Goal: Task Accomplishment & Management: Manage account settings

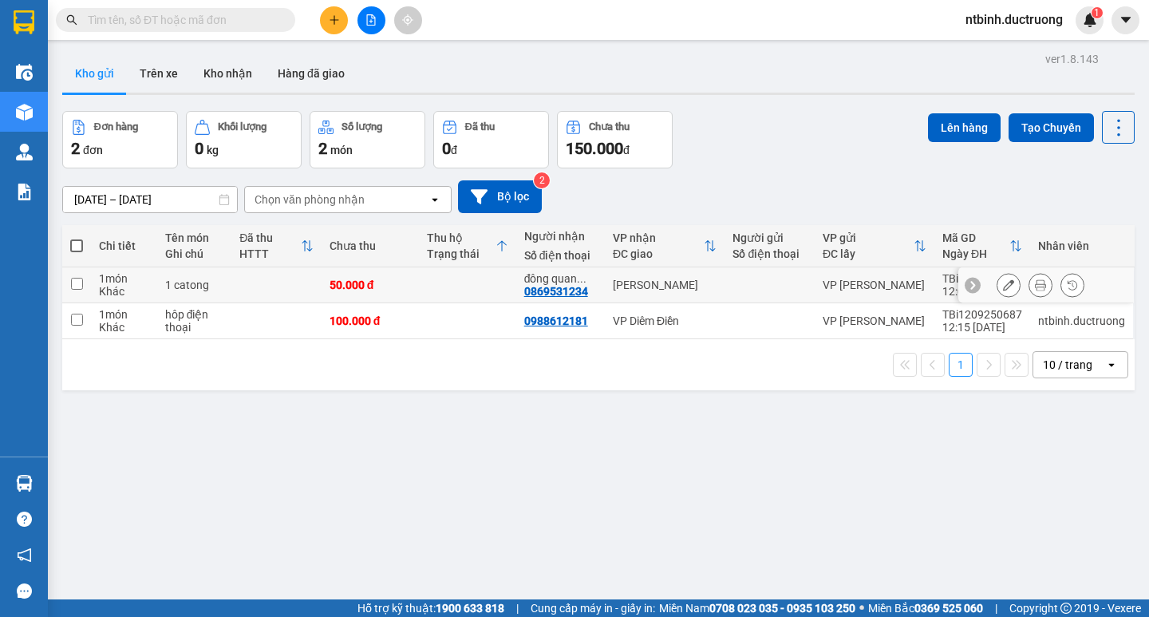
click at [1035, 283] on icon at bounding box center [1040, 284] width 11 height 11
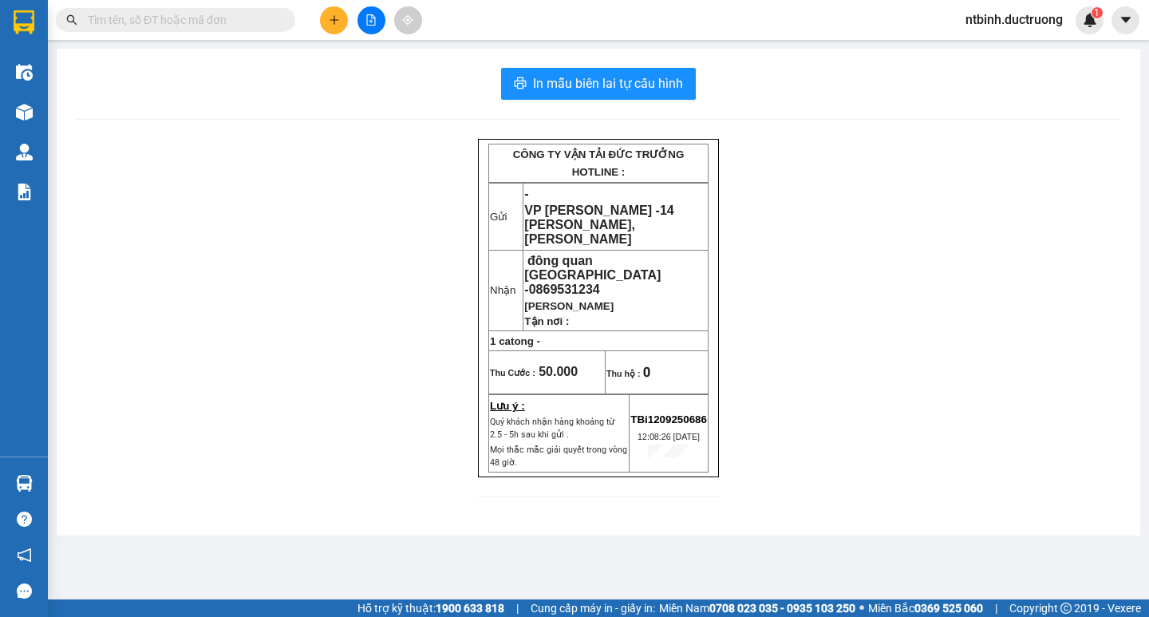
click at [578, 101] on div "In mẫu biên lai tự cấu hình CÔNG TY VẬN TẢI ĐỨC TRƯỞNG HOTLINE : Gửi - VP Trần …" at bounding box center [599, 292] width 1084 height 487
click at [600, 65] on div "In mẫu biên lai tự cấu hình CÔNG TY VẬN TẢI ĐỨC TRƯỞNG HOTLINE : Gửi - VP Trần …" at bounding box center [599, 292] width 1084 height 487
click at [600, 72] on button "In mẫu biên lai tự cấu hình" at bounding box center [598, 84] width 195 height 32
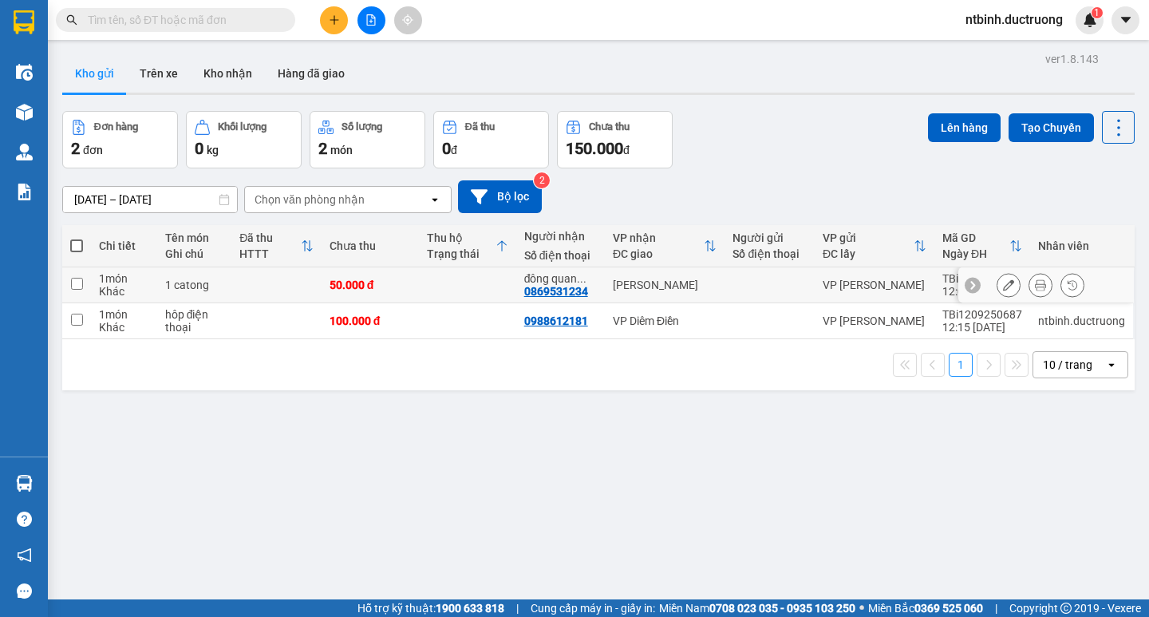
click at [456, 287] on td at bounding box center [467, 285] width 97 height 36
checkbox input "true"
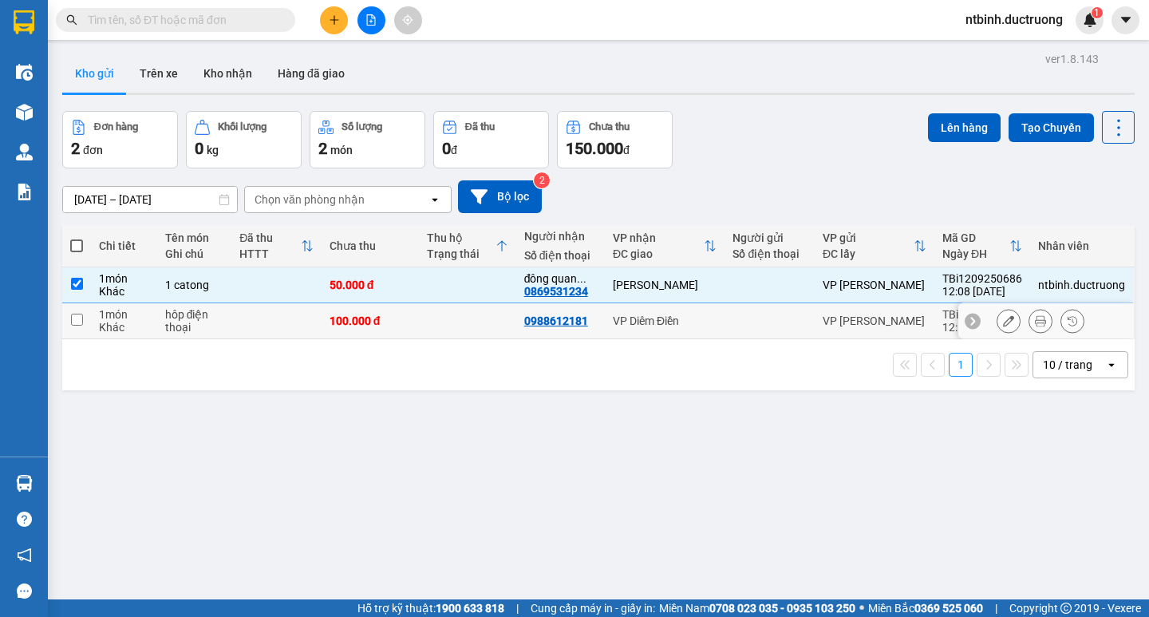
click at [449, 339] on div "1 10 / trang open" at bounding box center [598, 364] width 1073 height 51
drag, startPoint x: 472, startPoint y: 319, endPoint x: 522, endPoint y: 299, distance: 53.3
click at [472, 320] on td at bounding box center [467, 321] width 97 height 36
checkbox input "true"
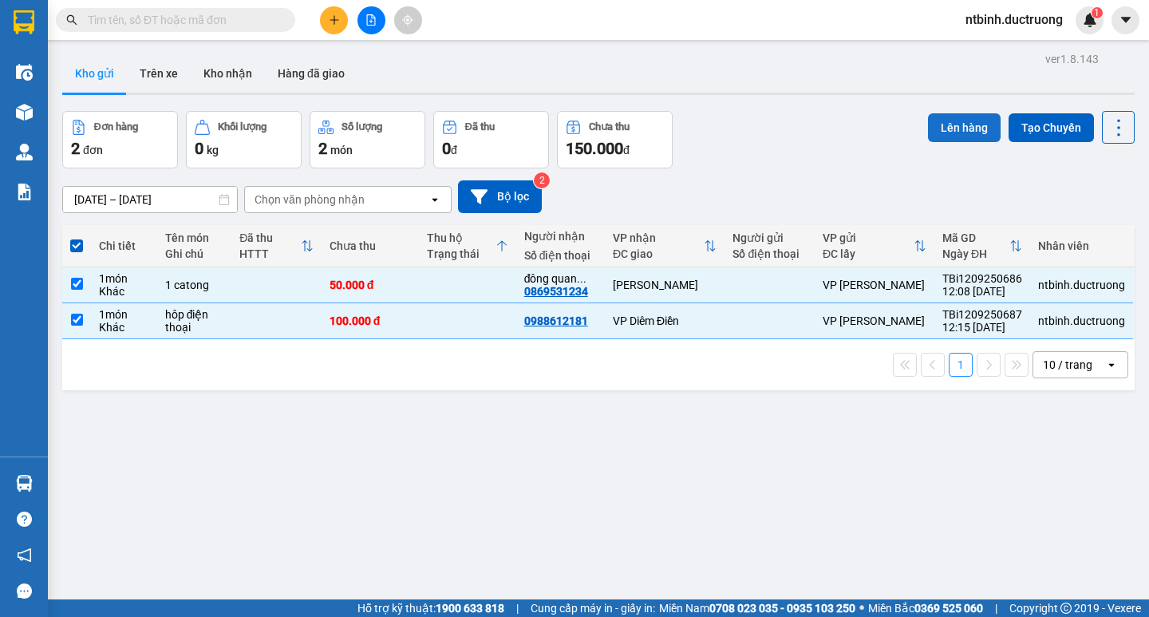
click at [941, 133] on button "Lên hàng" at bounding box center [964, 127] width 73 height 29
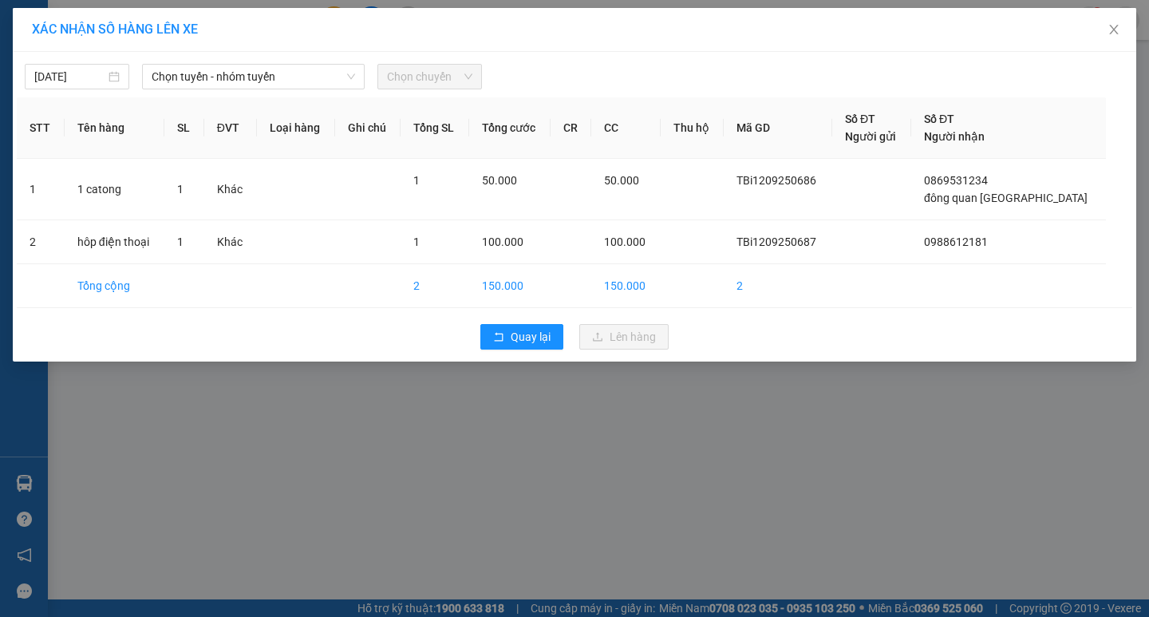
click at [227, 93] on div "12/09/2025 Chọn tuyến - nhóm tuyến Chọn chuyến STT Tên hàng SL ĐVT Loại hàng Gh…" at bounding box center [575, 207] width 1124 height 310
click at [263, 78] on span "Chọn tuyến - nhóm tuyến" at bounding box center [253, 77] width 203 height 24
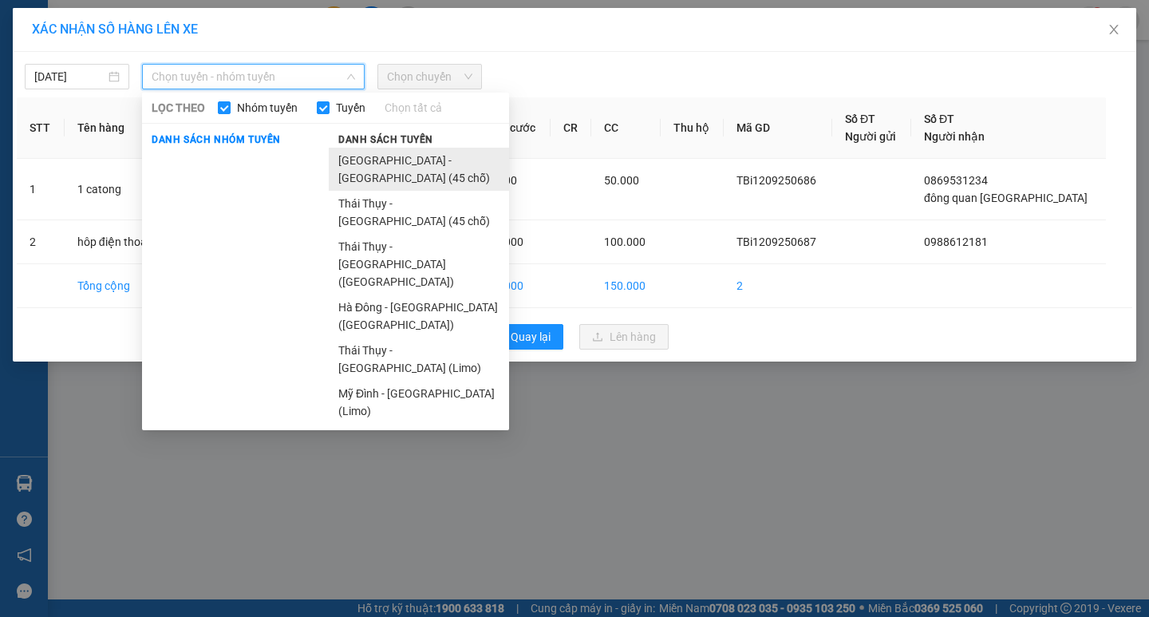
click at [370, 152] on li "[GEOGRAPHIC_DATA] - [GEOGRAPHIC_DATA] (45 chỗ)" at bounding box center [419, 169] width 180 height 43
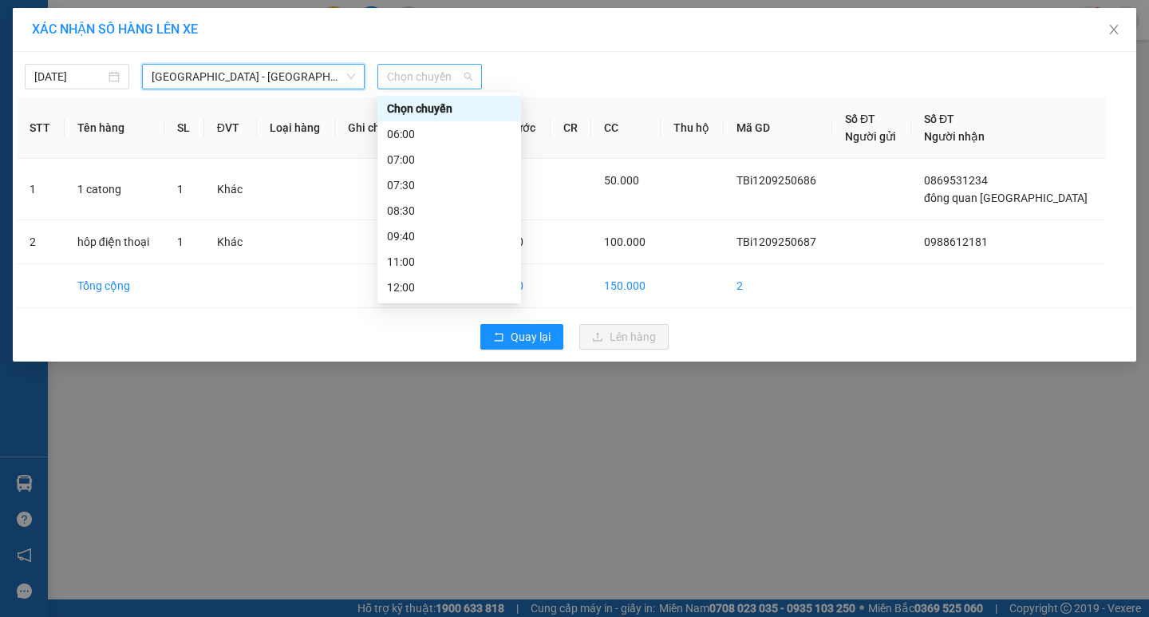
click at [409, 81] on span "Chọn chuyến" at bounding box center [429, 77] width 85 height 24
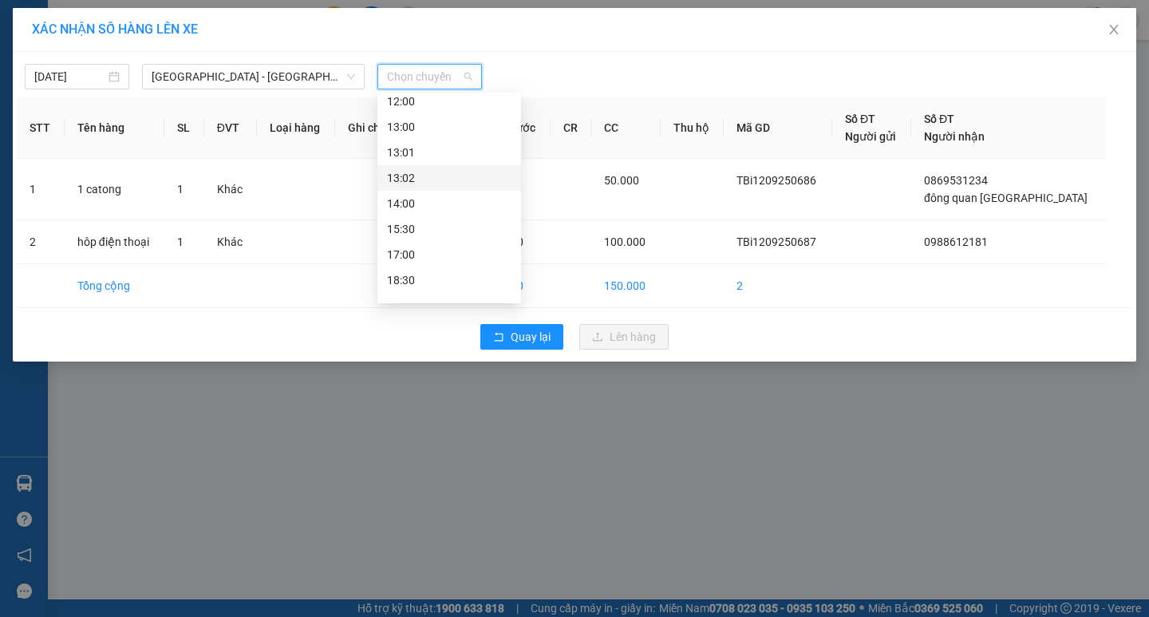
scroll to position [150, 0]
click at [421, 158] on div "13:00" at bounding box center [449, 163] width 124 height 18
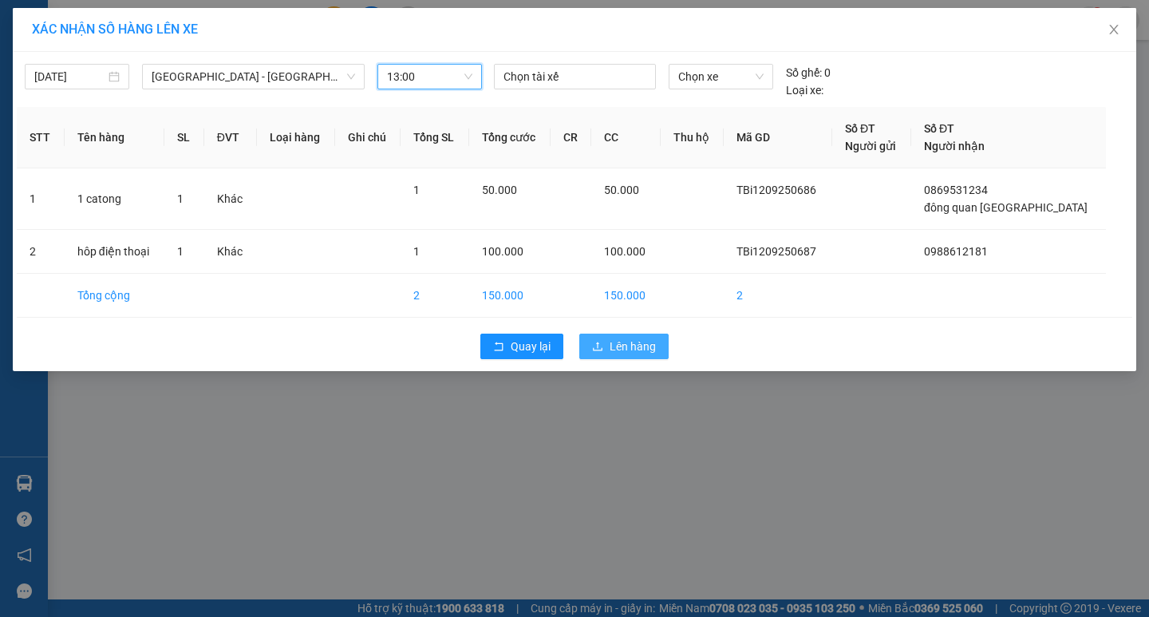
click at [611, 346] on span "Lên hàng" at bounding box center [633, 347] width 46 height 18
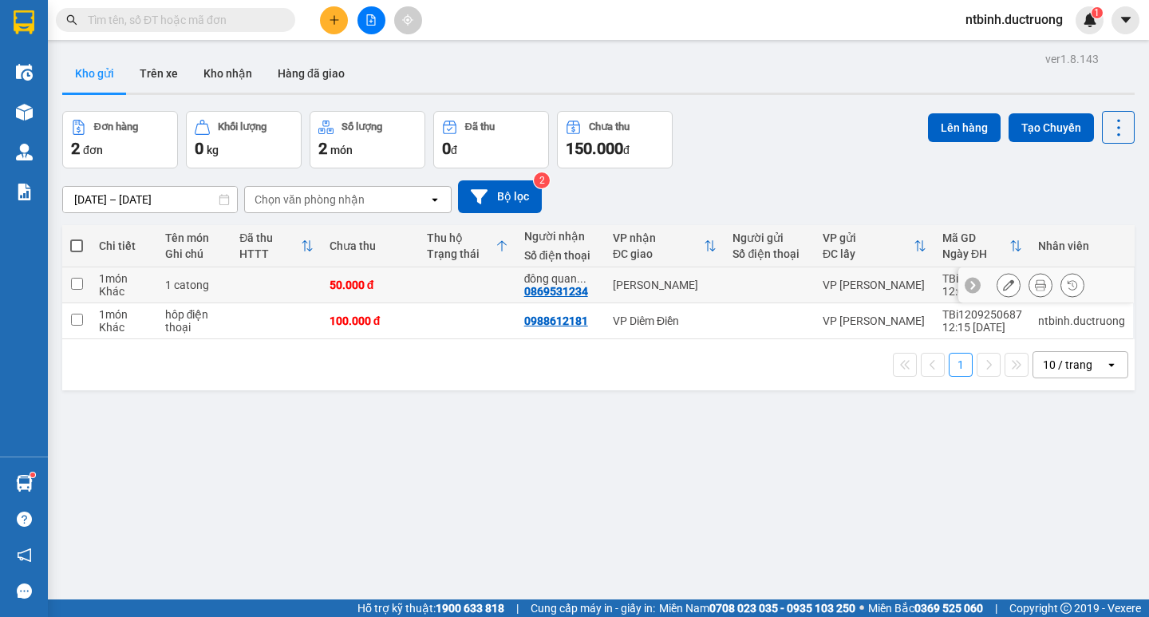
click at [402, 297] on td "50.000 đ" at bounding box center [370, 285] width 97 height 36
checkbox input "true"
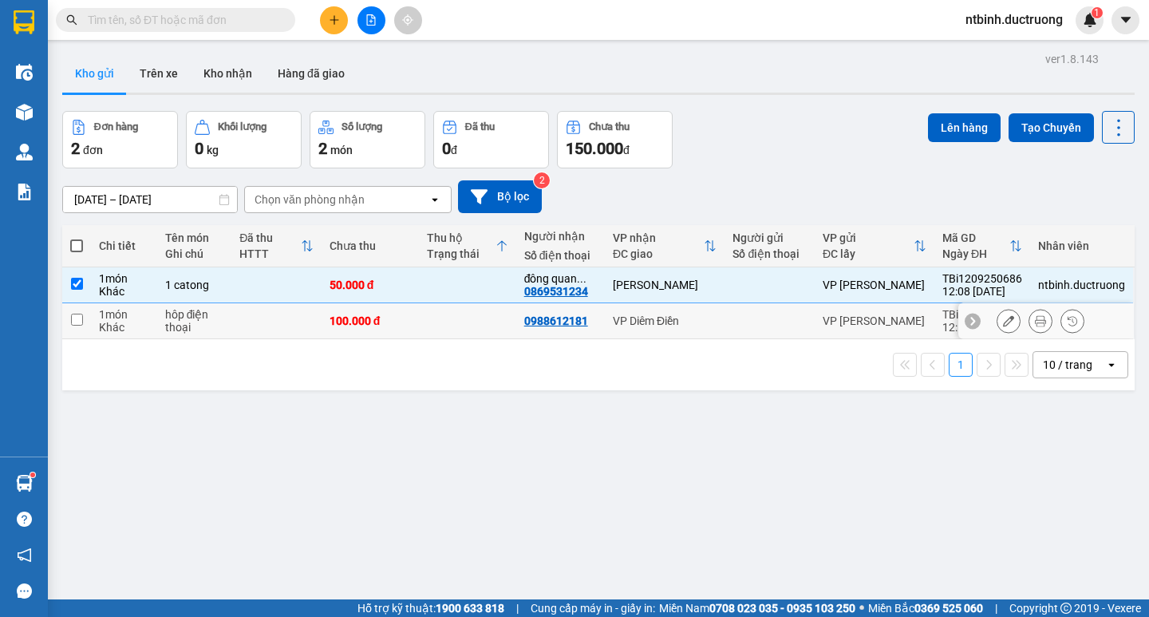
click at [408, 319] on td "100.000 đ" at bounding box center [370, 321] width 97 height 36
checkbox input "true"
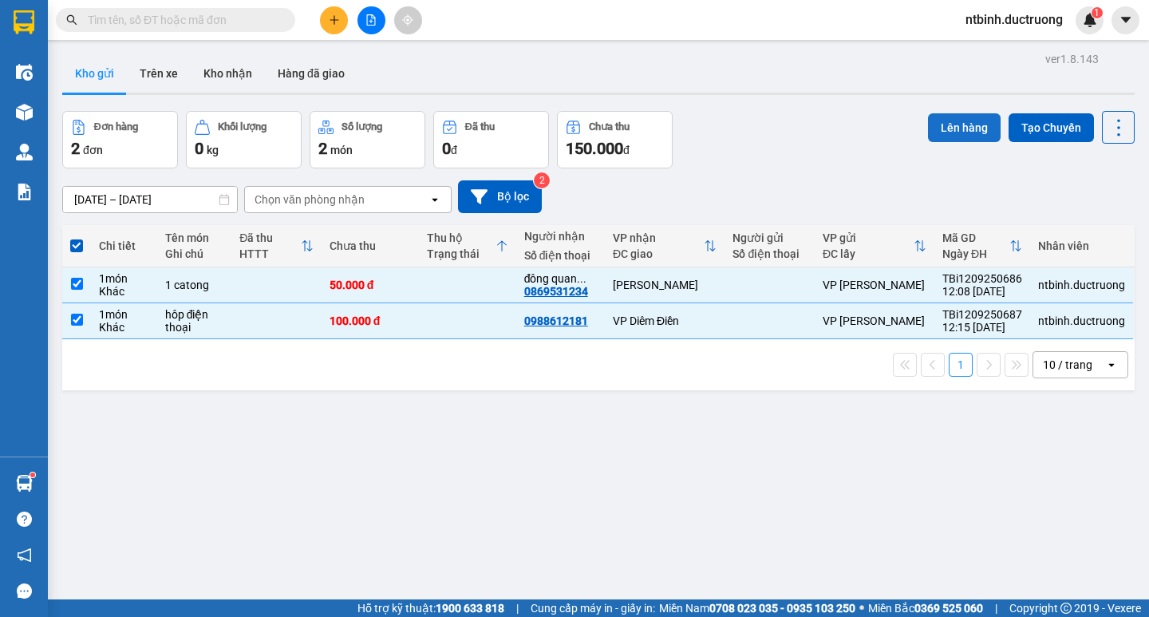
click at [947, 131] on button "Lên hàng" at bounding box center [964, 127] width 73 height 29
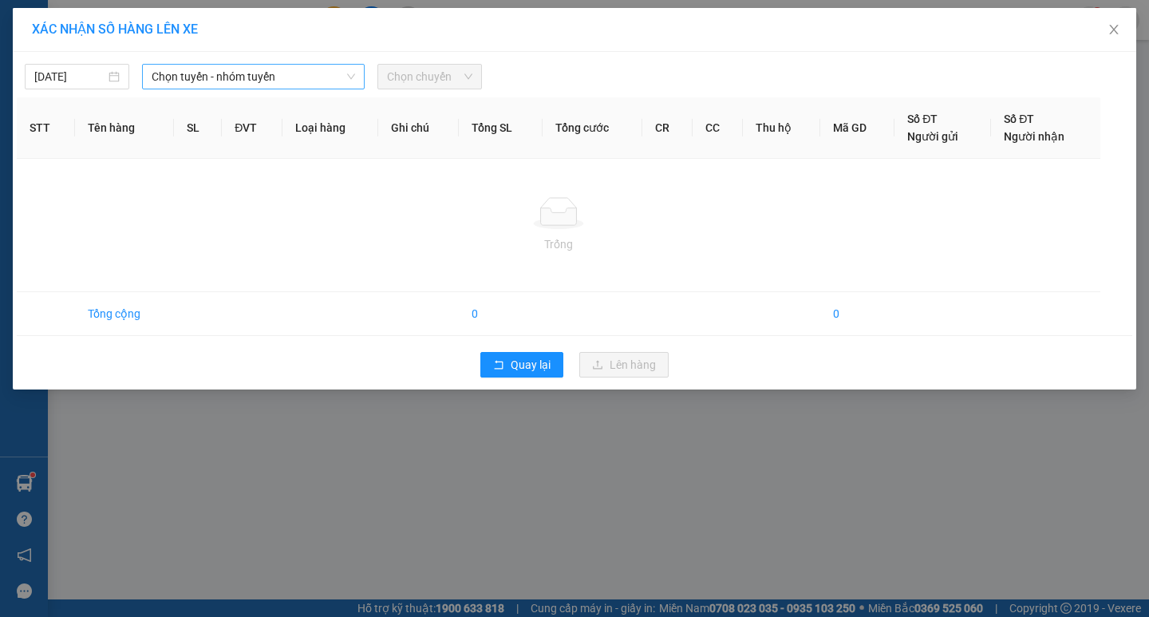
click at [302, 73] on span "Chọn tuyến - nhóm tuyến" at bounding box center [253, 77] width 203 height 24
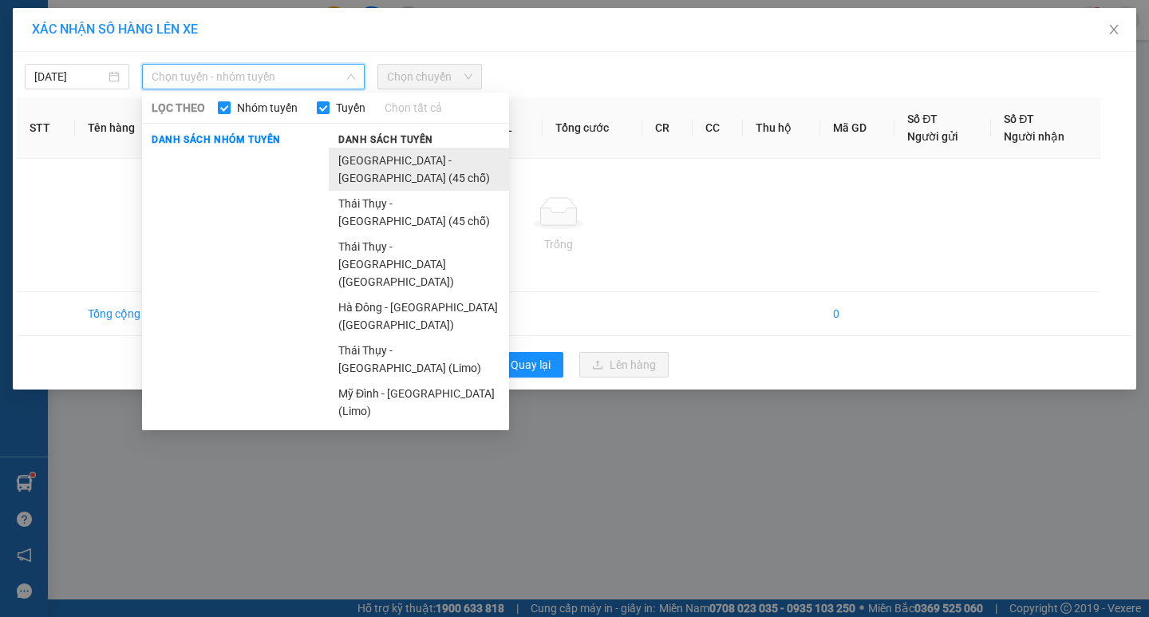
click at [398, 155] on li "[GEOGRAPHIC_DATA] - [GEOGRAPHIC_DATA] (45 chỗ)" at bounding box center [419, 169] width 180 height 43
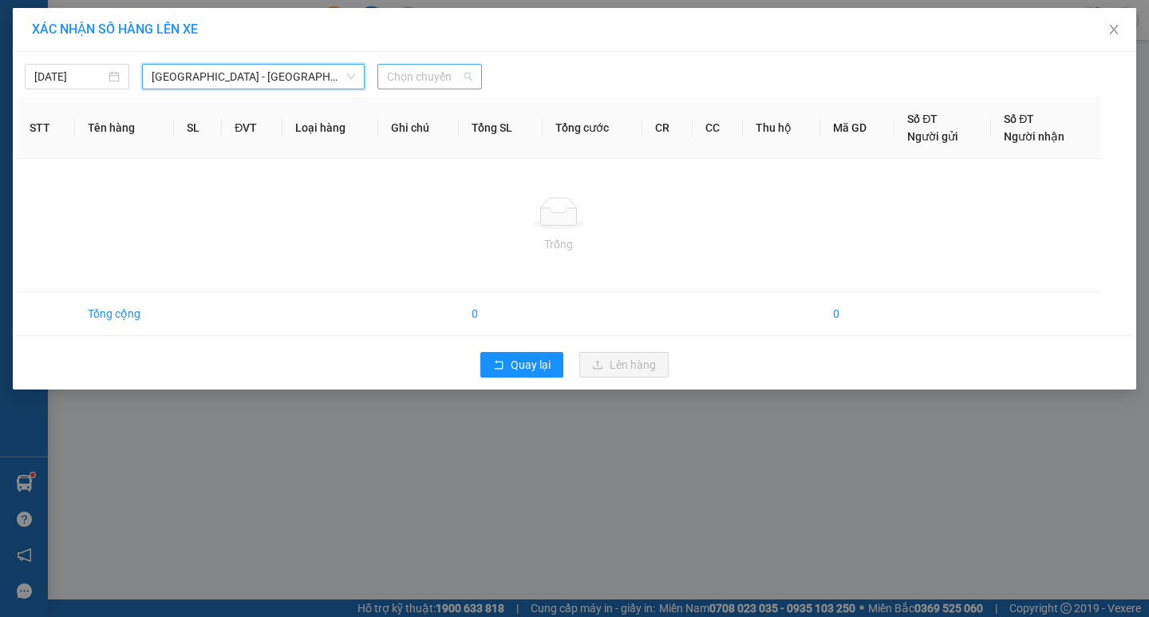
click at [403, 79] on span "Chọn chuyến" at bounding box center [429, 77] width 85 height 24
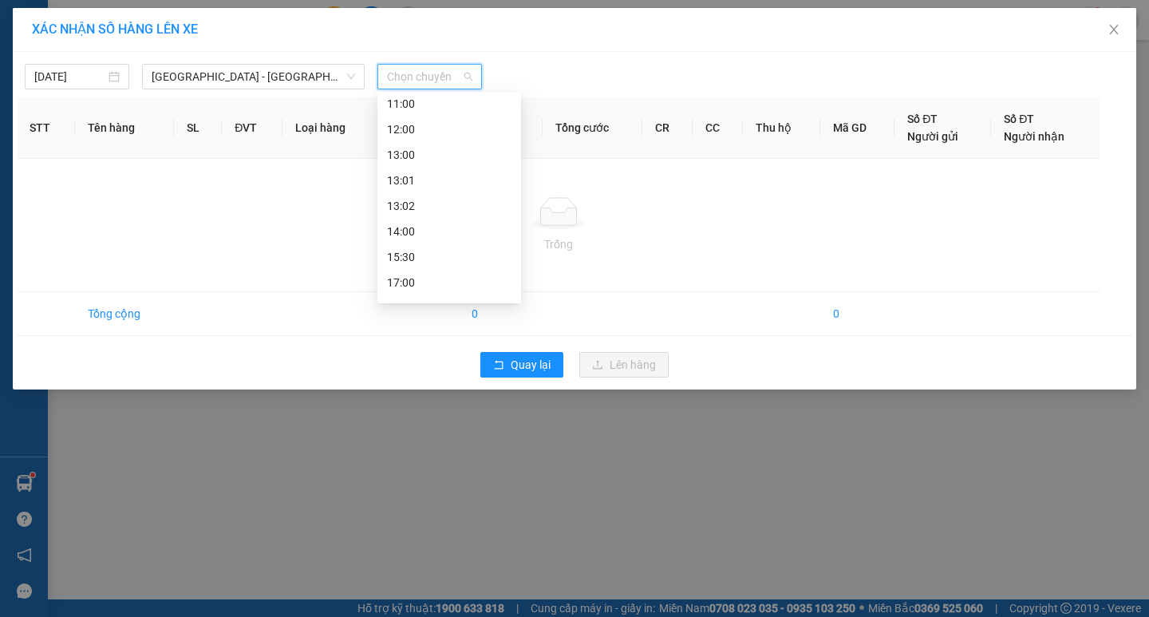
scroll to position [160, 0]
click at [432, 149] on div "13:00" at bounding box center [449, 153] width 124 height 18
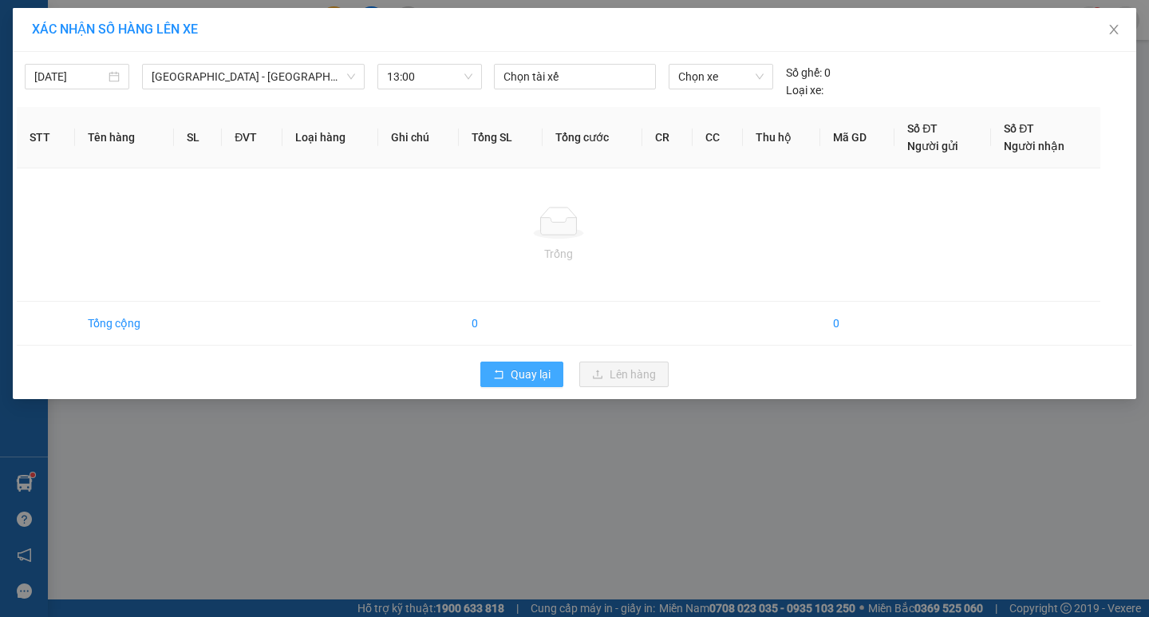
click at [488, 382] on button "Quay lại" at bounding box center [521, 375] width 83 height 26
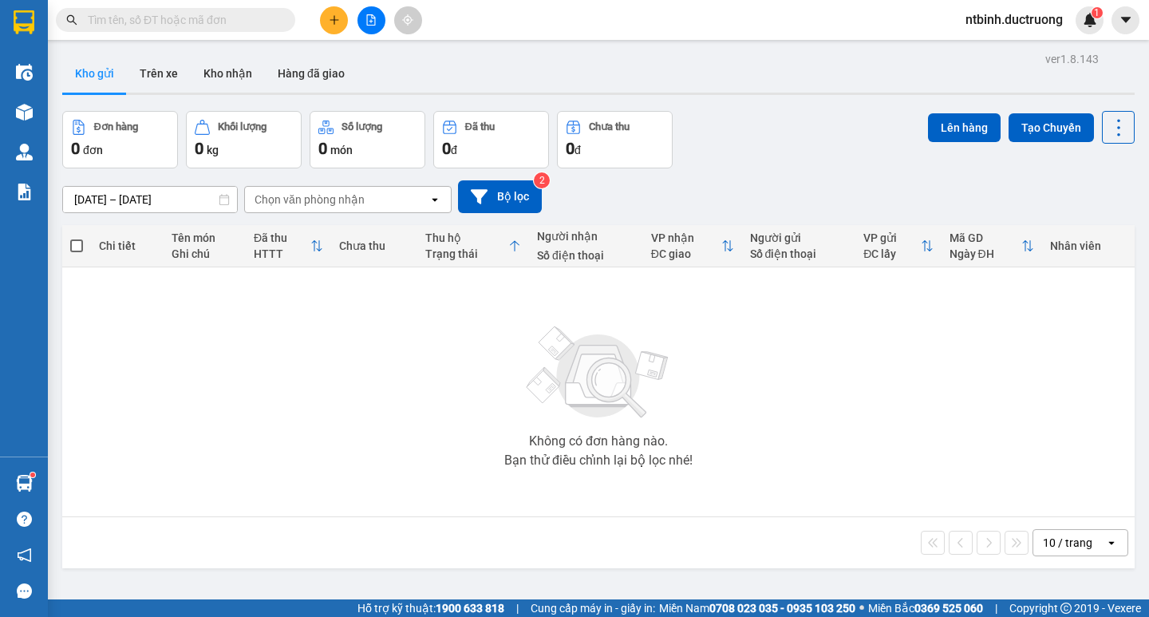
click at [413, 282] on div "Không có đơn hàng nào. Bạn thử điều chỉnh lại bộ lọc nhé!" at bounding box center [598, 391] width 1057 height 239
click at [370, 21] on icon "file-add" at bounding box center [370, 19] width 11 height 11
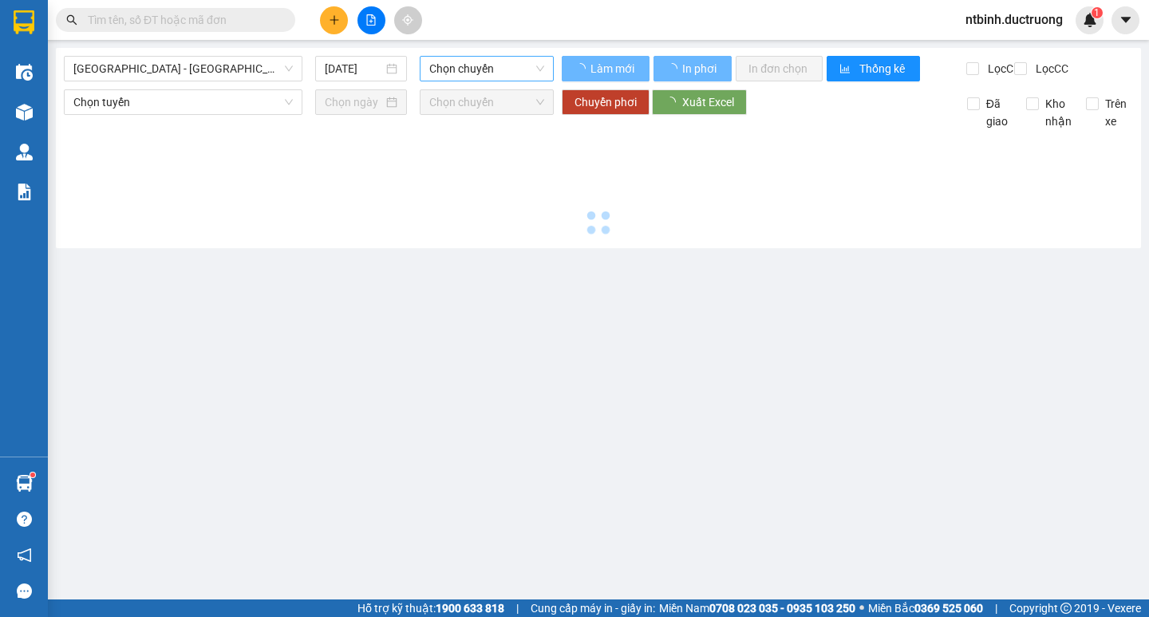
click at [460, 74] on span "Chọn chuyến" at bounding box center [486, 69] width 115 height 24
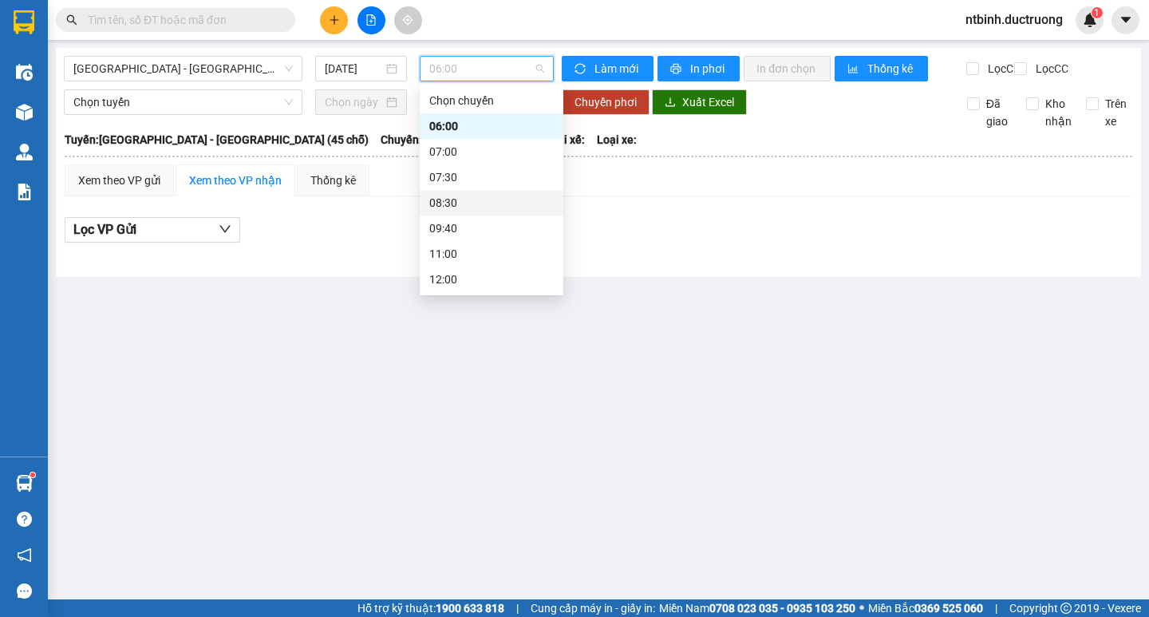
scroll to position [146, 0]
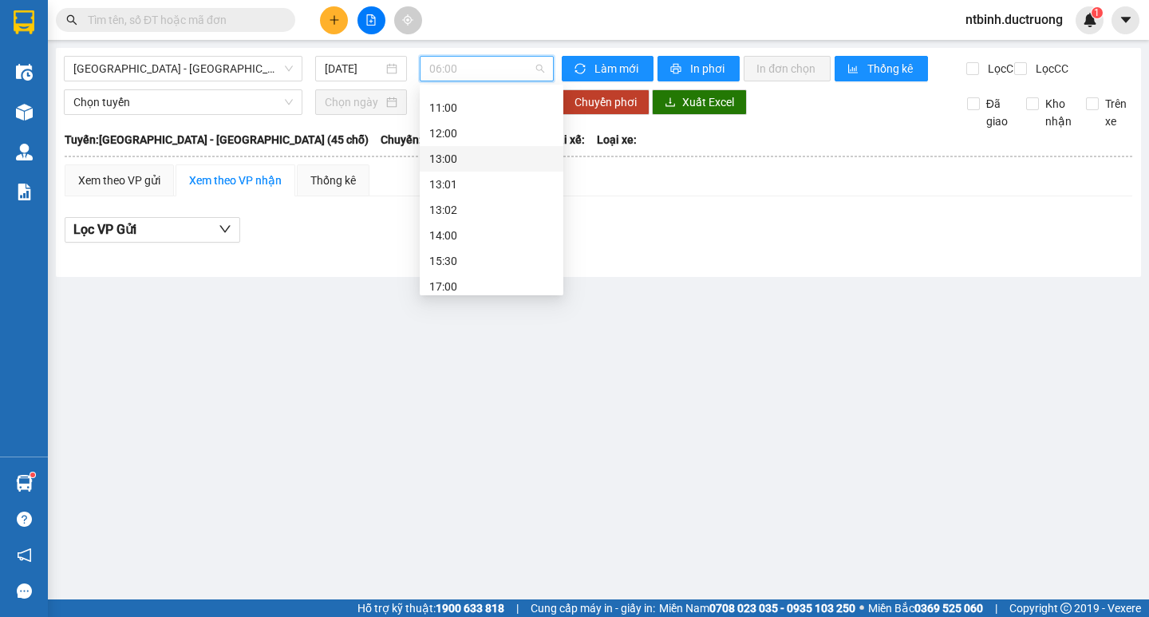
click at [465, 157] on div "13:00" at bounding box center [491, 159] width 124 height 18
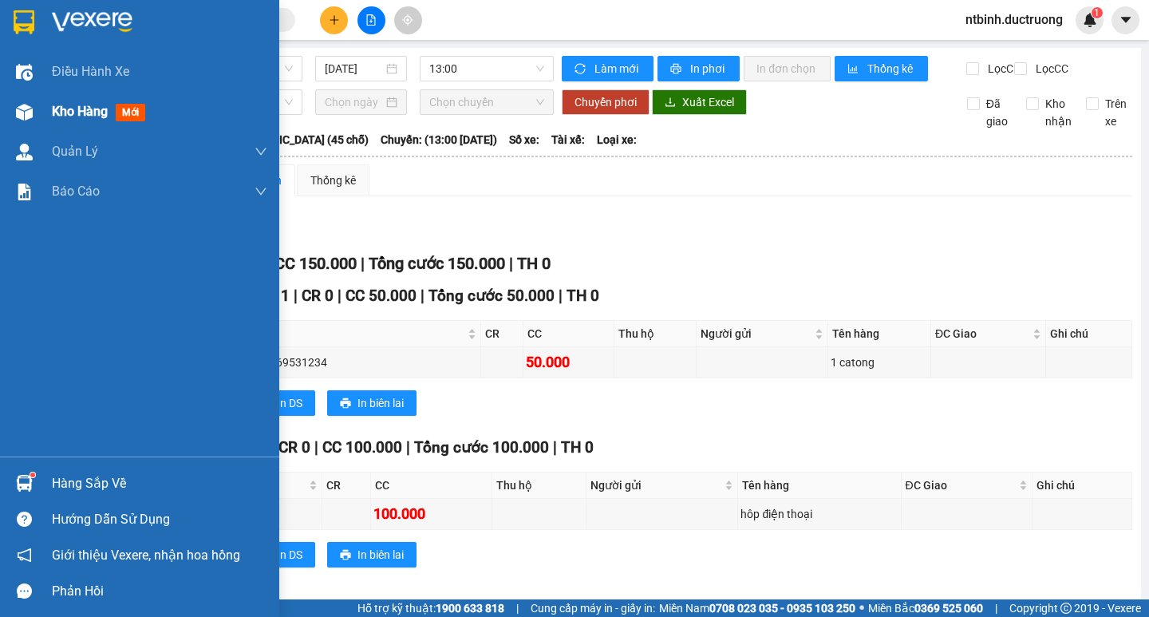
click at [44, 113] on div "Kho hàng mới" at bounding box center [139, 112] width 279 height 40
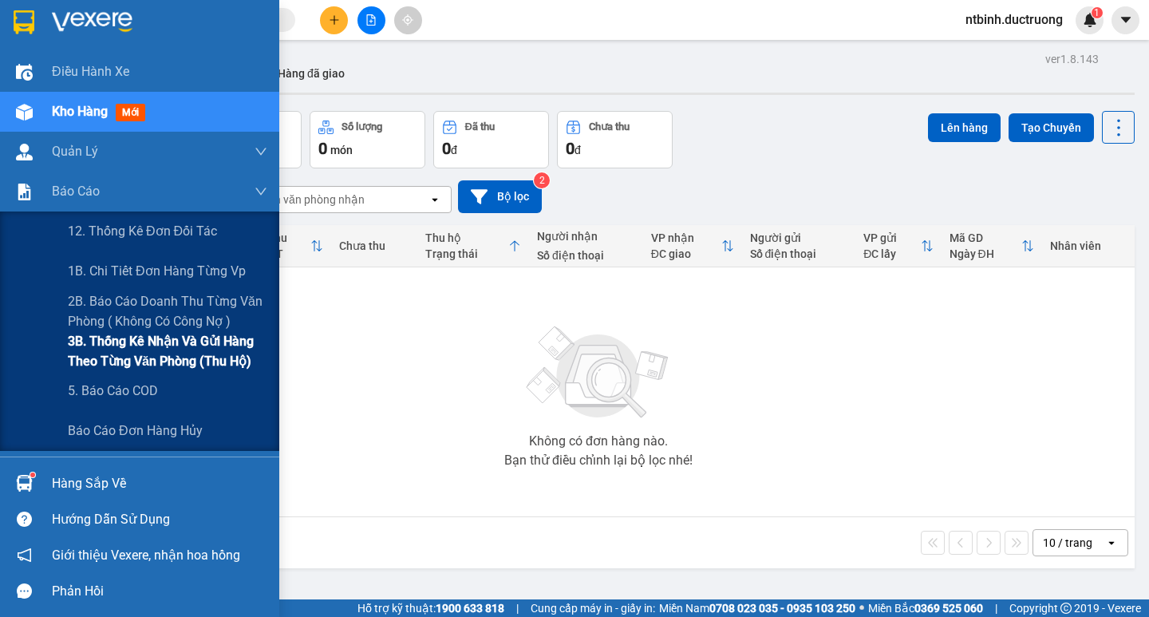
click at [151, 343] on span "3B. Thống kê nhận và gửi hàng theo từng văn phòng (thu hộ)" at bounding box center [168, 351] width 200 height 40
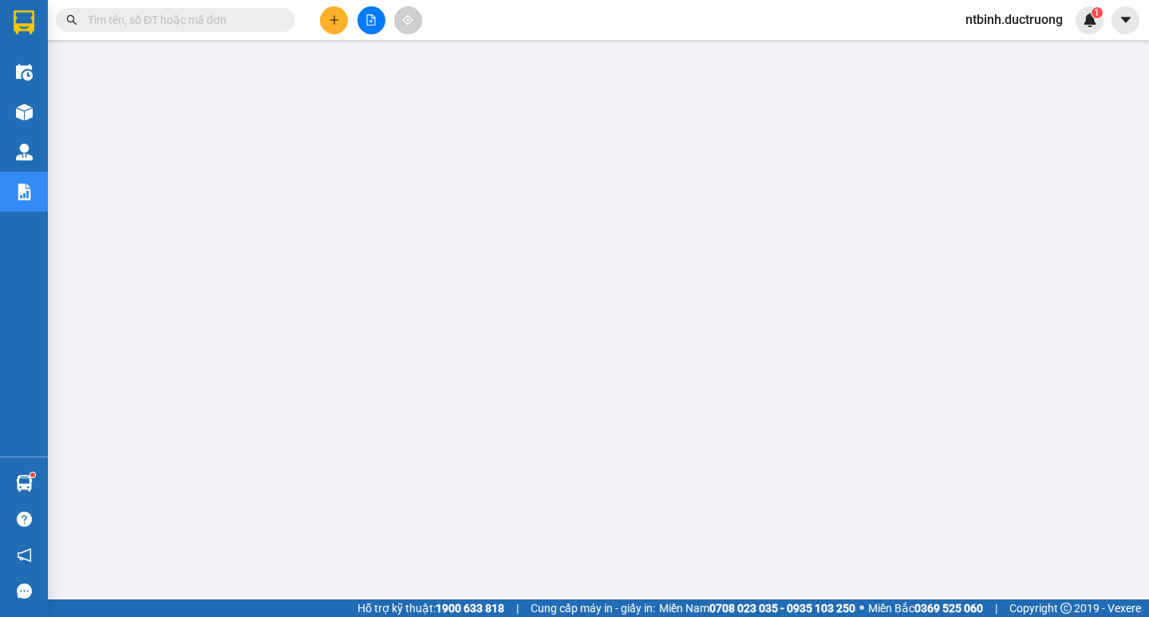
click at [326, 25] on button at bounding box center [334, 20] width 28 height 28
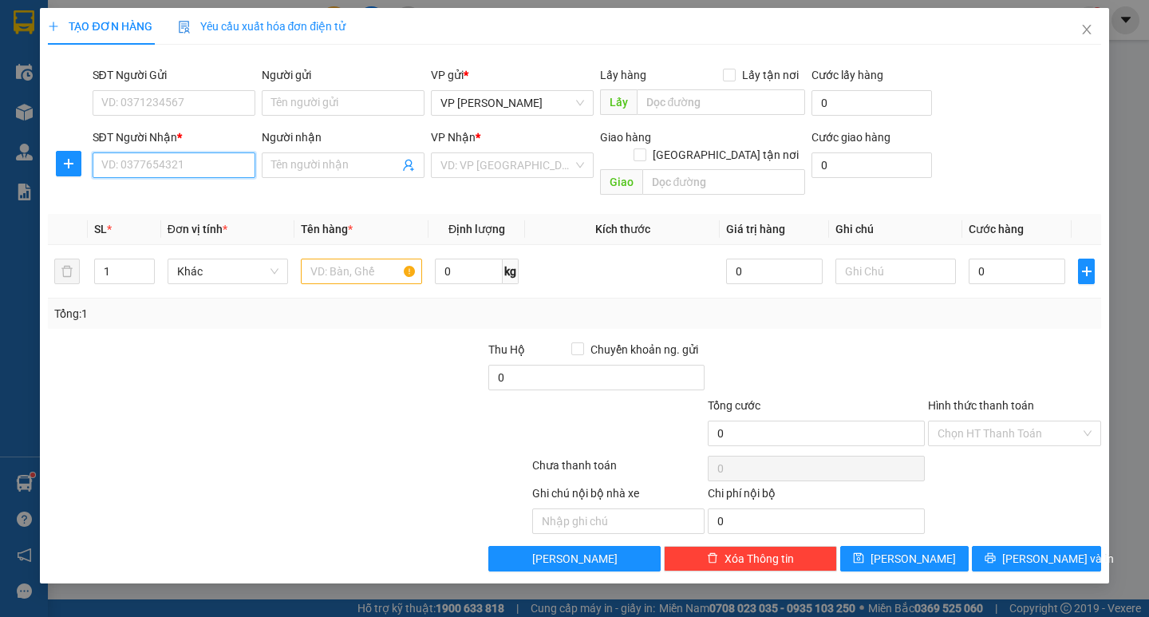
click at [185, 169] on input "SĐT Người Nhận *" at bounding box center [174, 165] width 163 height 26
click at [170, 192] on div "0392378262" at bounding box center [174, 197] width 144 height 18
type input "0392378262"
drag, startPoint x: 330, startPoint y: 260, endPoint x: 324, endPoint y: 250, distance: 11.8
click at [330, 259] on input "text" at bounding box center [361, 272] width 121 height 26
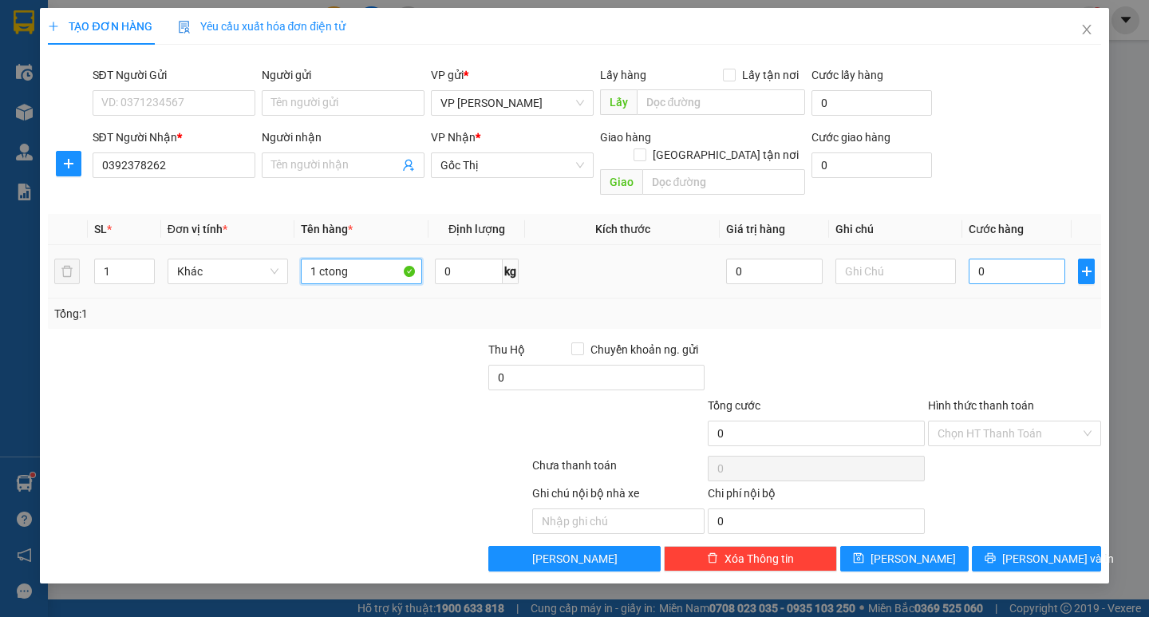
type input "1 ctong"
click at [998, 260] on input "0" at bounding box center [1017, 272] width 97 height 26
type input "5"
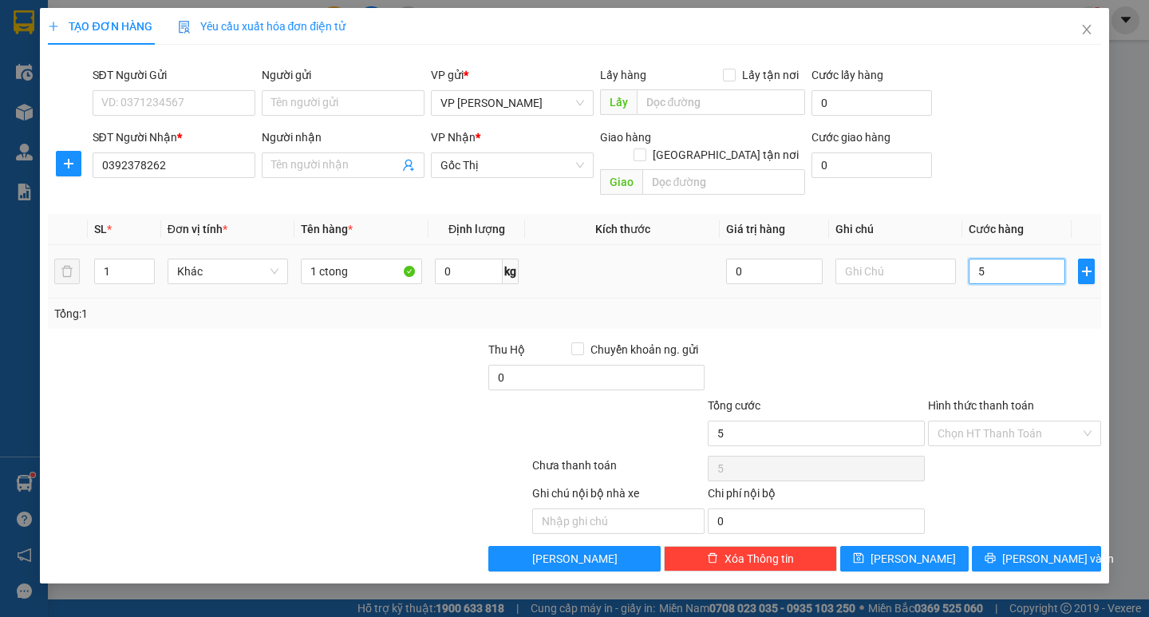
type input "50"
click at [998, 260] on input "50" at bounding box center [1017, 272] width 97 height 26
type input "50.000"
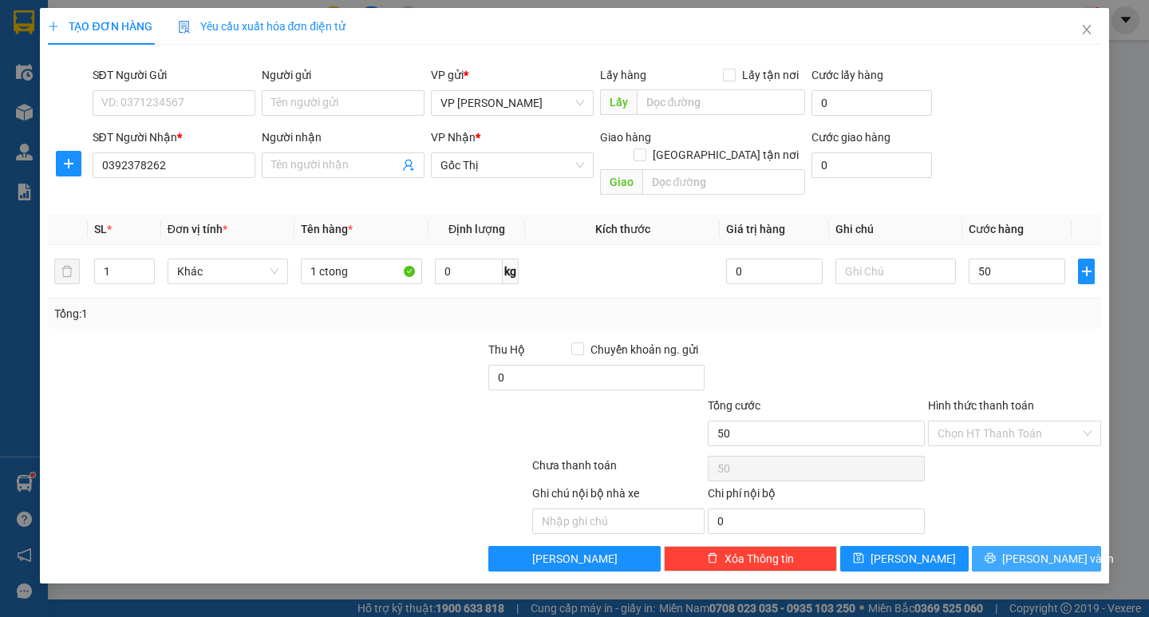
type input "50.000"
click at [1027, 550] on span "[PERSON_NAME] và In" at bounding box center [1058, 559] width 112 height 18
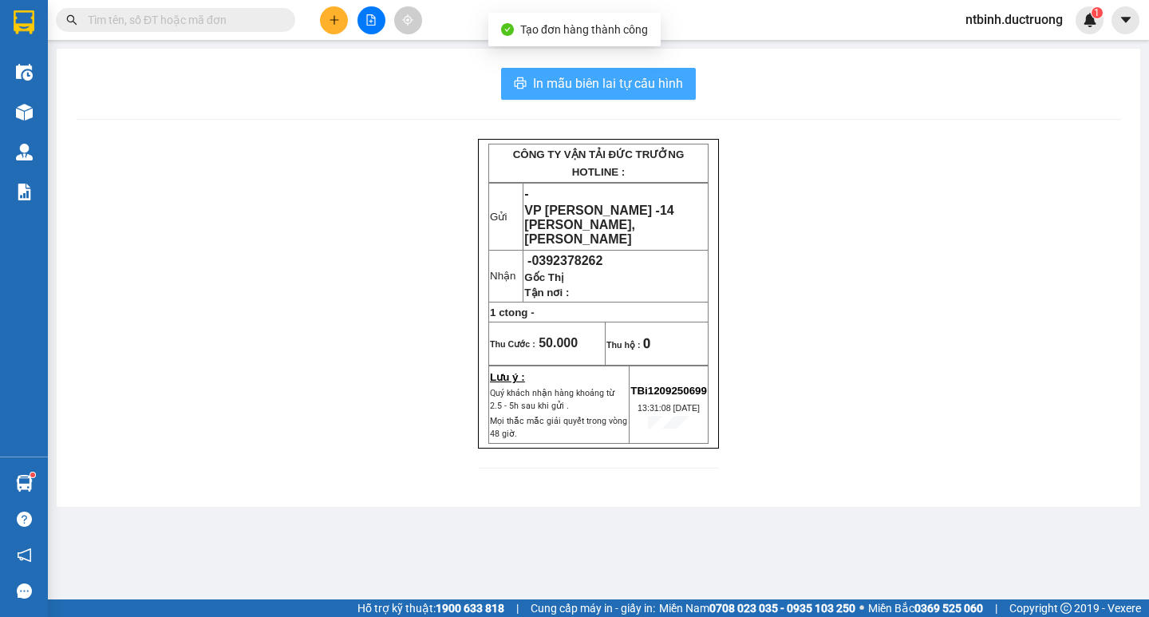
click at [654, 72] on button "In mẫu biên lai tự cấu hình" at bounding box center [598, 84] width 195 height 32
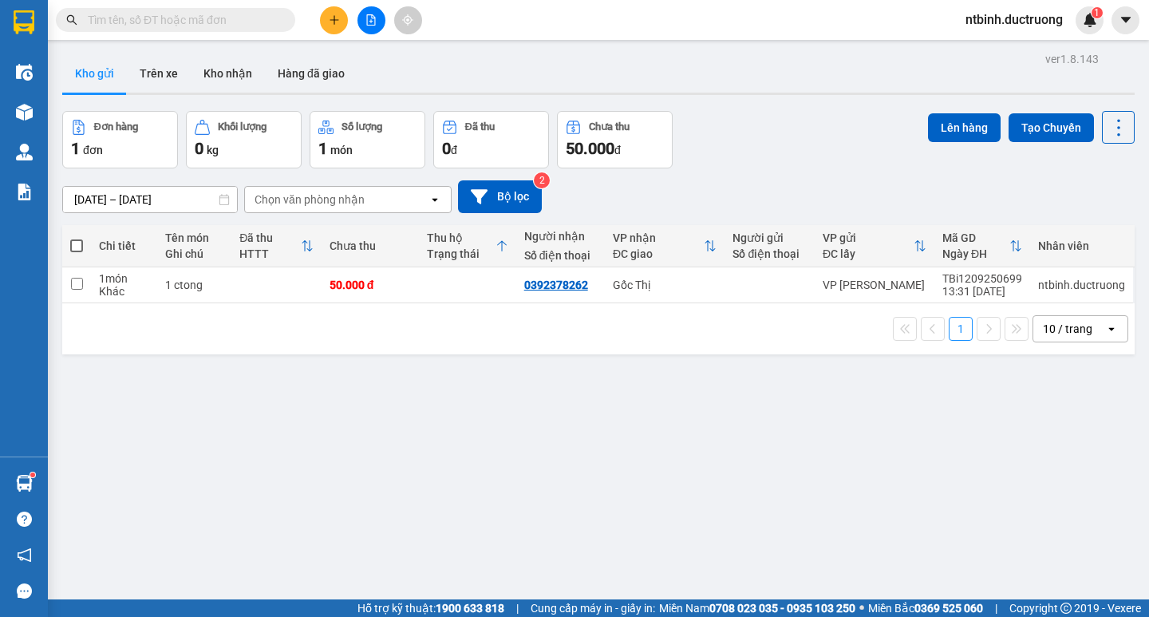
click at [330, 22] on icon "plus" at bounding box center [334, 19] width 11 height 11
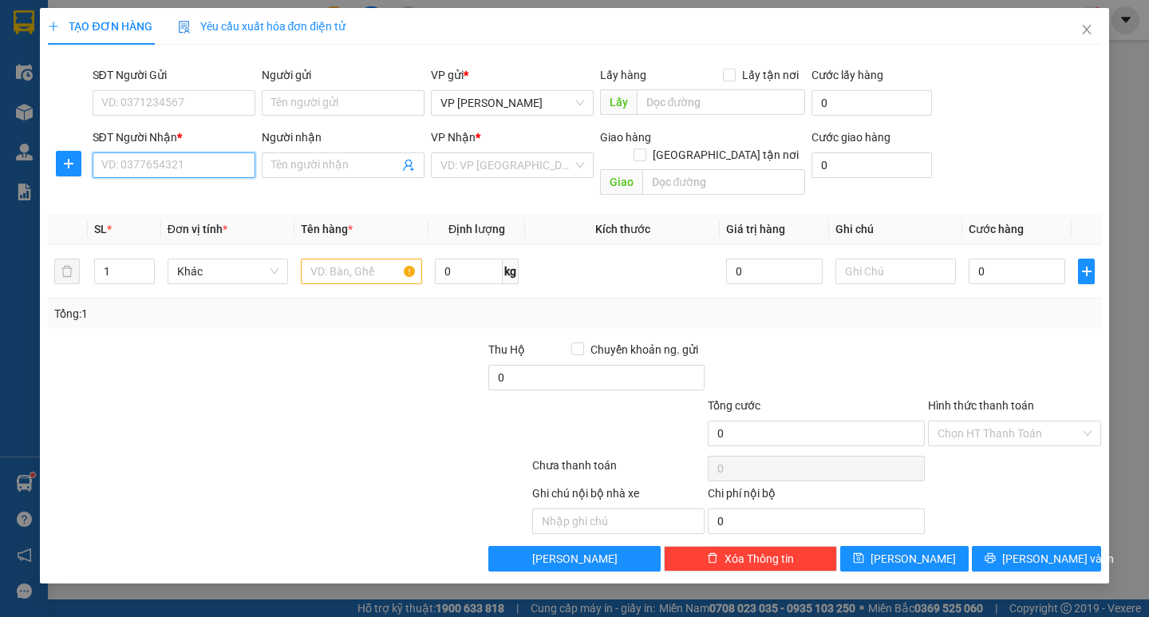
click at [128, 164] on input "SĐT Người Nhận *" at bounding box center [174, 165] width 163 height 26
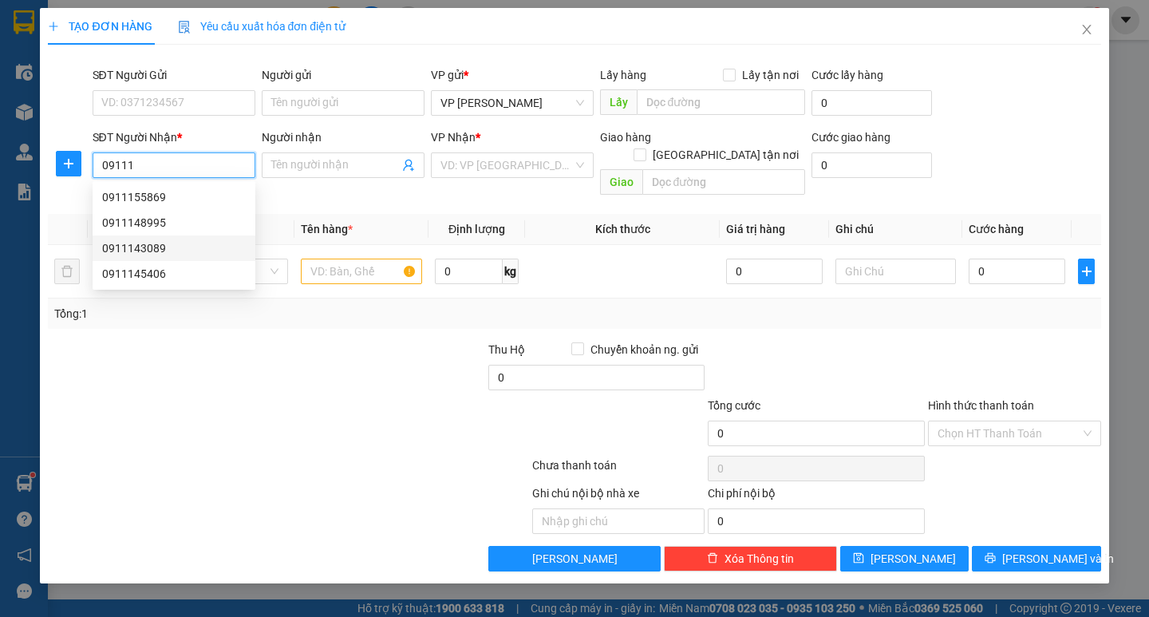
click at [149, 250] on div "0911143089" at bounding box center [174, 248] width 144 height 18
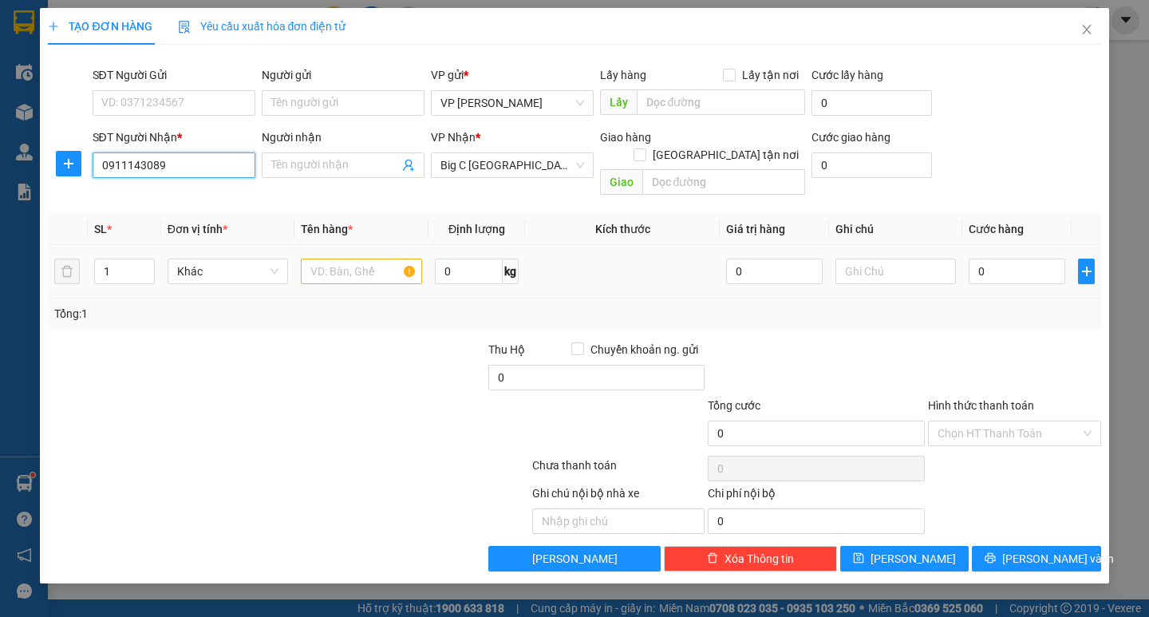
type input "0911143089"
click at [334, 259] on input "text" at bounding box center [361, 272] width 121 height 26
type input "1 ctong"
click at [1017, 263] on input "0" at bounding box center [1017, 272] width 97 height 26
type input "6"
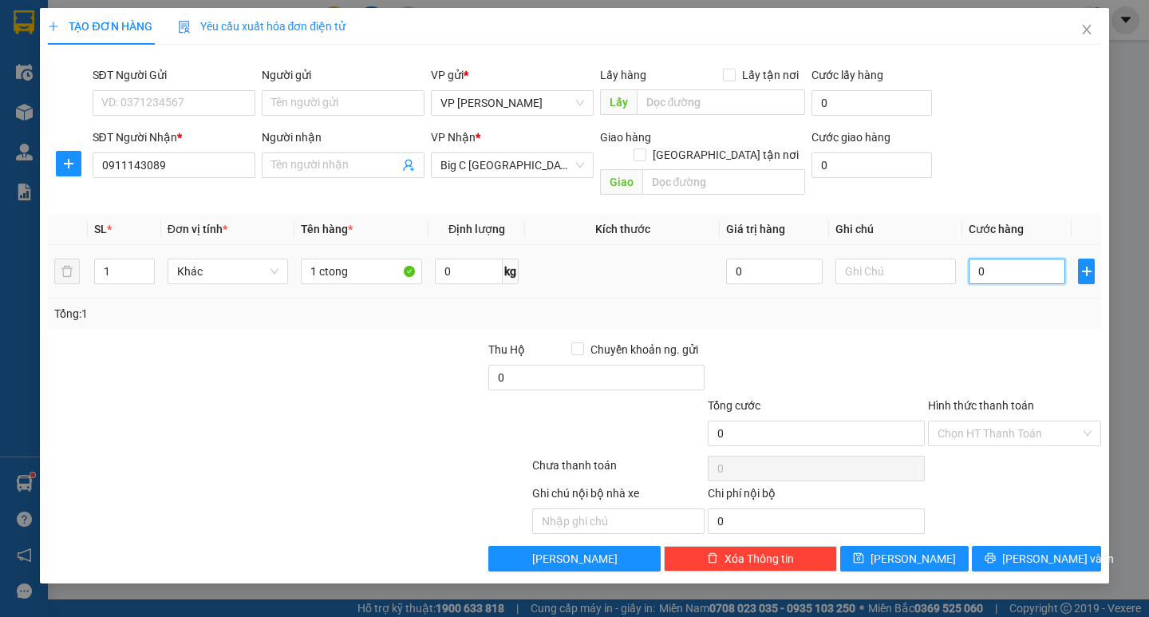
type input "6"
type input "60"
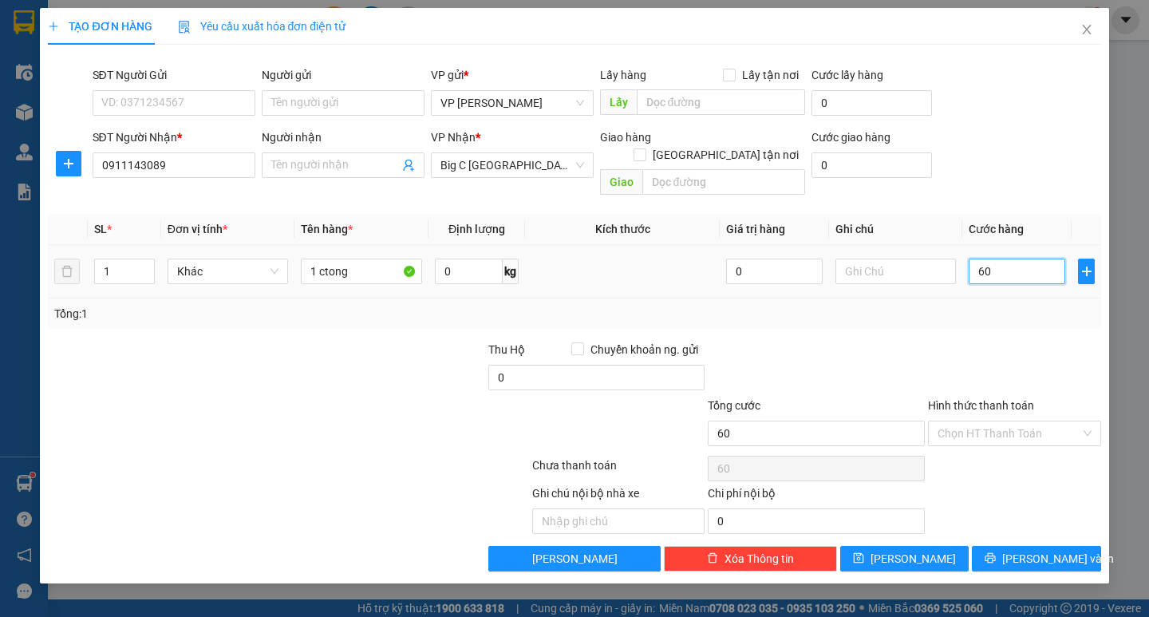
click at [1017, 263] on input "60" at bounding box center [1017, 272] width 97 height 26
type input "60.000"
click at [1028, 546] on button "[PERSON_NAME] và In" at bounding box center [1036, 559] width 128 height 26
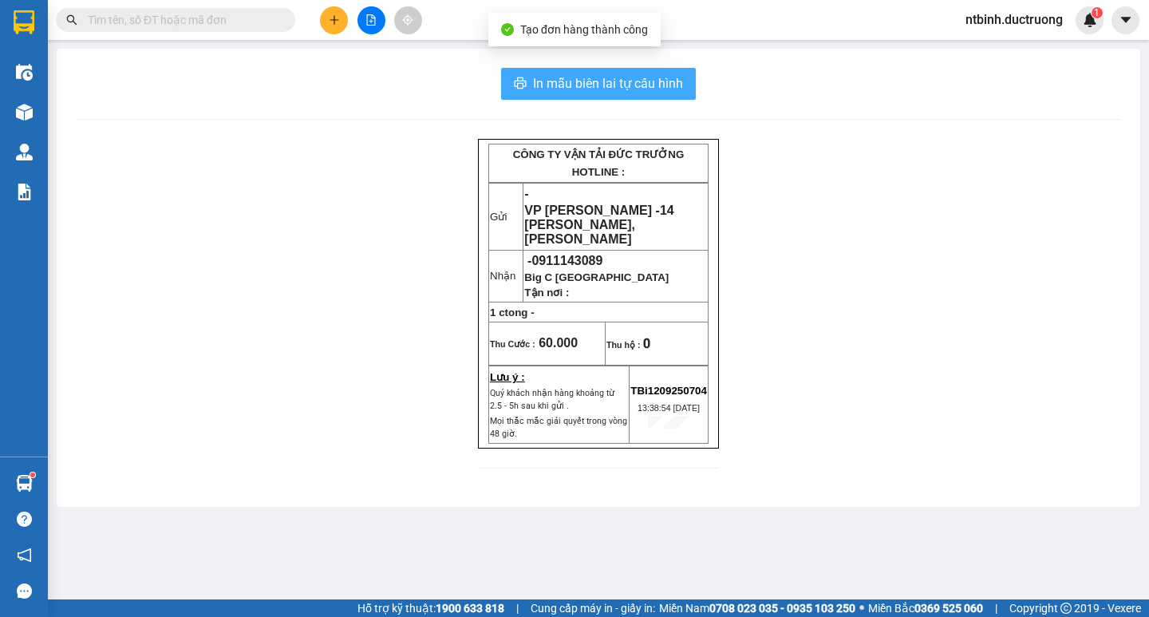
click at [643, 90] on span "In mẫu biên lai tự cấu hình" at bounding box center [608, 83] width 150 height 20
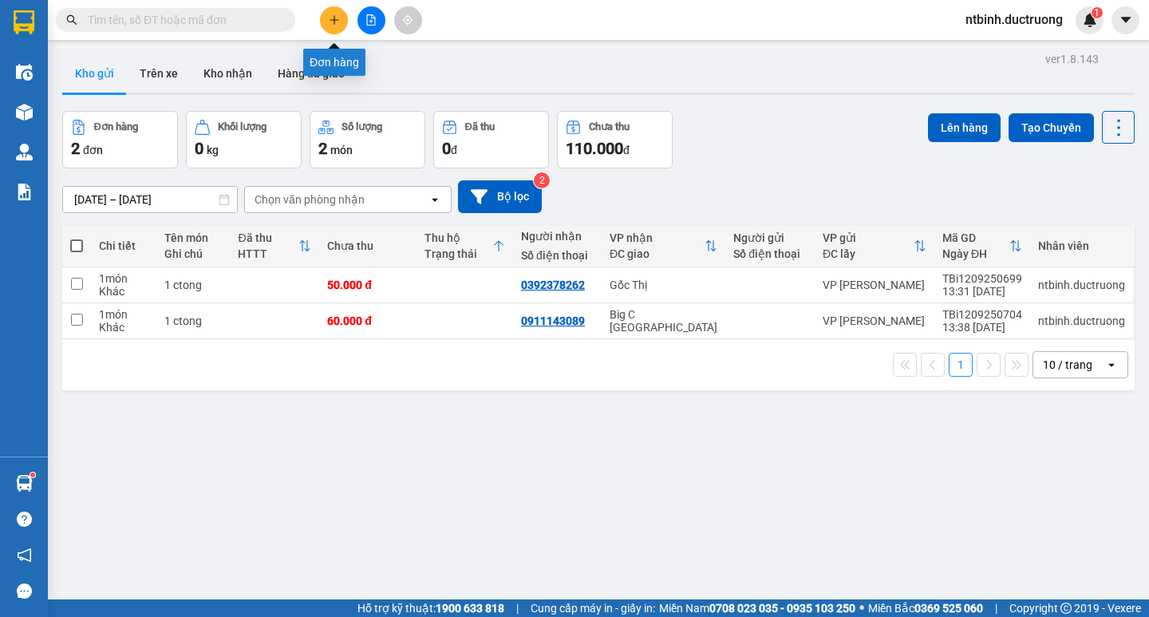
click at [337, 24] on icon "plus" at bounding box center [334, 19] width 11 height 11
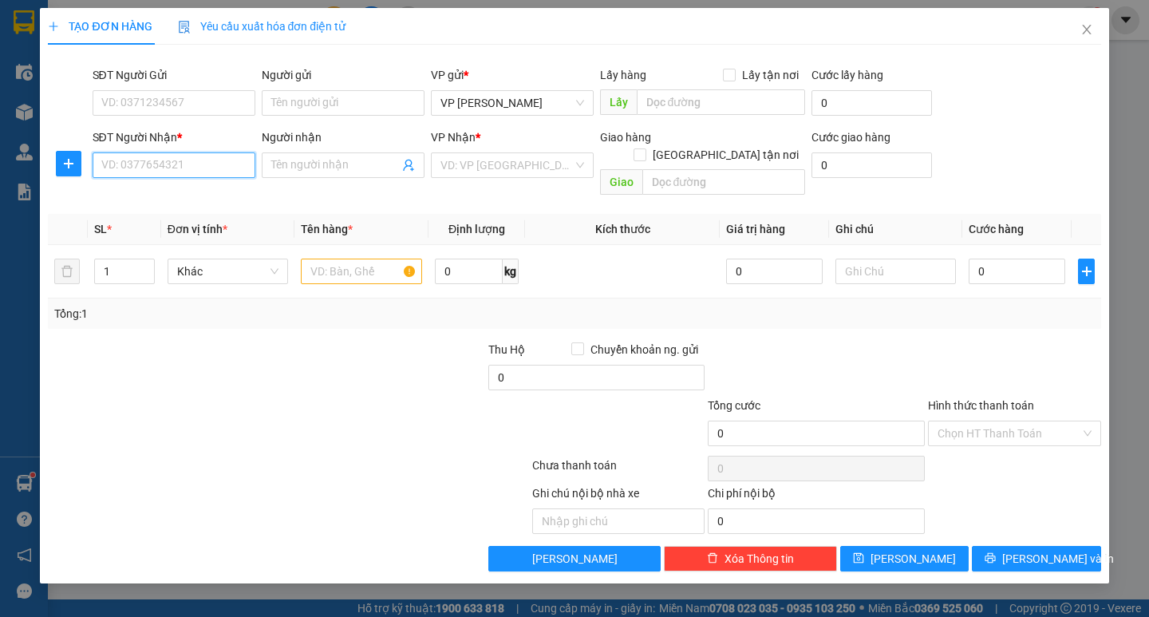
click at [163, 175] on input "SĐT Người Nhận *" at bounding box center [174, 165] width 163 height 26
click at [150, 188] on div "0379270689" at bounding box center [174, 197] width 163 height 26
type input "0379270689"
click at [375, 262] on input "text" at bounding box center [361, 272] width 121 height 26
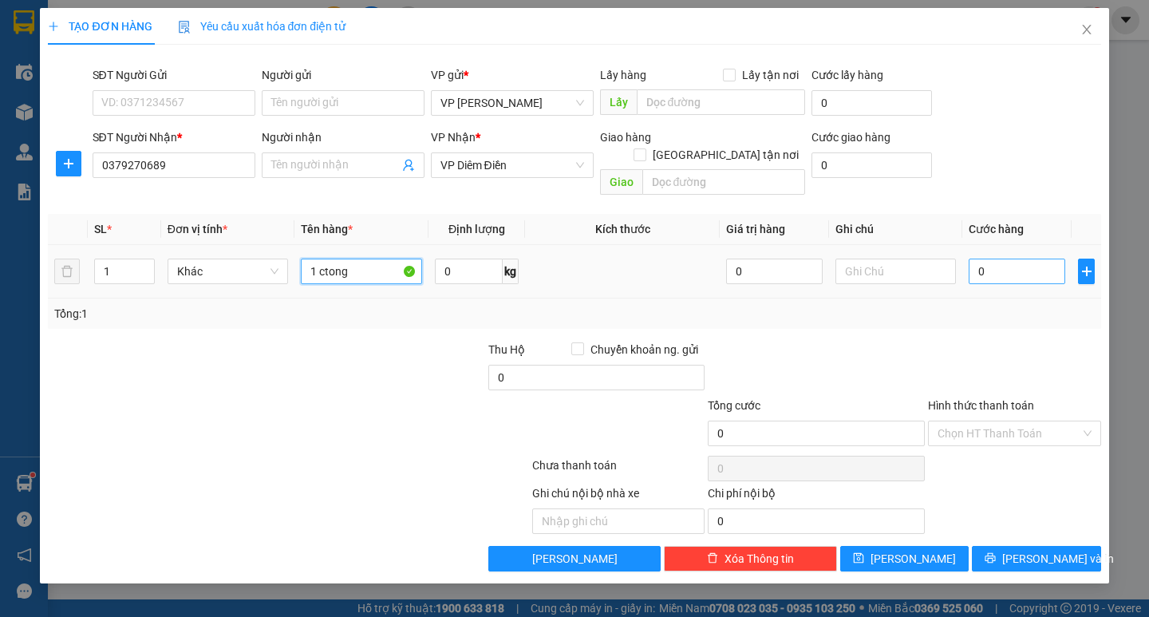
type input "1 ctong"
click at [1021, 259] on input "0" at bounding box center [1017, 272] width 97 height 26
click at [1010, 267] on div "0" at bounding box center [1017, 271] width 97 height 32
click at [1012, 259] on input "0" at bounding box center [1017, 272] width 97 height 26
type input "5"
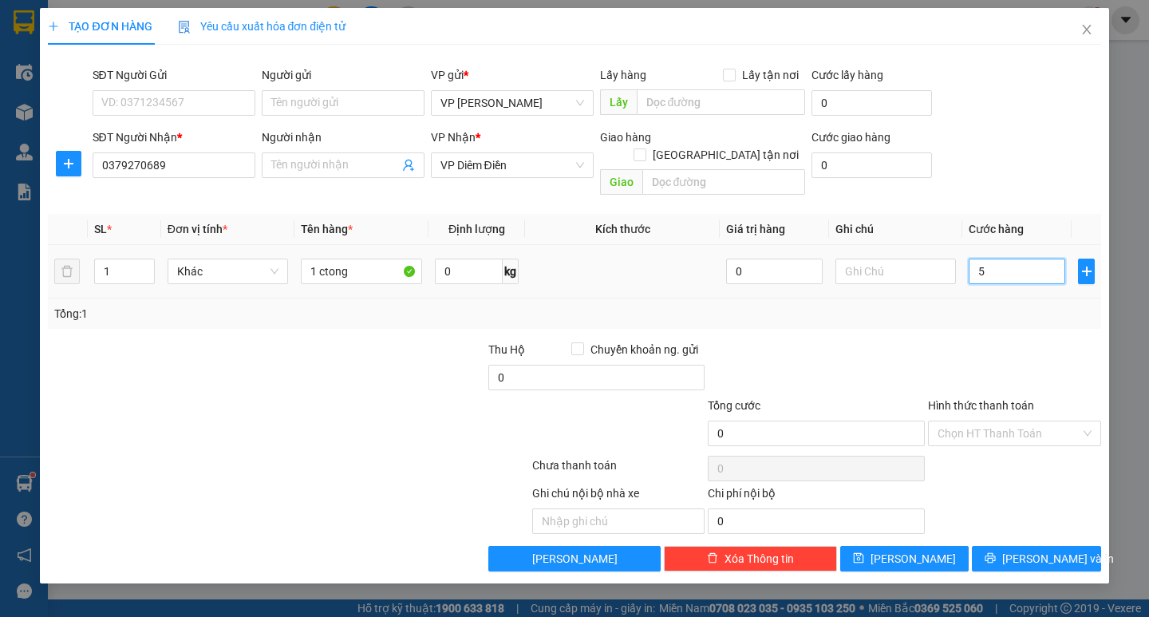
type input "5"
type input "50"
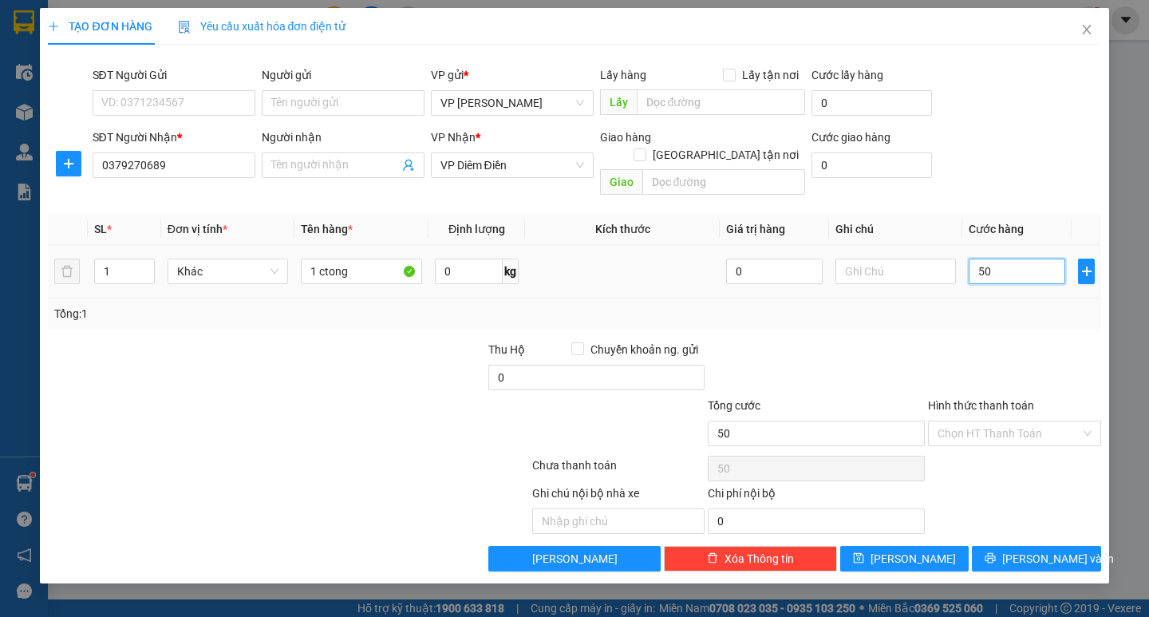
click at [1012, 259] on input "50" at bounding box center [1017, 272] width 97 height 26
type input "50.000"
click at [1013, 548] on button "[PERSON_NAME] và In" at bounding box center [1036, 559] width 128 height 26
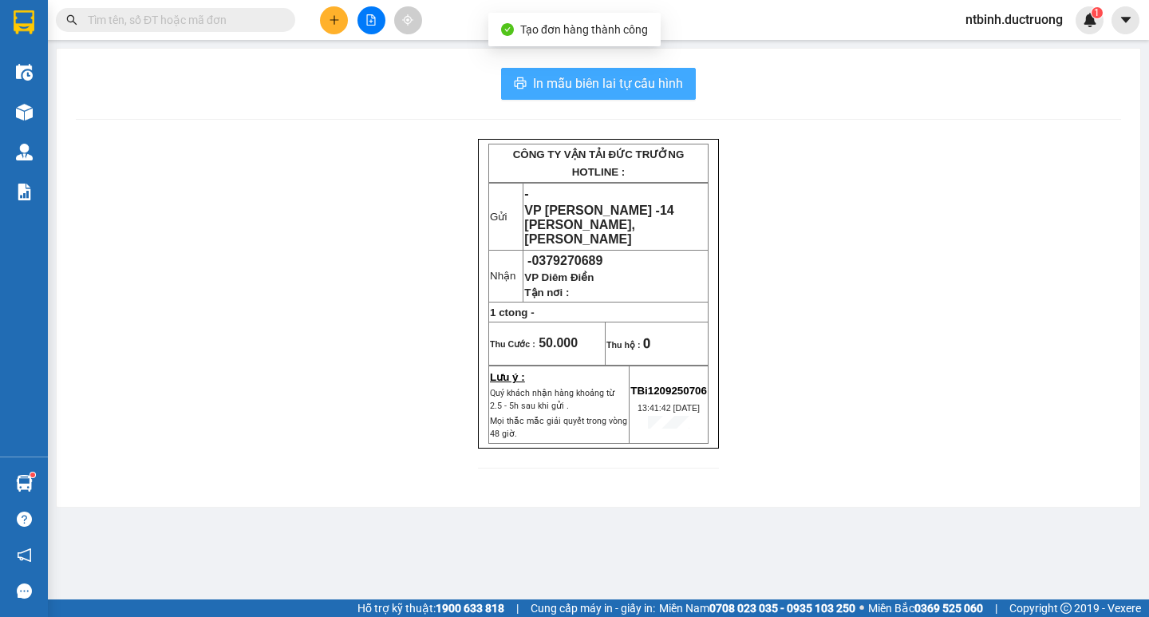
click at [617, 82] on span "In mẫu biên lai tự cấu hình" at bounding box center [608, 83] width 150 height 20
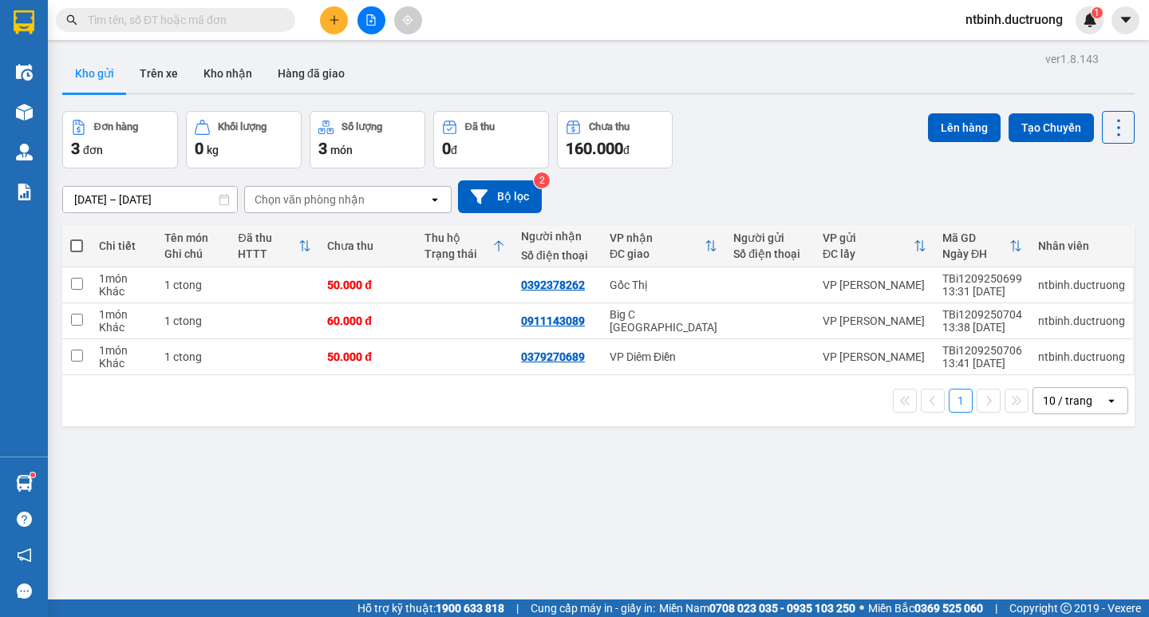
scroll to position [186, 0]
click at [437, 300] on td at bounding box center [465, 285] width 97 height 36
checkbox input "true"
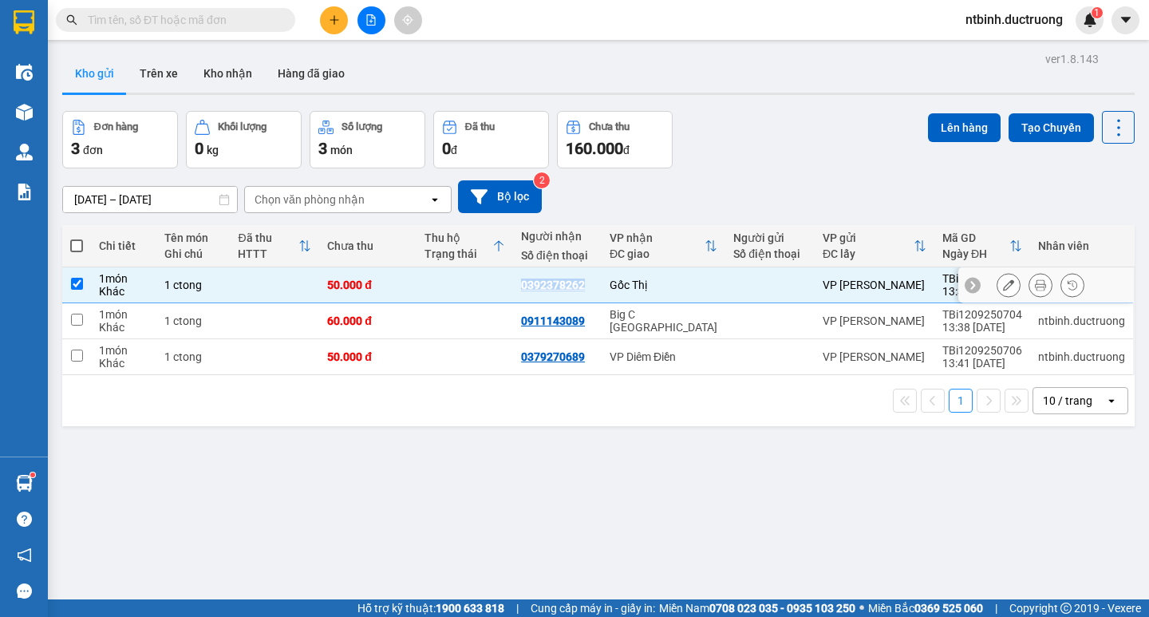
drag, startPoint x: 437, startPoint y: 300, endPoint x: 438, endPoint y: 331, distance: 31.2
click at [437, 305] on tbody "1 món Khác 1 ctong 50.000 đ 0392378262 Gốc Thị VP Trần Bình TBi1209250699 13:31…" at bounding box center [598, 321] width 1073 height 108
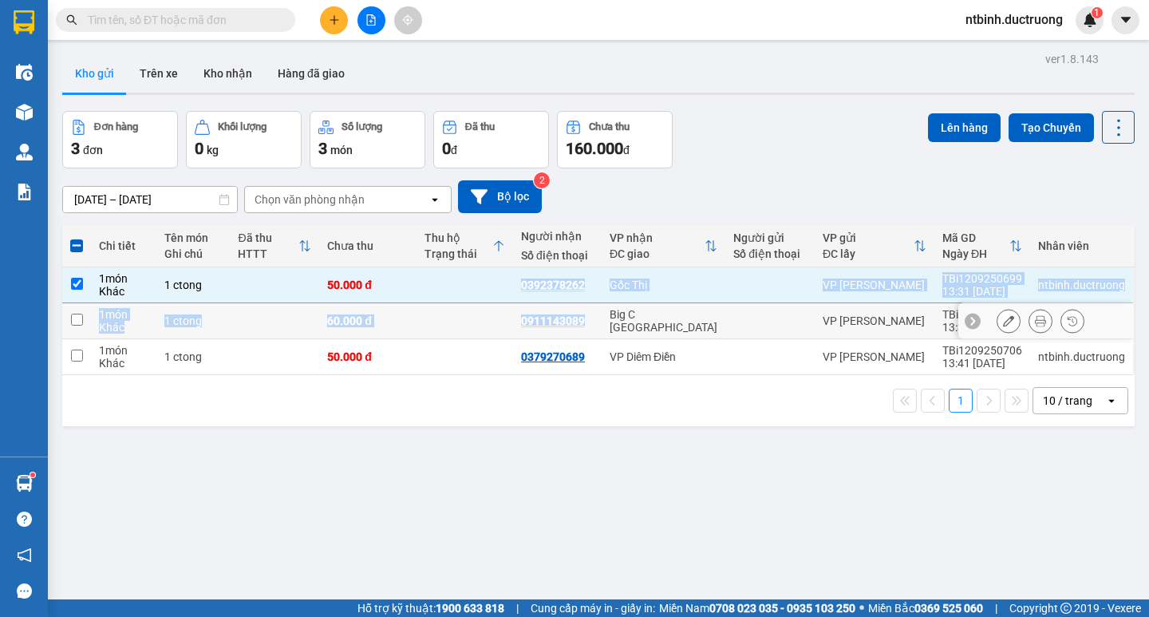
click at [441, 334] on td at bounding box center [465, 321] width 97 height 36
checkbox input "true"
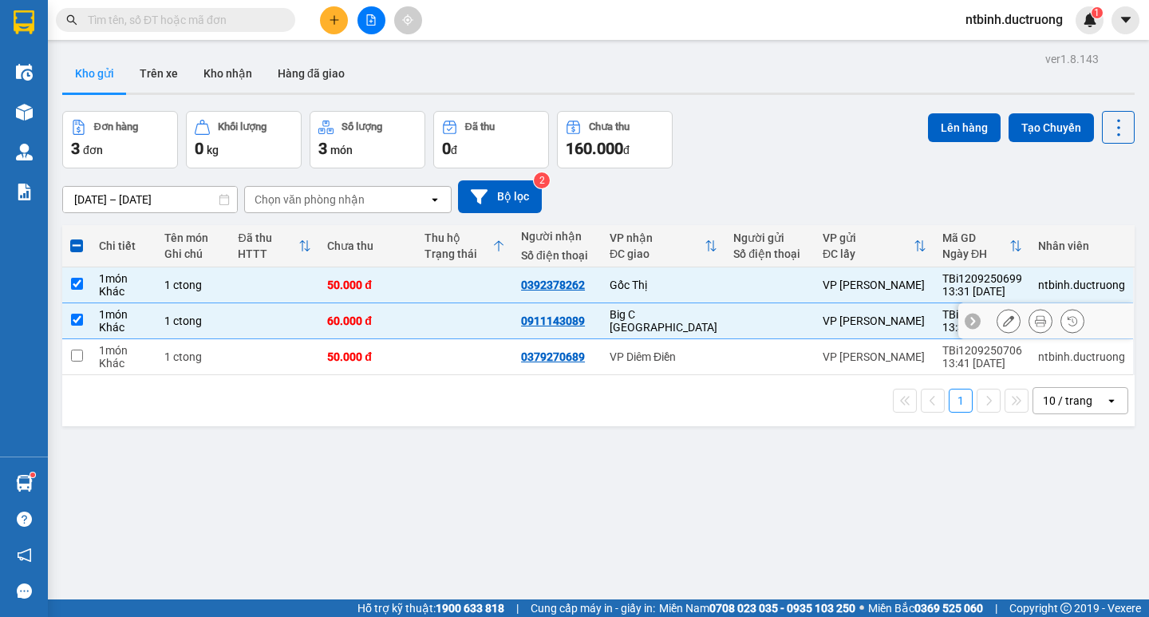
click at [444, 350] on td at bounding box center [465, 357] width 97 height 36
checkbox input "true"
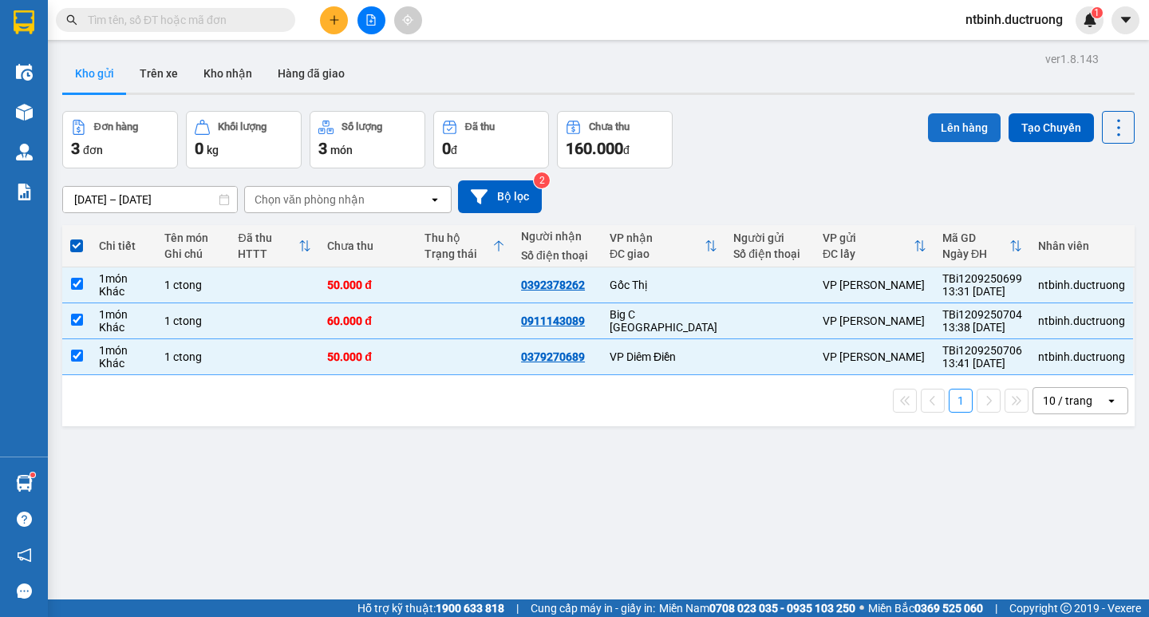
click at [963, 125] on button "Lên hàng" at bounding box center [964, 127] width 73 height 29
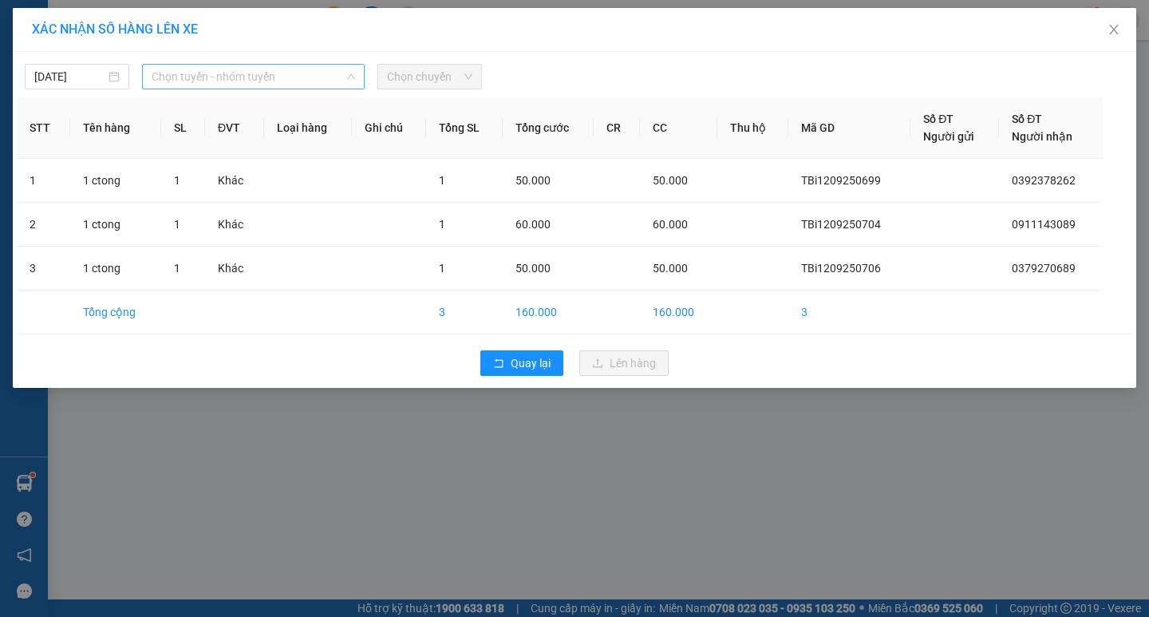
click at [312, 74] on span "Chọn tuyến - nhóm tuyến" at bounding box center [253, 77] width 203 height 24
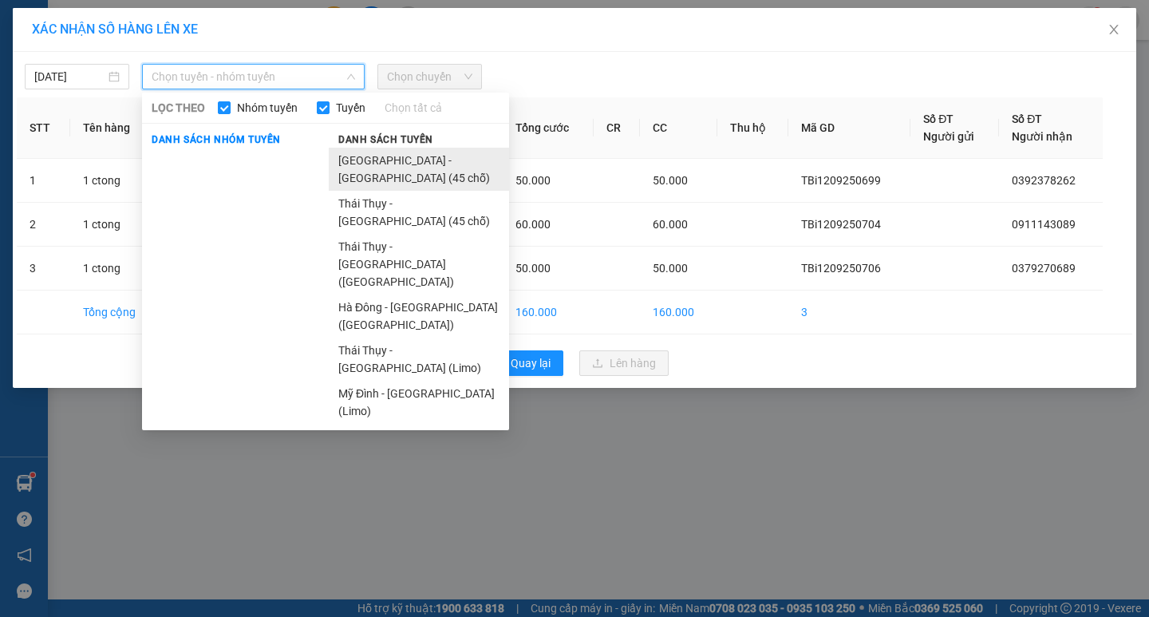
click at [402, 168] on li "[GEOGRAPHIC_DATA] - [GEOGRAPHIC_DATA] (45 chỗ)" at bounding box center [419, 169] width 180 height 43
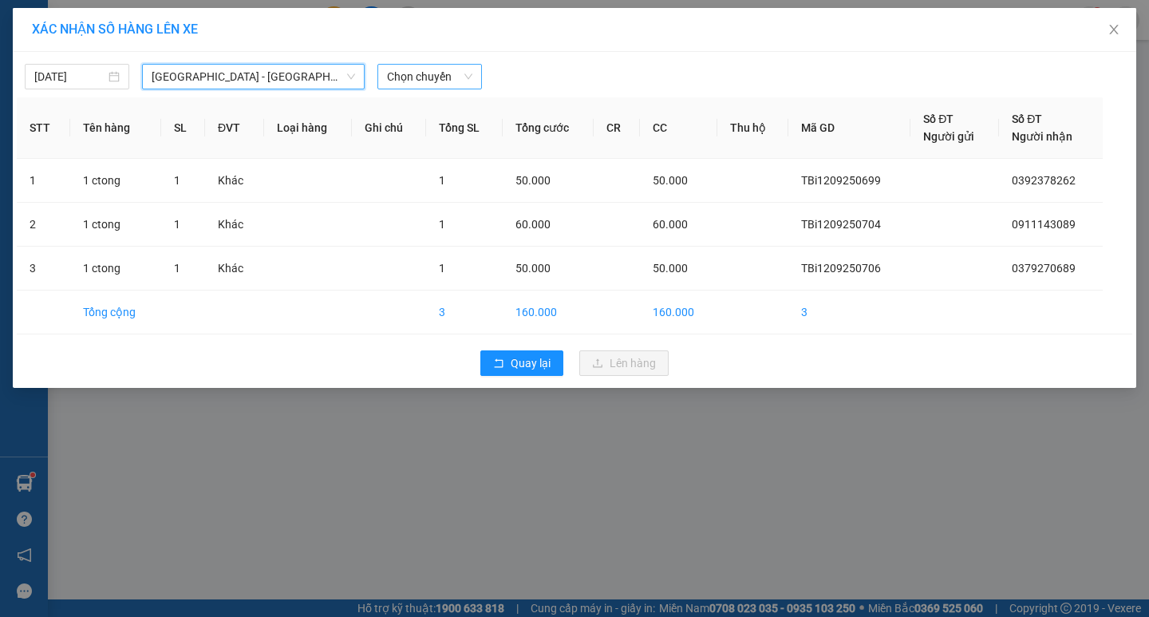
click at [415, 73] on span "Chọn chuyến" at bounding box center [429, 77] width 85 height 24
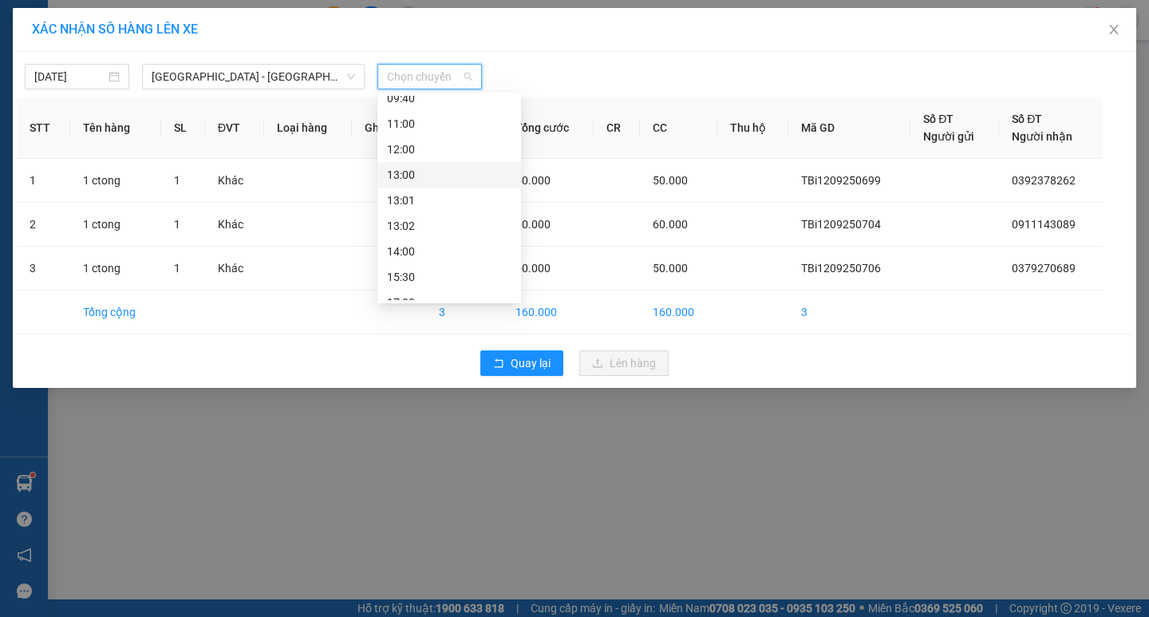
scroll to position [160, 0]
click at [438, 229] on div "14:00" at bounding box center [449, 230] width 124 height 18
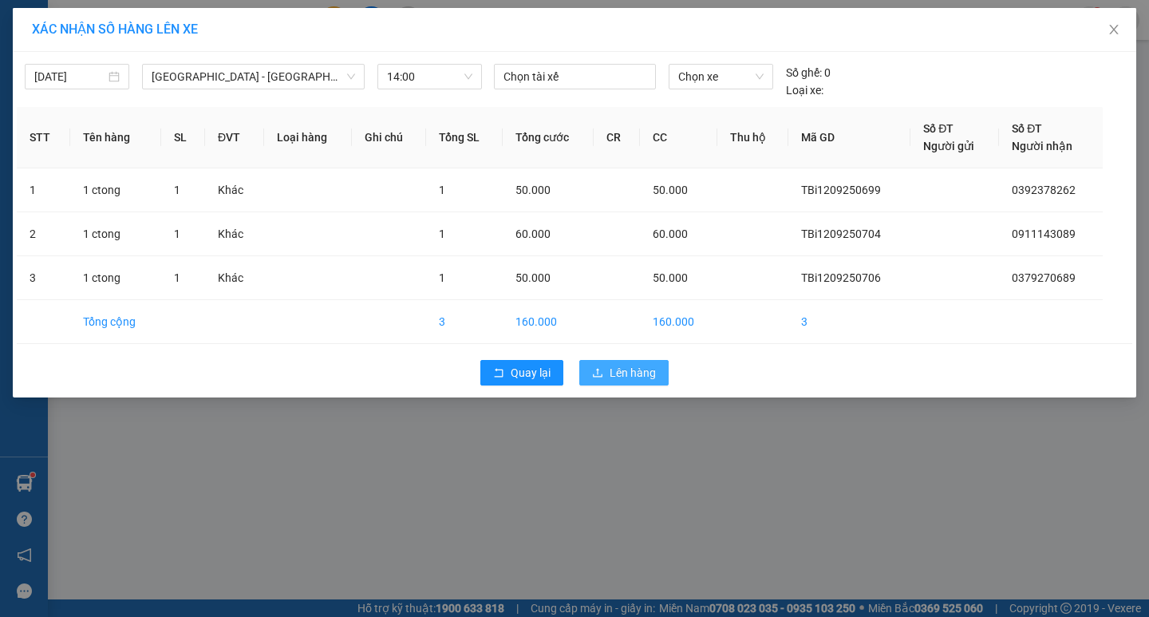
click at [659, 381] on button "Lên hàng" at bounding box center [623, 373] width 89 height 26
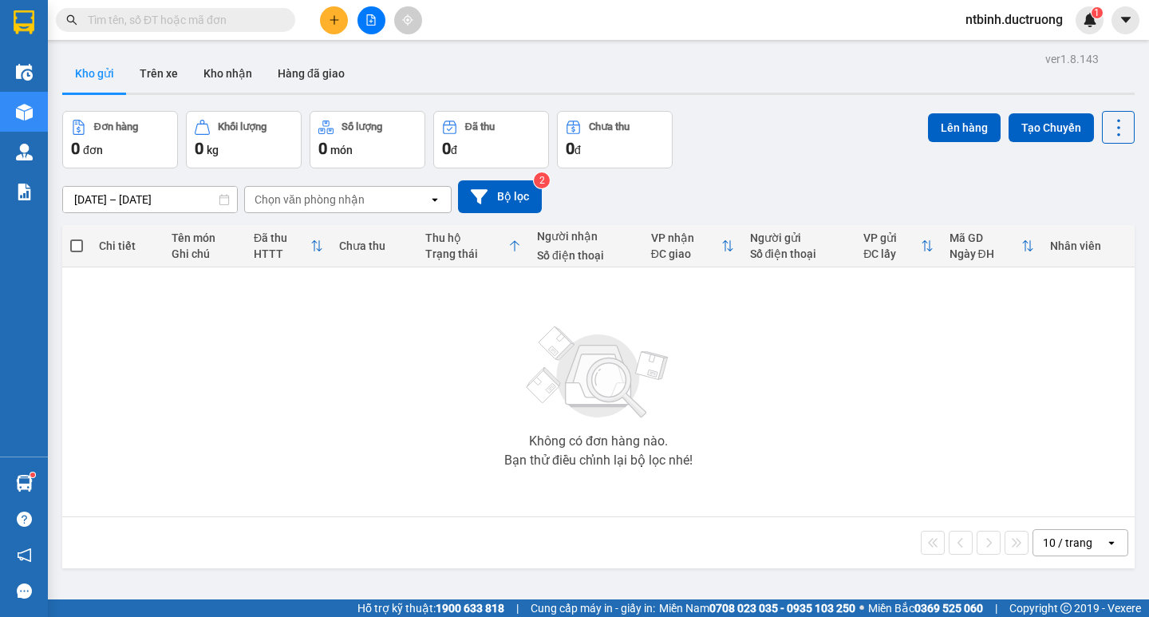
click at [365, 26] on button at bounding box center [372, 20] width 28 height 28
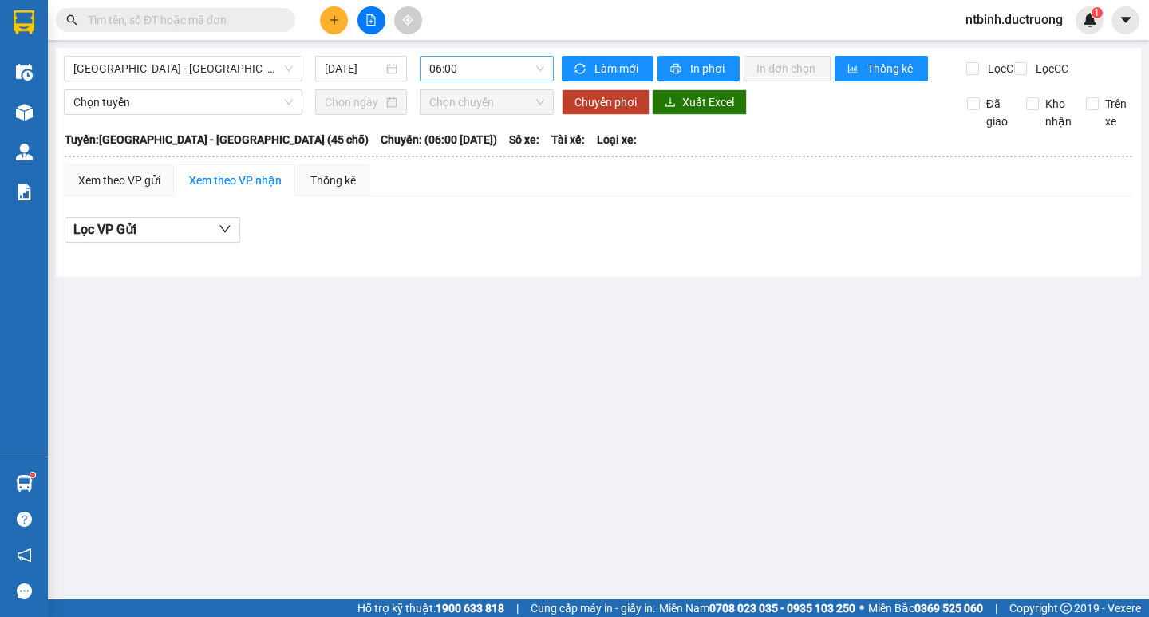
click at [476, 68] on span "06:00" at bounding box center [486, 69] width 115 height 24
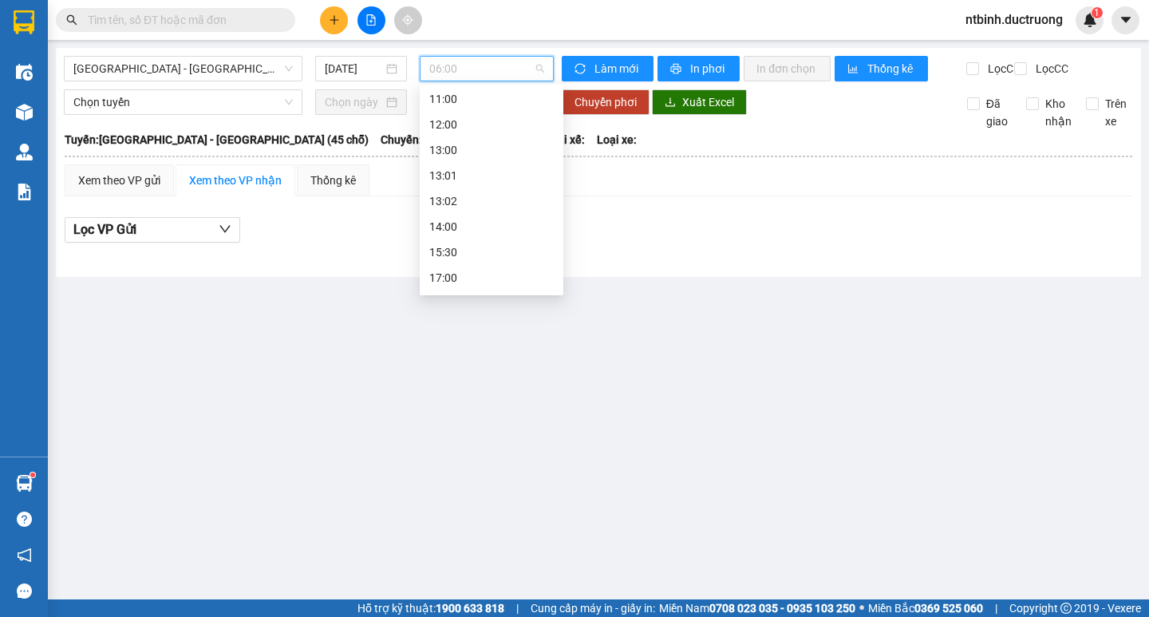
scroll to position [160, 0]
click at [483, 221] on div "14:00" at bounding box center [491, 222] width 124 height 18
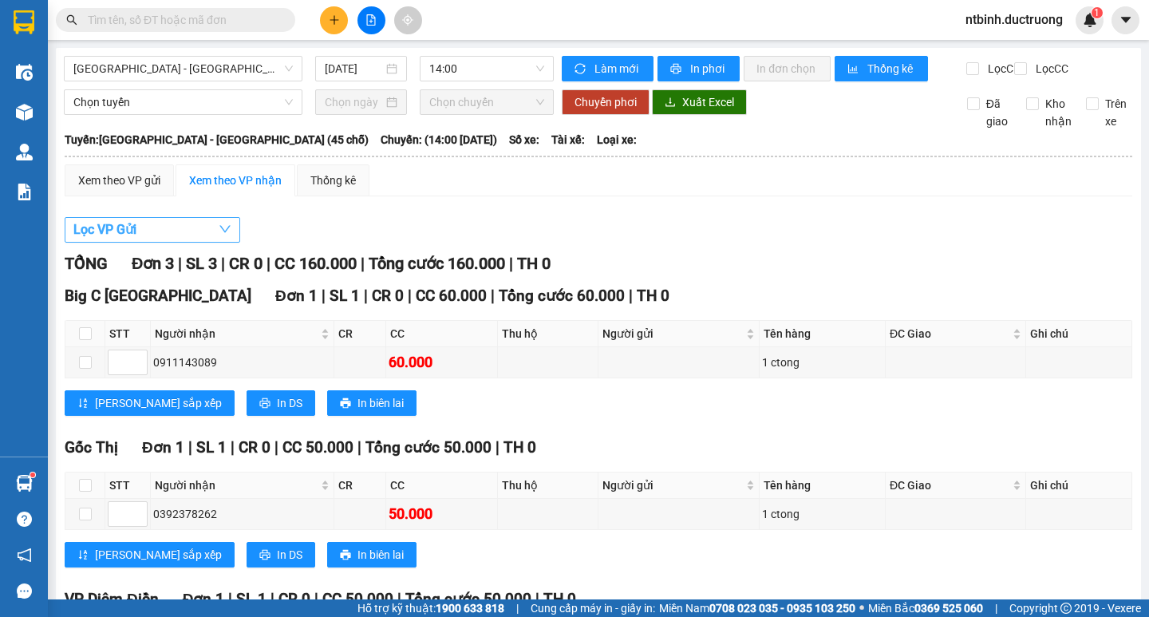
click at [113, 239] on span "Lọc VP Gửi" at bounding box center [104, 229] width 63 height 20
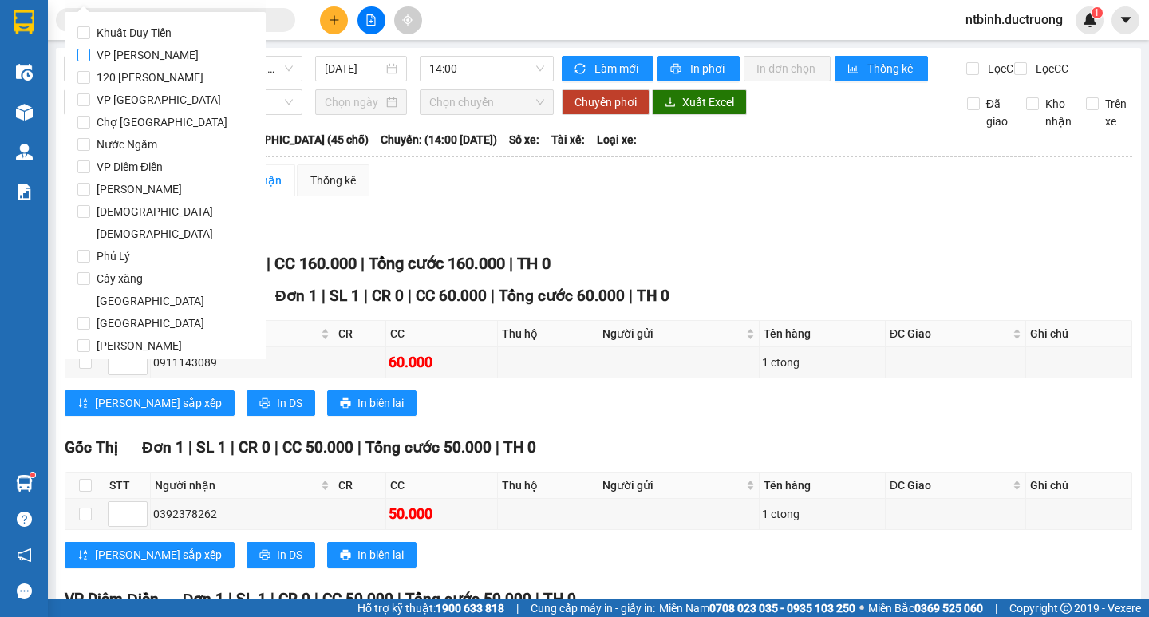
click at [133, 52] on span "VP [PERSON_NAME]" at bounding box center [147, 55] width 115 height 22
click at [90, 52] on input "VP [PERSON_NAME]" at bounding box center [83, 55] width 13 height 13
checkbox input "true"
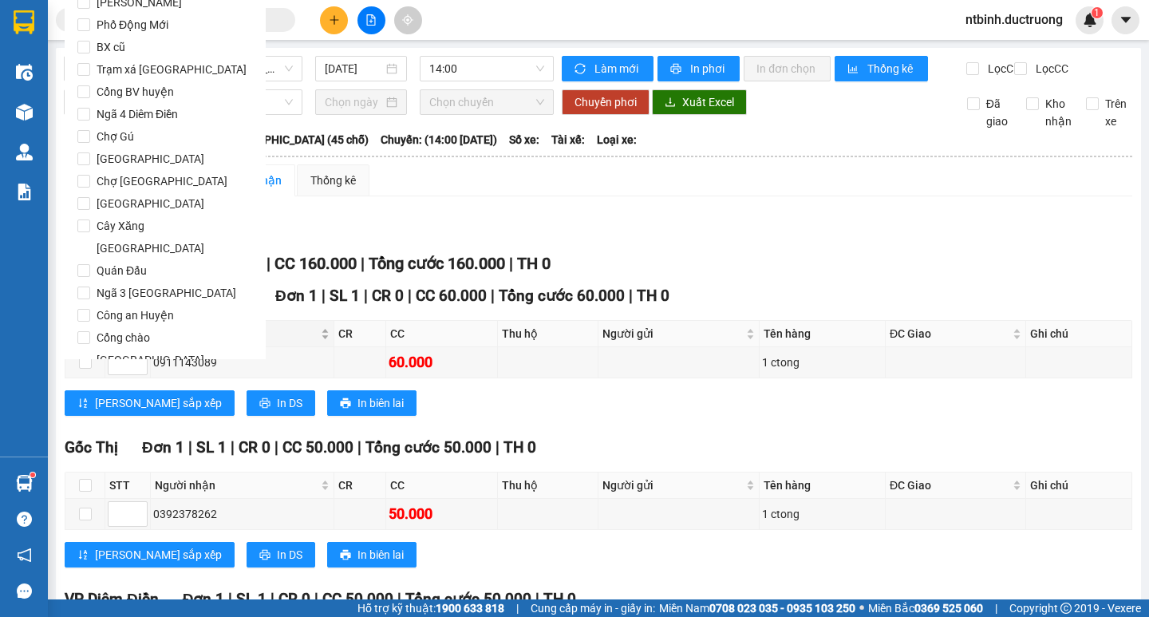
scroll to position [1329, 0]
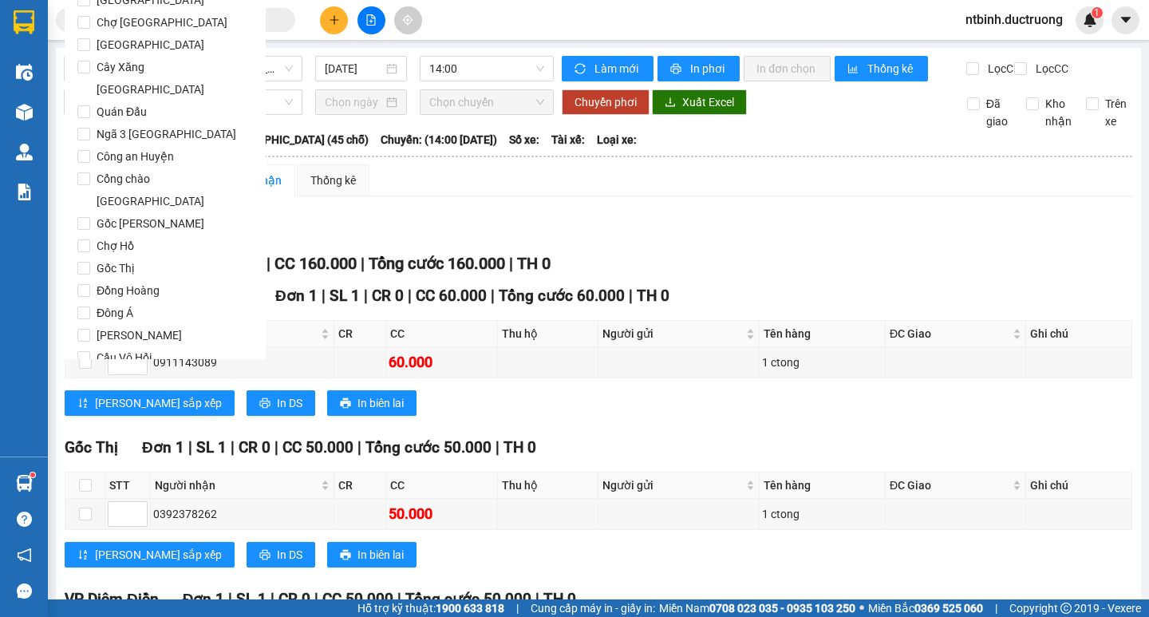
click at [107, 440] on span "Lọc" at bounding box center [99, 449] width 18 height 18
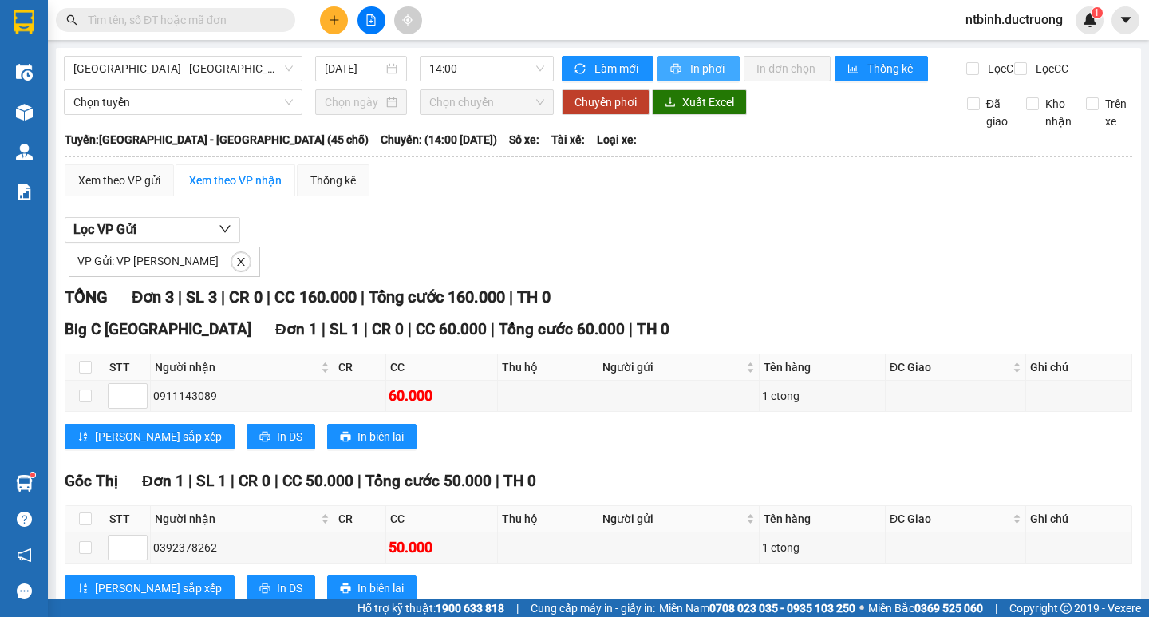
click at [703, 70] on span "In phơi" at bounding box center [708, 69] width 37 height 18
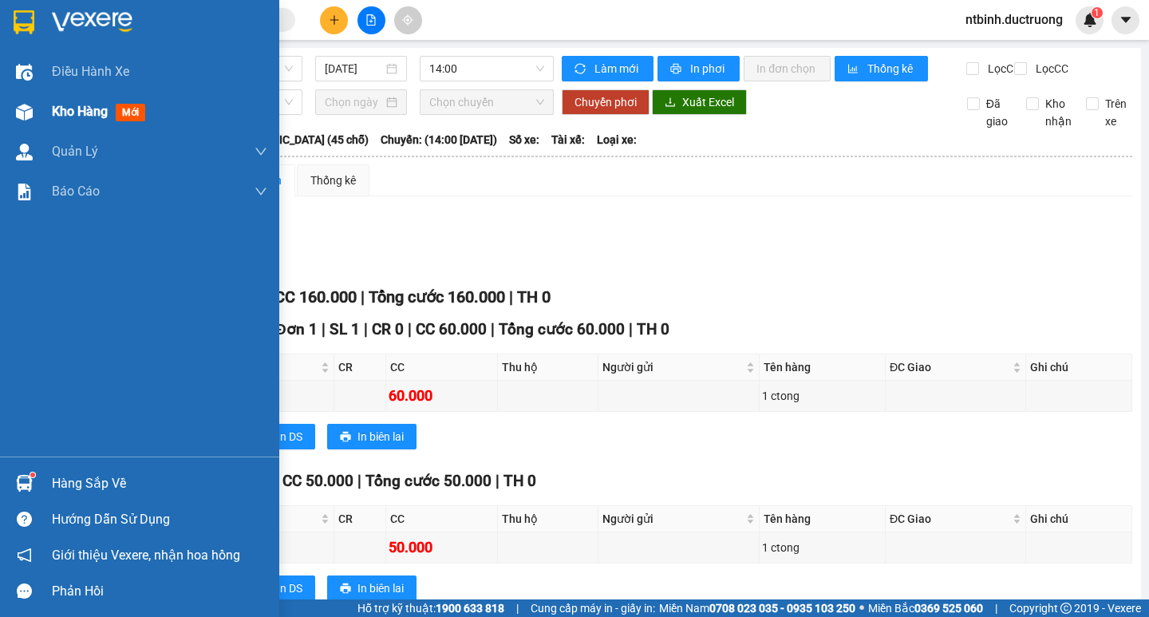
click at [13, 111] on div at bounding box center [24, 112] width 28 height 28
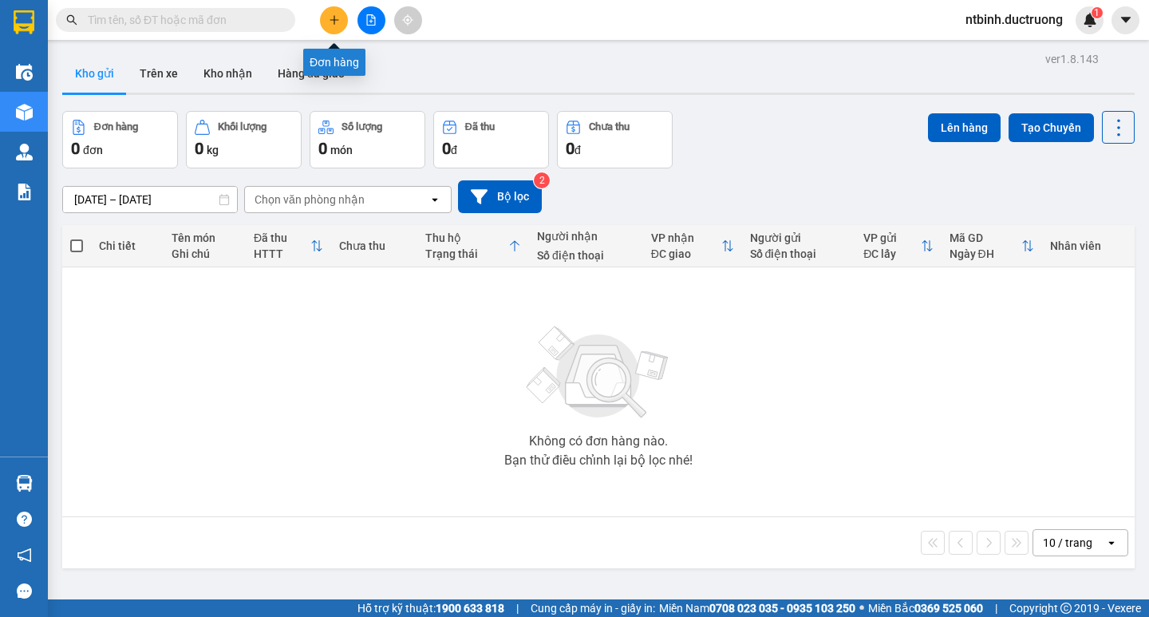
click at [332, 24] on icon "plus" at bounding box center [334, 19] width 11 height 11
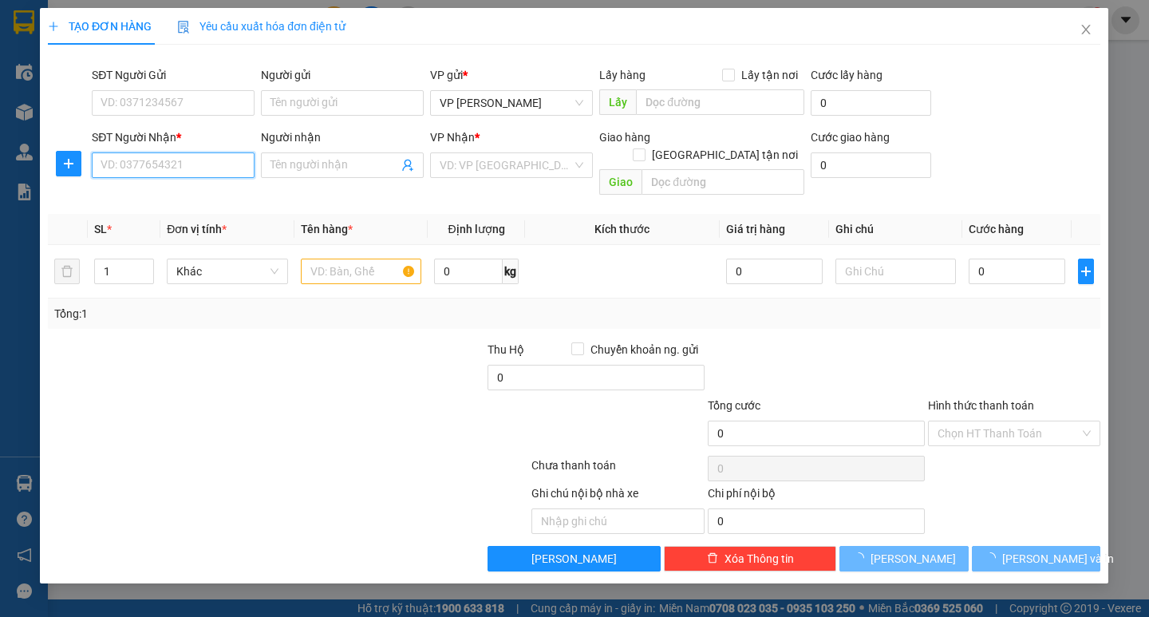
click at [180, 170] on input "SĐT Người Nhận *" at bounding box center [174, 165] width 163 height 26
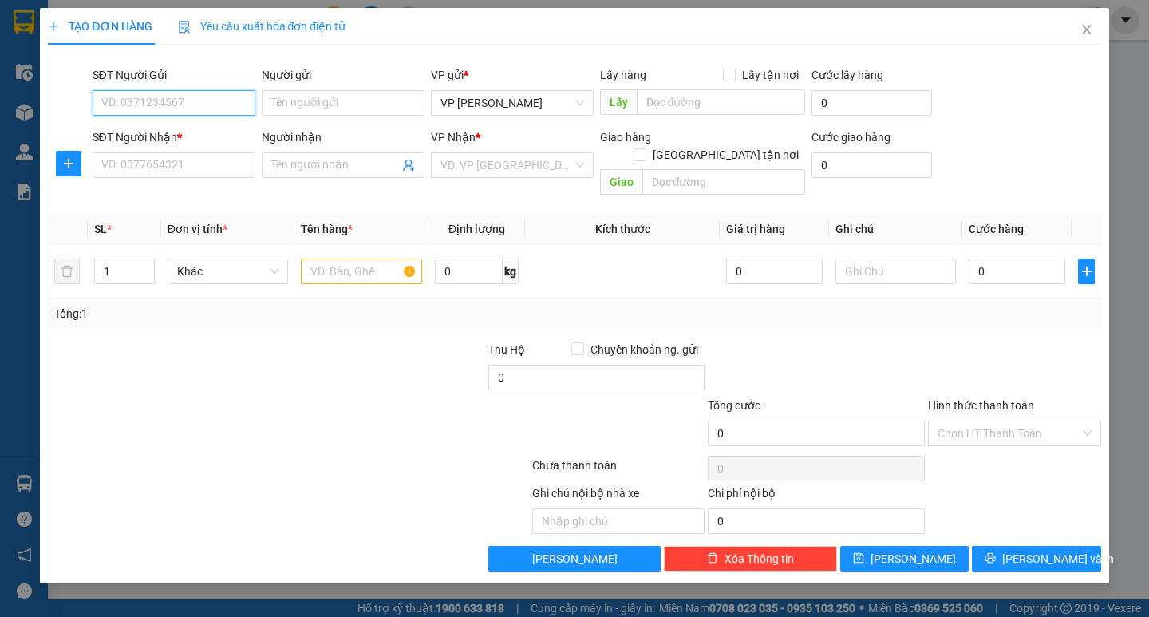
click at [185, 102] on input "SĐT Người Gửi" at bounding box center [174, 103] width 163 height 26
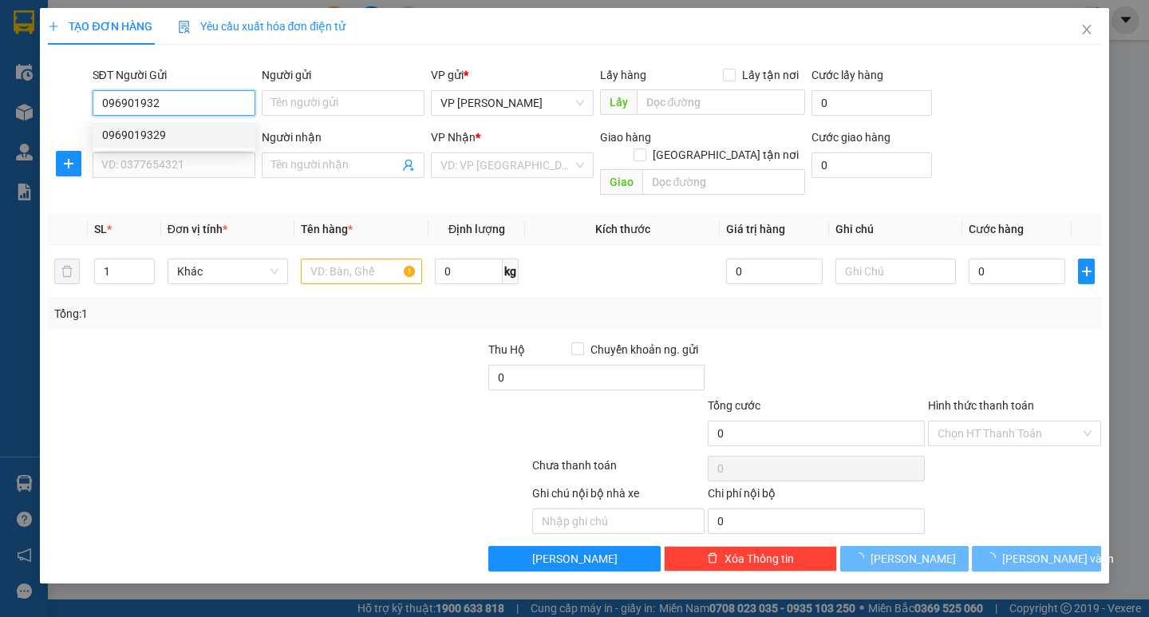
click at [188, 135] on div "0969019329" at bounding box center [174, 135] width 144 height 18
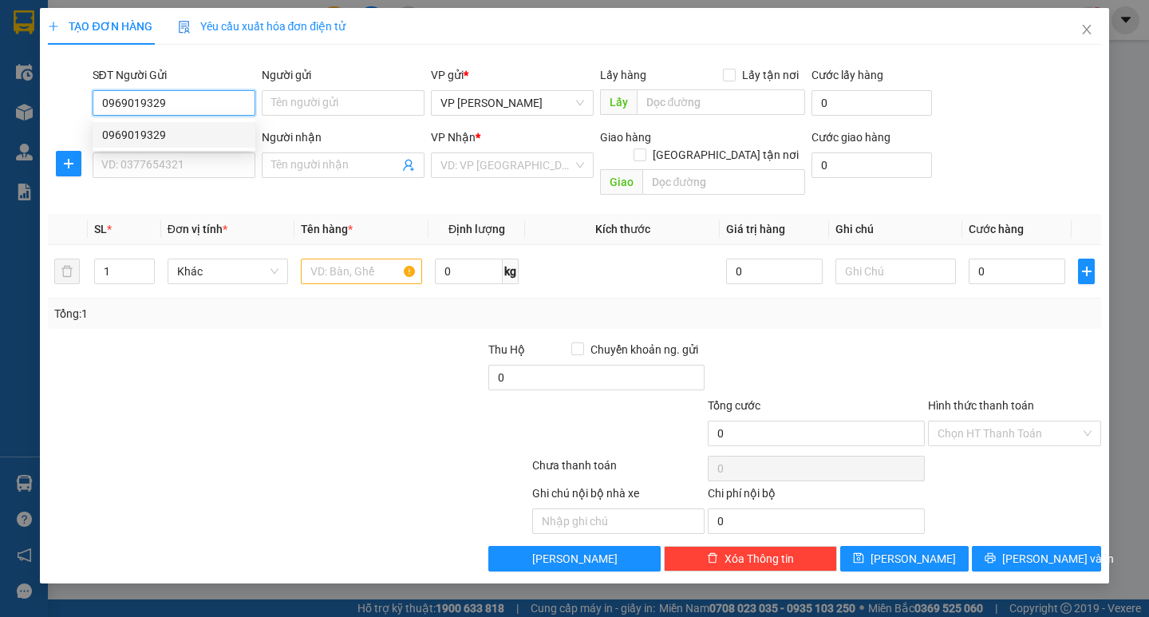
type input "0969019329"
click at [189, 188] on div "Transit Pickup Surcharge Ids Transit Deliver Surcharge Ids Transit Deliver Surc…" at bounding box center [574, 314] width 1053 height 514
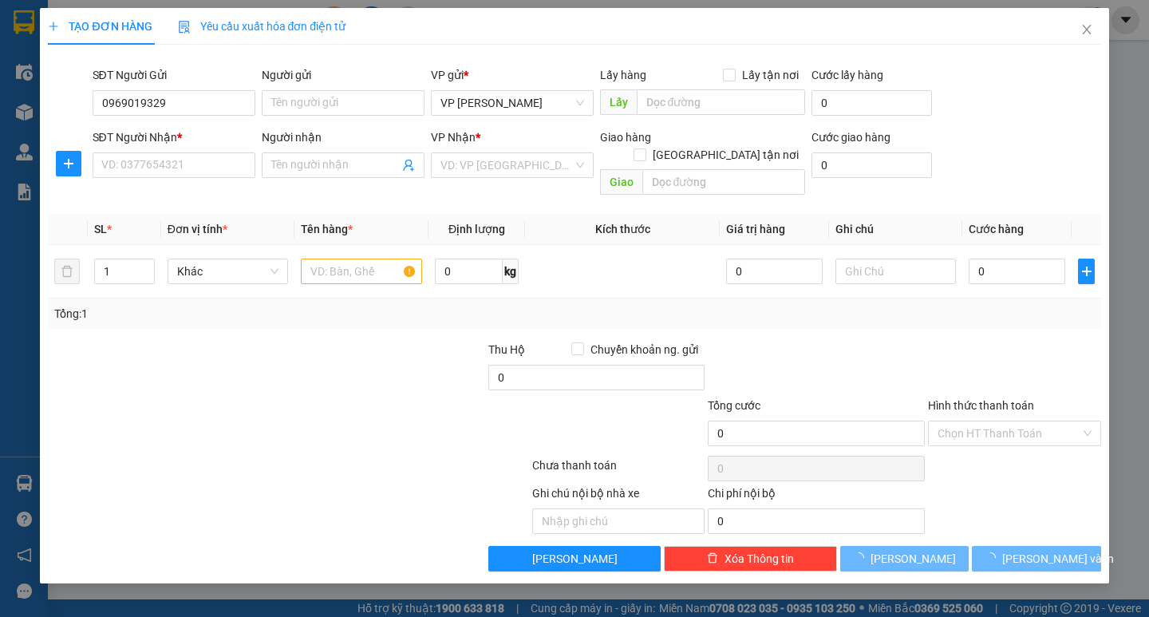
click at [187, 180] on div "SĐT Người Nhận * VD: 0377654321" at bounding box center [174, 156] width 163 height 56
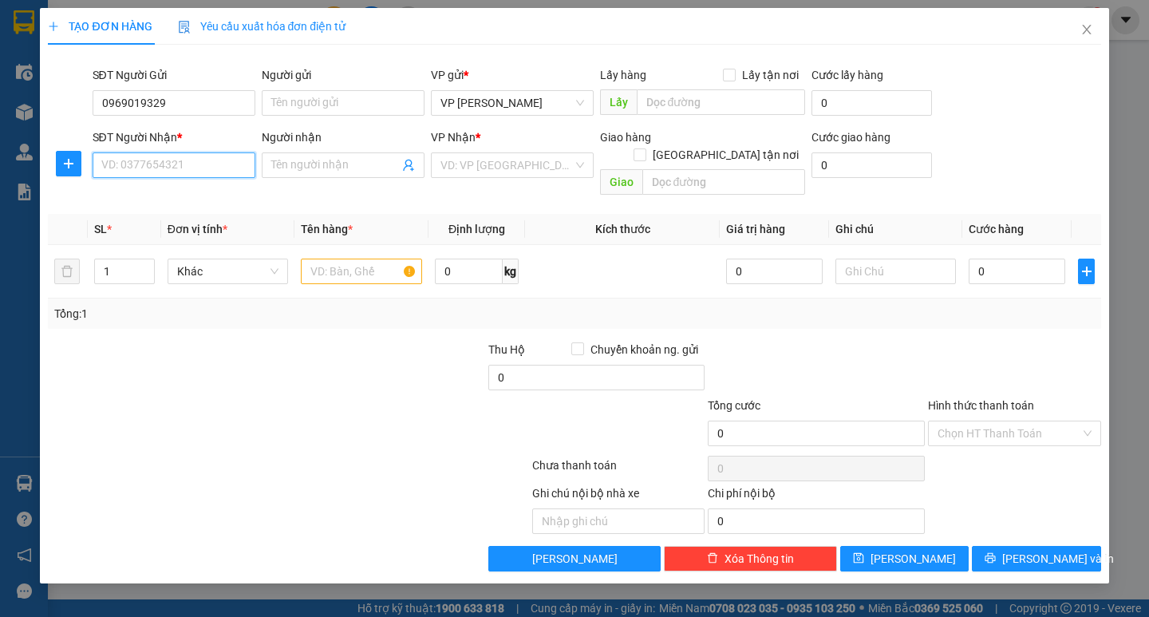
click at [182, 170] on input "SĐT Người Nhận *" at bounding box center [174, 165] width 163 height 26
click at [185, 196] on div "0336417851" at bounding box center [174, 197] width 144 height 18
type input "0336417851"
click at [334, 259] on input "text" at bounding box center [361, 272] width 121 height 26
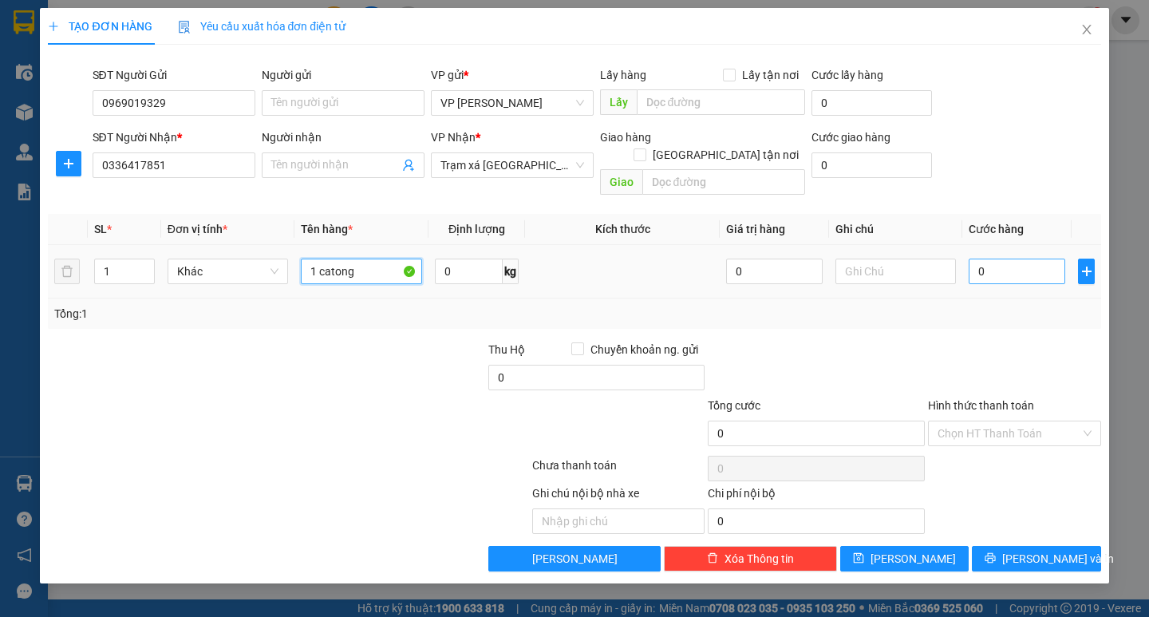
type input "1 catong"
click at [1001, 259] on input "0" at bounding box center [1017, 272] width 97 height 26
click at [975, 259] on input "0" at bounding box center [1017, 272] width 97 height 26
type input "50"
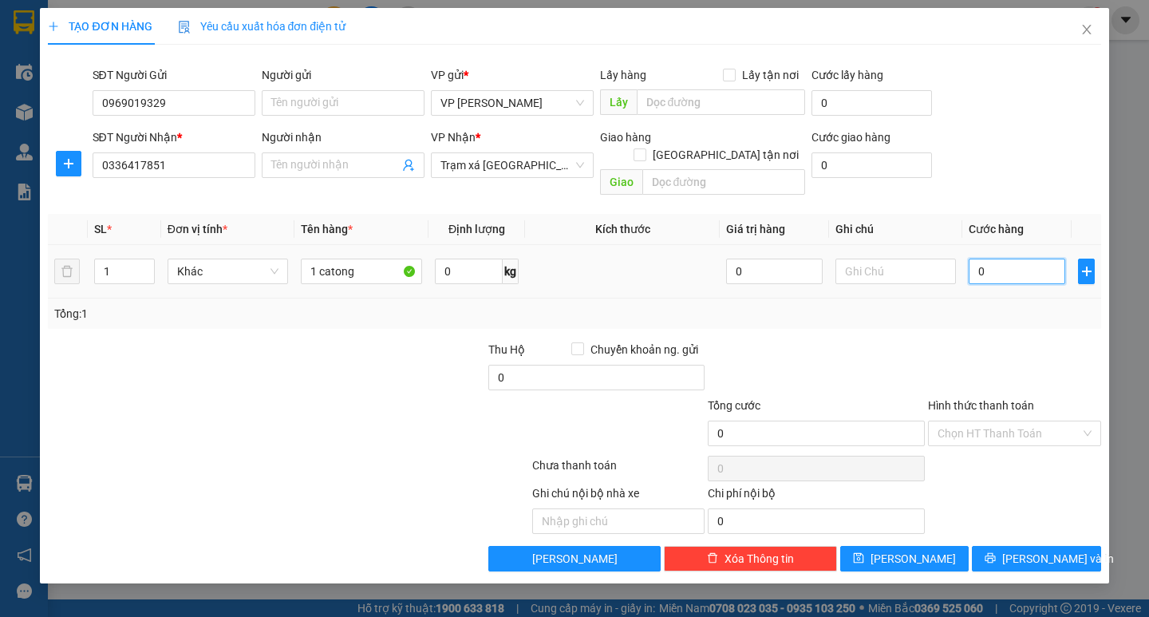
type input "50"
click at [983, 305] on div "Tổng: 1" at bounding box center [574, 314] width 1040 height 18
type input "50.000"
click at [1025, 421] on input "Hình thức thanh toán" at bounding box center [1009, 433] width 143 height 24
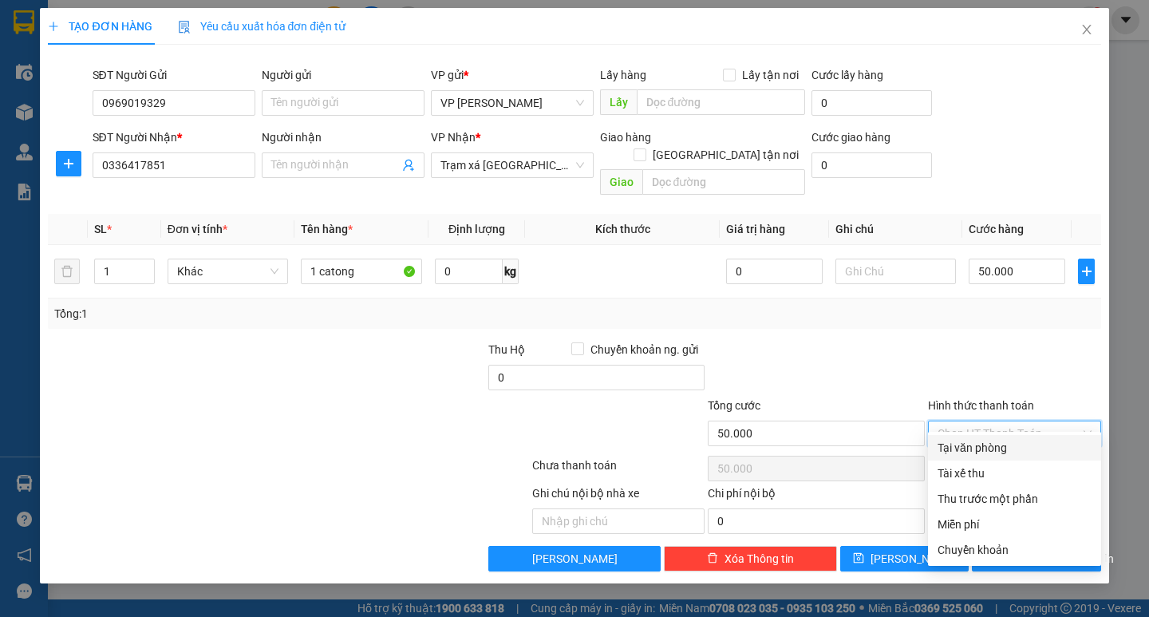
click at [1026, 449] on div "Tại văn phòng" at bounding box center [1015, 448] width 154 height 18
type input "0"
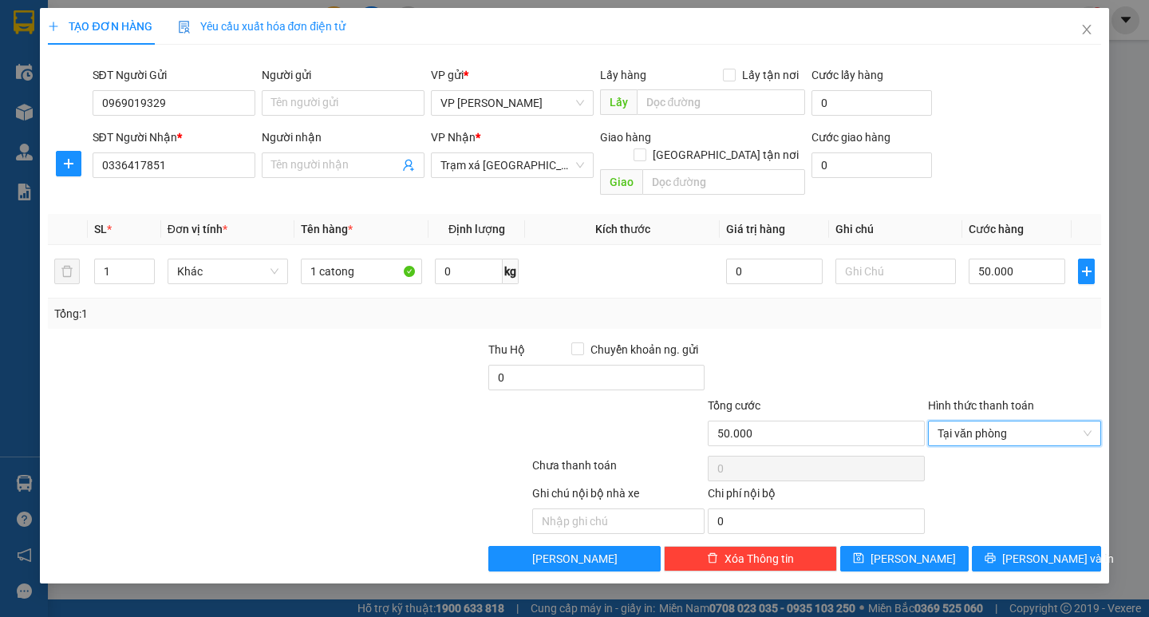
click at [1060, 518] on div "Transit Pickup Surcharge Ids Transit Deliver Surcharge Ids Transit Deliver Surc…" at bounding box center [574, 314] width 1053 height 514
click at [1061, 550] on span "[PERSON_NAME] và In" at bounding box center [1058, 559] width 112 height 18
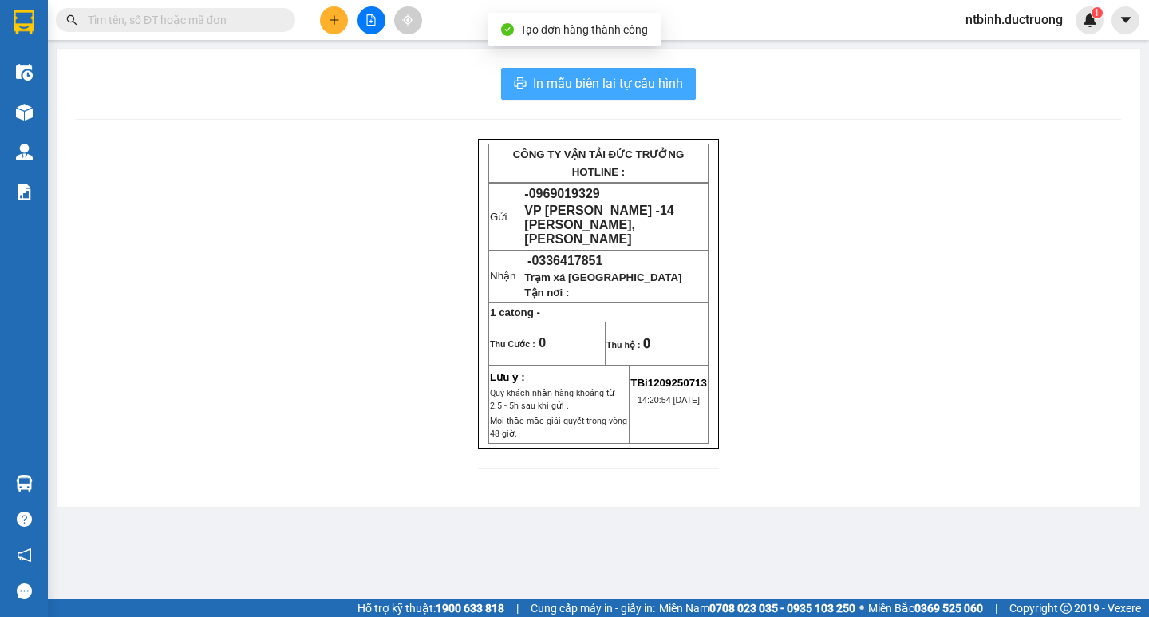
click at [601, 80] on span "In mẫu biên lai tự cấu hình" at bounding box center [608, 83] width 150 height 20
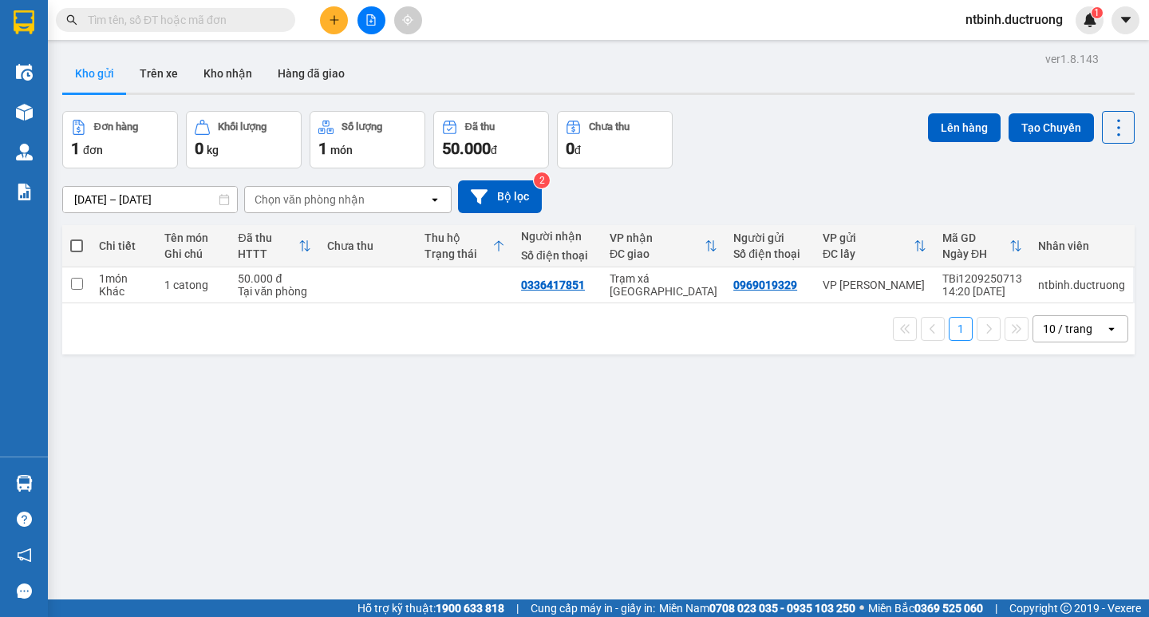
click at [171, 27] on input "text" at bounding box center [182, 20] width 188 height 18
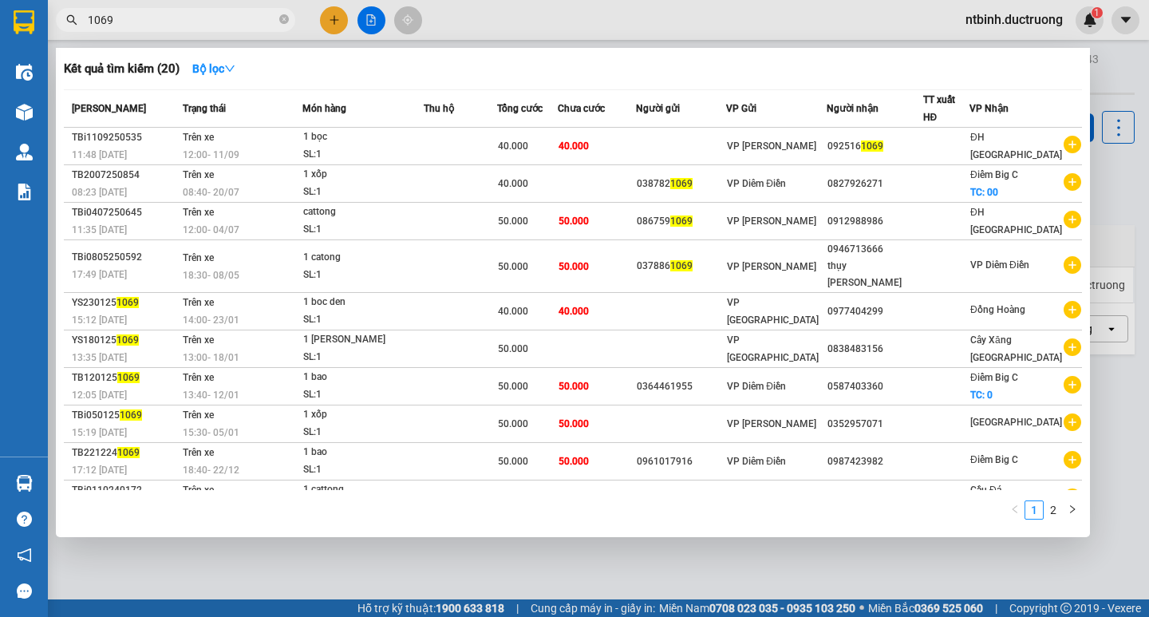
type input "1069"
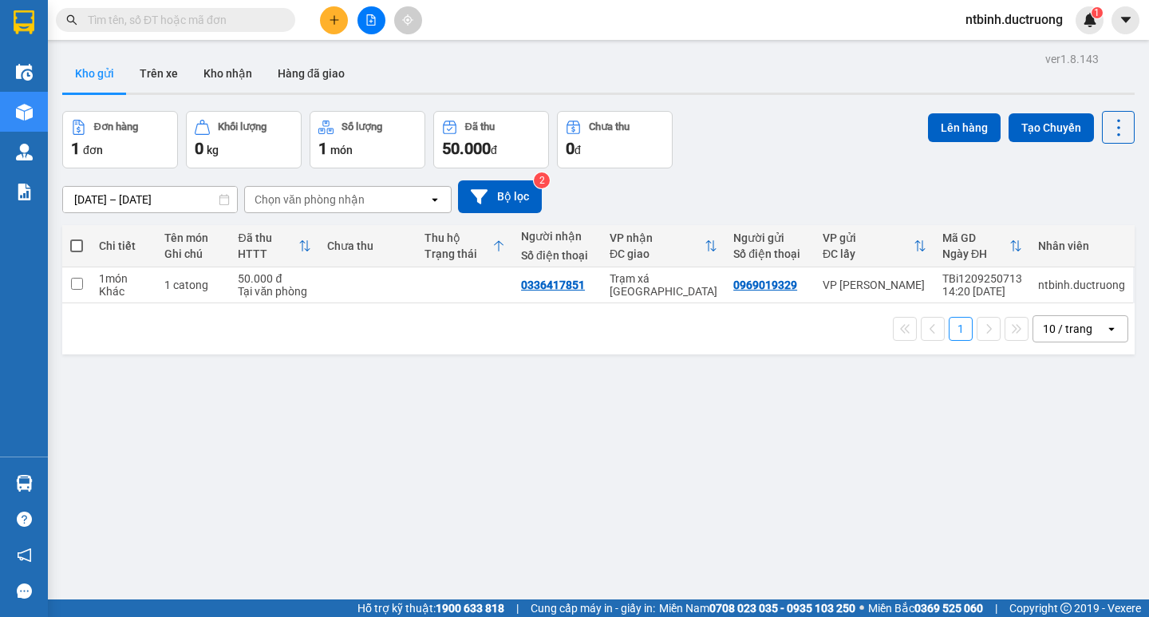
click at [323, 23] on button at bounding box center [334, 20] width 28 height 28
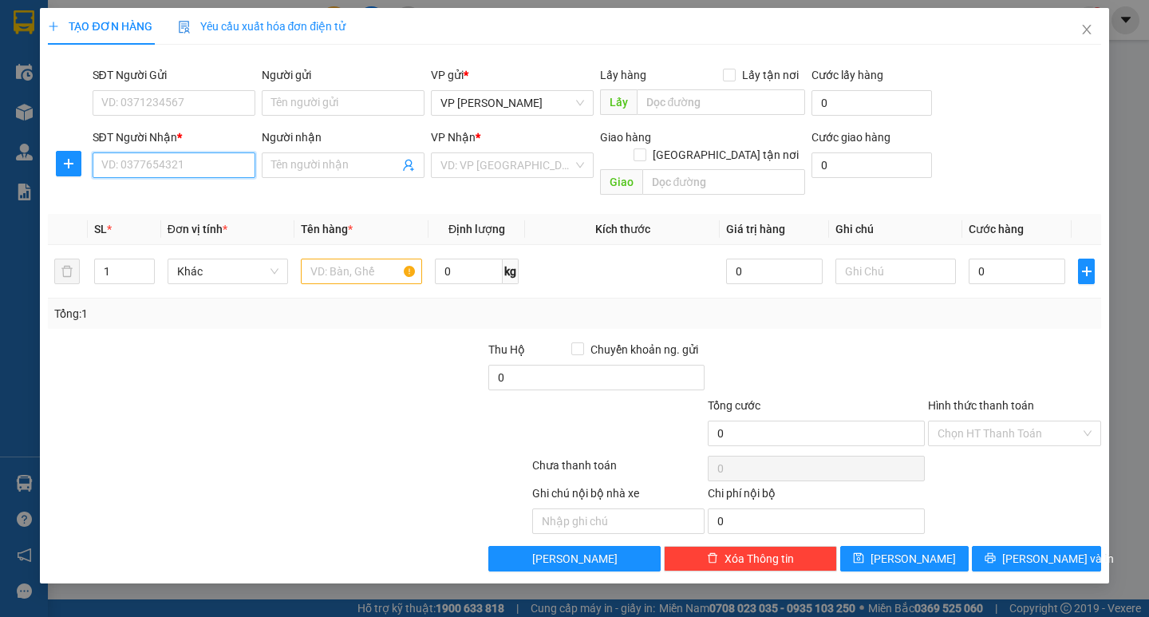
click at [203, 155] on input "SĐT Người Nhận *" at bounding box center [174, 165] width 163 height 26
click at [208, 199] on div "0352023759" at bounding box center [174, 197] width 144 height 18
type input "0352023759"
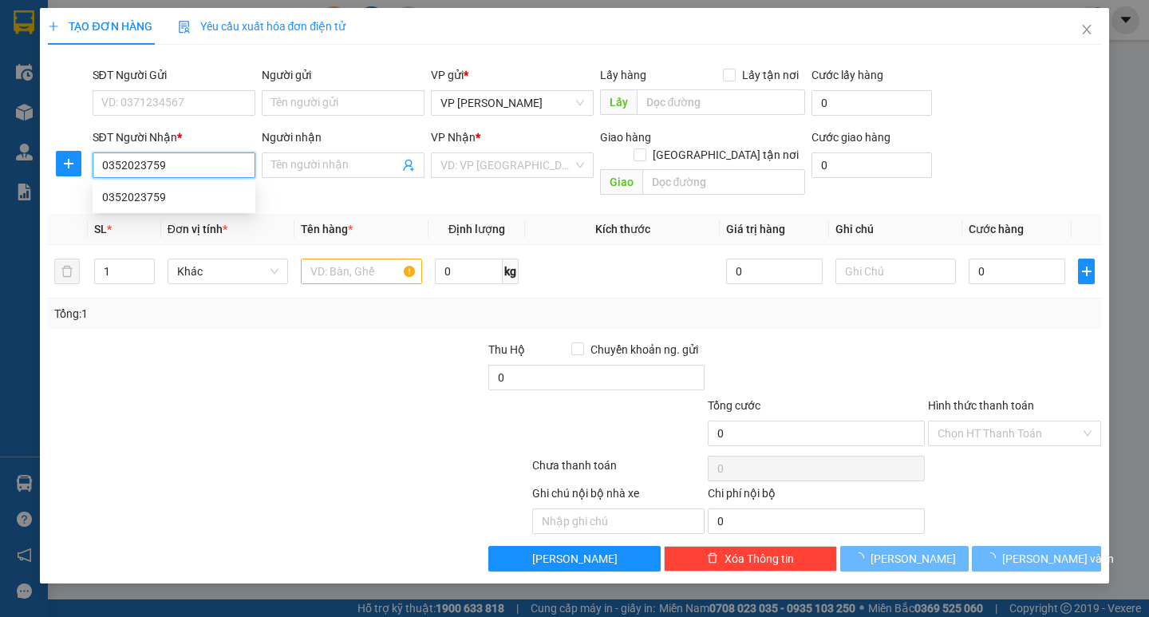
type input "60 Phố [PERSON_NAME], Dịch Vọng, Cầu Giấy, [GEOGRAPHIC_DATA]"
type input "0352023759"
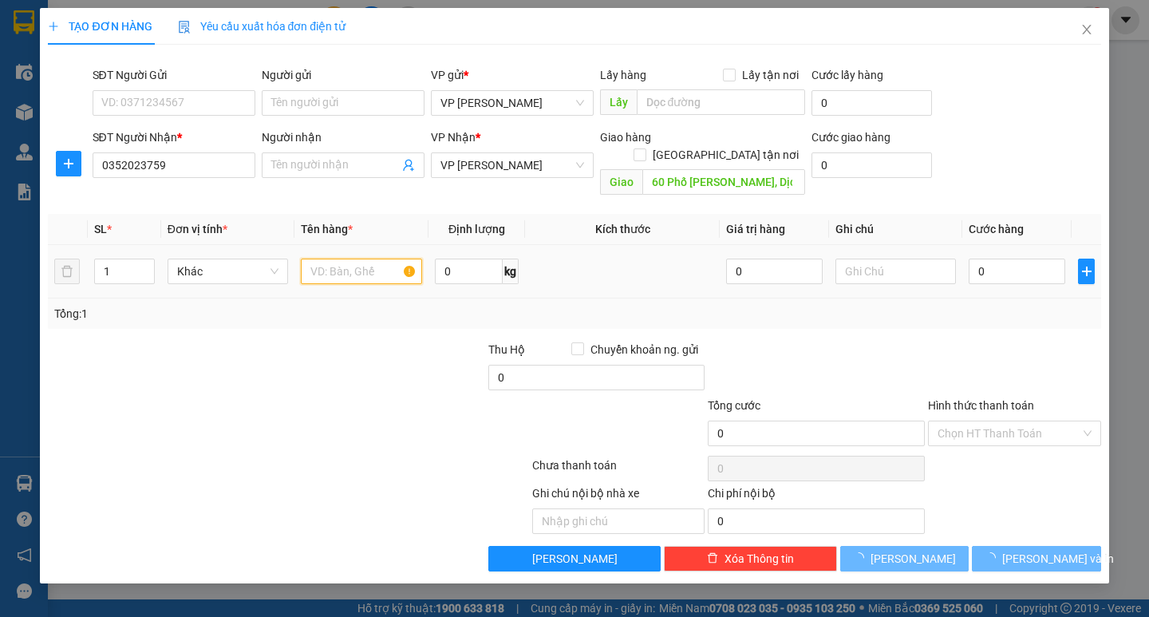
click at [330, 259] on input "text" at bounding box center [361, 272] width 121 height 26
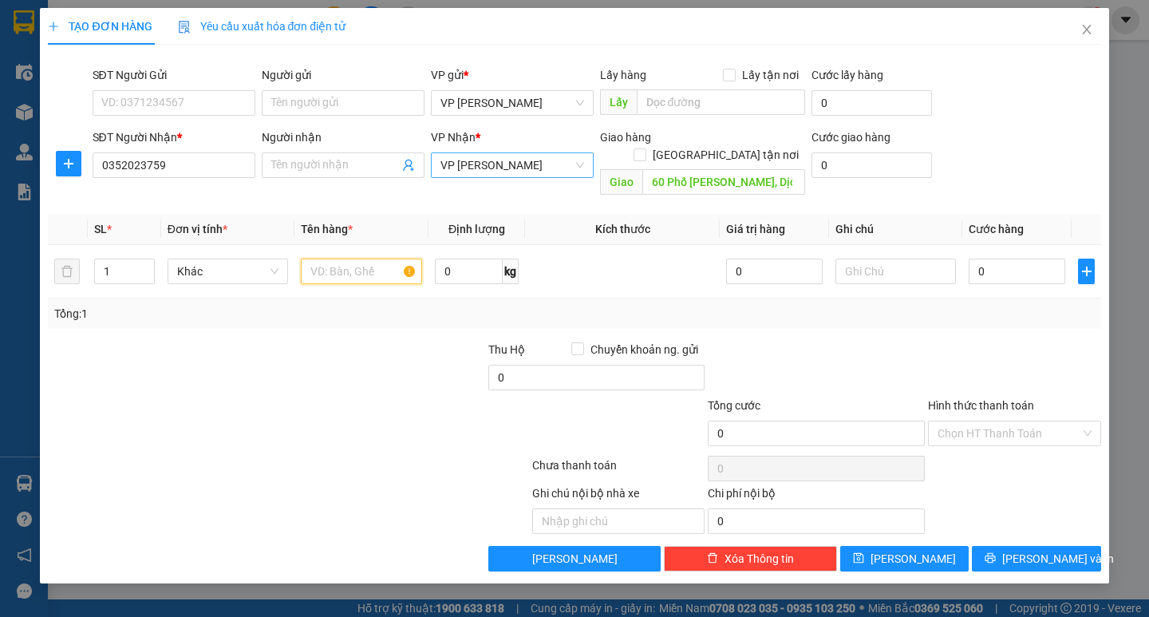
click at [544, 167] on span "VP [PERSON_NAME]" at bounding box center [513, 165] width 144 height 24
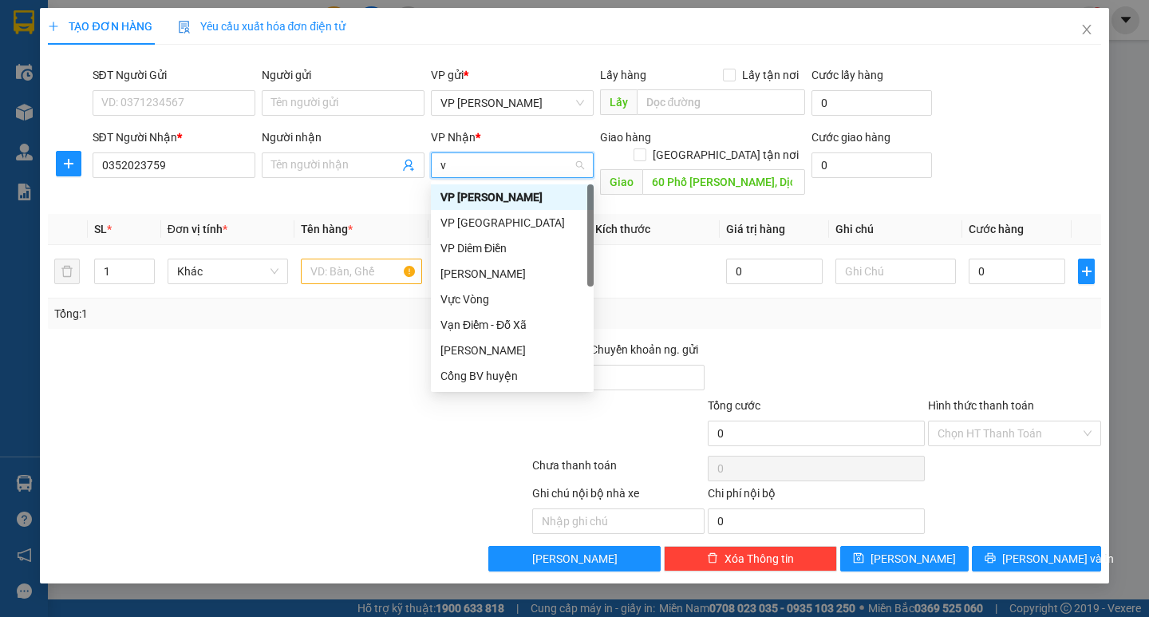
type input "vo"
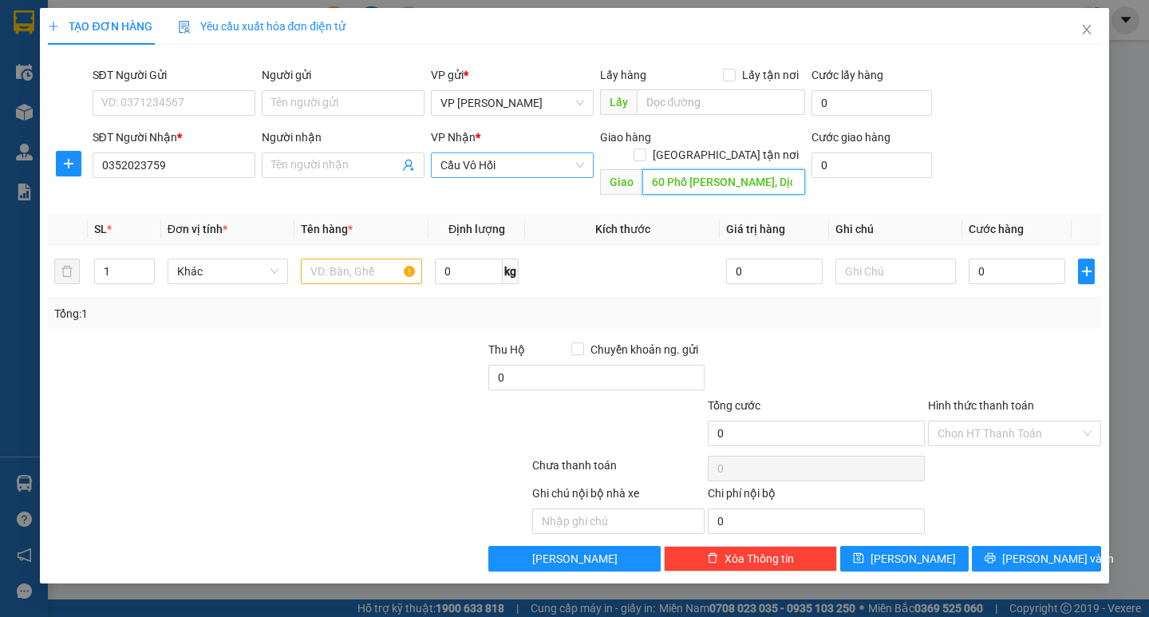
drag, startPoint x: 790, startPoint y: 160, endPoint x: 650, endPoint y: 161, distance: 140.5
click at [650, 169] on input "60 Phố [PERSON_NAME], Dịch Vọng, Cầu Giấy, [GEOGRAPHIC_DATA]" at bounding box center [723, 182] width 163 height 26
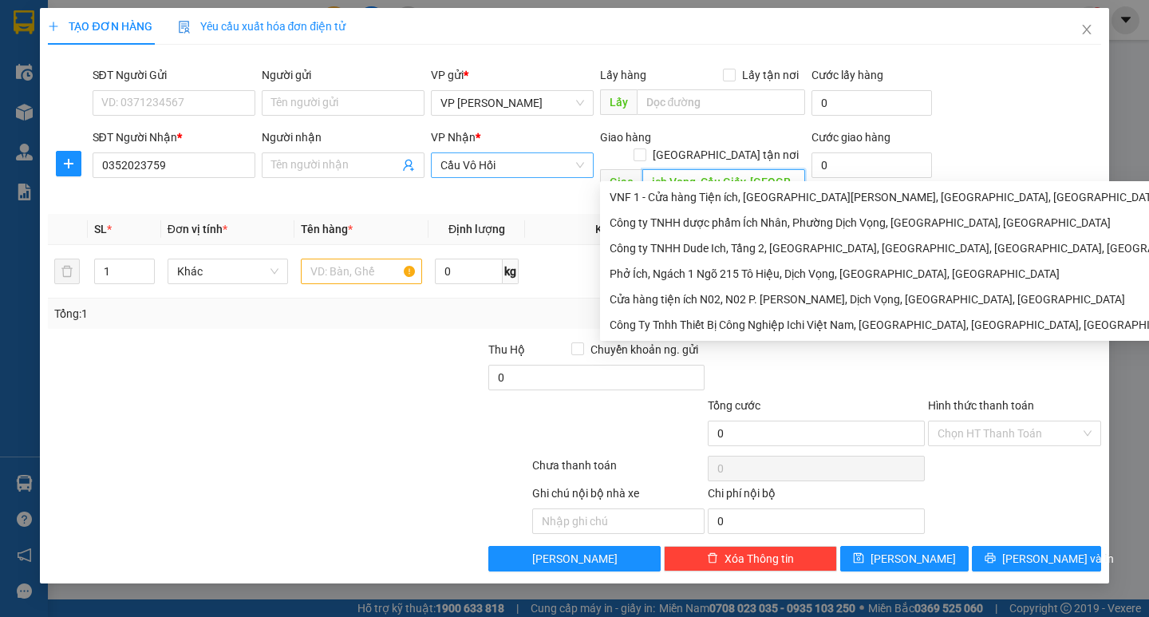
drag, startPoint x: 776, startPoint y: 164, endPoint x: 630, endPoint y: 184, distance: 147.3
click at [630, 184] on body "Kết quả tìm kiếm ( 0 ) Bộ lọc No Data ntbinh.ductruong 1 Điều hành xe Kho hàng …" at bounding box center [574, 308] width 1149 height 617
type input "ội"
drag, startPoint x: 683, startPoint y: 167, endPoint x: 618, endPoint y: 167, distance: 64.6
click at [618, 169] on span "Giao ội" at bounding box center [702, 182] width 205 height 26
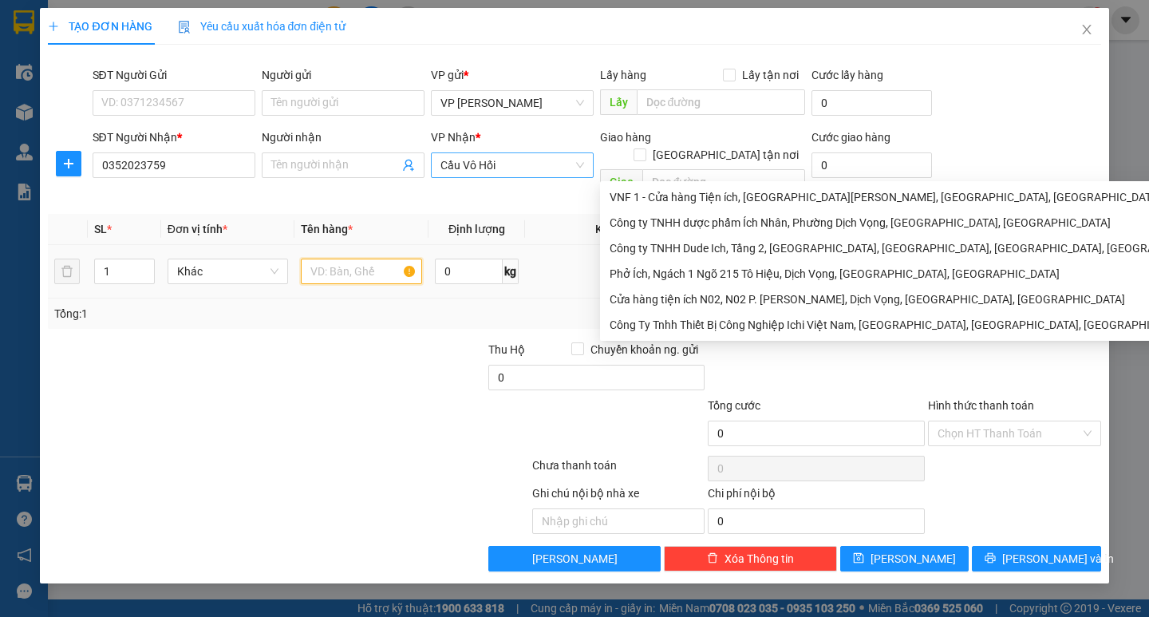
click at [369, 261] on input "text" at bounding box center [361, 272] width 121 height 26
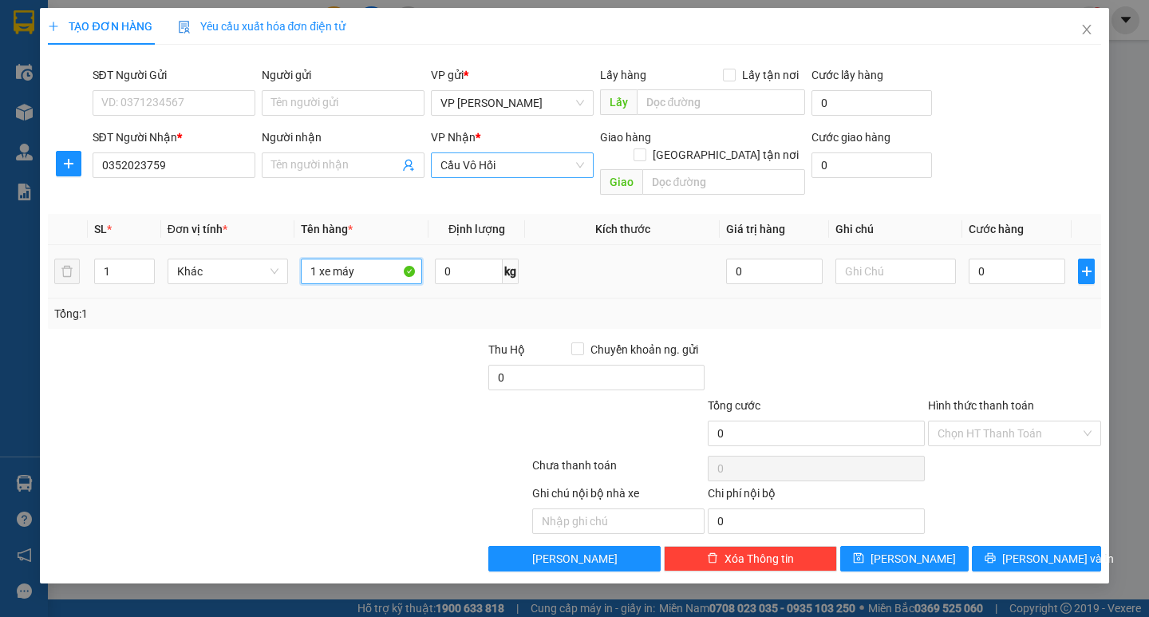
type input "1 xe máy"
click at [322, 366] on div at bounding box center [377, 369] width 220 height 56
click at [965, 254] on td "0" at bounding box center [1016, 271] width 109 height 53
click at [992, 259] on input "0" at bounding box center [1017, 272] width 97 height 26
click at [975, 259] on input "0" at bounding box center [1017, 272] width 97 height 26
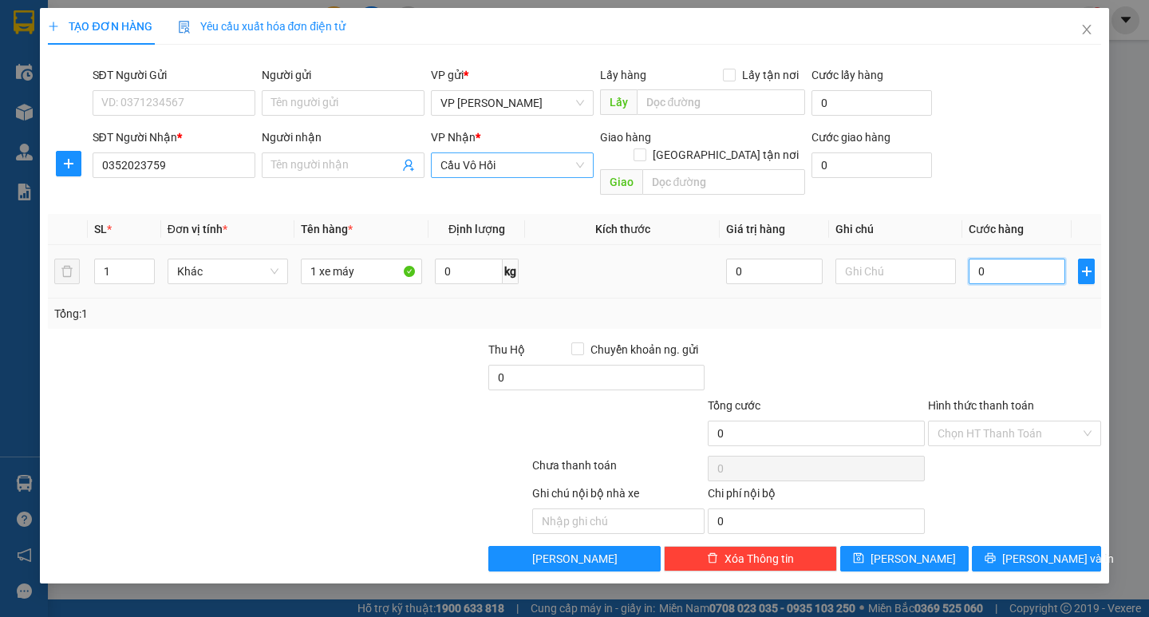
type input "20"
type input "250"
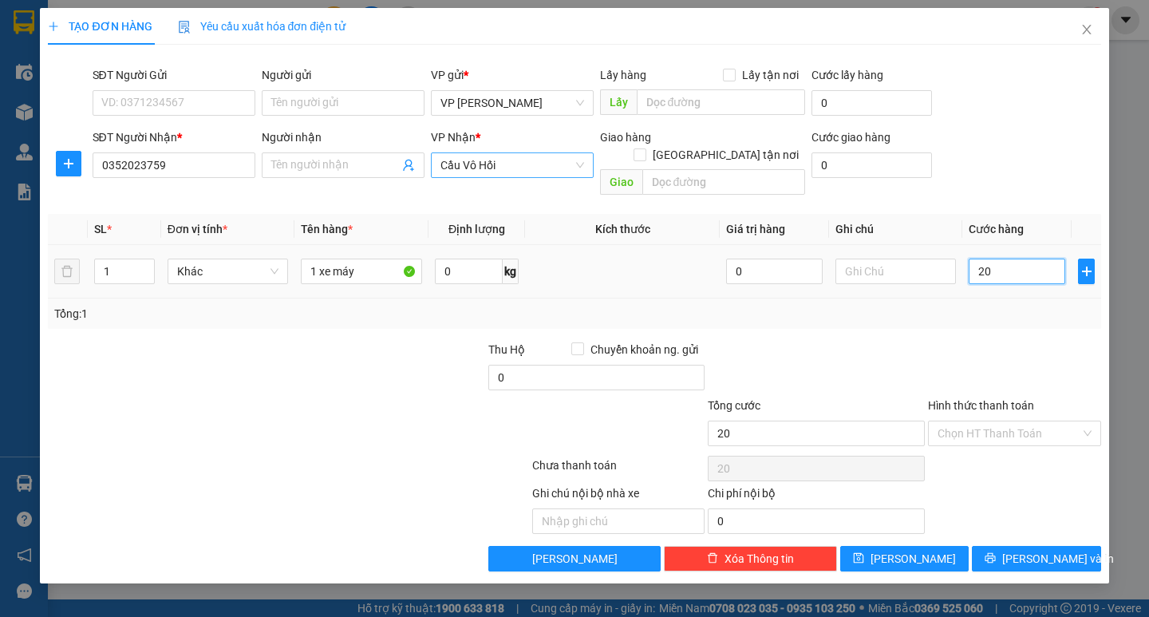
type input "250"
click at [986, 314] on div "Transit Pickup Surcharge Ids Transit Deliver Surcharge Ids Transit Deliver Surc…" at bounding box center [574, 314] width 1053 height 514
type input "250.000"
click at [1021, 421] on input "Hình thức thanh toán" at bounding box center [1009, 433] width 143 height 24
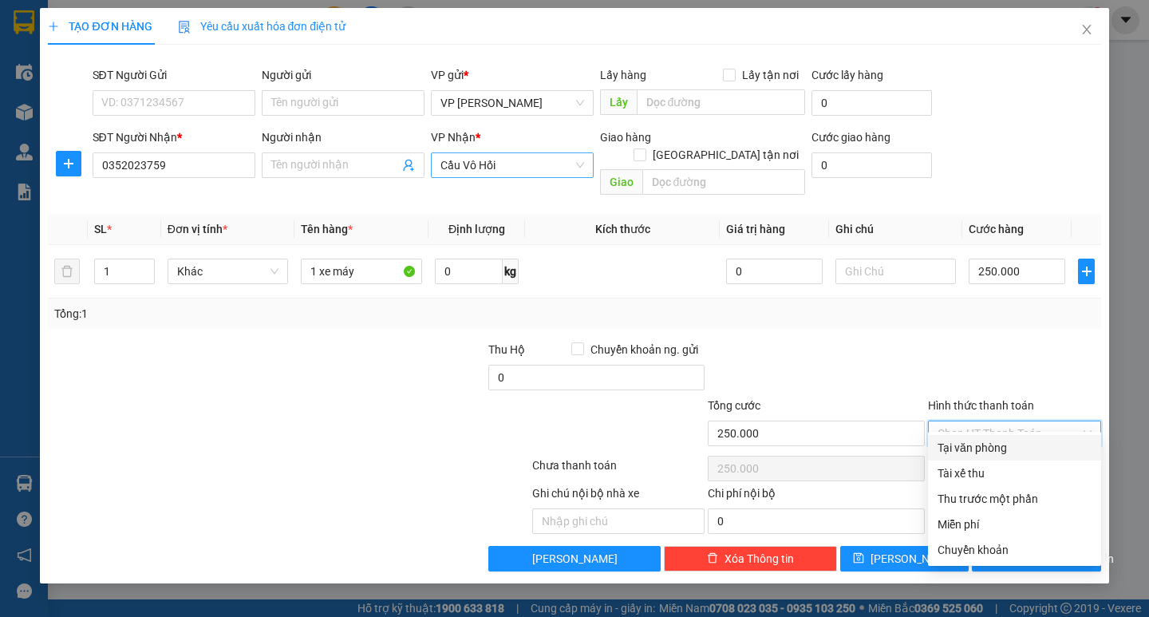
click at [1016, 429] on div "Hình thức thanh toán Chọn HT Thanh Toán" at bounding box center [1014, 425] width 173 height 56
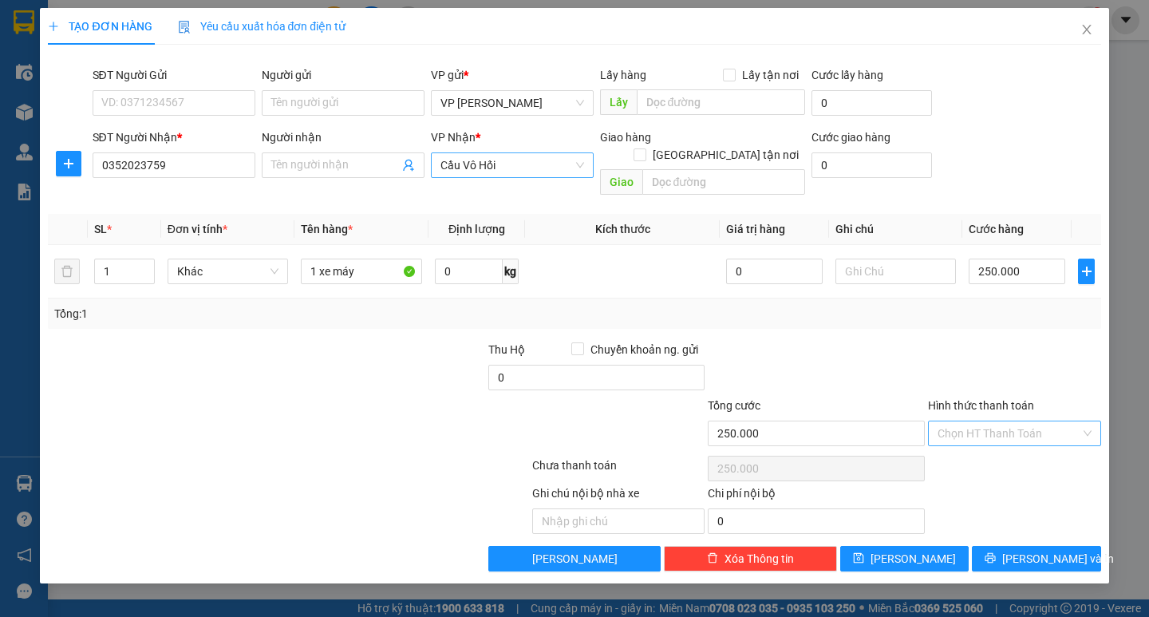
click at [1016, 421] on input "Hình thức thanh toán" at bounding box center [1009, 433] width 143 height 24
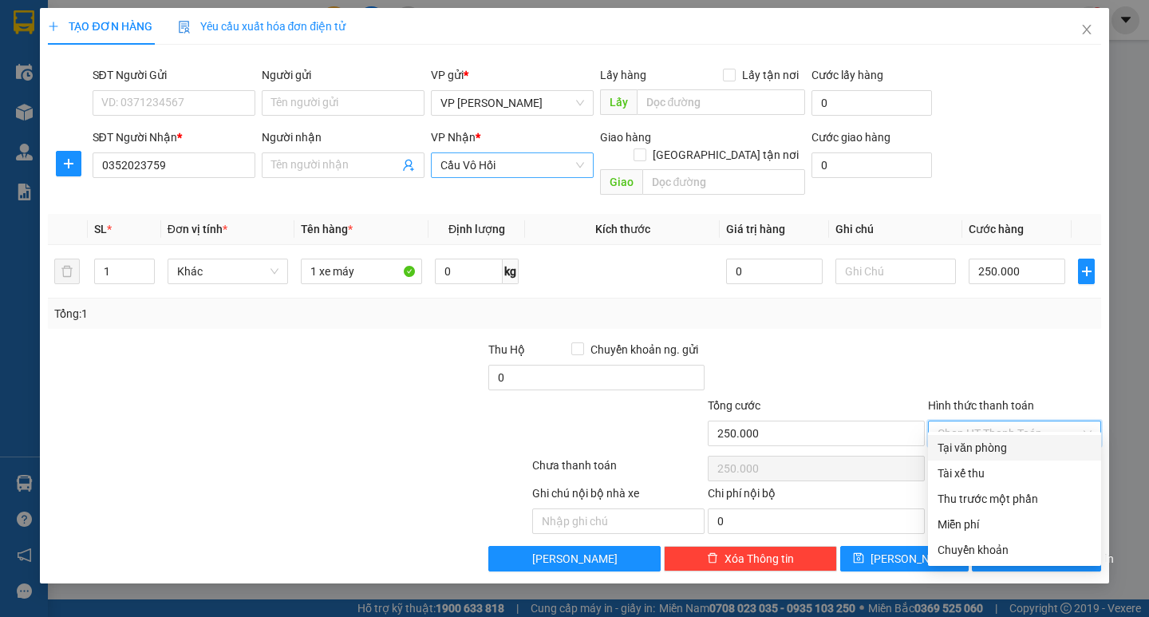
click at [1005, 452] on div "Tại văn phòng" at bounding box center [1015, 448] width 154 height 18
type input "0"
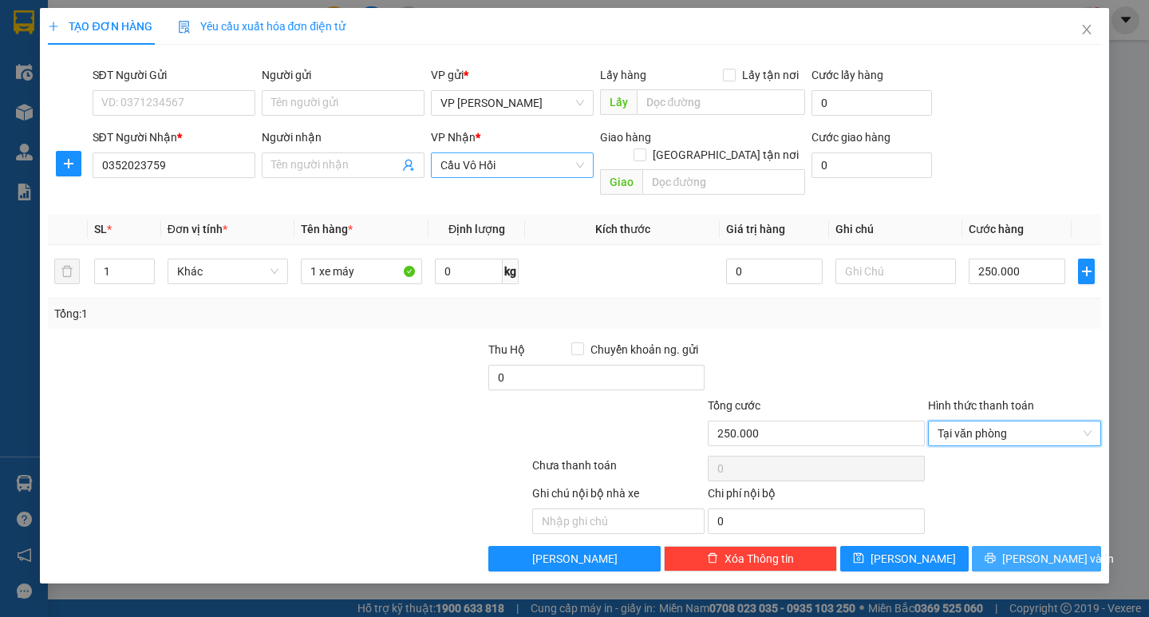
click at [1033, 550] on span "[PERSON_NAME] và In" at bounding box center [1058, 559] width 112 height 18
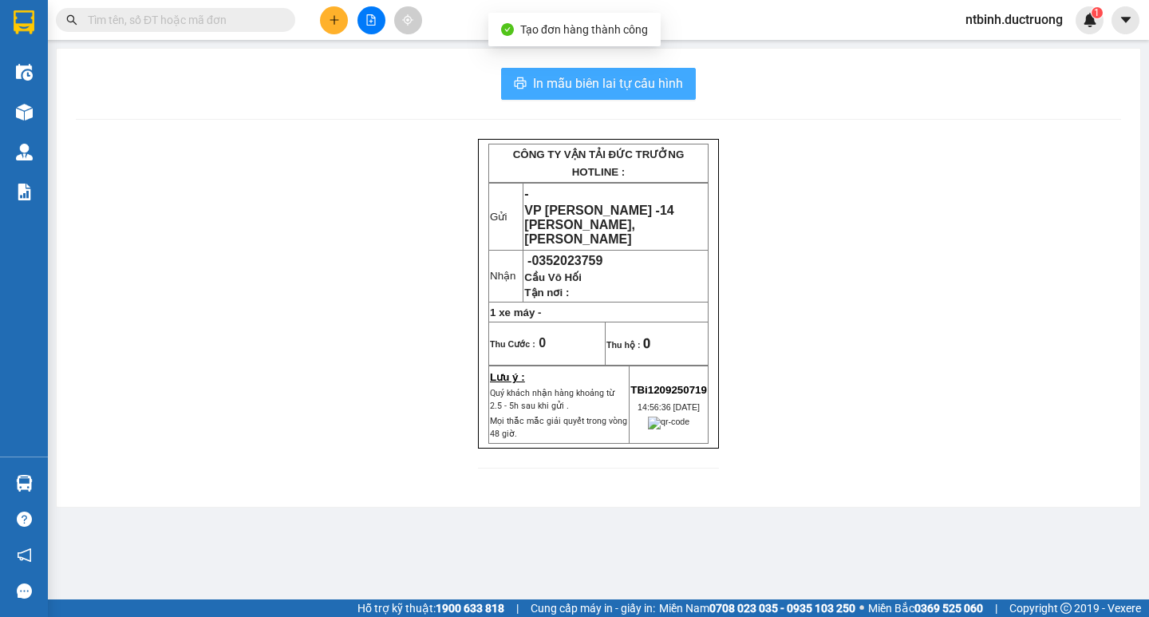
click at [652, 81] on span "In mẫu biên lai tự cấu hình" at bounding box center [608, 83] width 150 height 20
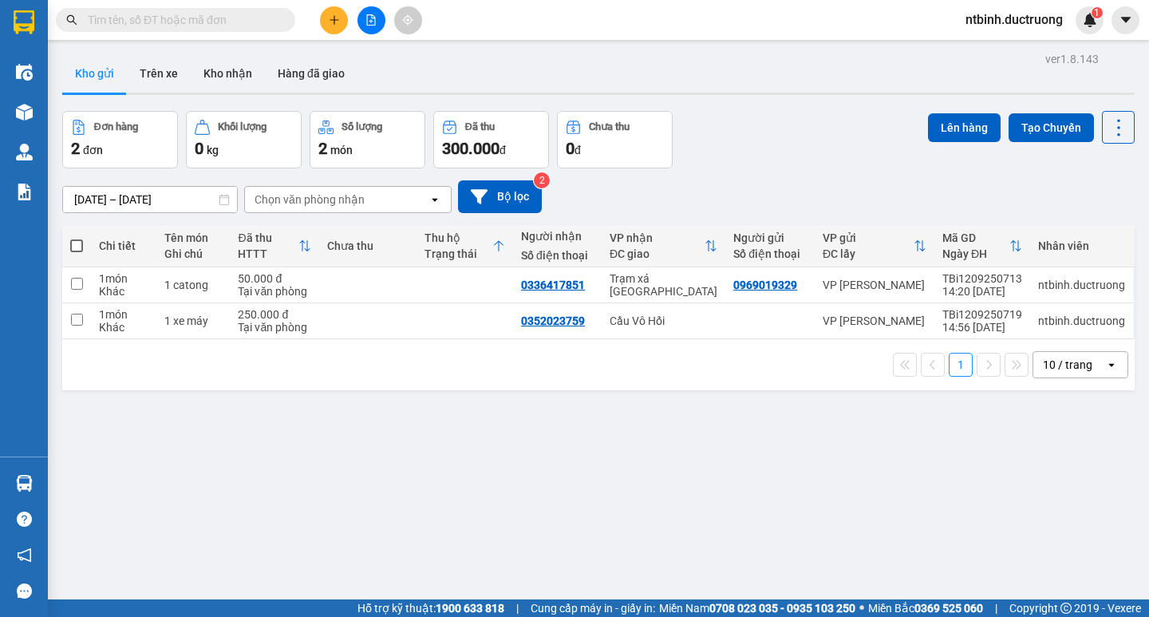
click at [325, 19] on button at bounding box center [334, 20] width 28 height 28
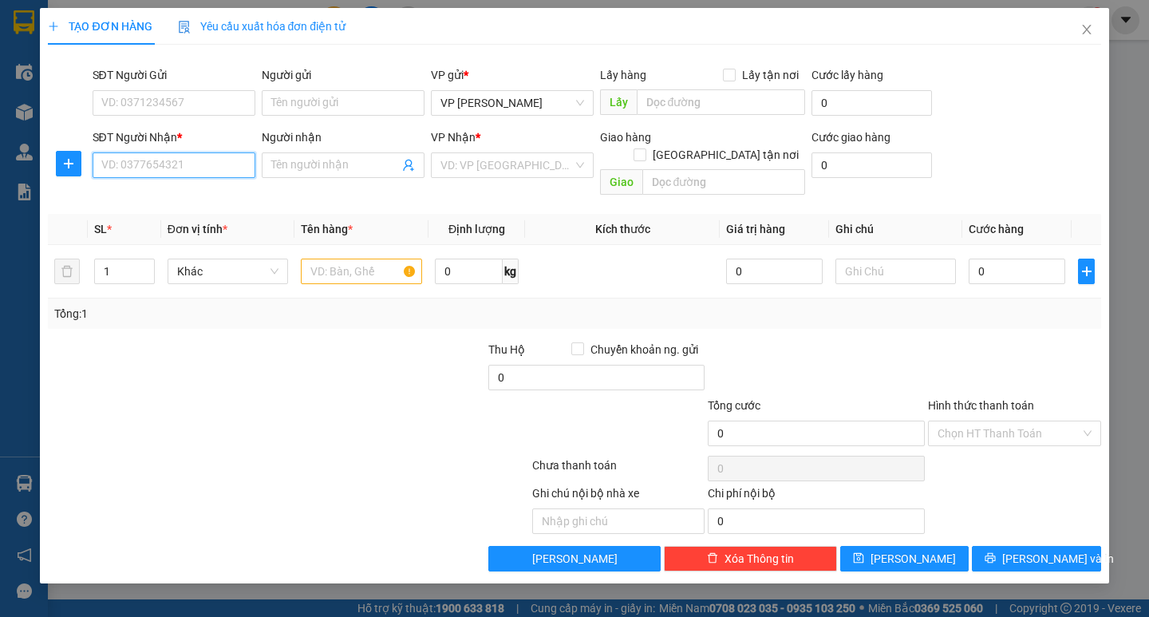
click at [180, 160] on input "SĐT Người Nhận *" at bounding box center [174, 165] width 163 height 26
type input "9"
click at [204, 205] on div "0982281558 - shop mơ tùng" at bounding box center [174, 197] width 144 height 18
type input "0982281558"
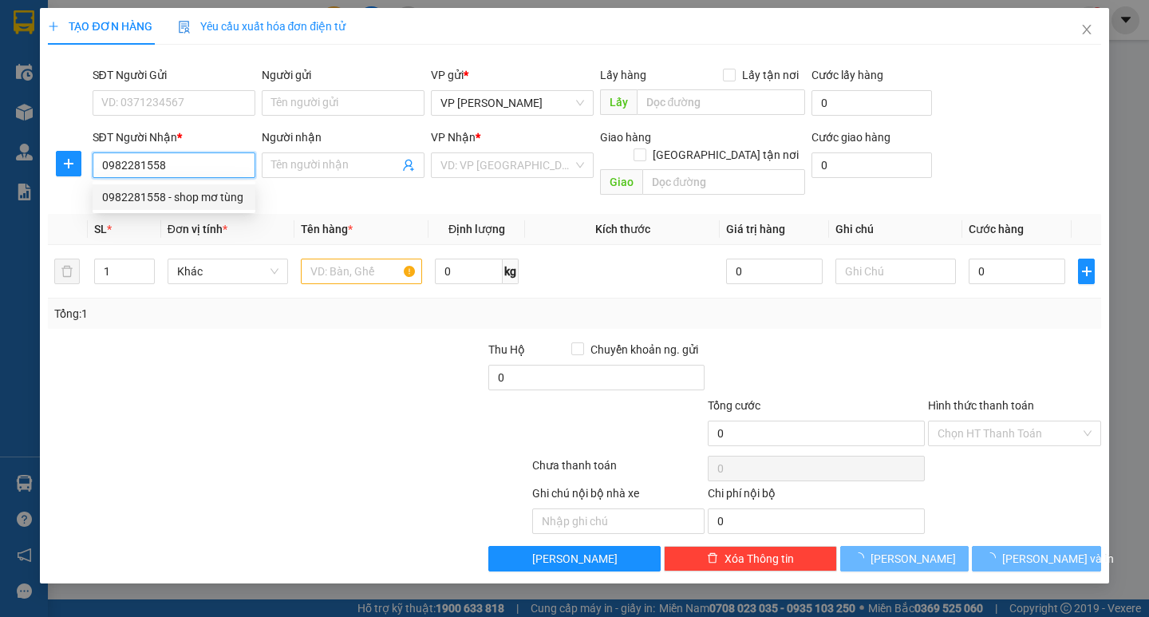
type input "shop mơ tùng"
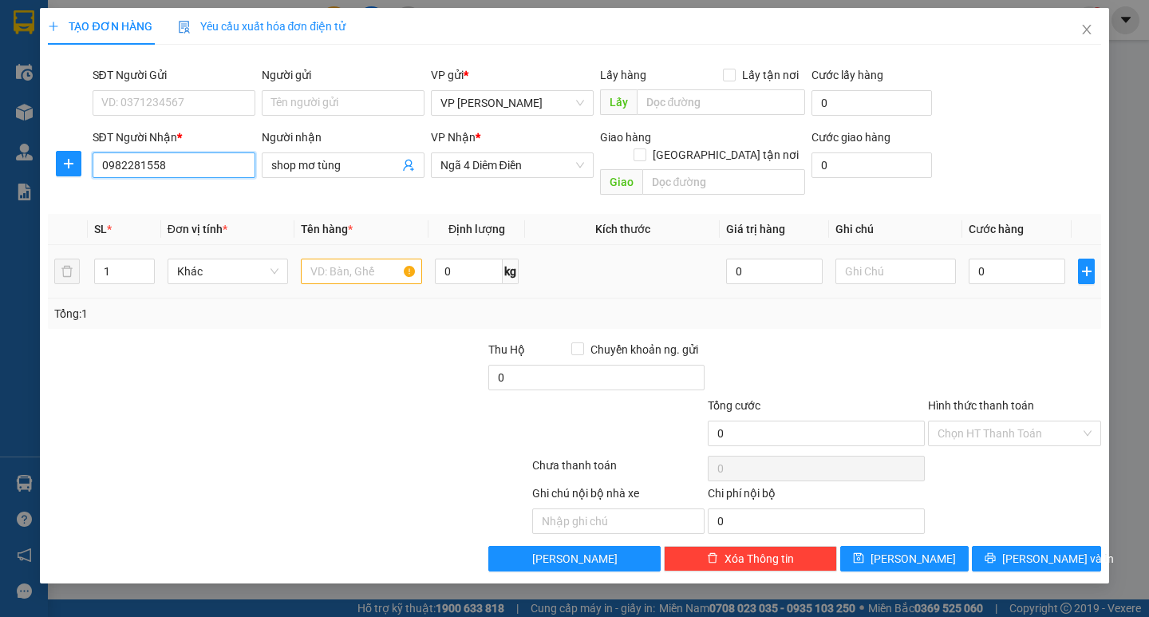
type input "0982281558"
click at [362, 259] on input "text" at bounding box center [361, 272] width 121 height 26
type input "1 hộp"
click at [987, 259] on input "0" at bounding box center [1017, 272] width 97 height 26
click at [970, 260] on input "0" at bounding box center [1017, 272] width 97 height 26
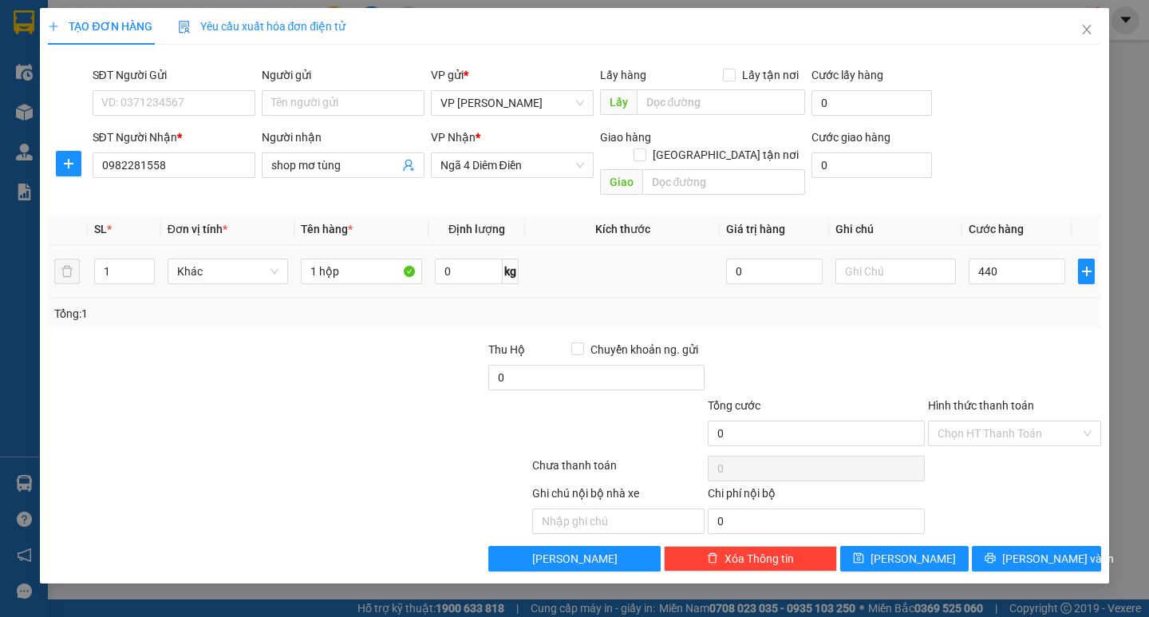
click at [994, 275] on td "440" at bounding box center [1016, 271] width 109 height 53
type input "440.000"
click at [1020, 259] on input "440.000" at bounding box center [1017, 272] width 97 height 26
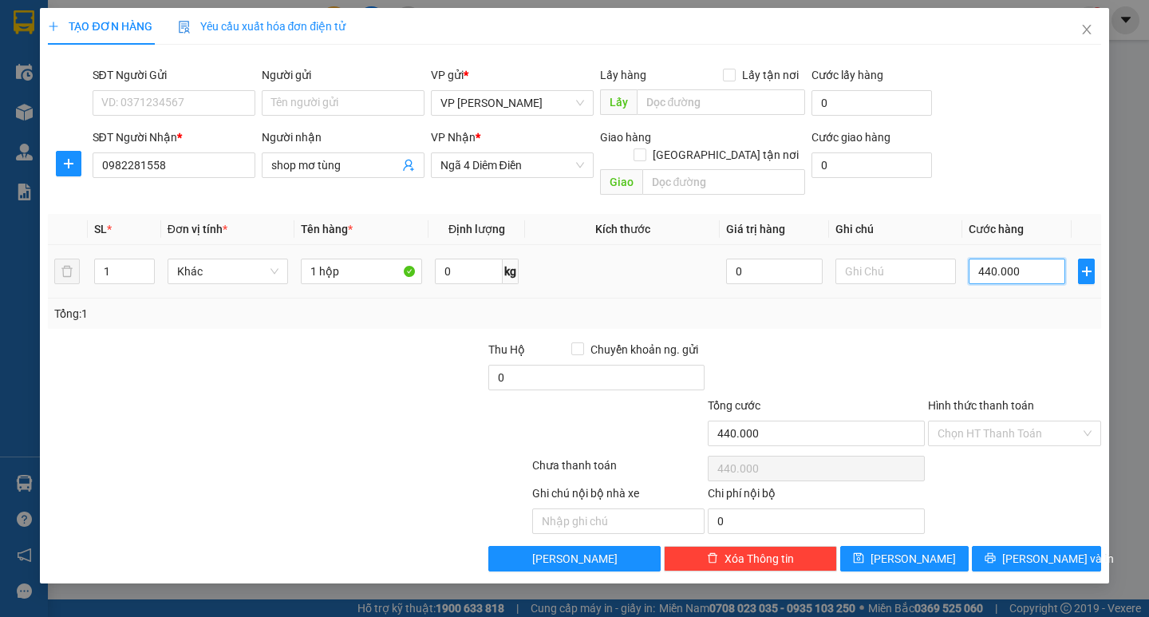
type input "0"
click at [969, 259] on input "0" at bounding box center [1017, 272] width 97 height 26
type input "40"
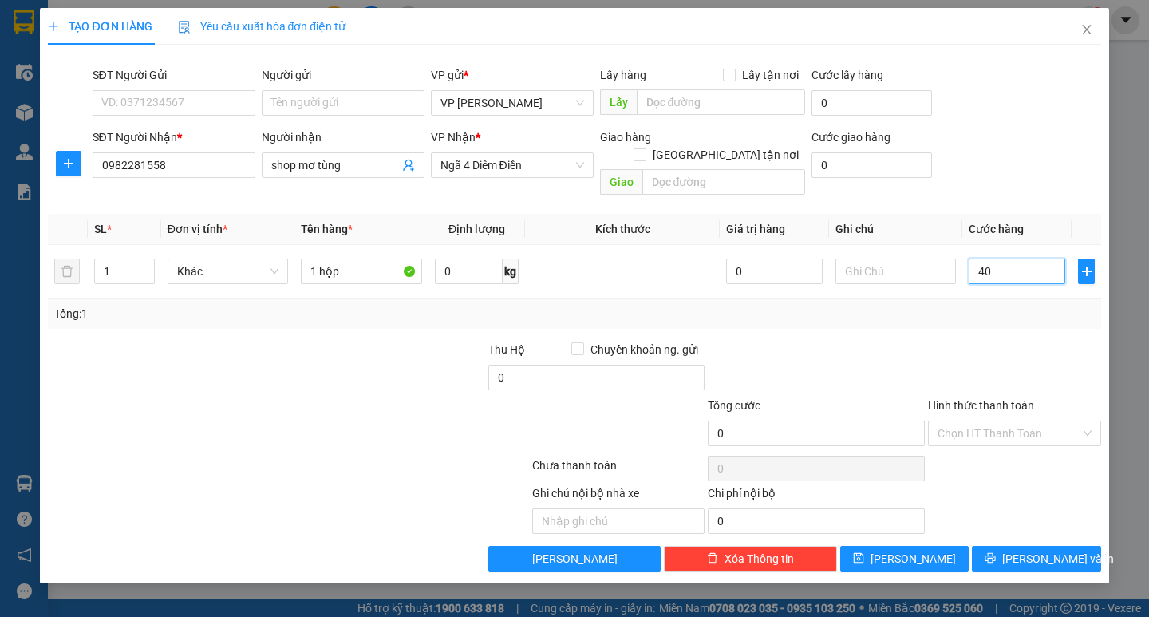
type input "40"
click at [993, 309] on div "Tổng: 1" at bounding box center [574, 313] width 1053 height 30
type input "40.000"
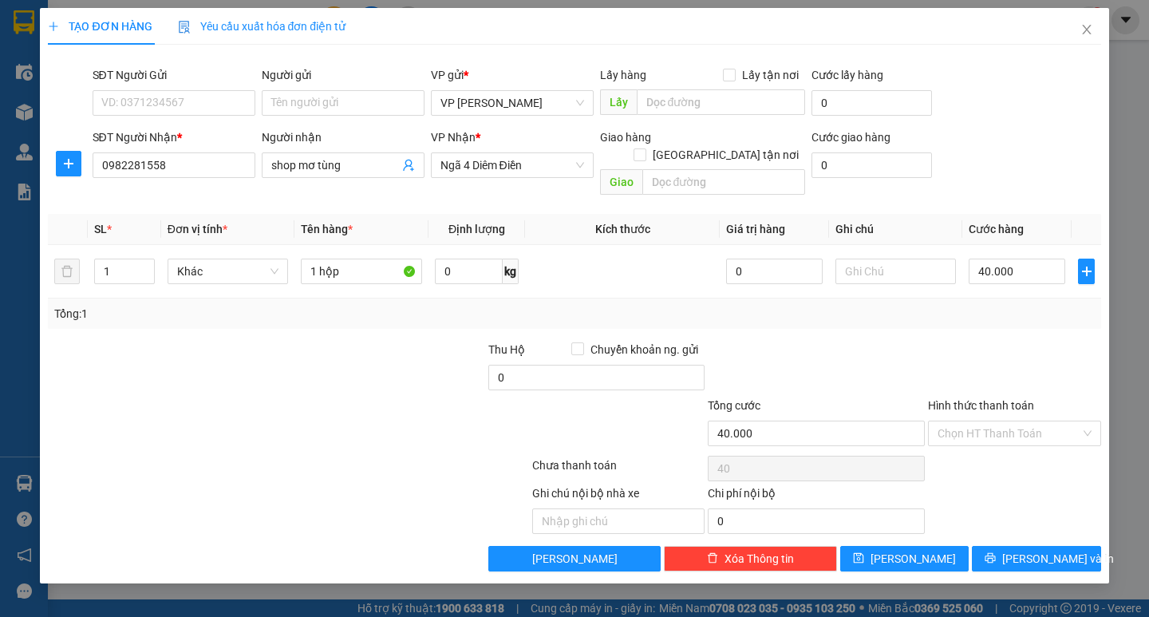
type input "40.000"
click at [1034, 527] on div "Transit Pickup Surcharge Ids Transit Deliver Surcharge Ids Transit Deliver Surc…" at bounding box center [574, 314] width 1053 height 514
click at [1034, 546] on button "[PERSON_NAME] và In" at bounding box center [1036, 559] width 128 height 26
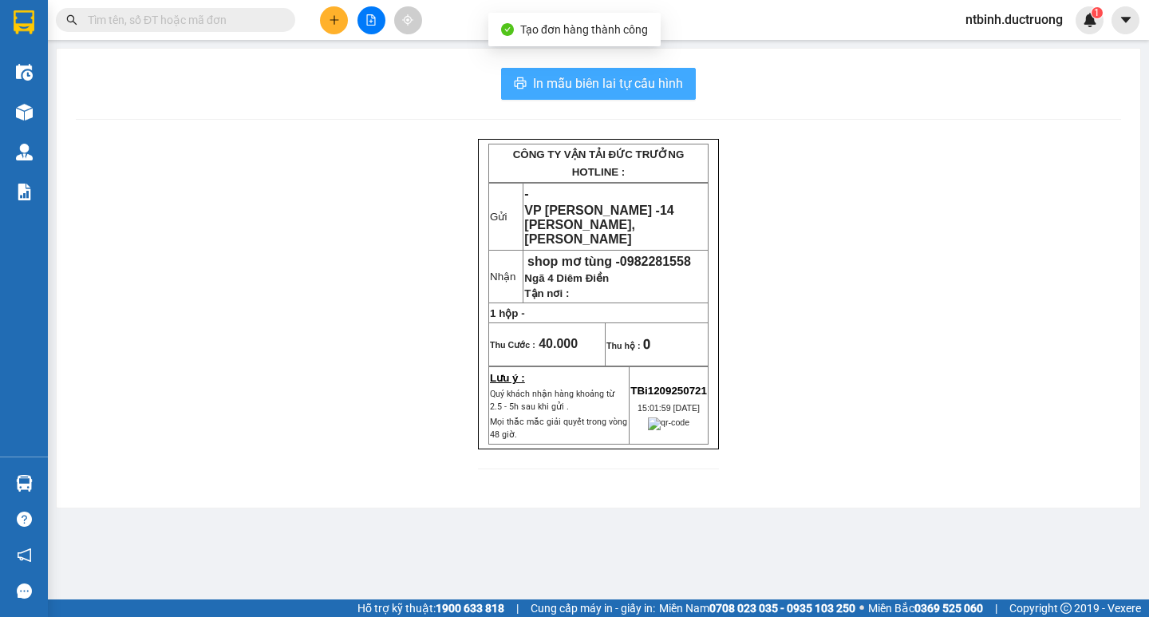
click at [600, 75] on span "In mẫu biên lai tự cấu hình" at bounding box center [608, 83] width 150 height 20
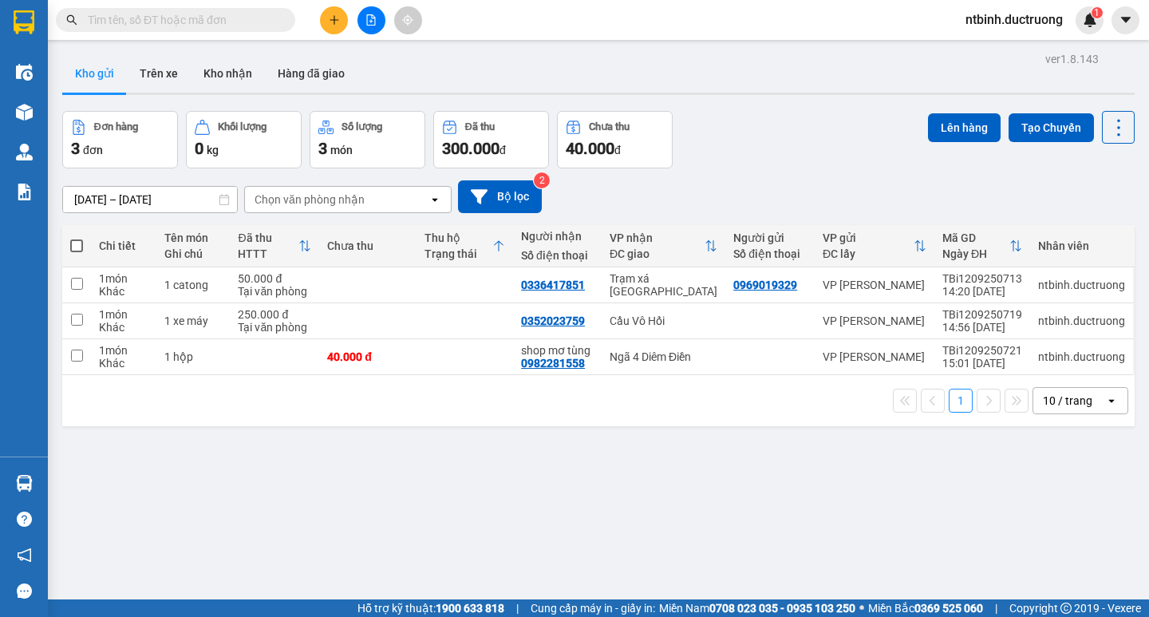
click at [333, 16] on icon "plus" at bounding box center [334, 19] width 11 height 11
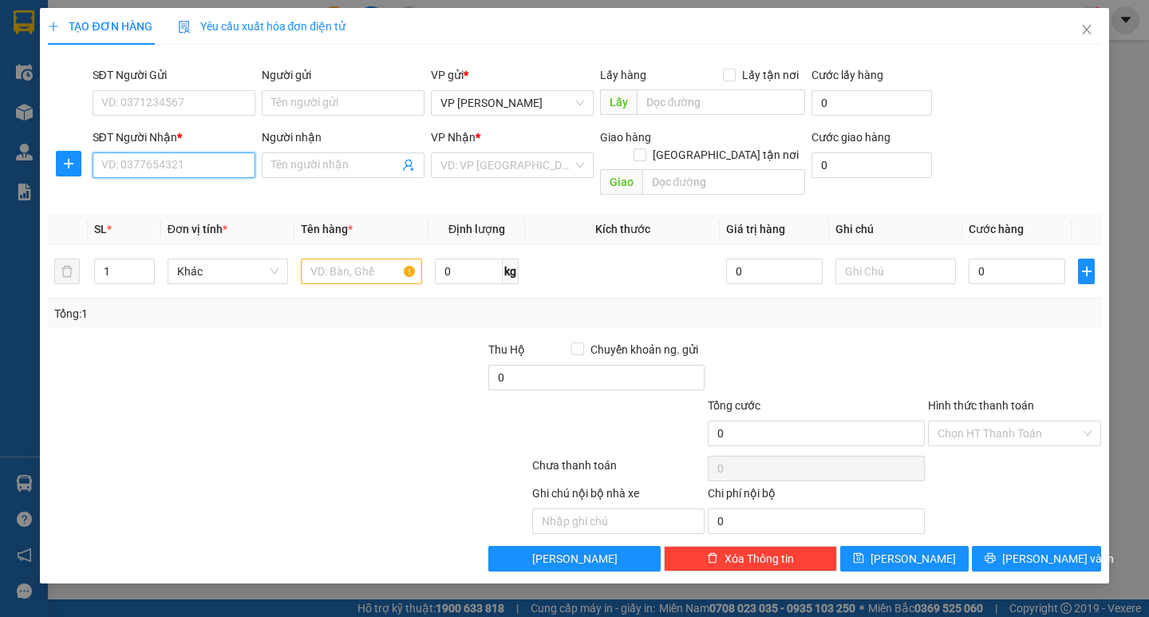
click at [150, 167] on input "SĐT Người Nhận *" at bounding box center [174, 165] width 163 height 26
click at [177, 198] on div "0971059543 - thảo" at bounding box center [174, 197] width 144 height 18
type input "0971059543"
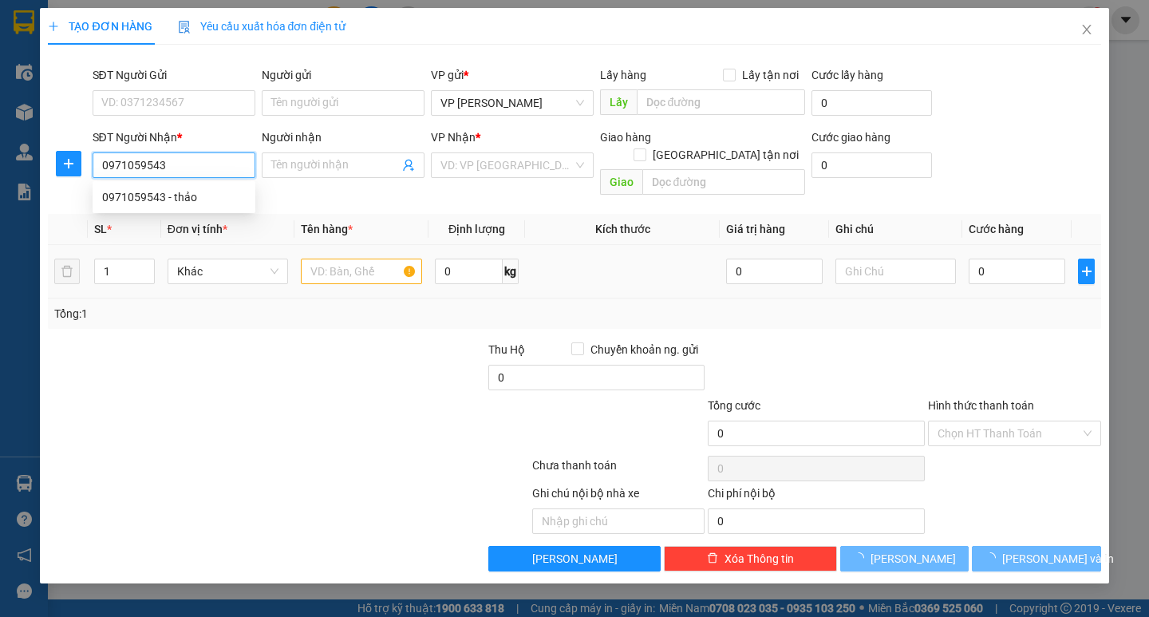
type input "thảo"
type input "0971059543"
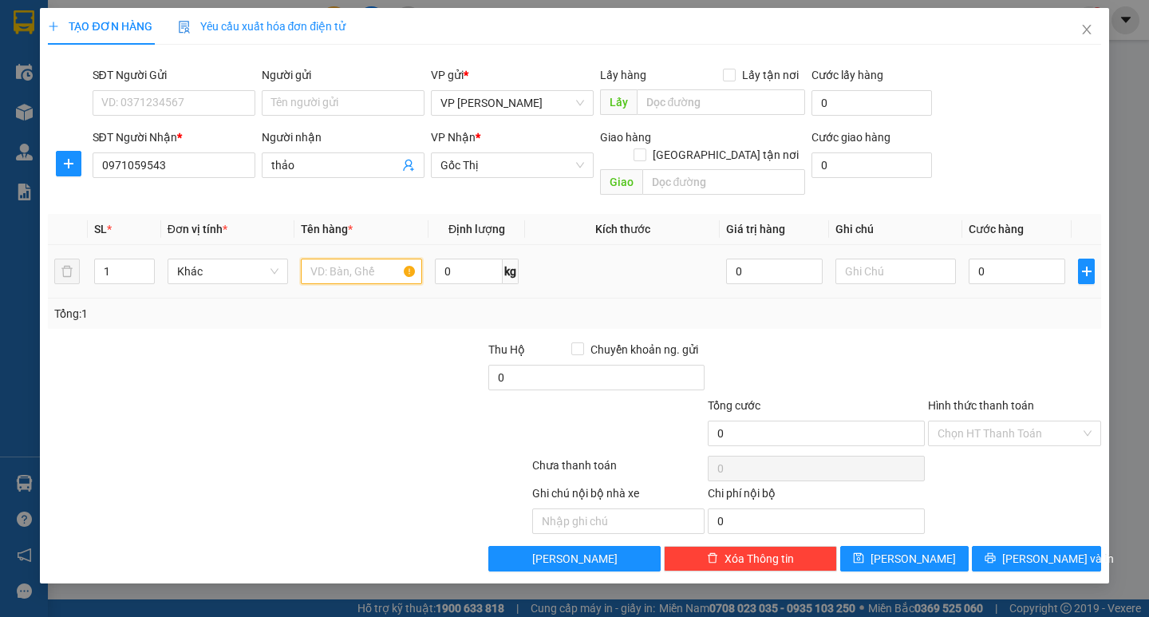
click at [342, 265] on input "text" at bounding box center [361, 272] width 121 height 26
type input "1 hộp răng"
click at [978, 259] on input "0" at bounding box center [1017, 272] width 97 height 26
click at [974, 259] on input "0" at bounding box center [1017, 272] width 97 height 26
type input "30"
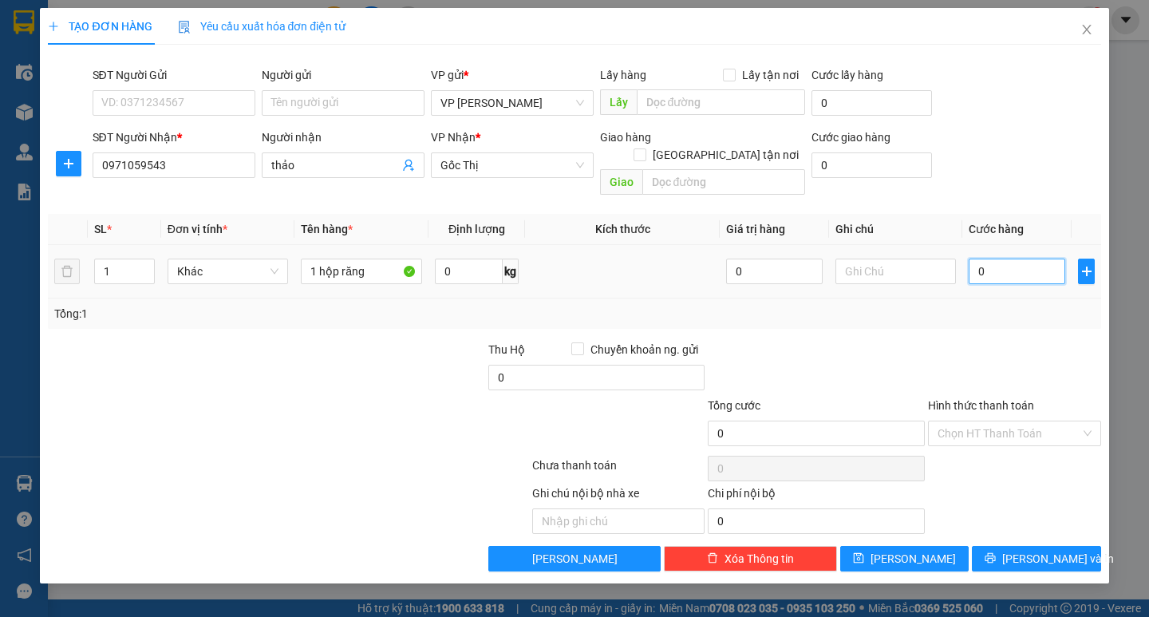
type input "30"
click at [997, 322] on div "Transit Pickup Surcharge Ids Transit Deliver Surcharge Ids Transit Deliver Surc…" at bounding box center [574, 314] width 1053 height 514
type input "30.000"
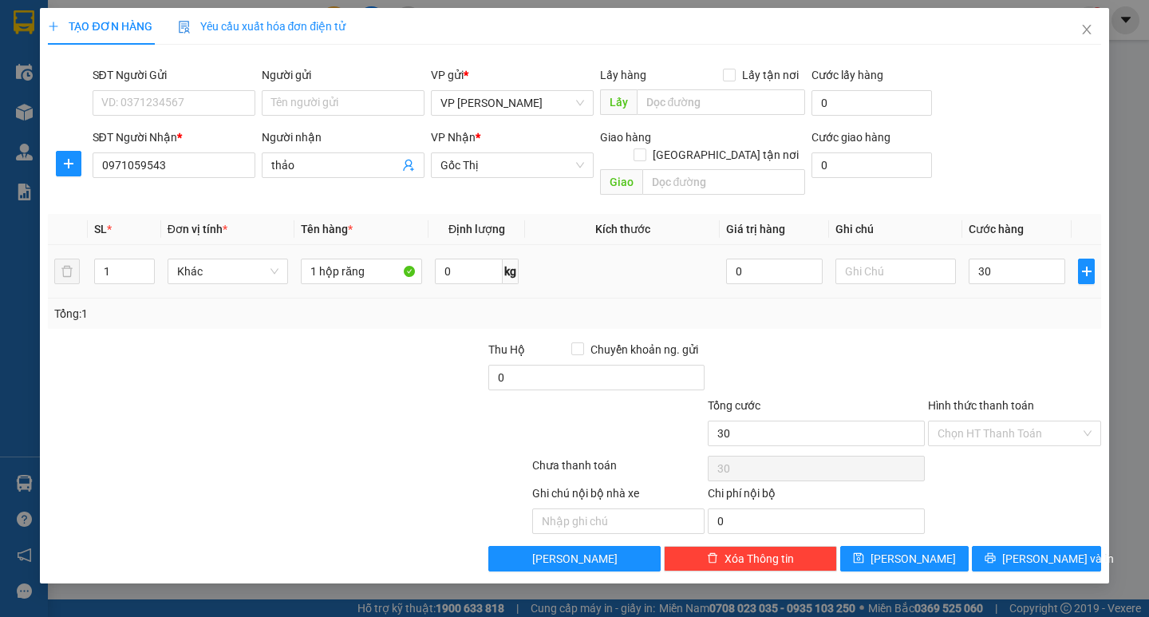
type input "30.000"
click at [1042, 550] on span "[PERSON_NAME] và In" at bounding box center [1058, 559] width 112 height 18
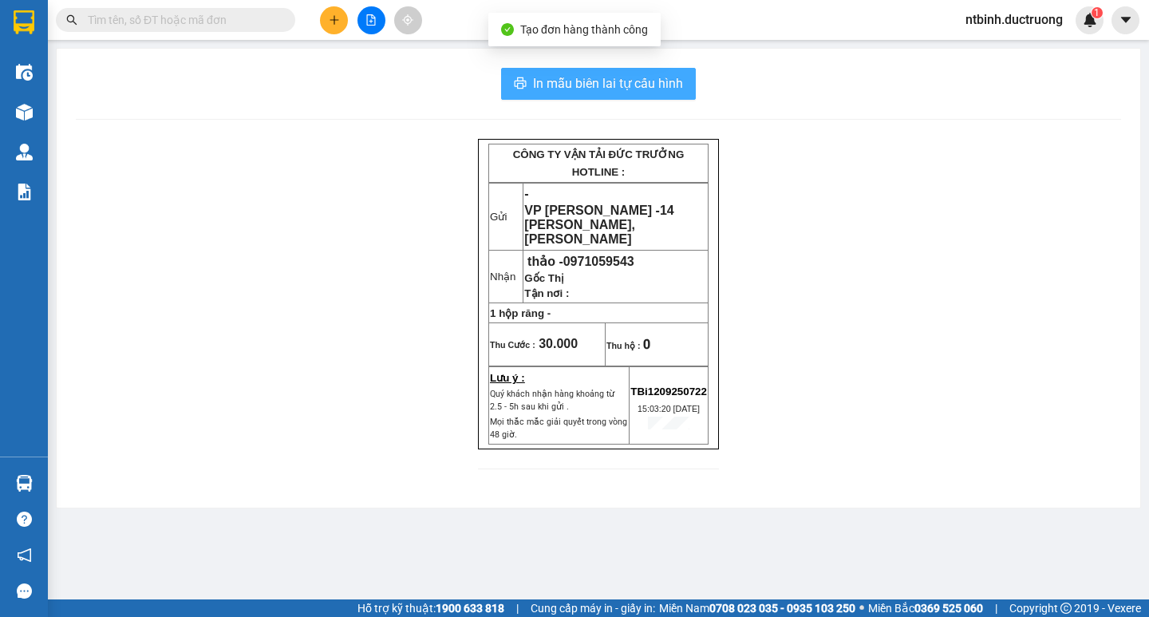
click at [543, 81] on span "In mẫu biên lai tự cấu hình" at bounding box center [608, 83] width 150 height 20
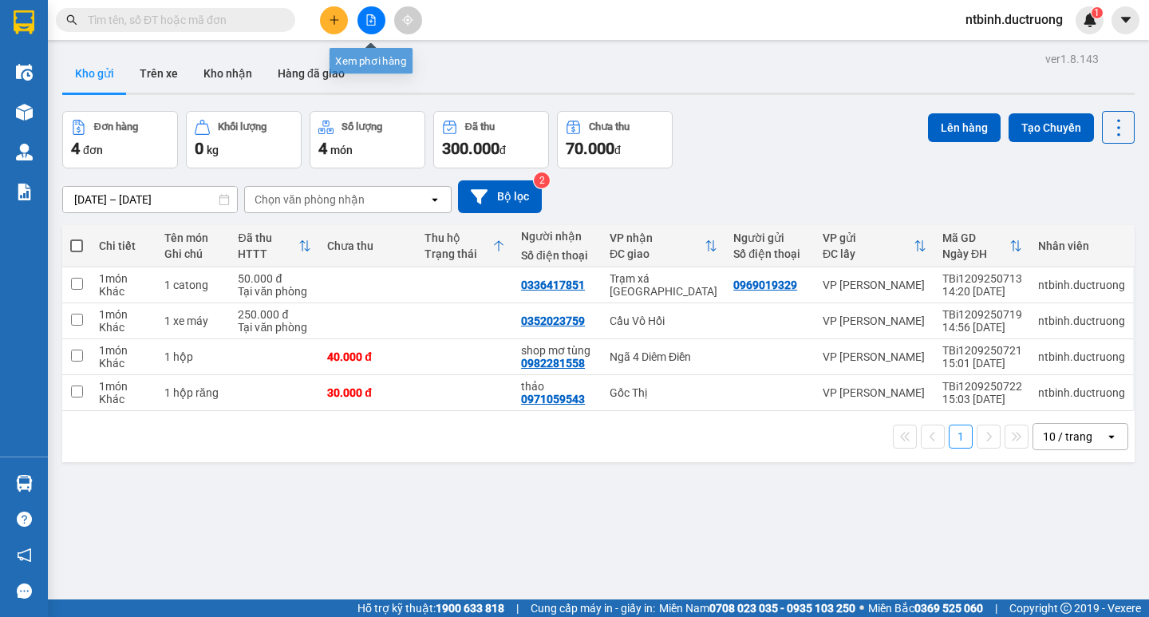
click at [330, 20] on icon "plus" at bounding box center [334, 19] width 9 height 1
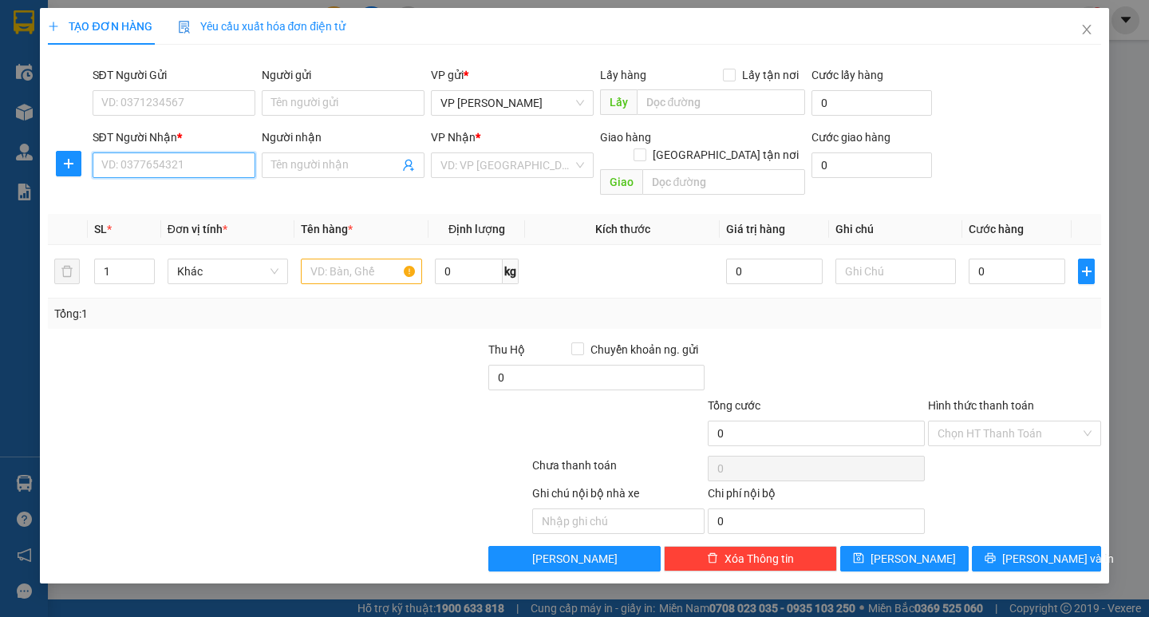
click at [148, 167] on input "SĐT Người Nhận *" at bounding box center [174, 165] width 163 height 26
type input "0377245337"
click at [496, 176] on input "search" at bounding box center [507, 165] width 132 height 24
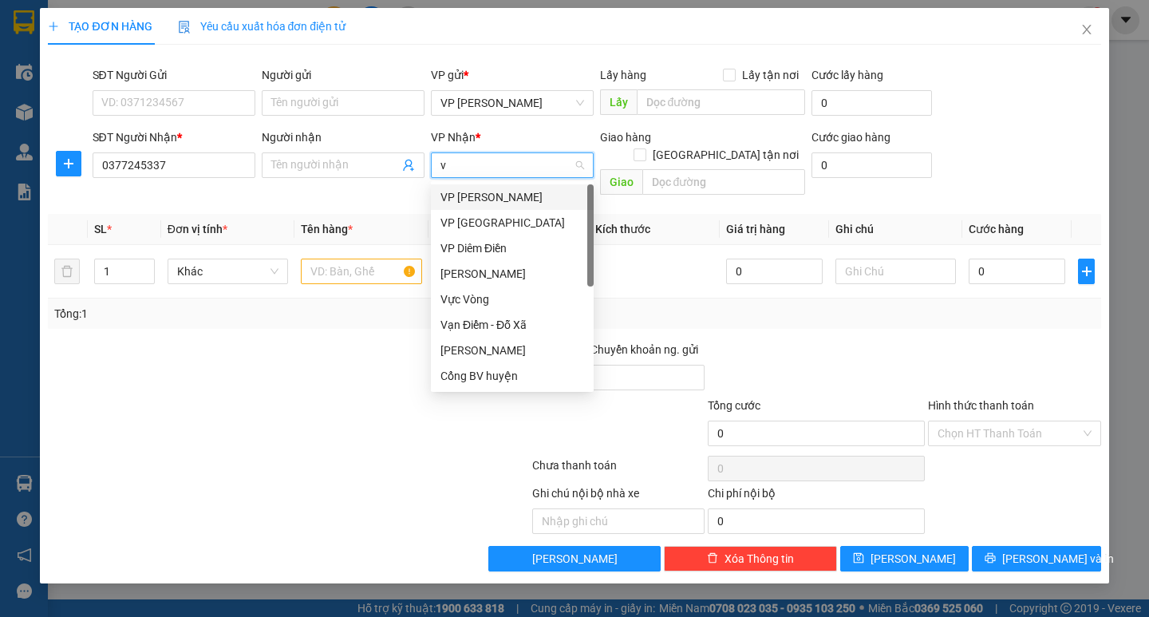
type input "vp"
click at [527, 203] on div "VP [PERSON_NAME]" at bounding box center [513, 197] width 144 height 18
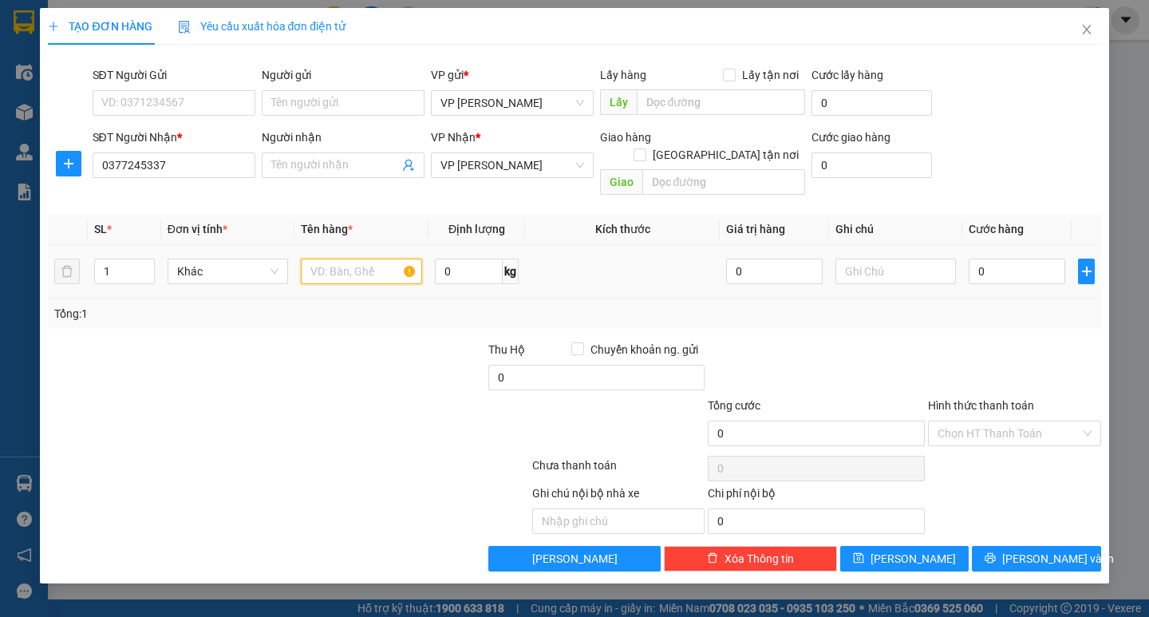
click at [358, 261] on input "text" at bounding box center [361, 272] width 121 height 26
click at [493, 162] on span "VP [PERSON_NAME]" at bounding box center [513, 165] width 144 height 24
type input "1"
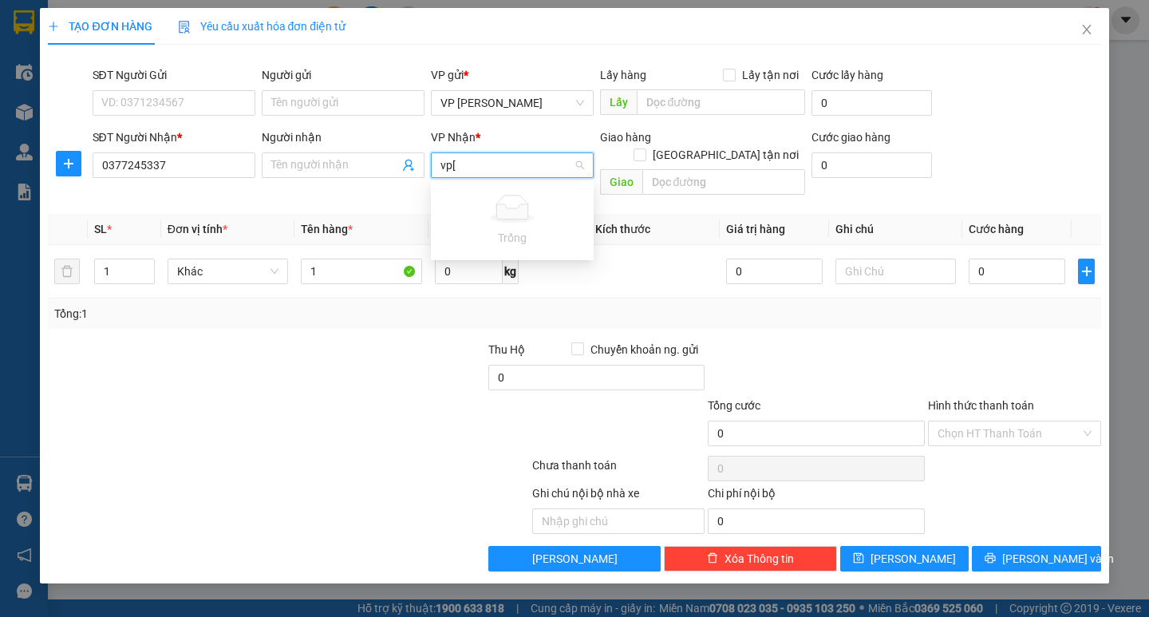
type input "vp"
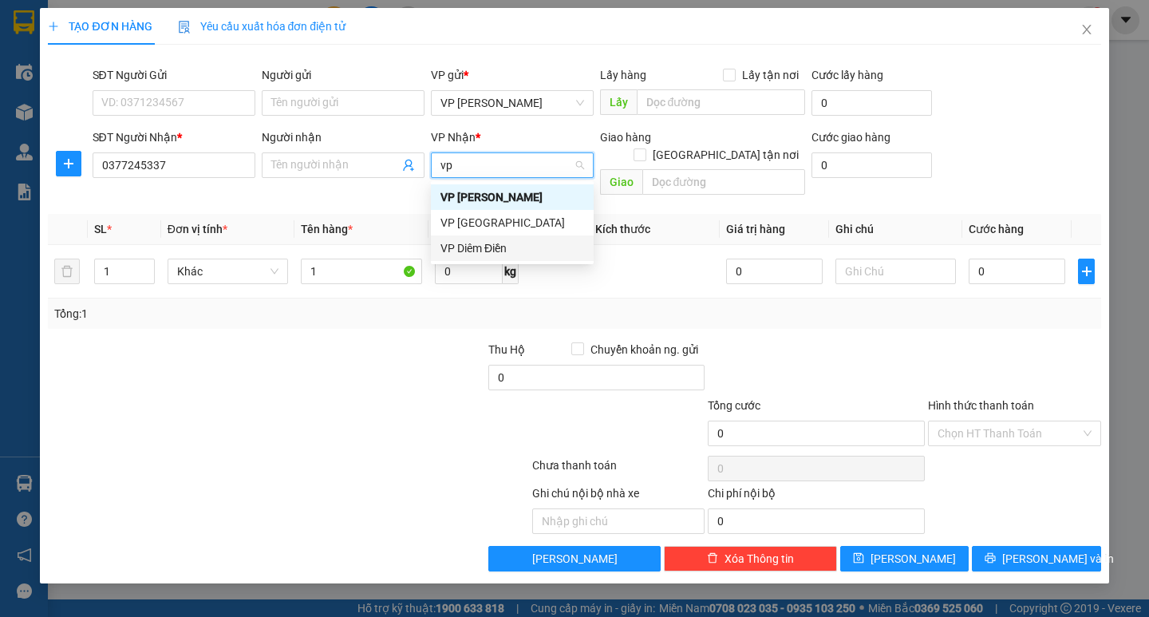
click at [500, 247] on div "VP Diêm Điền" at bounding box center [513, 248] width 144 height 18
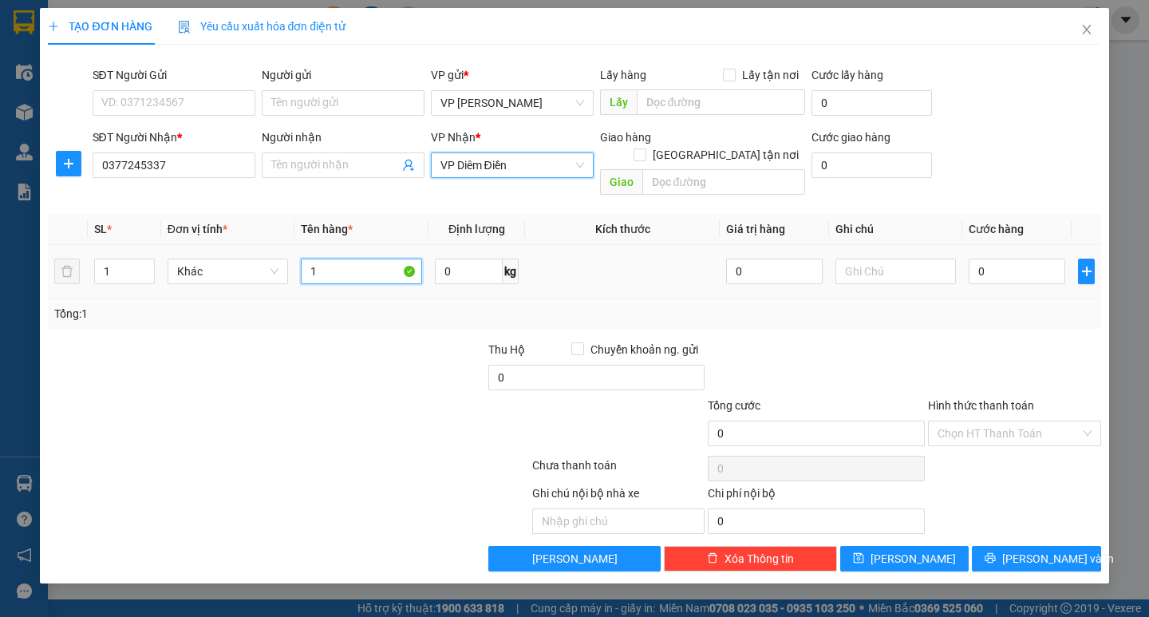
click at [343, 259] on input "1" at bounding box center [361, 272] width 121 height 26
type input "1 hộp"
click at [987, 259] on input "0" at bounding box center [1017, 272] width 97 height 26
click at [973, 263] on input "0" at bounding box center [1017, 272] width 97 height 26
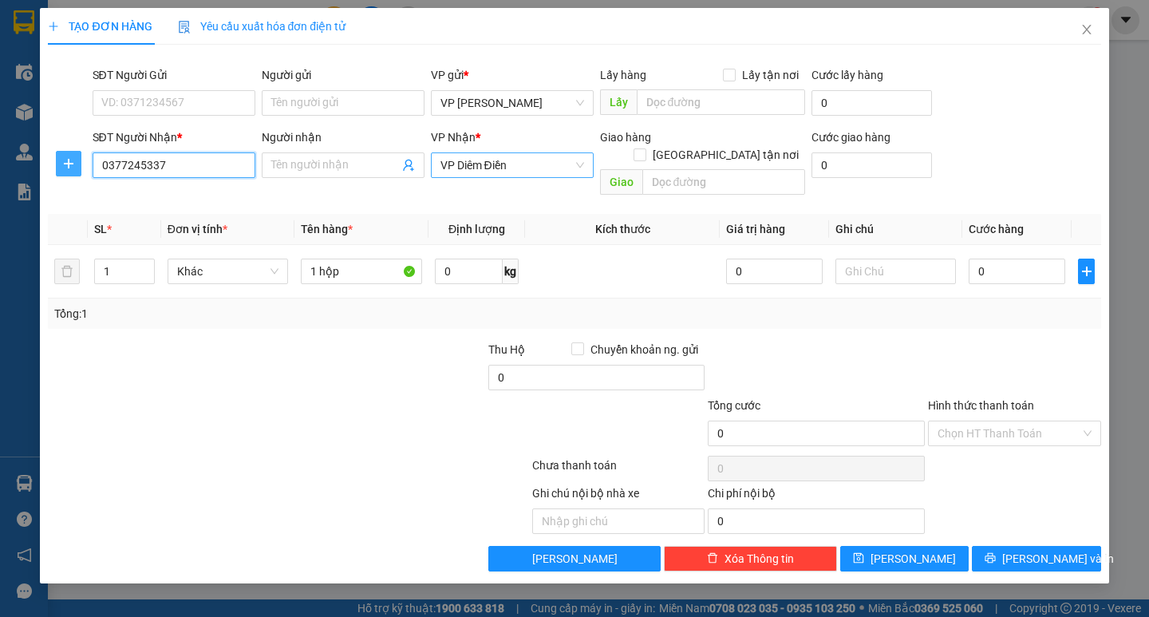
drag, startPoint x: 191, startPoint y: 169, endPoint x: 72, endPoint y: 172, distance: 118.9
click at [72, 172] on div "SĐT Người Nhận * 0377245337 0377245337 Người nhận Tên người nhận VP Nhận * VP D…" at bounding box center [574, 164] width 1056 height 73
type input "0"
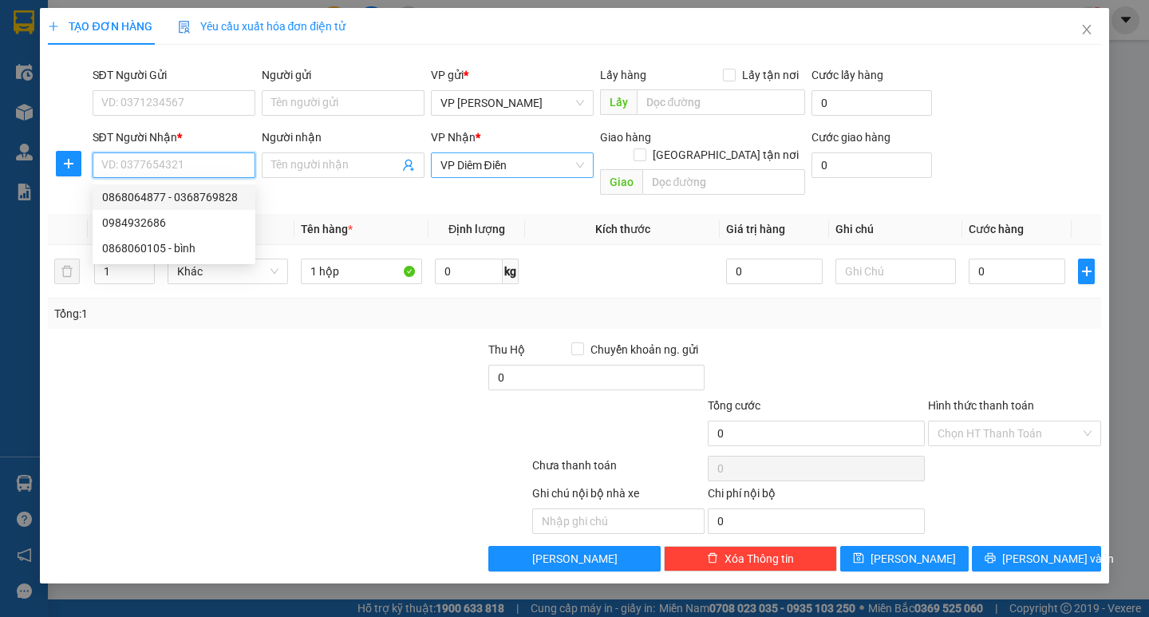
click at [162, 192] on div "0868064877 - 0368769828" at bounding box center [174, 197] width 144 height 18
type input "0868064877"
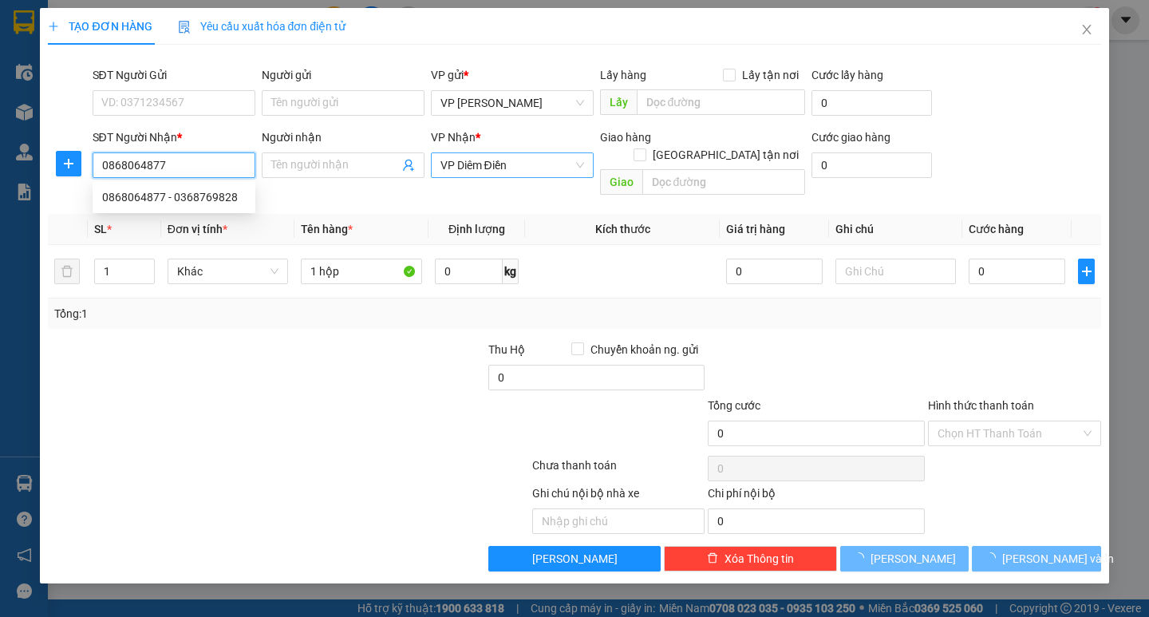
type input "0368769828"
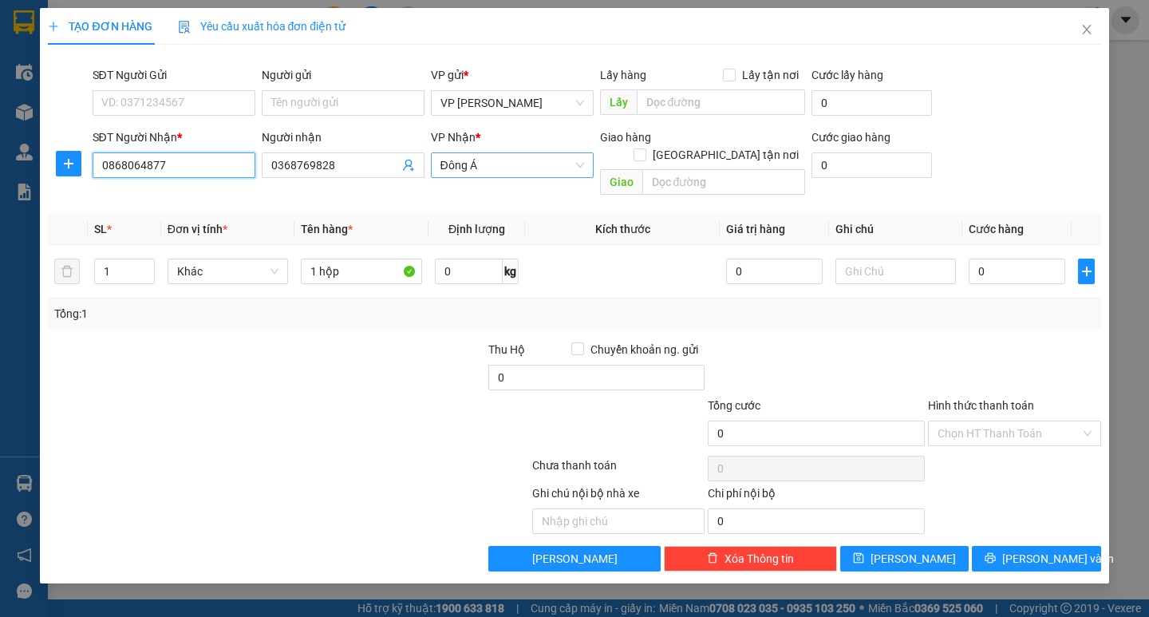
drag, startPoint x: 188, startPoint y: 174, endPoint x: 26, endPoint y: 176, distance: 161.2
click at [26, 176] on div "TẠO ĐƠN HÀNG Yêu cầu xuất hóa đơn điện tử Transit Pickup Surcharge Ids Transit …" at bounding box center [574, 308] width 1149 height 617
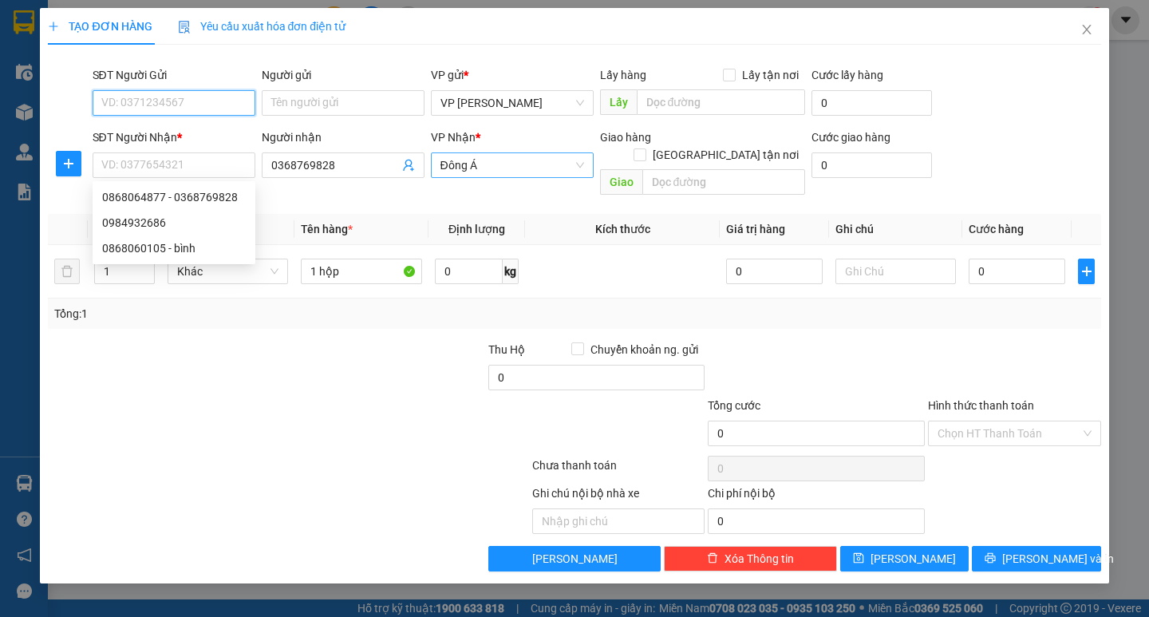
click at [209, 103] on input "SĐT Người Gửi" at bounding box center [174, 103] width 163 height 26
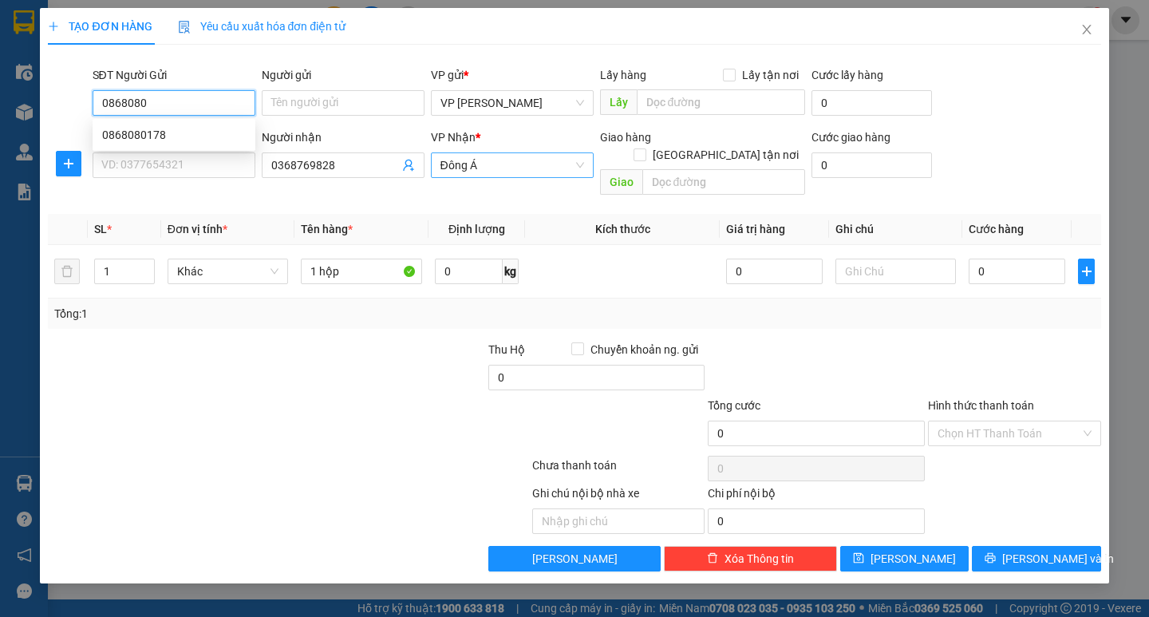
click at [188, 125] on div "0868080178" at bounding box center [174, 135] width 163 height 26
type input "0868080178"
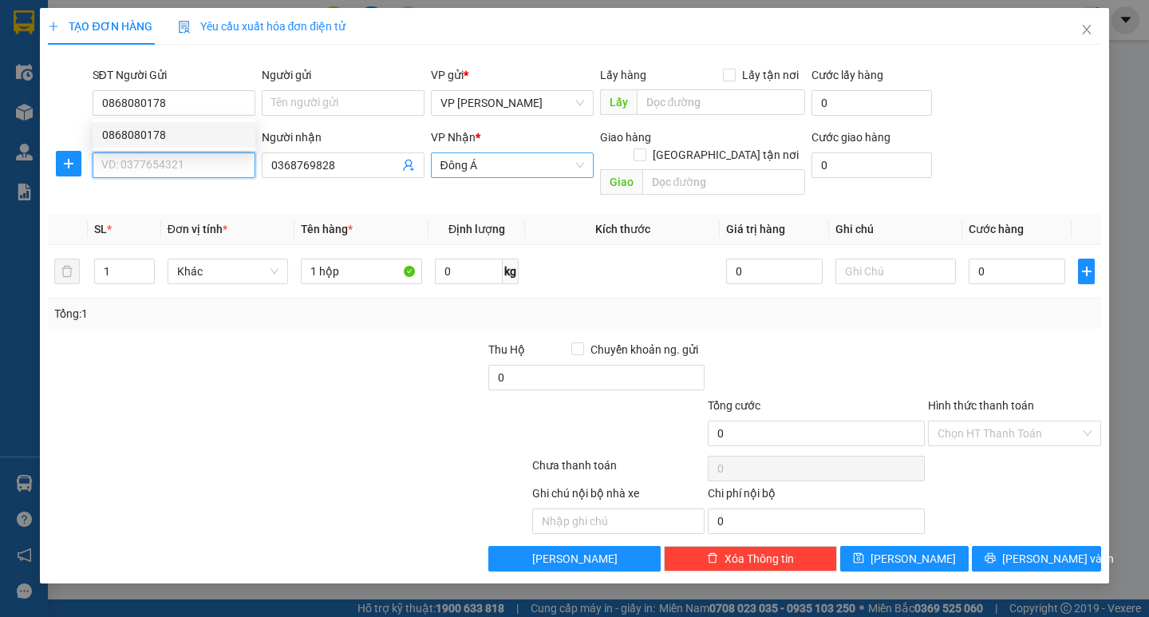
click at [176, 154] on input "SĐT Người Nhận *" at bounding box center [174, 165] width 163 height 26
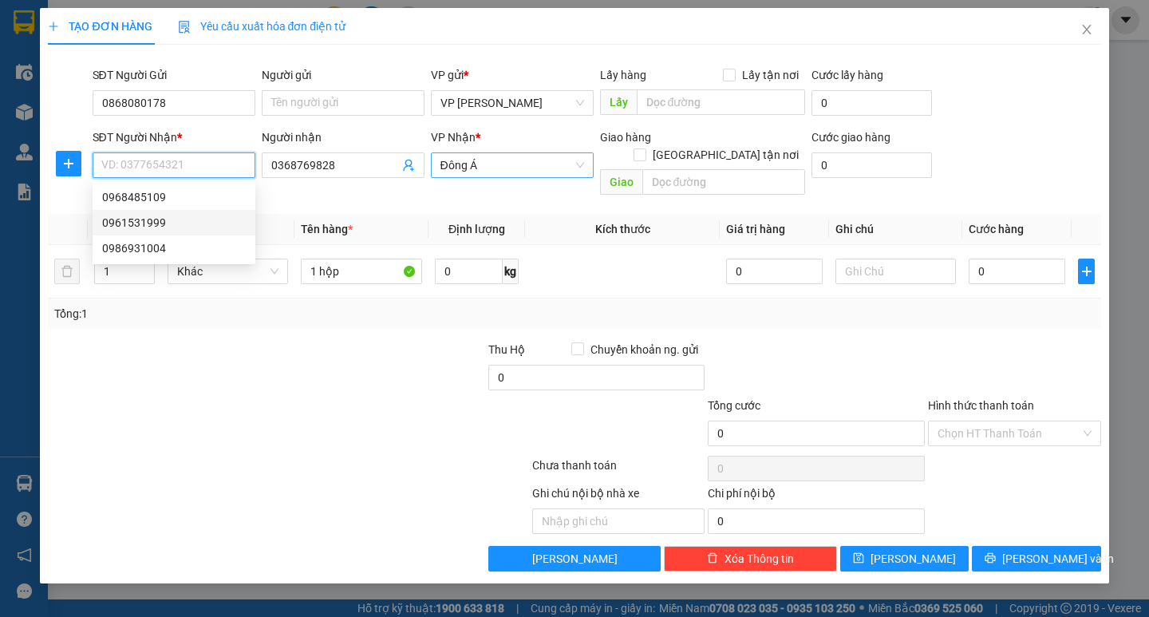
click at [175, 224] on div "0961531999" at bounding box center [174, 223] width 144 height 18
type input "0961531999"
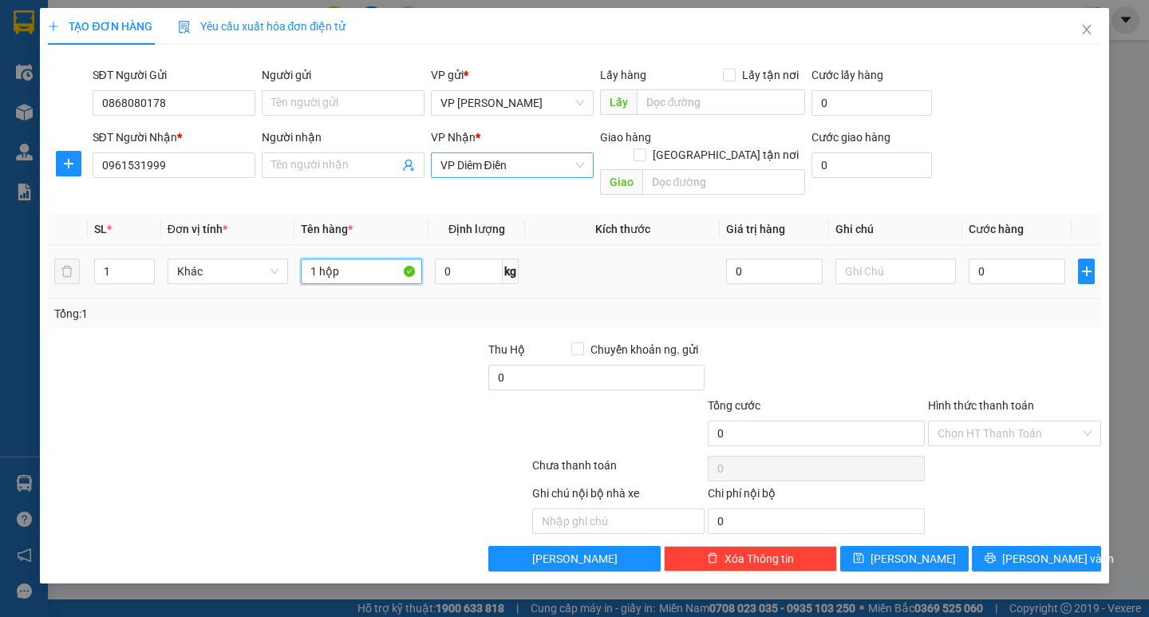
click at [347, 265] on input "1 hộp" at bounding box center [361, 272] width 121 height 26
type input "1 catog"
click at [986, 259] on input "0" at bounding box center [1017, 272] width 97 height 26
click at [978, 259] on input "0" at bounding box center [1017, 272] width 97 height 26
type input "10"
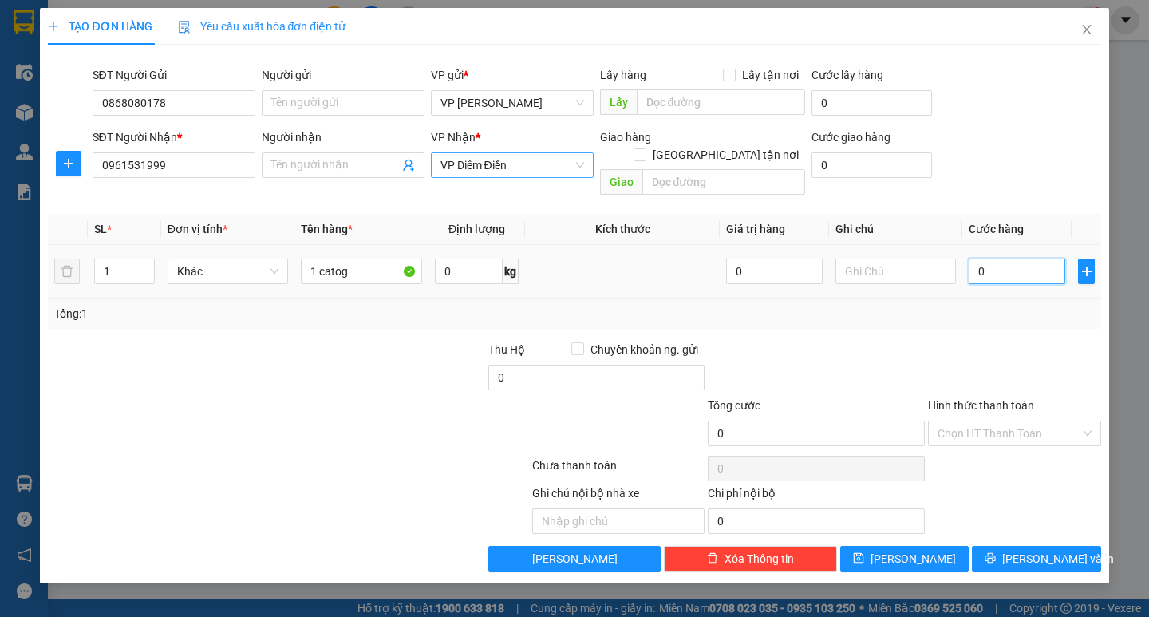
type input "10"
type input "0"
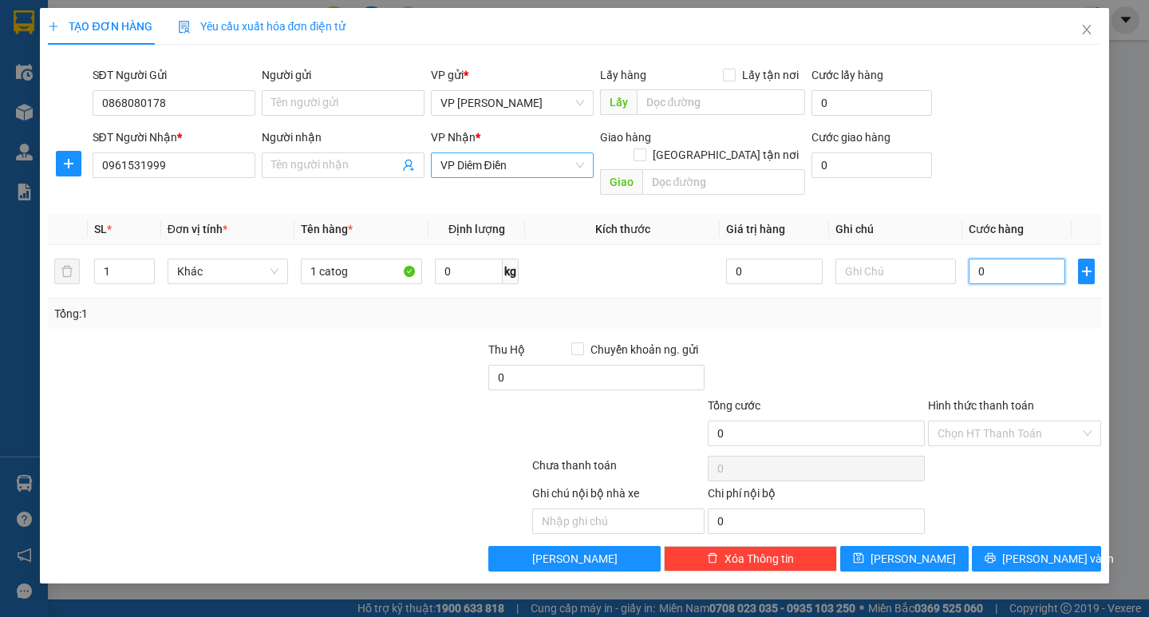
type input "60"
click at [985, 341] on div at bounding box center [1014, 369] width 176 height 56
type input "60.000"
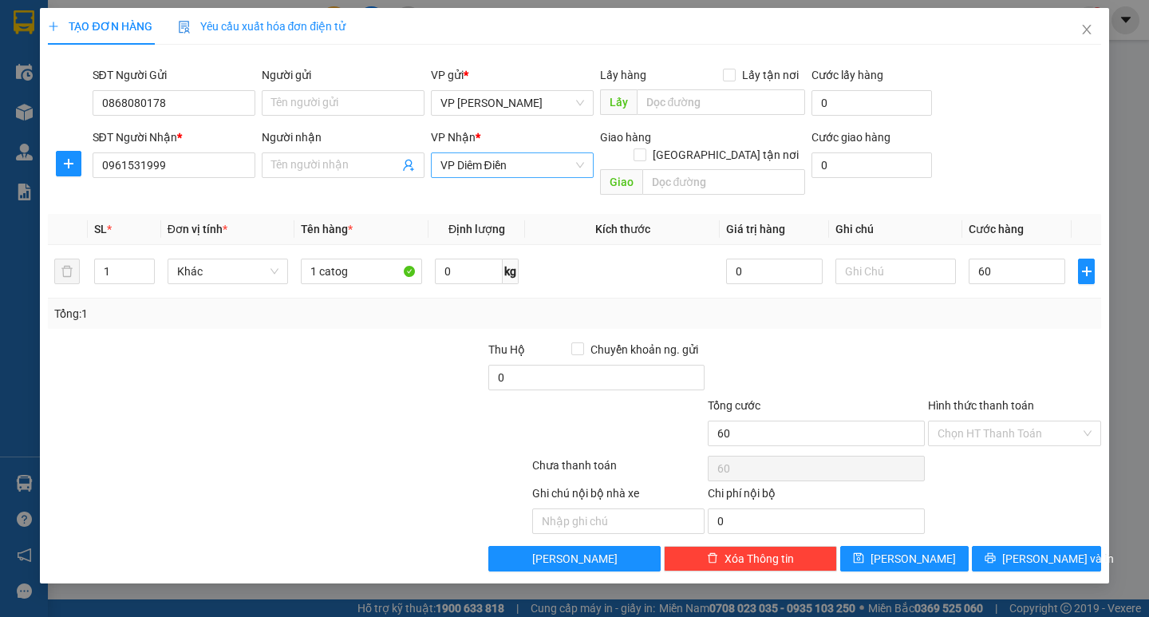
type input "60.000"
click at [1017, 546] on button "[PERSON_NAME] và In" at bounding box center [1036, 559] width 128 height 26
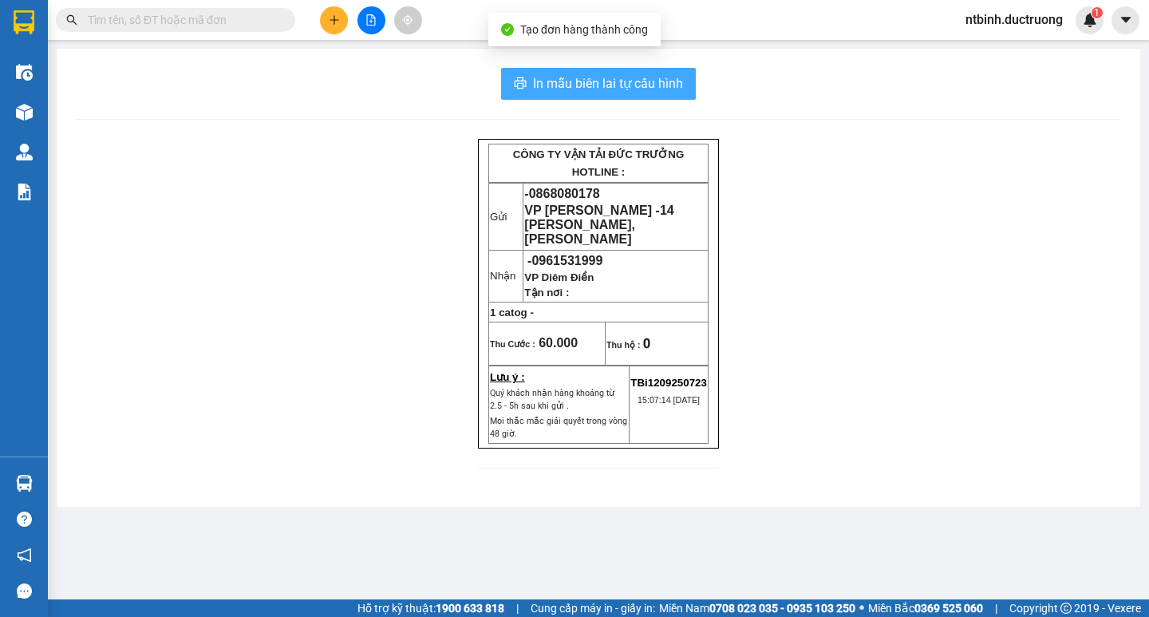
click at [668, 93] on span "In mẫu biên lai tự cấu hình" at bounding box center [608, 83] width 150 height 20
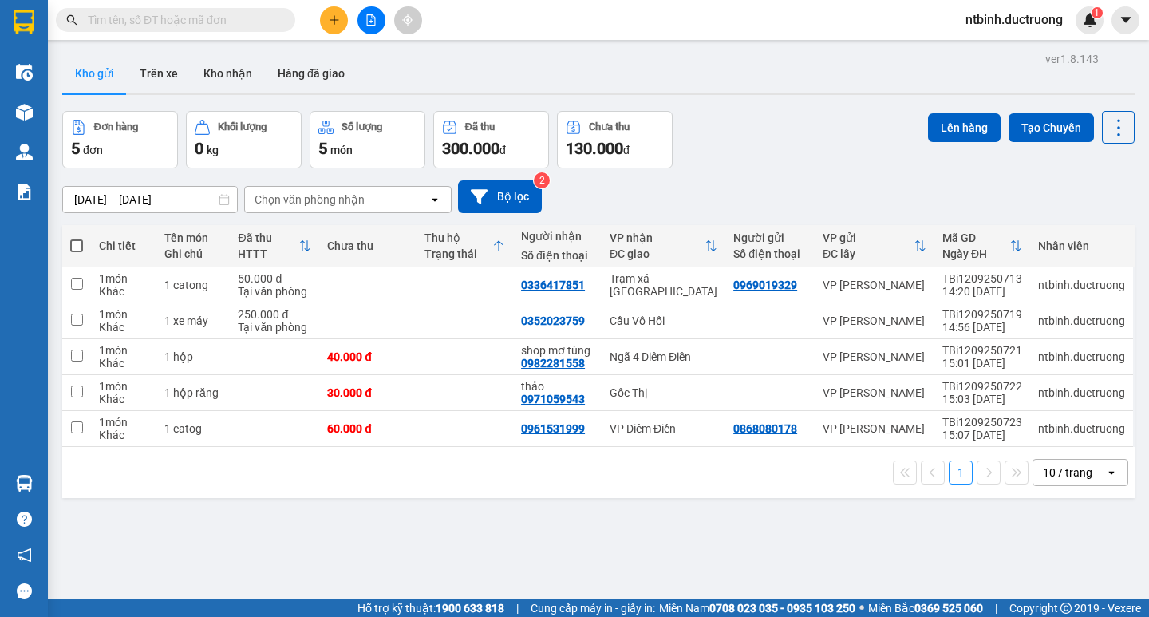
click at [339, 22] on icon "plus" at bounding box center [334, 19] width 11 height 11
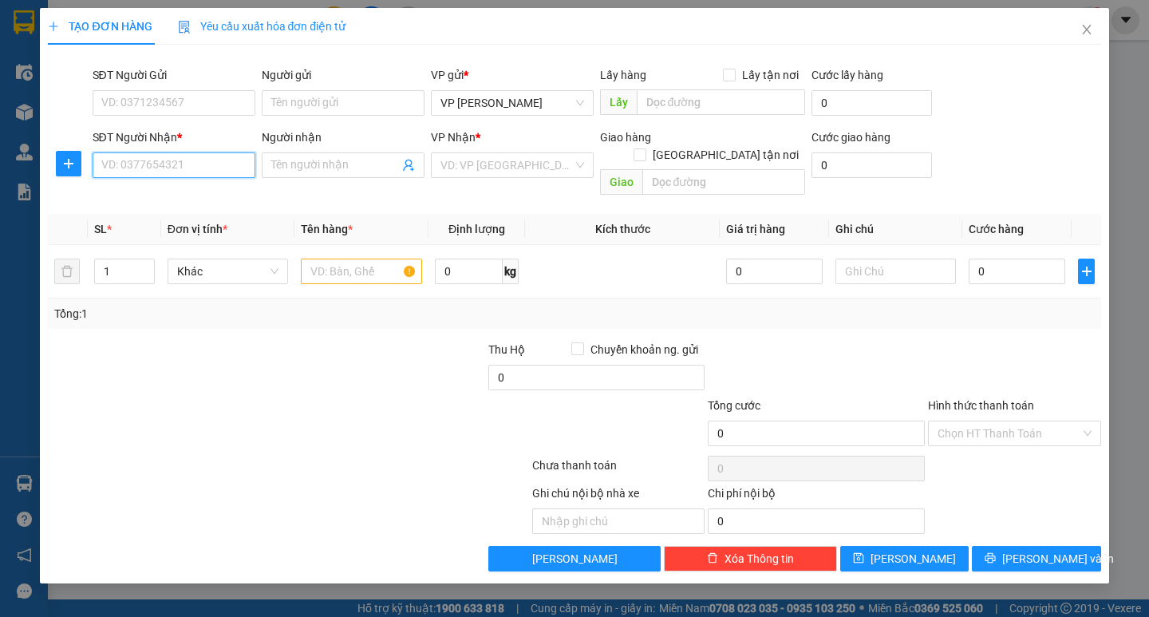
click at [203, 156] on input "SĐT Người Nhận *" at bounding box center [174, 165] width 163 height 26
click at [164, 200] on div "0368214863" at bounding box center [174, 197] width 144 height 18
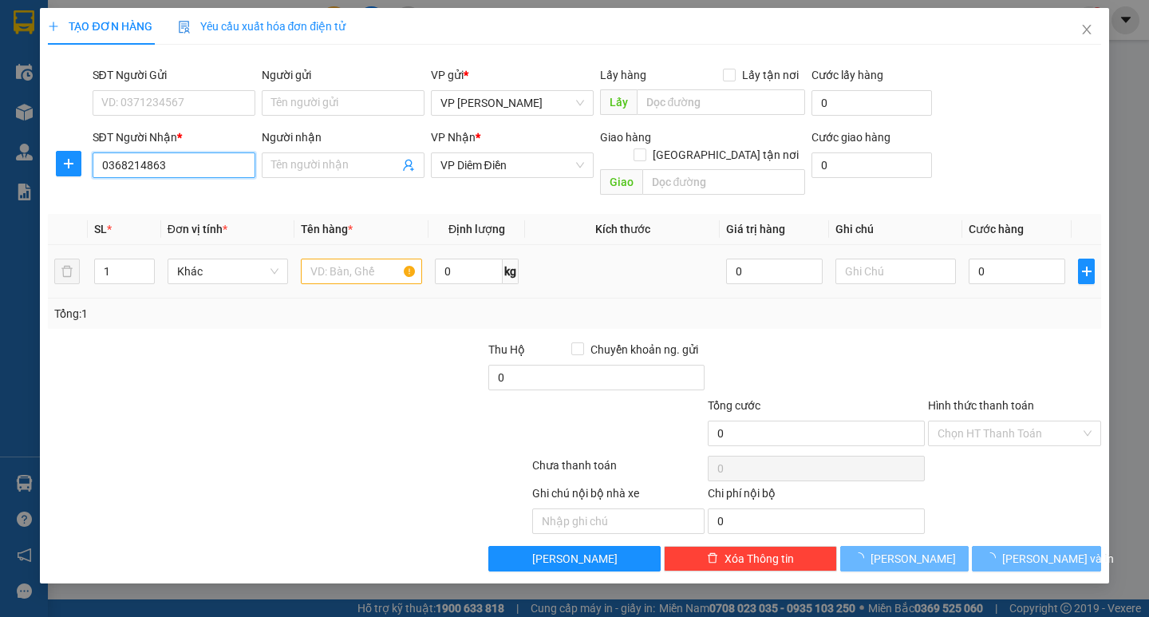
type input "0368214863"
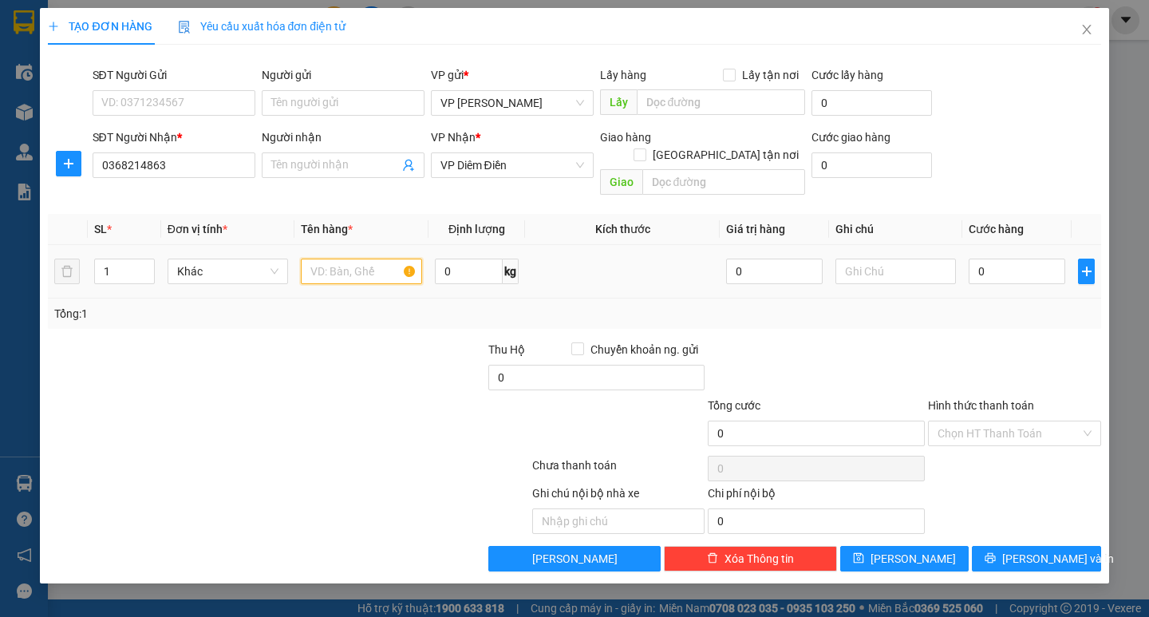
click at [358, 259] on input "text" at bounding box center [361, 272] width 121 height 26
type input "1 bọc máy tính"
click at [1008, 259] on input "0" at bounding box center [1017, 272] width 97 height 26
click at [974, 263] on input "0" at bounding box center [1017, 272] width 97 height 26
type input "70"
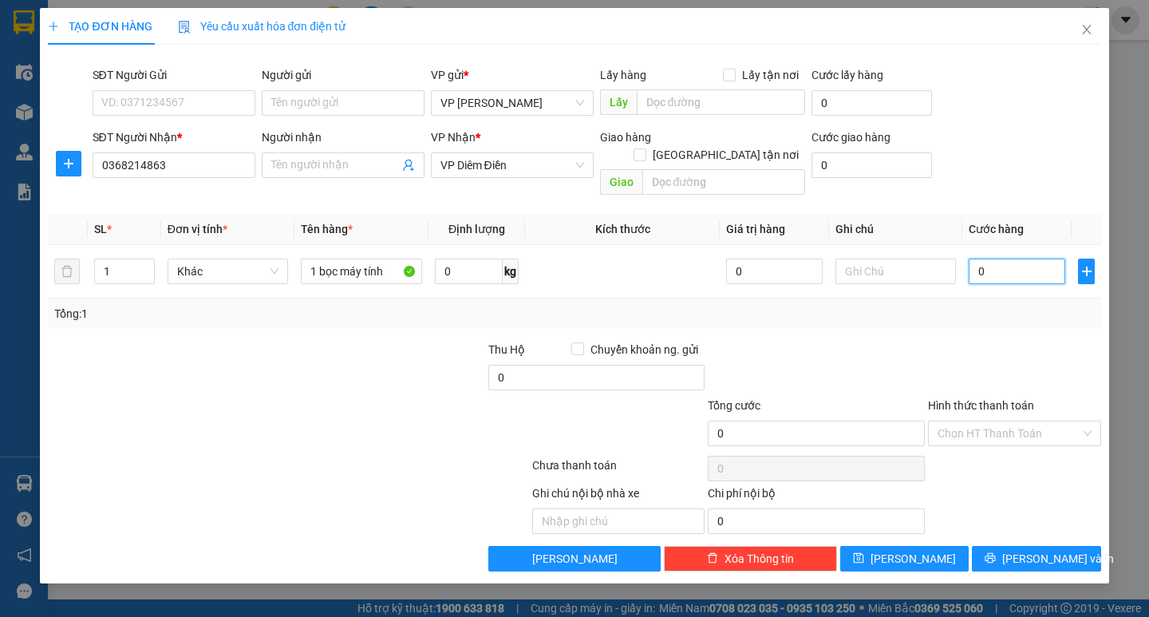
type input "70"
click at [994, 341] on div at bounding box center [1014, 369] width 176 height 56
type input "70.000"
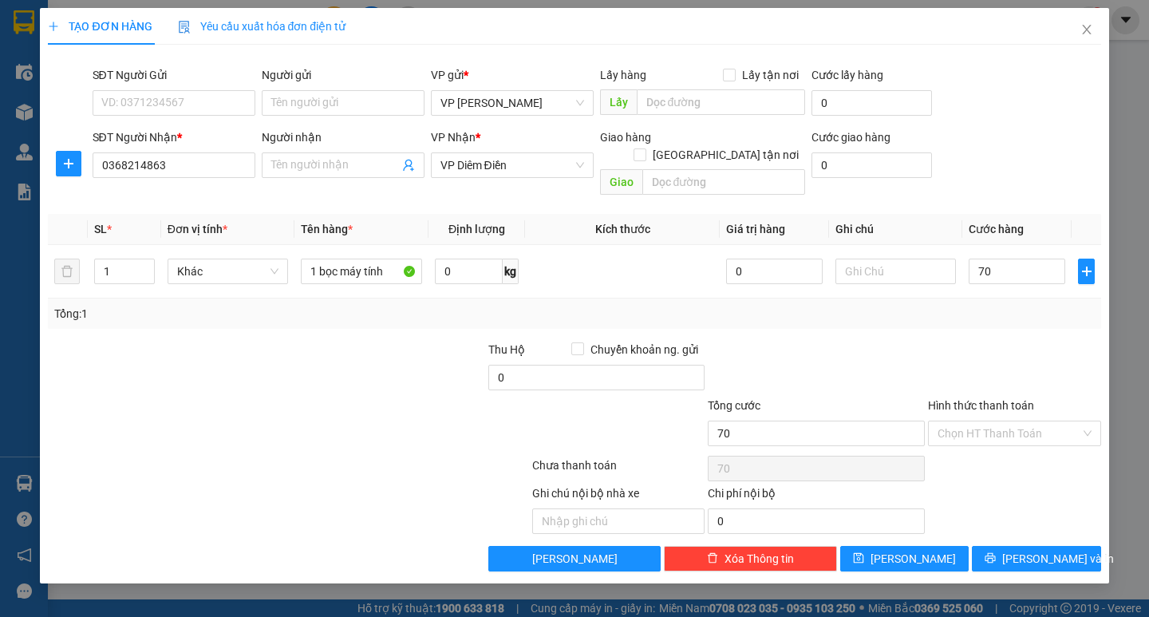
type input "70.000"
click at [1017, 546] on button "[PERSON_NAME] và In" at bounding box center [1036, 559] width 128 height 26
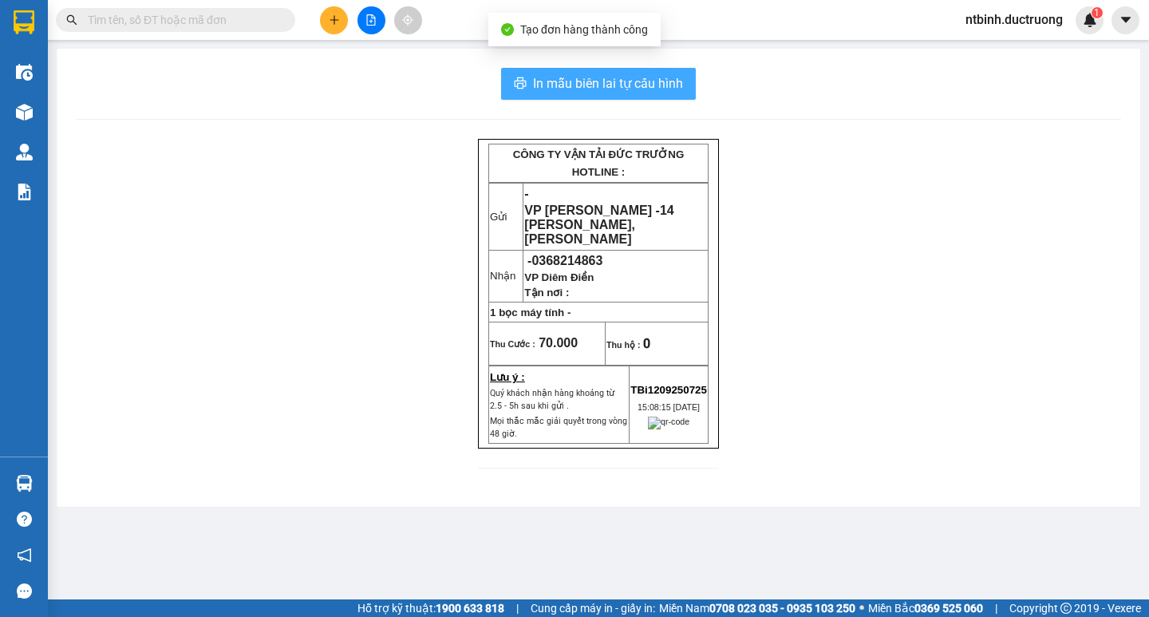
click at [587, 92] on span "In mẫu biên lai tự cấu hình" at bounding box center [608, 83] width 150 height 20
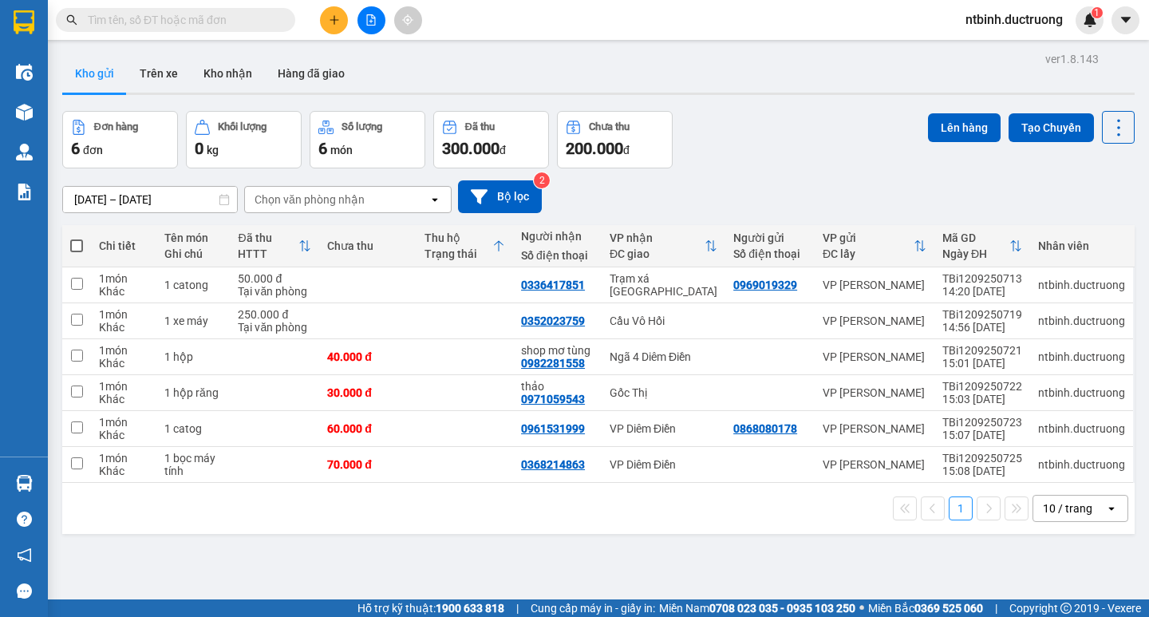
click at [72, 243] on span at bounding box center [76, 245] width 13 height 13
click at [77, 238] on input "checkbox" at bounding box center [77, 238] width 0 height 0
checkbox input "true"
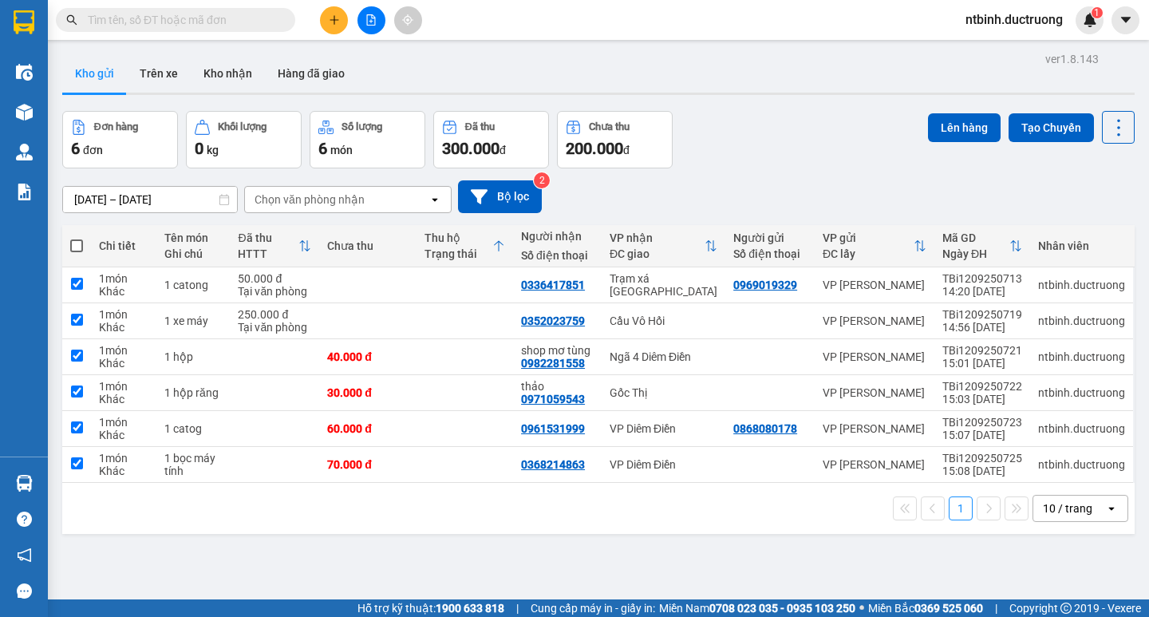
checkbox input "true"
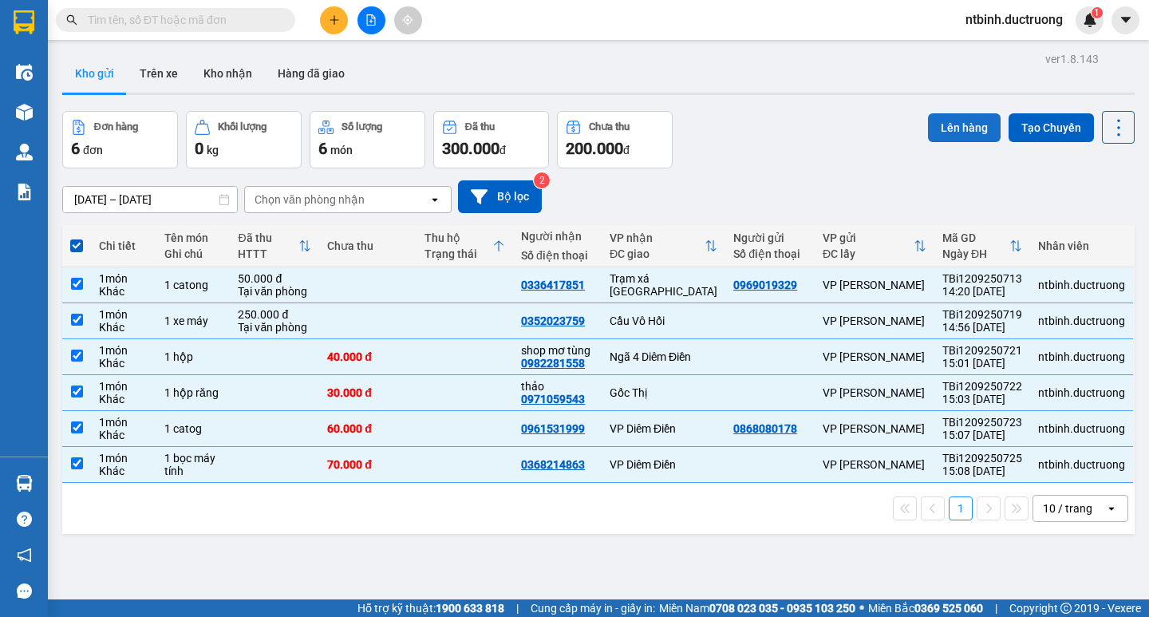
click at [952, 117] on button "Lên hàng" at bounding box center [964, 127] width 73 height 29
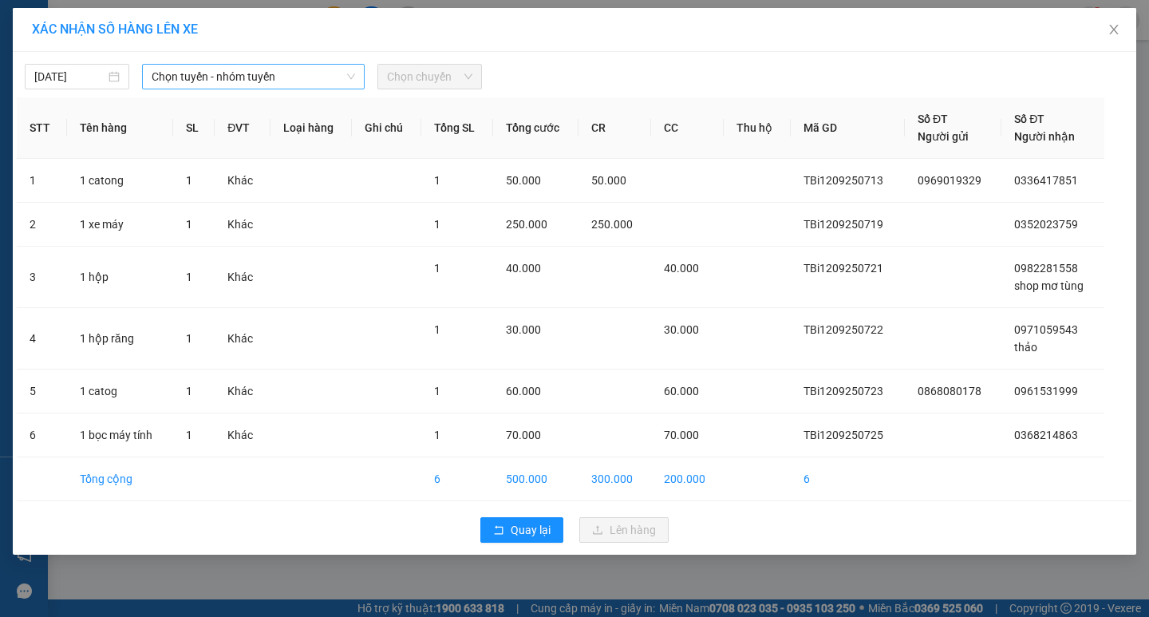
click at [286, 88] on span "Chọn tuyến - nhóm tuyến" at bounding box center [253, 77] width 203 height 24
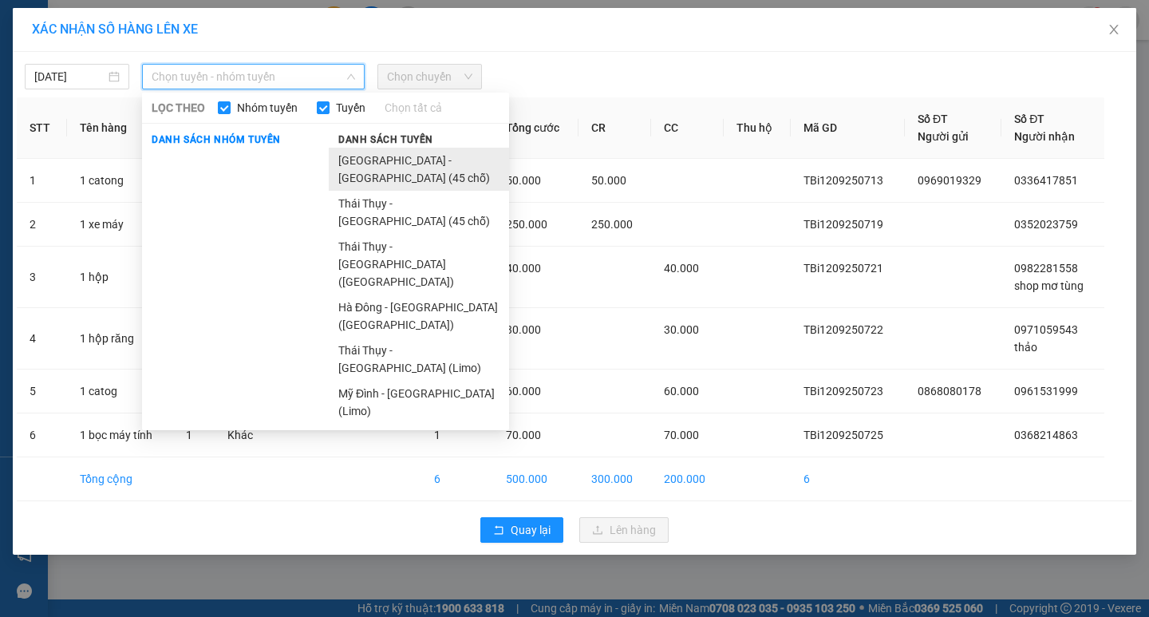
click at [348, 158] on li "[GEOGRAPHIC_DATA] - [GEOGRAPHIC_DATA] (45 chỗ)" at bounding box center [419, 169] width 180 height 43
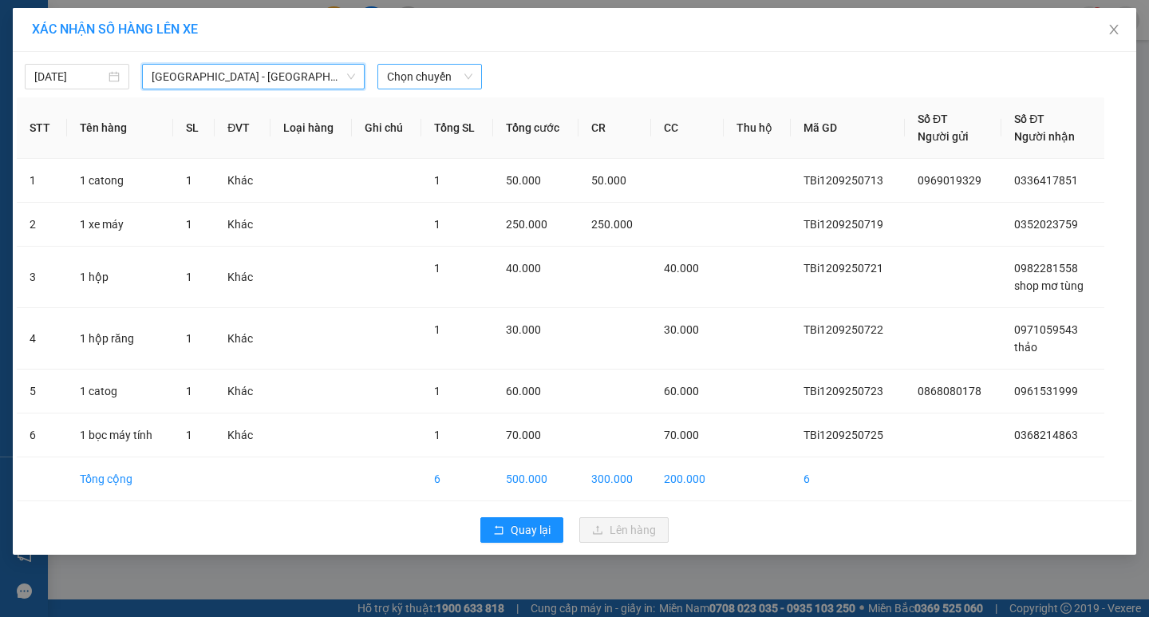
click at [438, 71] on span "Chọn chuyến" at bounding box center [429, 77] width 85 height 24
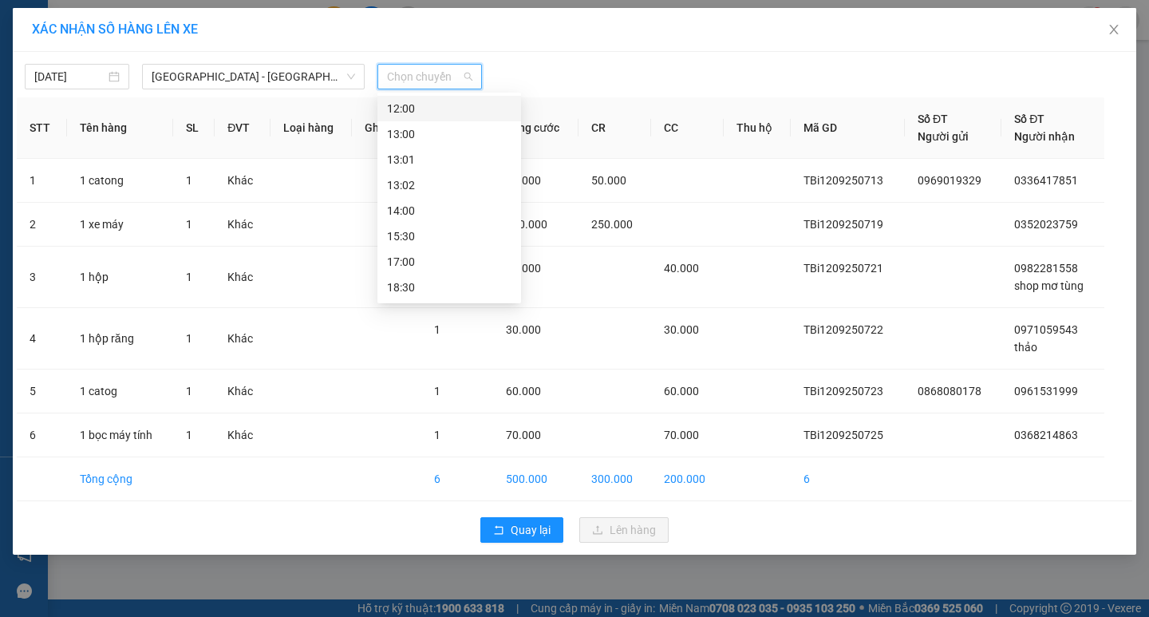
scroll to position [230, 0]
click at [432, 193] on div "15:30" at bounding box center [449, 185] width 124 height 18
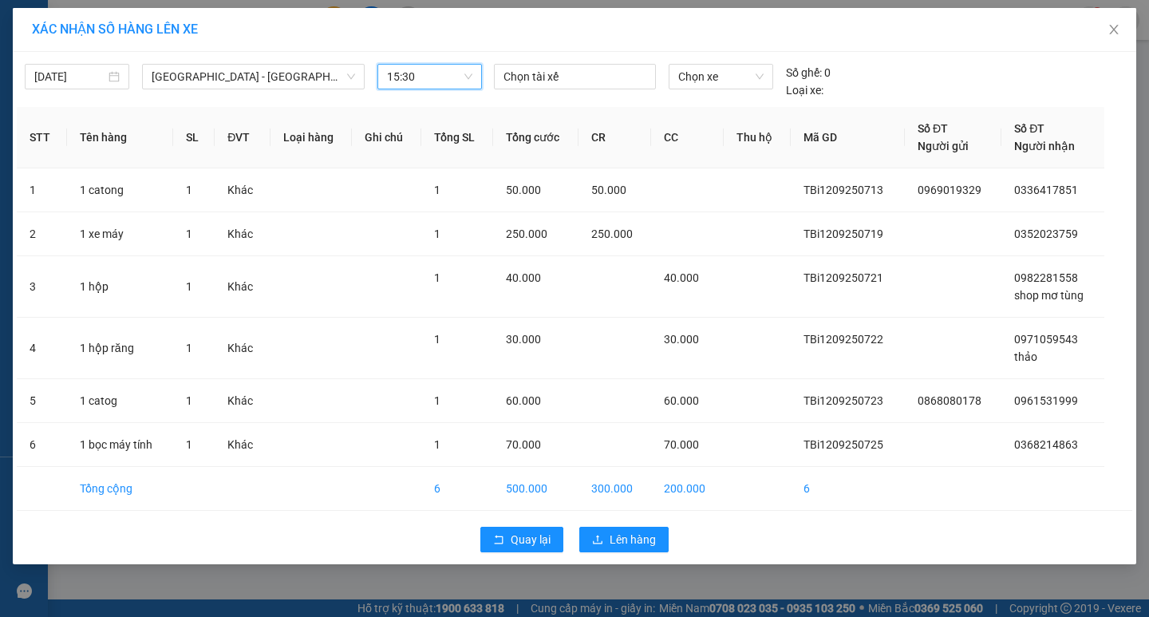
click at [629, 569] on div "XÁC NHẬN SỐ HÀNG LÊN XE [DATE] [GEOGRAPHIC_DATA] - [GEOGRAPHIC_DATA] (45 chỗ) L…" at bounding box center [574, 308] width 1149 height 617
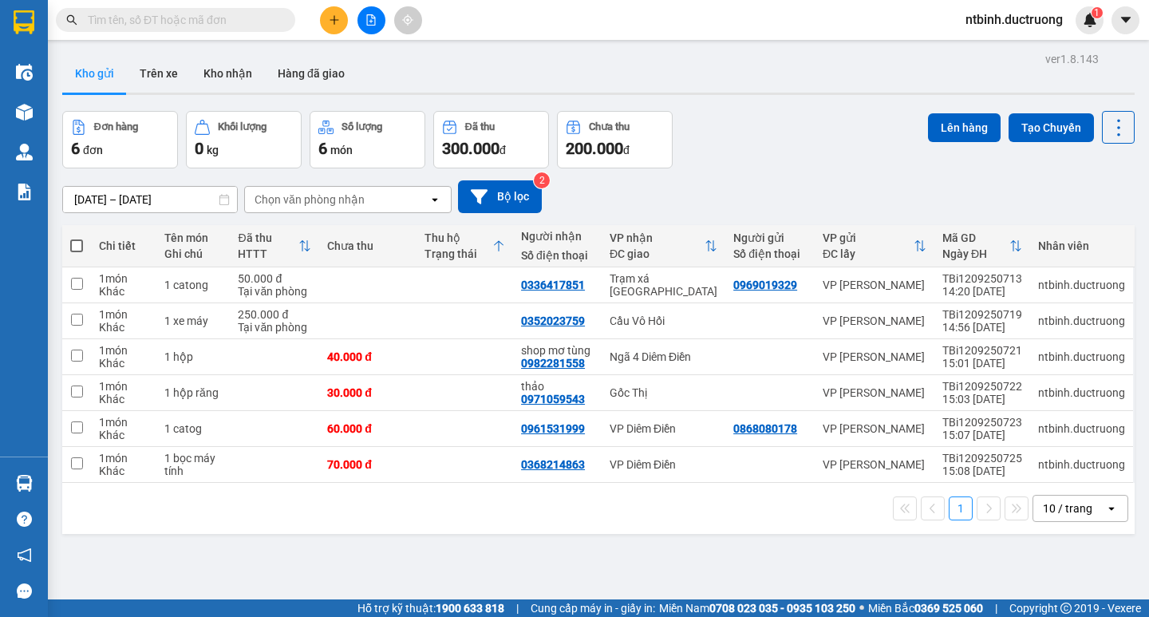
click at [73, 246] on span at bounding box center [76, 245] width 13 height 13
click at [77, 238] on input "checkbox" at bounding box center [77, 238] width 0 height 0
checkbox input "true"
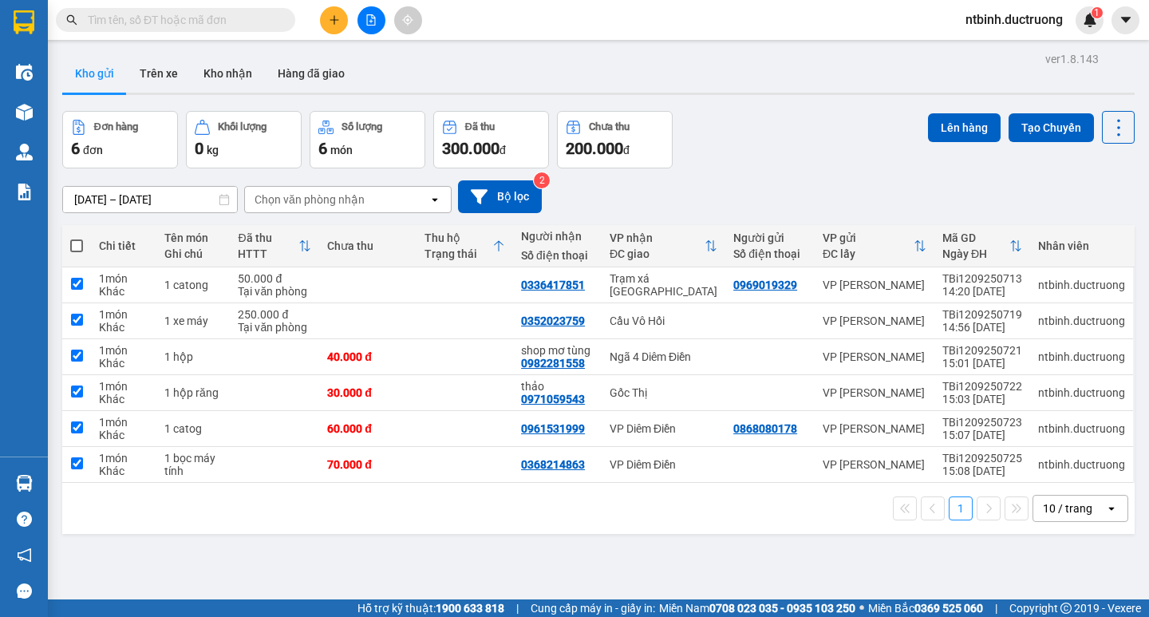
checkbox input "true"
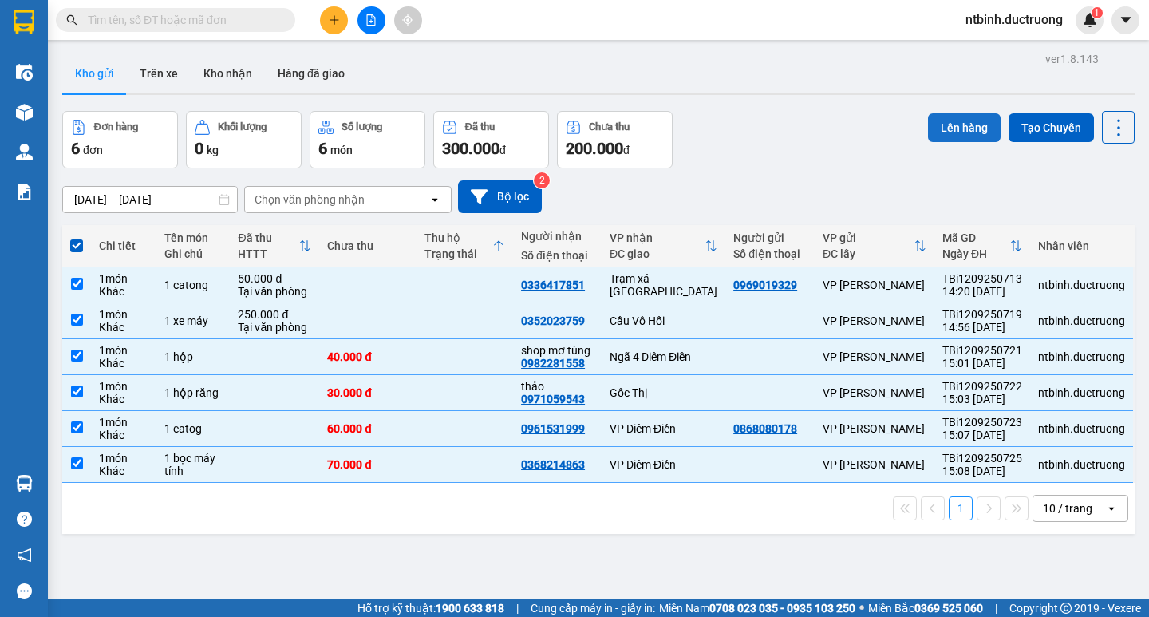
click at [941, 114] on button "Lên hàng" at bounding box center [964, 127] width 73 height 29
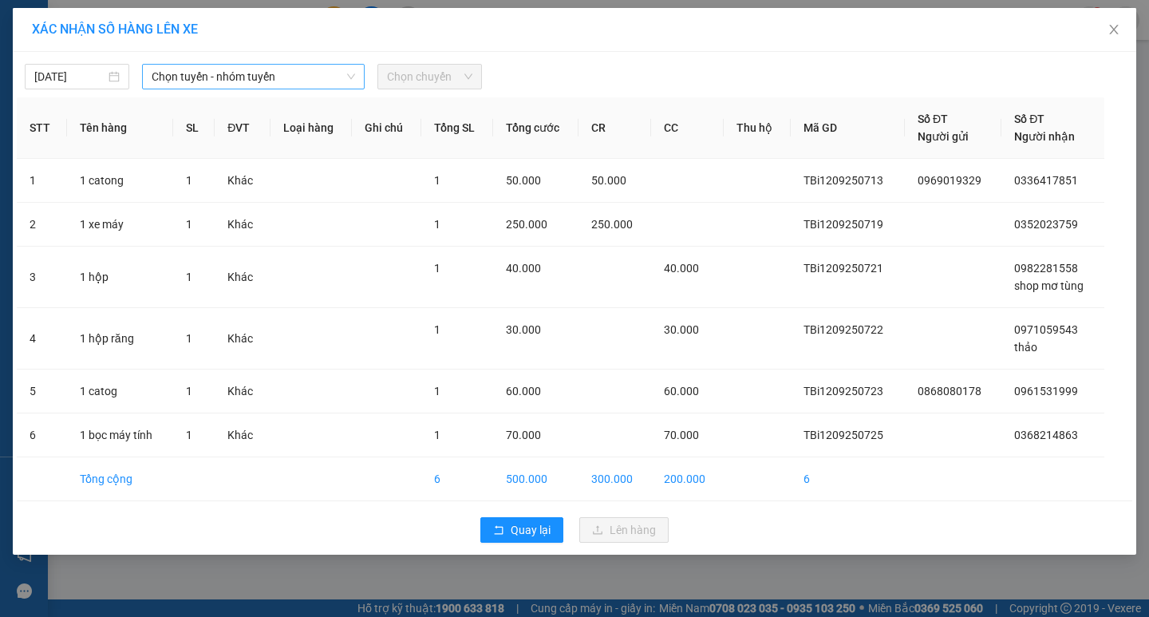
click at [254, 76] on span "Chọn tuyến - nhóm tuyến" at bounding box center [253, 77] width 203 height 24
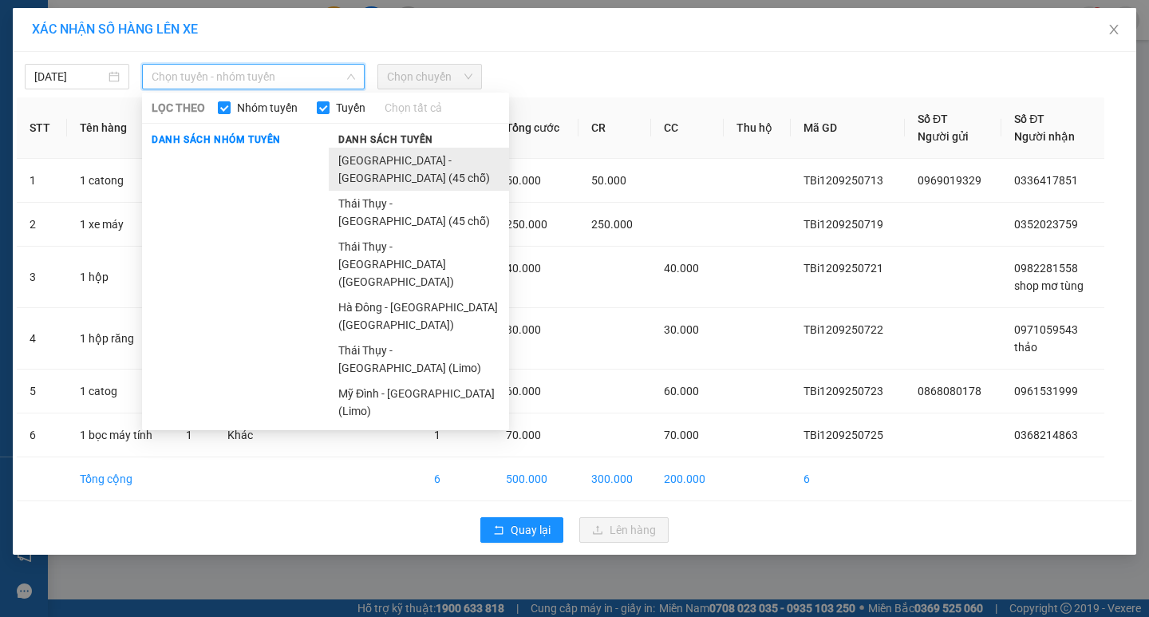
click at [392, 164] on li "[GEOGRAPHIC_DATA] - [GEOGRAPHIC_DATA] (45 chỗ)" at bounding box center [419, 169] width 180 height 43
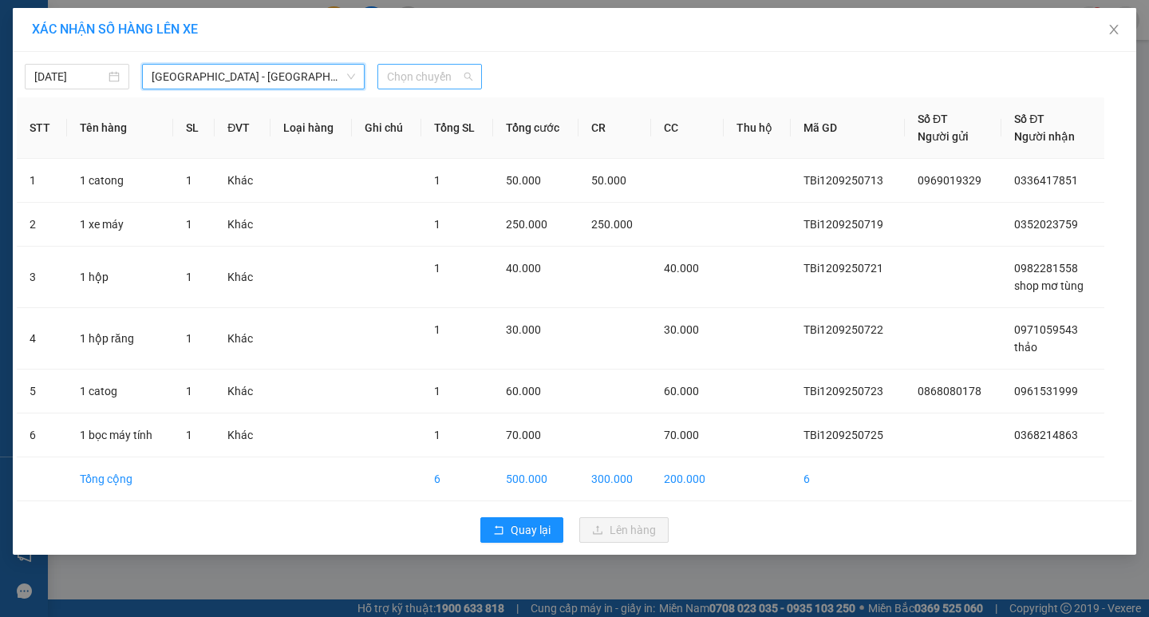
click at [412, 73] on span "Chọn chuyến" at bounding box center [429, 77] width 85 height 24
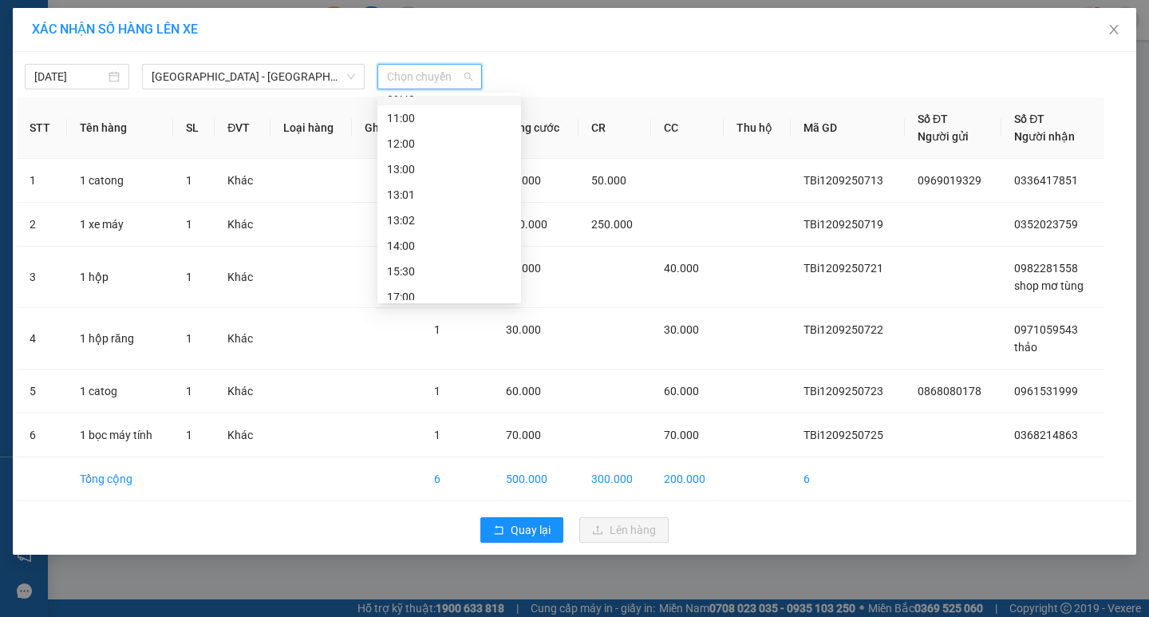
scroll to position [230, 0]
click at [418, 185] on div "15:30" at bounding box center [449, 185] width 124 height 18
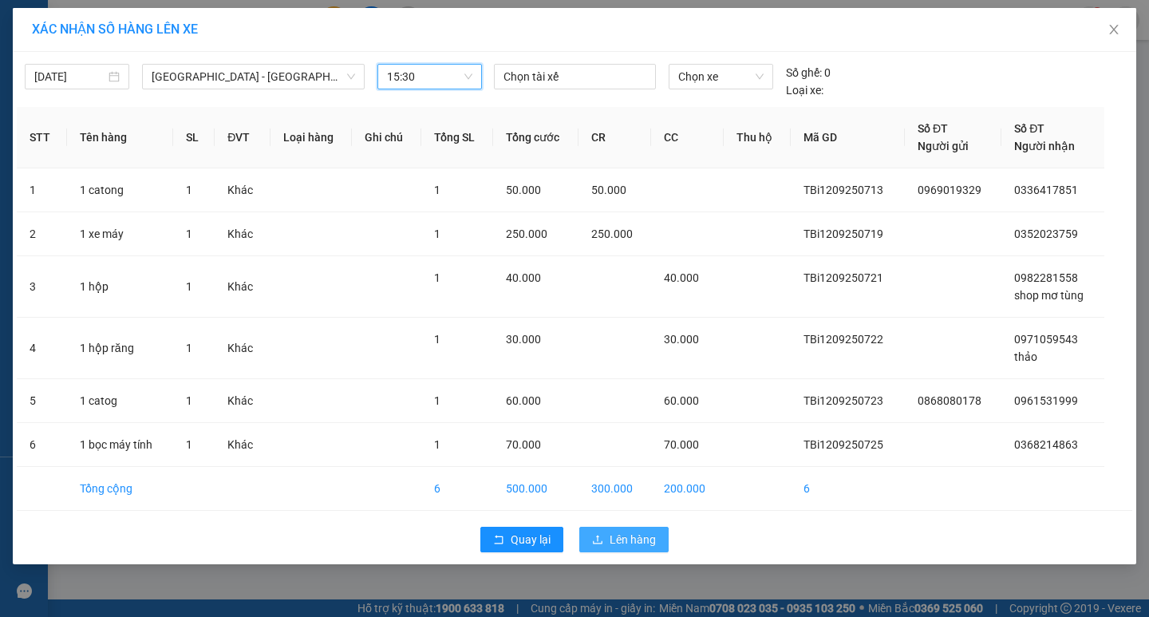
click at [662, 545] on button "Lên hàng" at bounding box center [623, 540] width 89 height 26
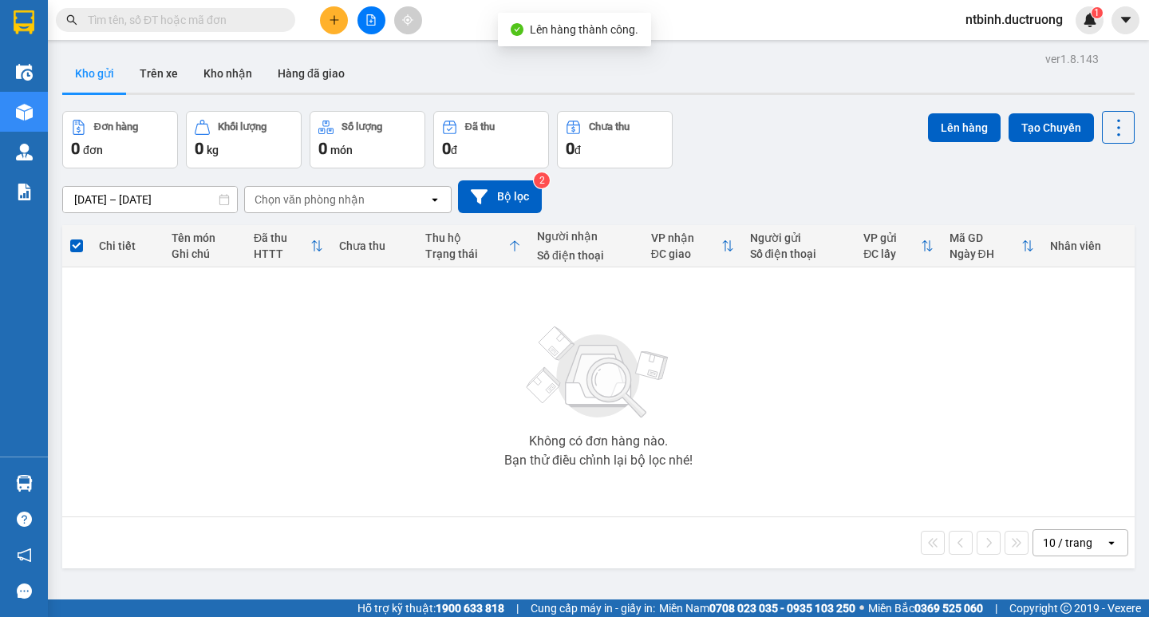
click at [375, 14] on icon "file-add" at bounding box center [370, 19] width 11 height 11
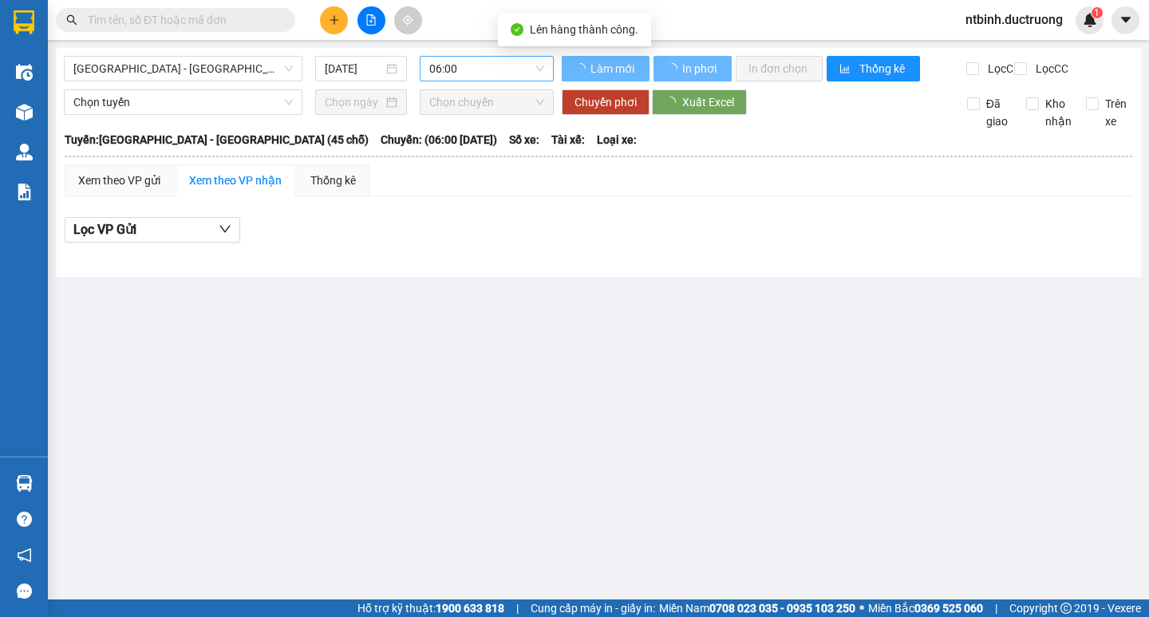
click at [457, 67] on span "06:00" at bounding box center [486, 69] width 115 height 24
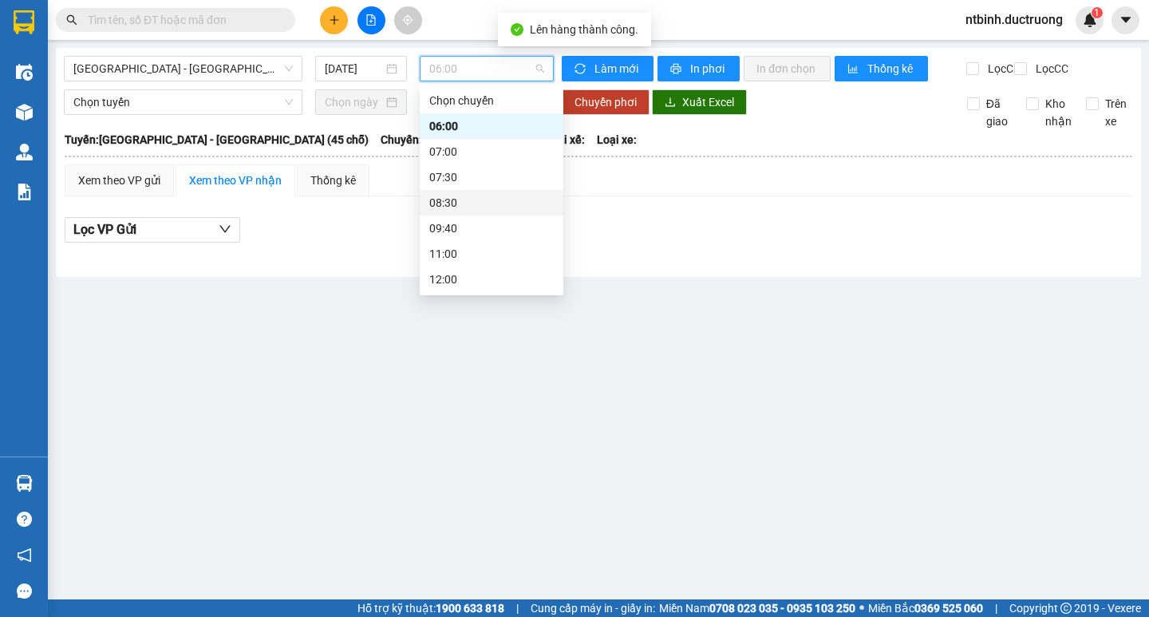
scroll to position [230, 0]
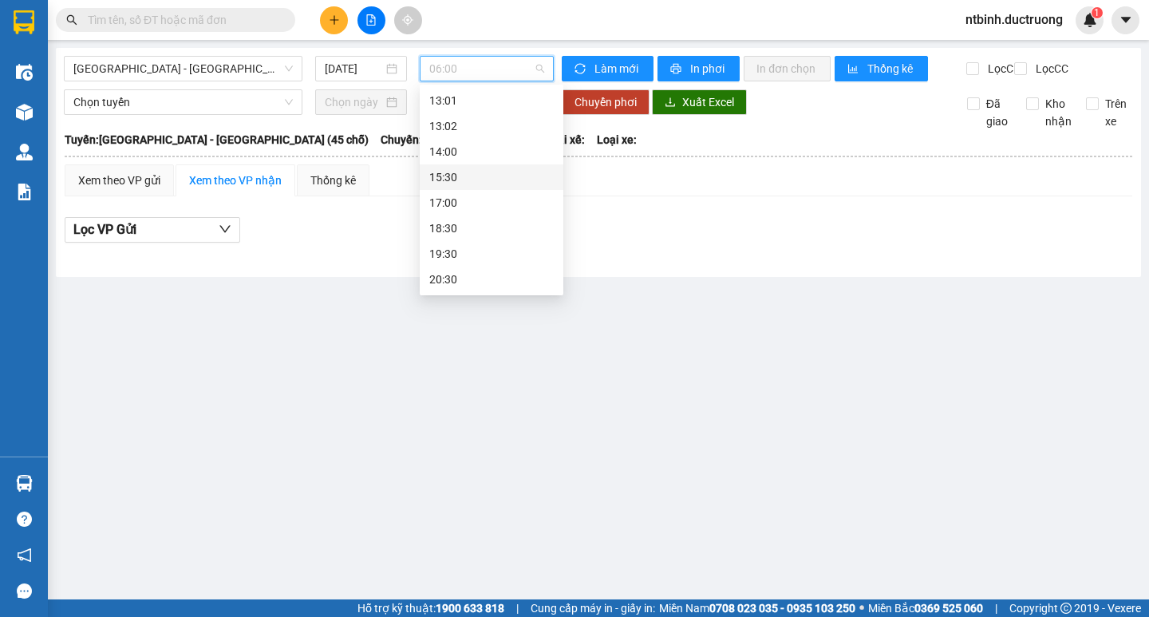
click at [450, 183] on div "15:30" at bounding box center [491, 177] width 124 height 18
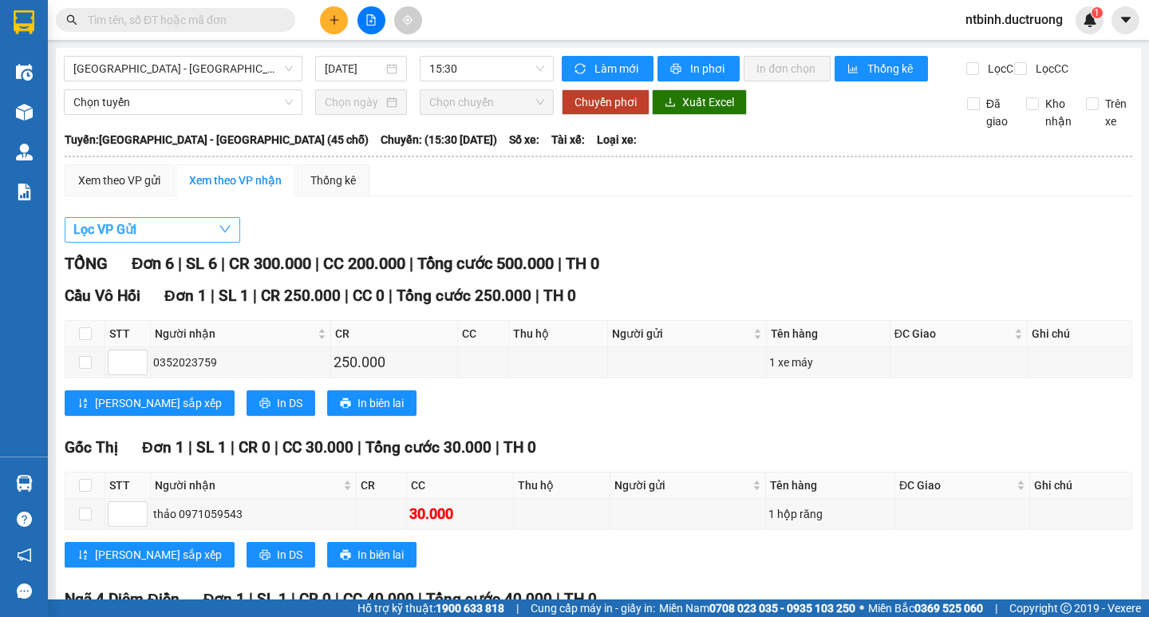
click at [148, 239] on button "Lọc VP Gửi" at bounding box center [153, 230] width 176 height 26
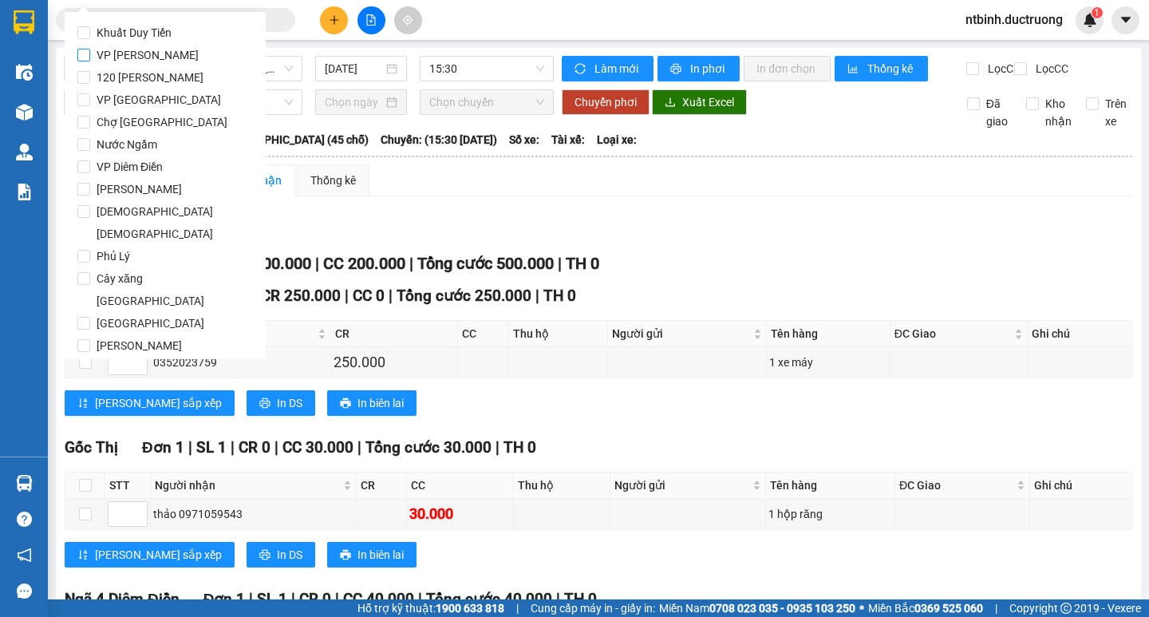
click at [135, 49] on span "VP [PERSON_NAME]" at bounding box center [147, 55] width 115 height 22
click at [90, 49] on input "VP [PERSON_NAME]" at bounding box center [83, 55] width 13 height 13
checkbox input "true"
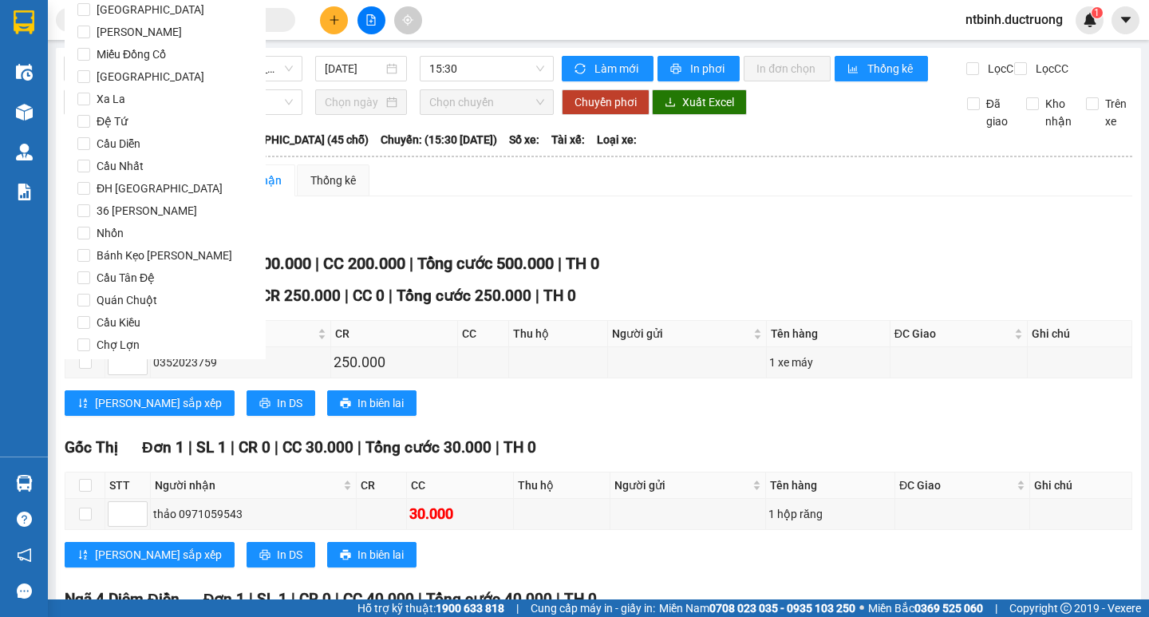
scroll to position [1329, 0]
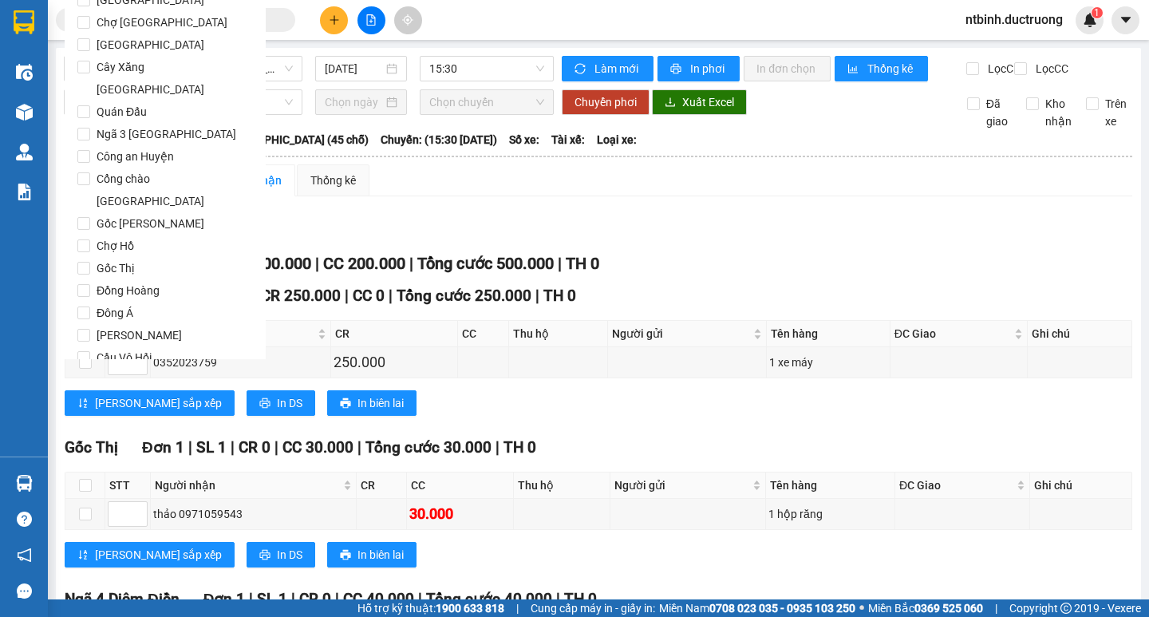
click at [87, 436] on button "Lọc" at bounding box center [99, 449] width 44 height 26
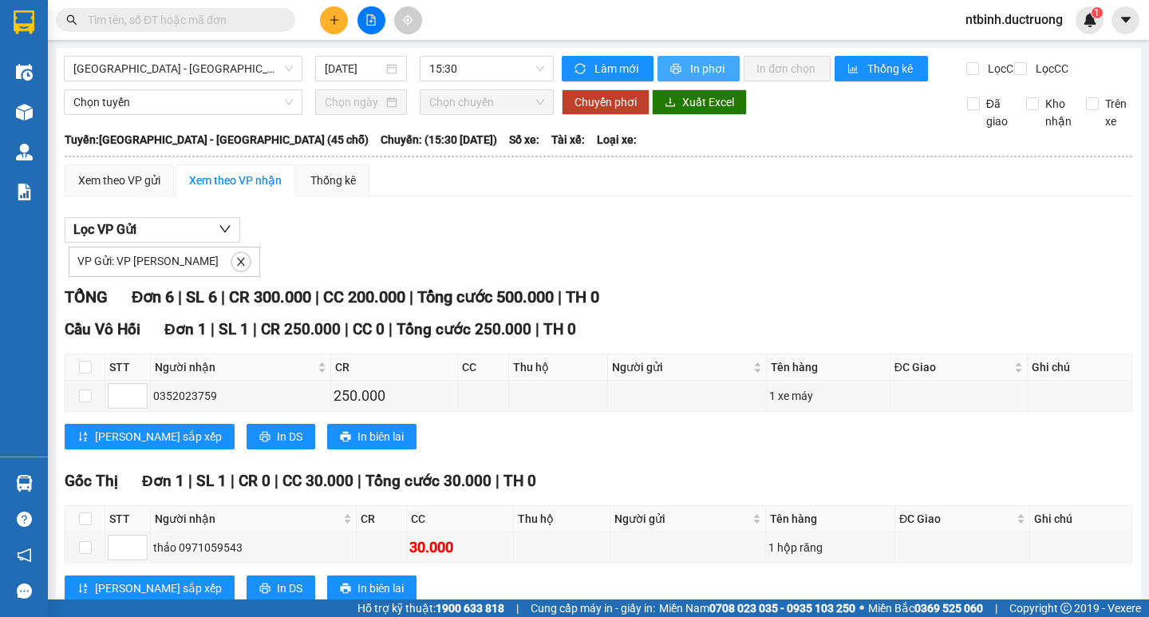
click at [690, 66] on span "In phơi" at bounding box center [708, 69] width 37 height 18
click at [52, 116] on main "[GEOGRAPHIC_DATA] - [GEOGRAPHIC_DATA] (45 chỗ) [DATE] 15:30 Làm mới In phơi In …" at bounding box center [574, 299] width 1149 height 599
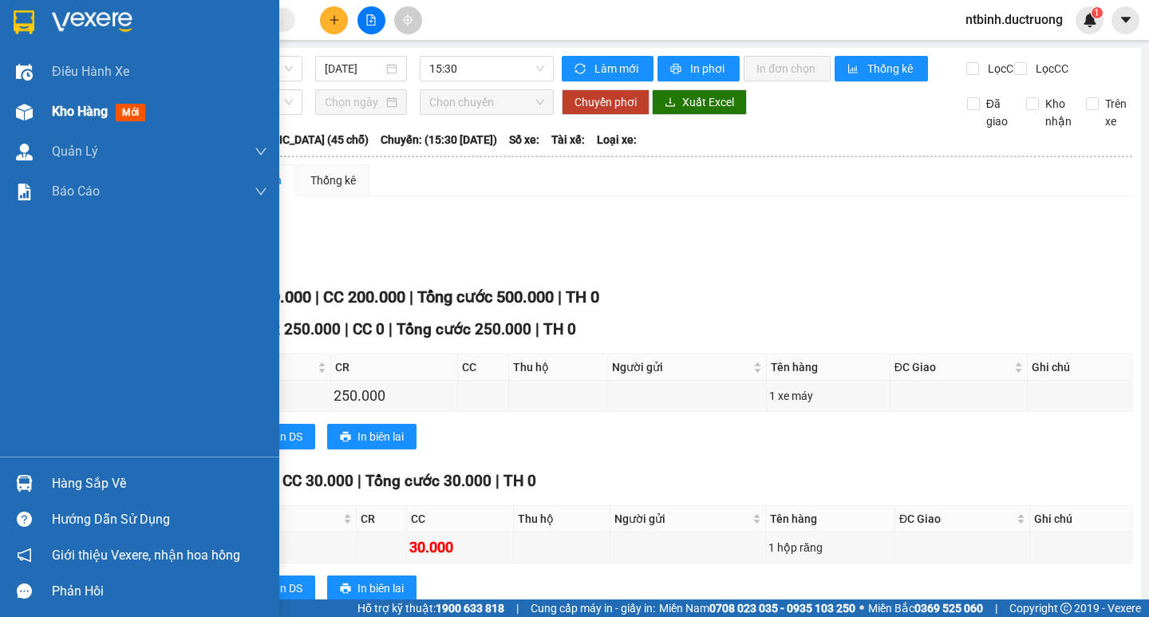
click at [47, 116] on div "Kho hàng mới" at bounding box center [139, 112] width 279 height 40
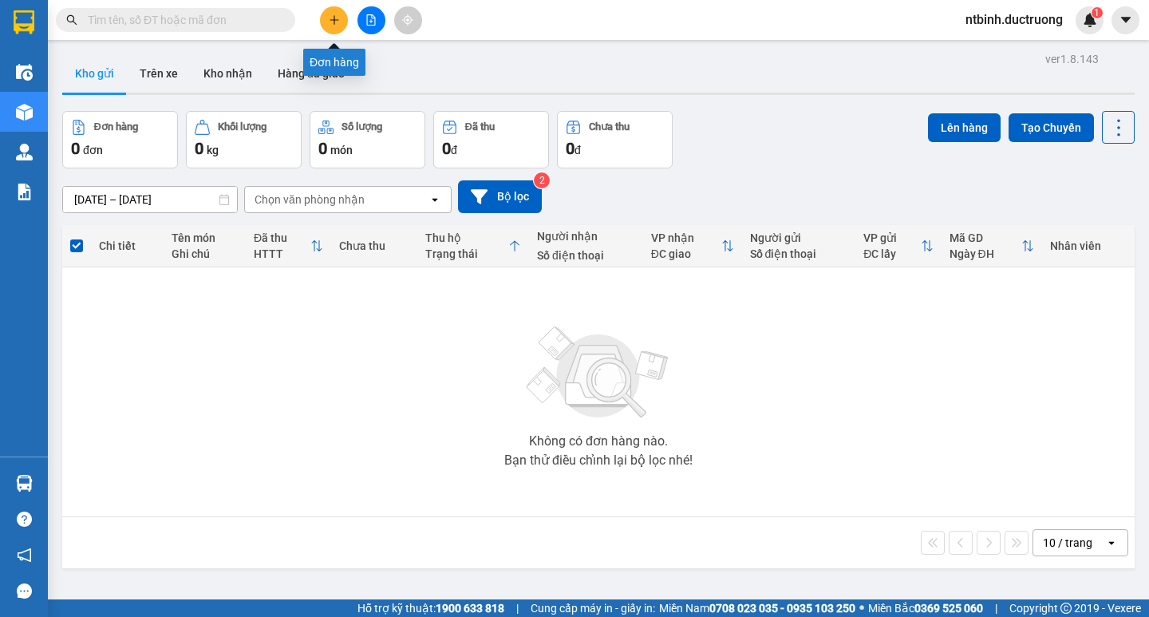
click at [341, 21] on button at bounding box center [334, 20] width 28 height 28
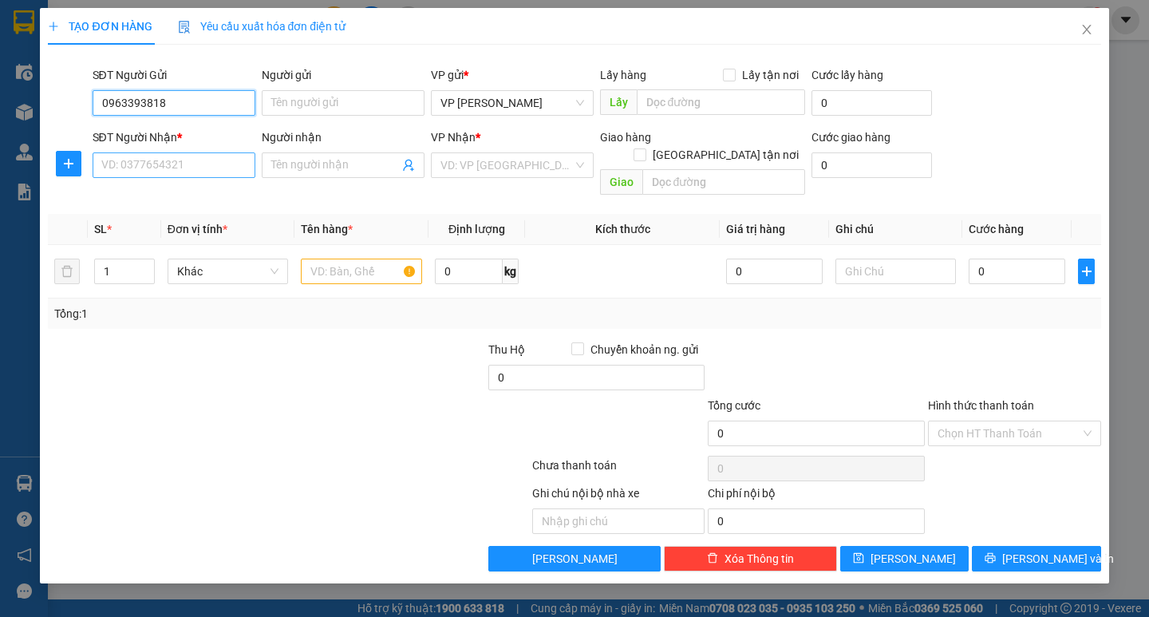
type input "0963393818"
click at [183, 161] on input "SĐT Người Nhận *" at bounding box center [174, 165] width 163 height 26
type input "0377245337"
click at [463, 165] on input "search" at bounding box center [507, 165] width 132 height 24
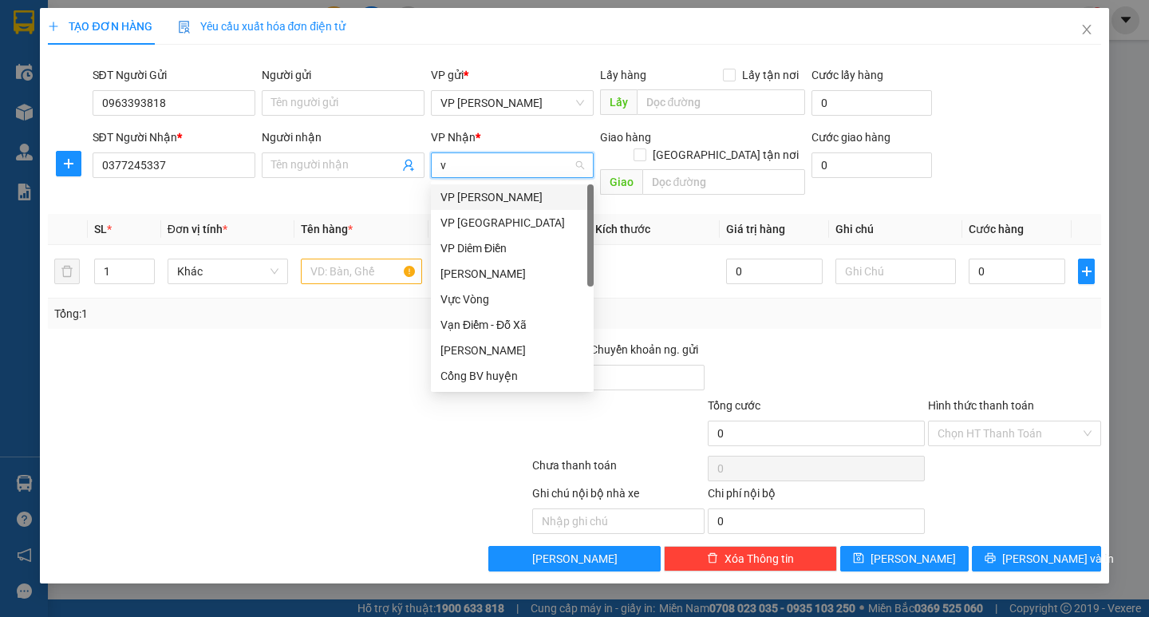
type input "vp"
click at [490, 246] on div "VP Diêm Điền" at bounding box center [513, 248] width 144 height 18
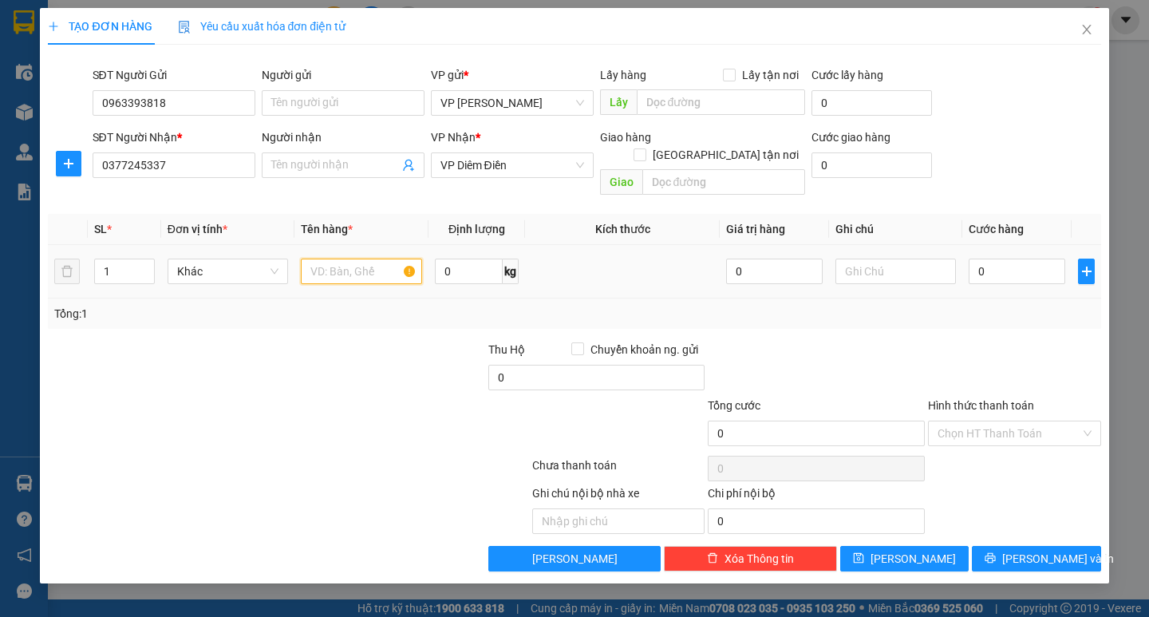
click at [362, 259] on input "text" at bounding box center [361, 272] width 121 height 26
type input "1 catong"
click at [972, 259] on input "0" at bounding box center [1017, 272] width 97 height 26
click at [971, 259] on input "0" at bounding box center [1017, 272] width 97 height 26
type input "50"
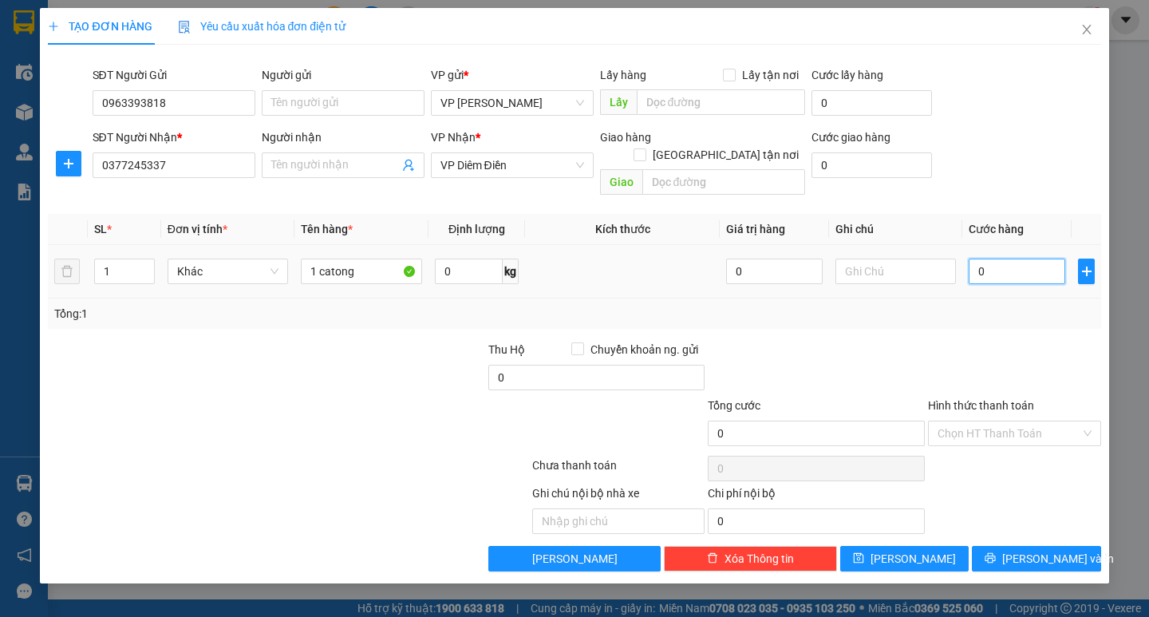
type input "50"
click at [1033, 546] on button "[PERSON_NAME] và In" at bounding box center [1036, 559] width 128 height 26
type input "50.000"
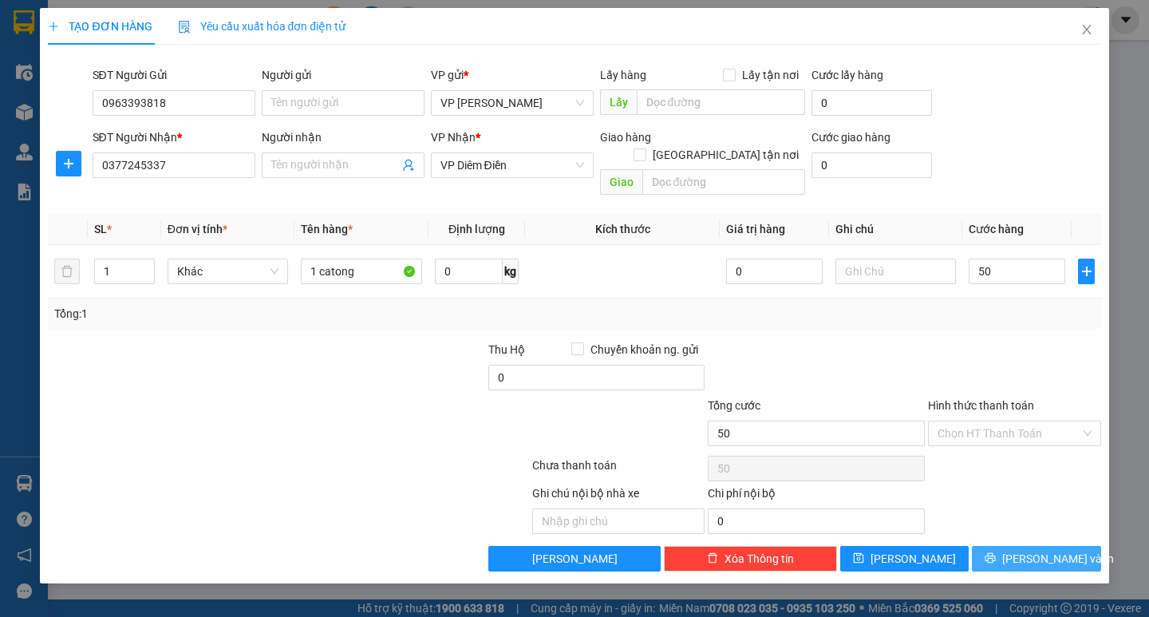
type input "50.000"
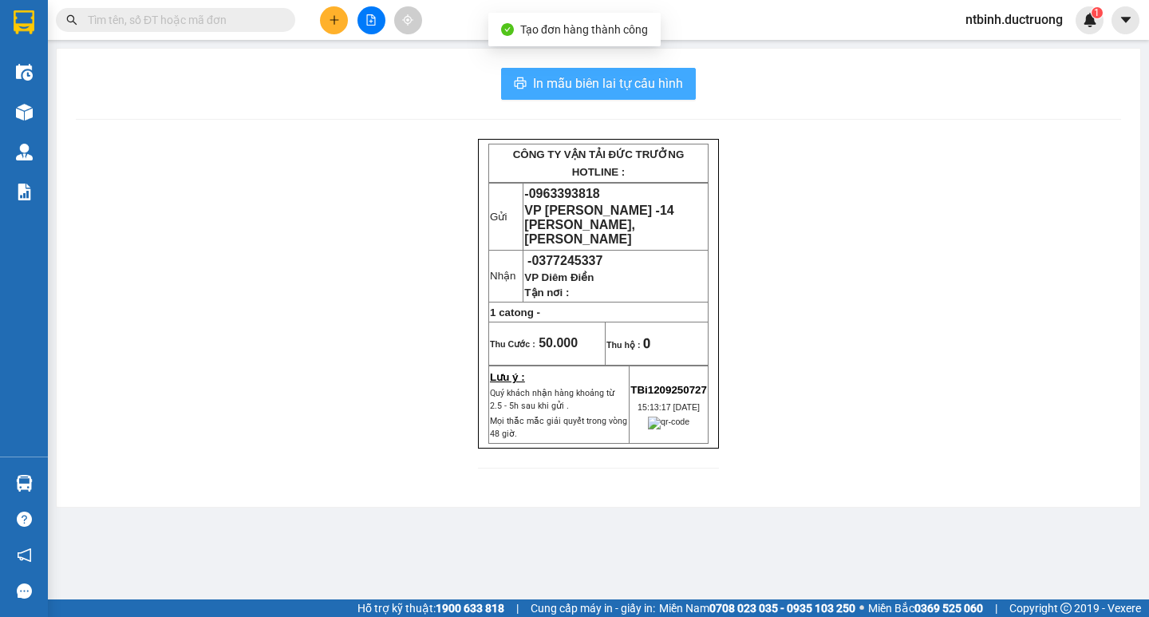
click at [597, 75] on span "In mẫu biên lai tự cấu hình" at bounding box center [608, 83] width 150 height 20
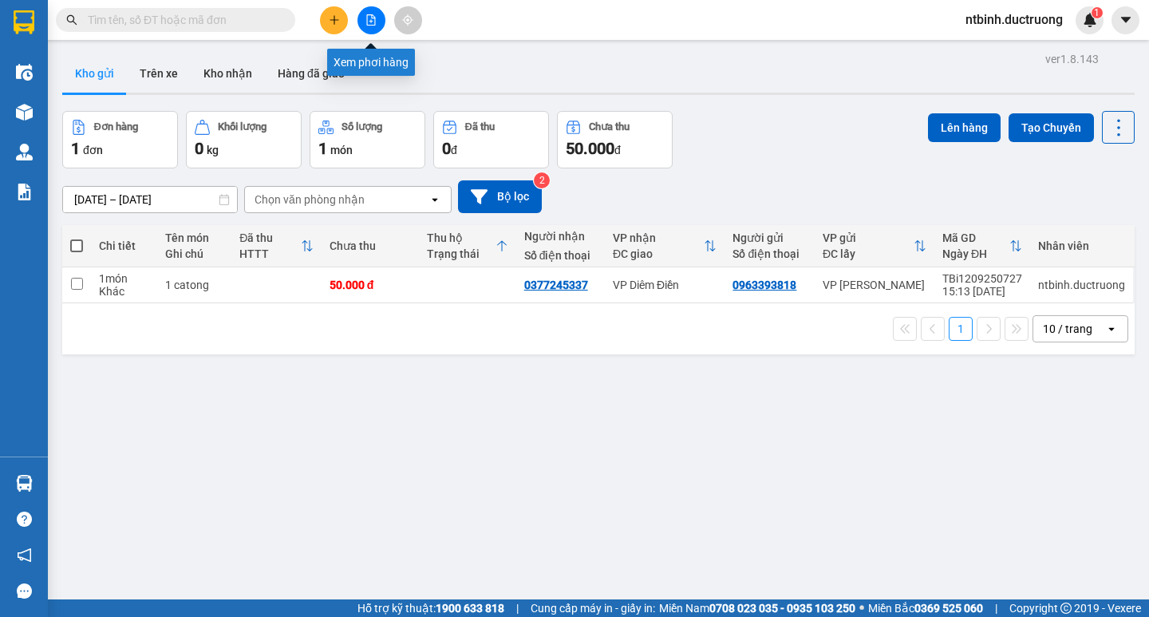
click at [358, 25] on button at bounding box center [372, 20] width 28 height 28
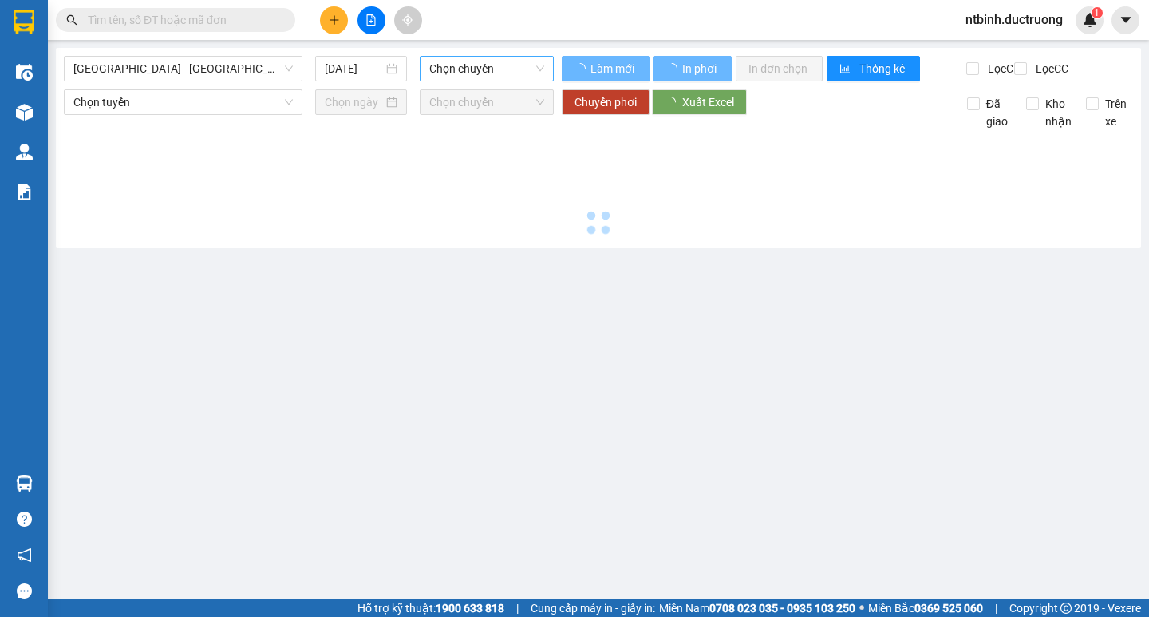
click at [439, 65] on span "Chọn chuyến" at bounding box center [486, 69] width 115 height 24
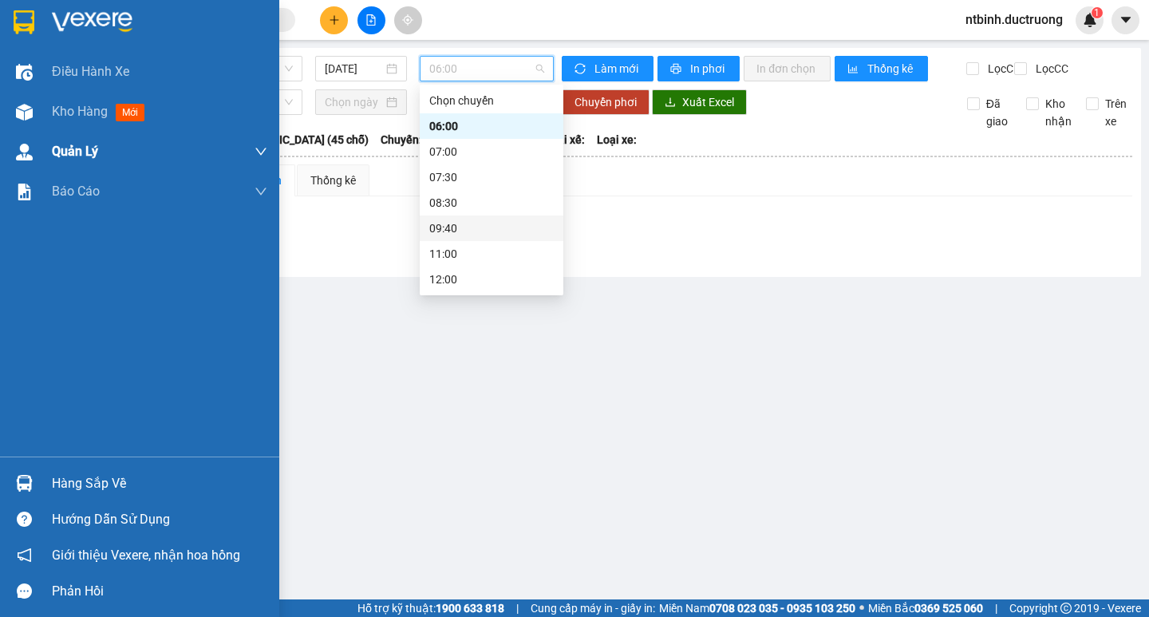
click at [59, 140] on div "Quản Lý" at bounding box center [159, 152] width 215 height 40
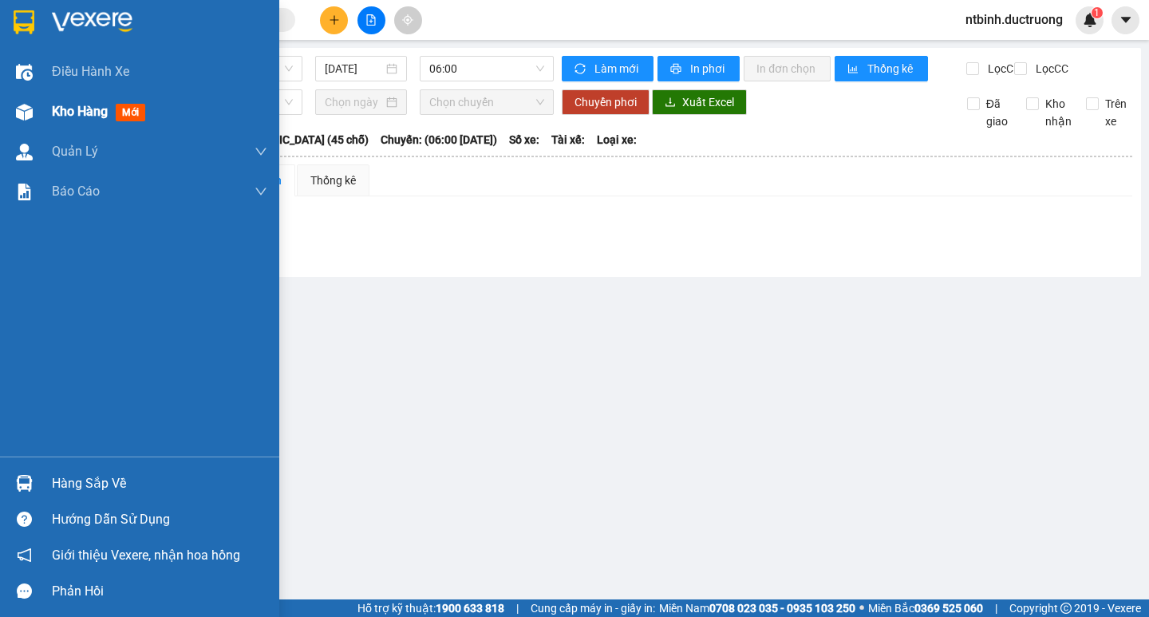
click at [58, 115] on span "Kho hàng" at bounding box center [80, 111] width 56 height 15
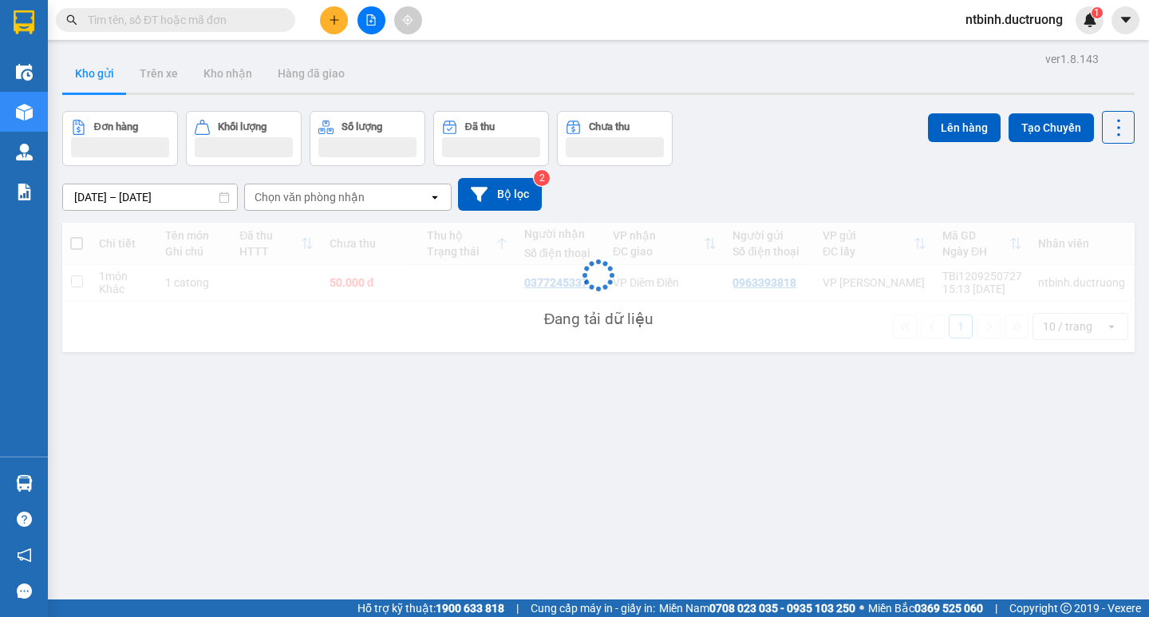
click at [408, 295] on div "Đang tải dữ liệu" at bounding box center [598, 287] width 1073 height 129
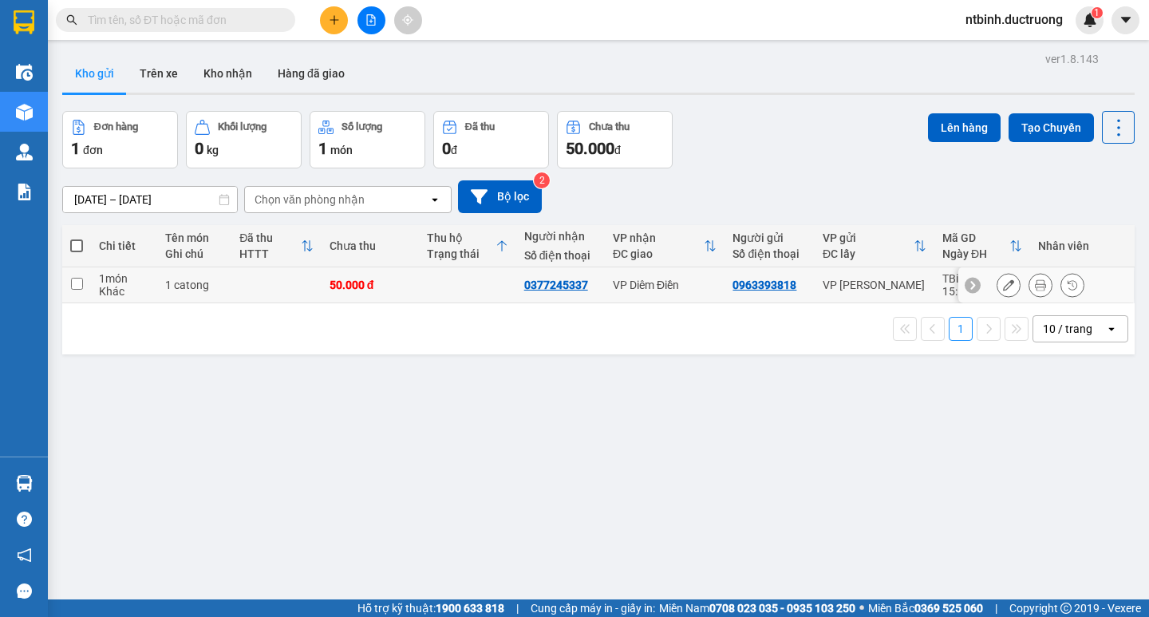
click at [421, 287] on td at bounding box center [467, 285] width 97 height 36
checkbox input "true"
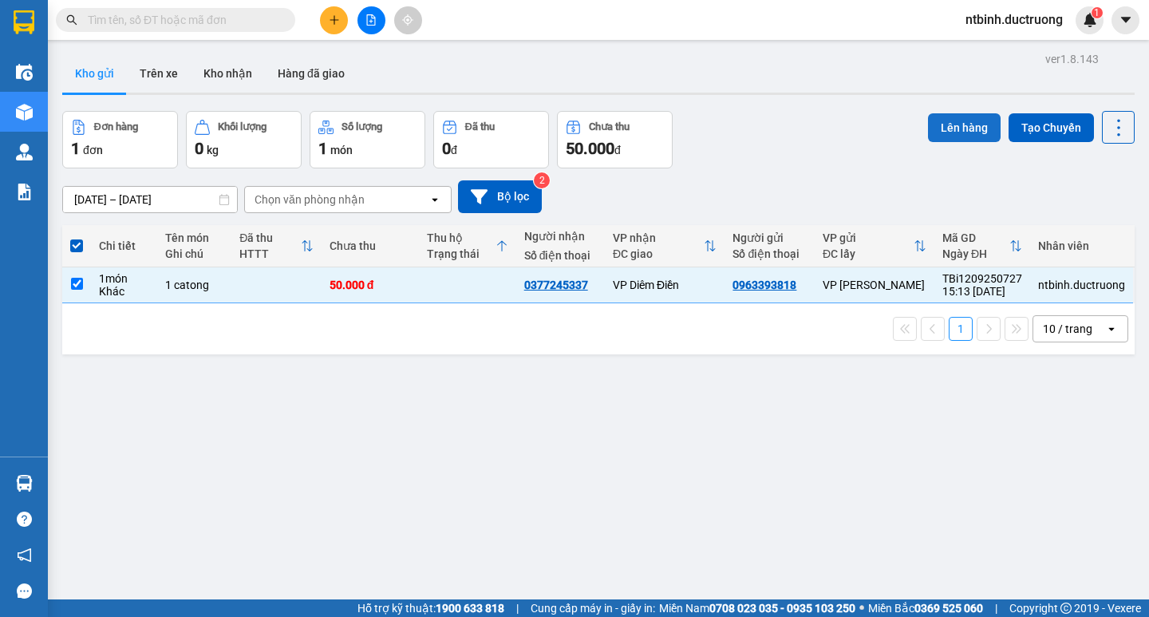
click at [954, 128] on button "Lên hàng" at bounding box center [964, 127] width 73 height 29
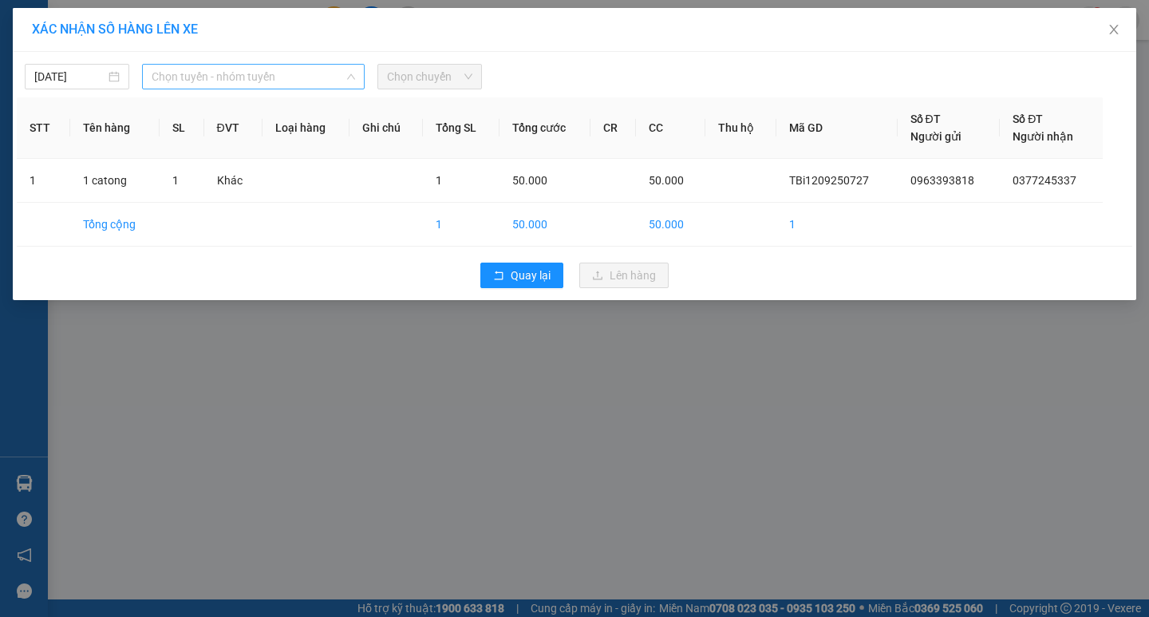
click at [296, 75] on span "Chọn tuyến - nhóm tuyến" at bounding box center [253, 77] width 203 height 24
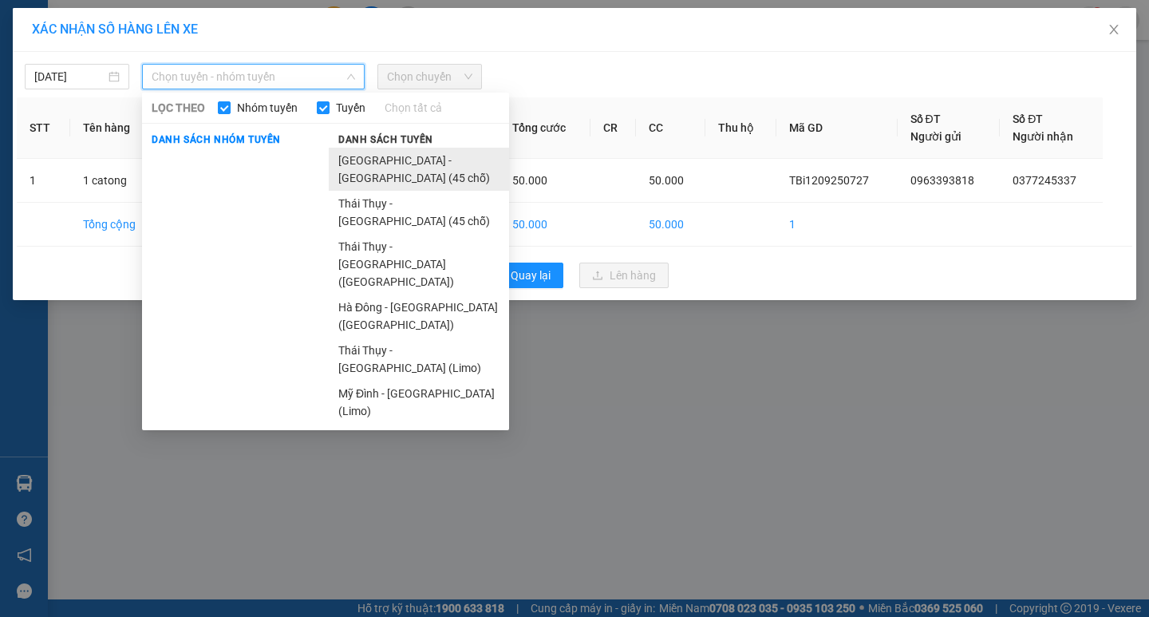
click at [403, 157] on li "[GEOGRAPHIC_DATA] - [GEOGRAPHIC_DATA] (45 chỗ)" at bounding box center [419, 169] width 180 height 43
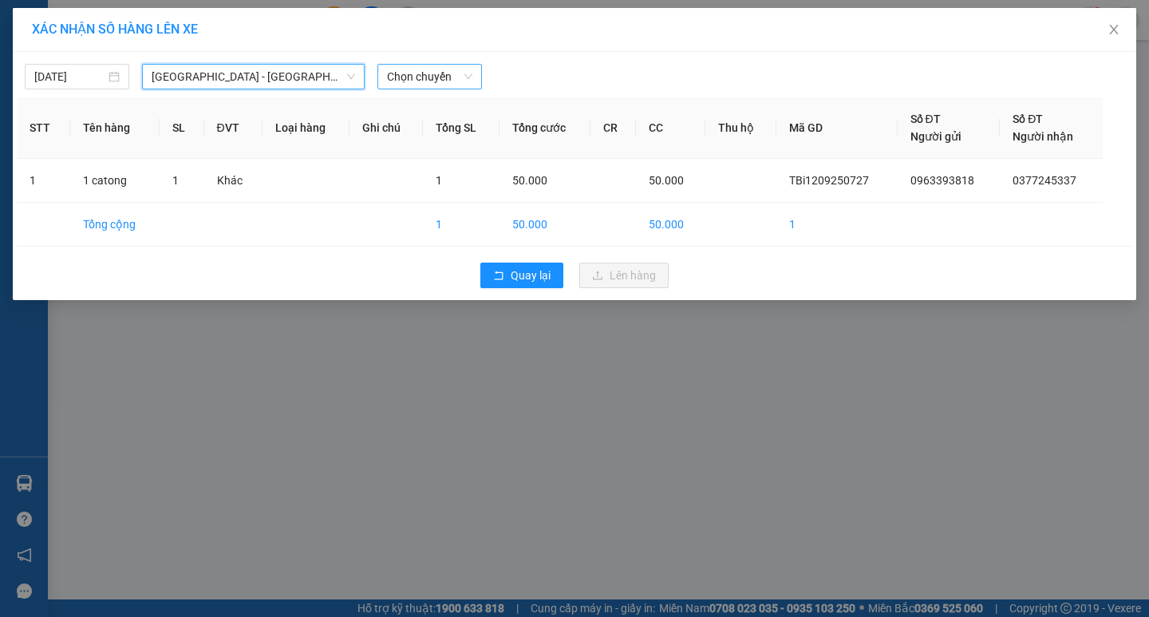
click at [427, 79] on span "Chọn chuyến" at bounding box center [429, 77] width 85 height 24
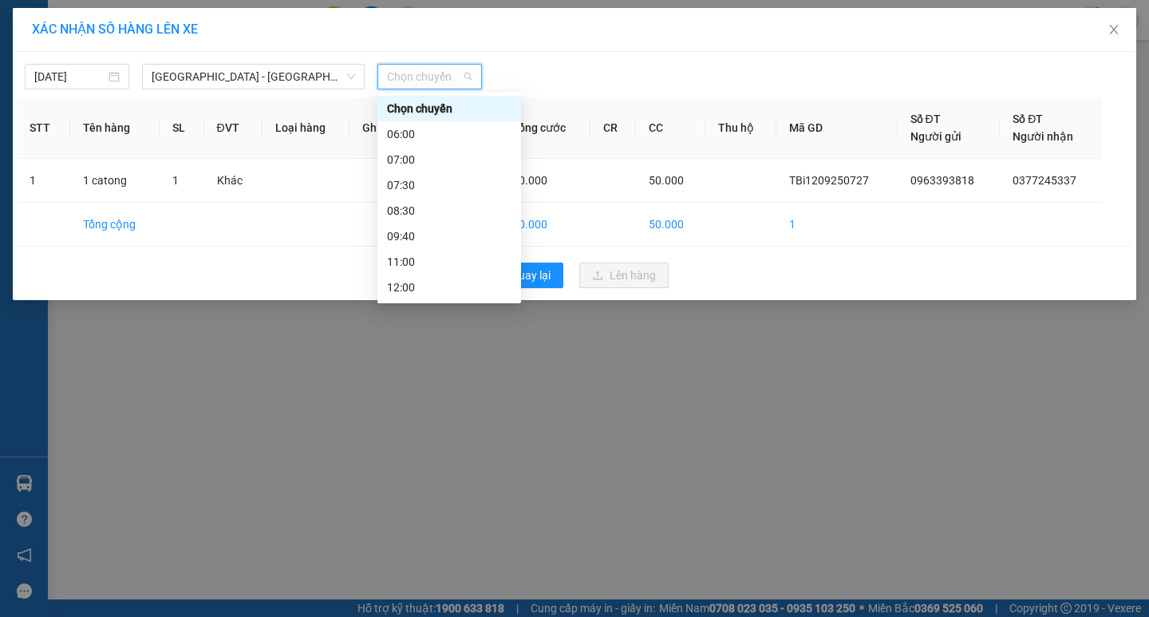
scroll to position [230, 0]
click at [419, 192] on div "15:30" at bounding box center [449, 185] width 124 height 18
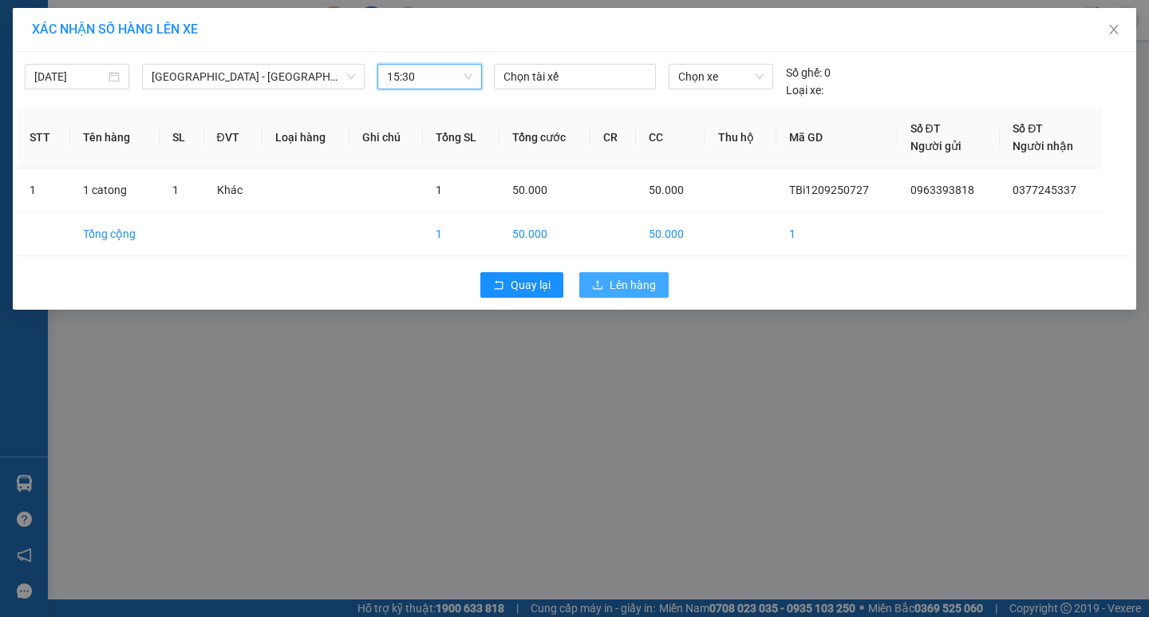
click at [623, 286] on span "Lên hàng" at bounding box center [633, 285] width 46 height 18
